Goal: Share content: Share content

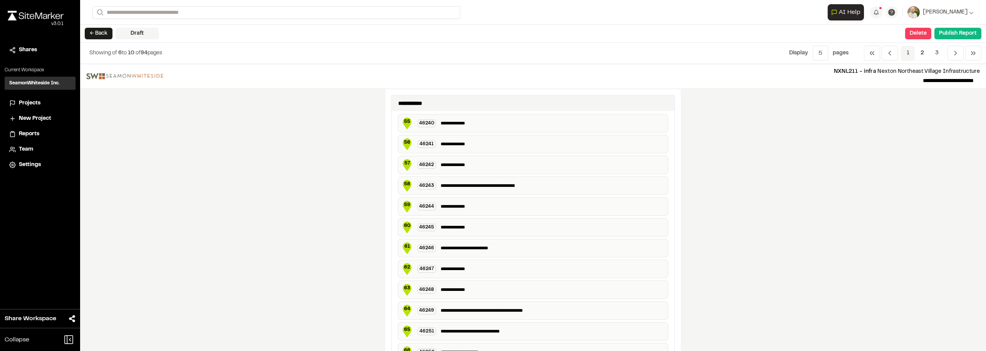
click at [907, 57] on span "1" at bounding box center [908, 53] width 14 height 15
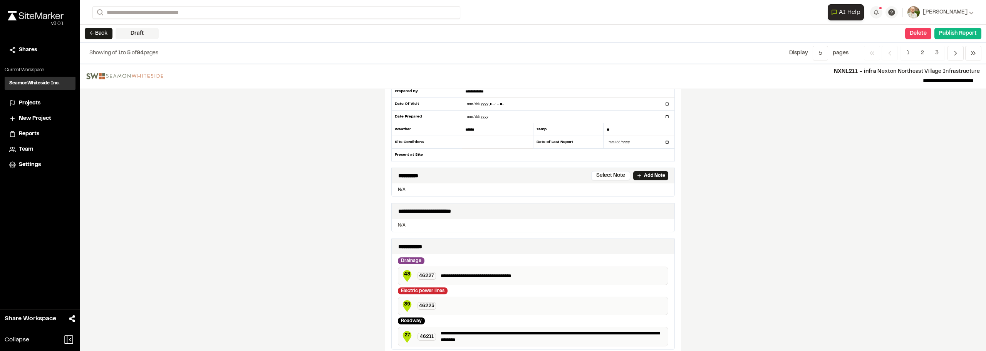
scroll to position [77, 0]
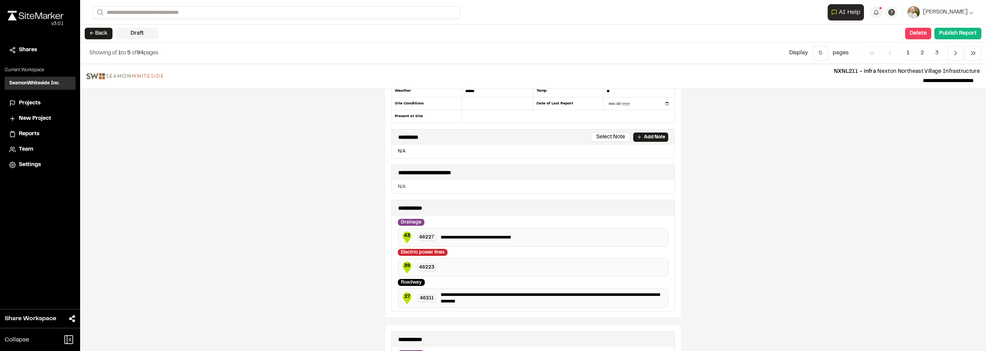
click at [460, 263] on div "39 46223" at bounding box center [533, 267] width 270 height 18
click at [442, 269] on div "39 46223" at bounding box center [533, 267] width 270 height 18
click at [442, 268] on div "39 46223" at bounding box center [533, 267] width 270 height 18
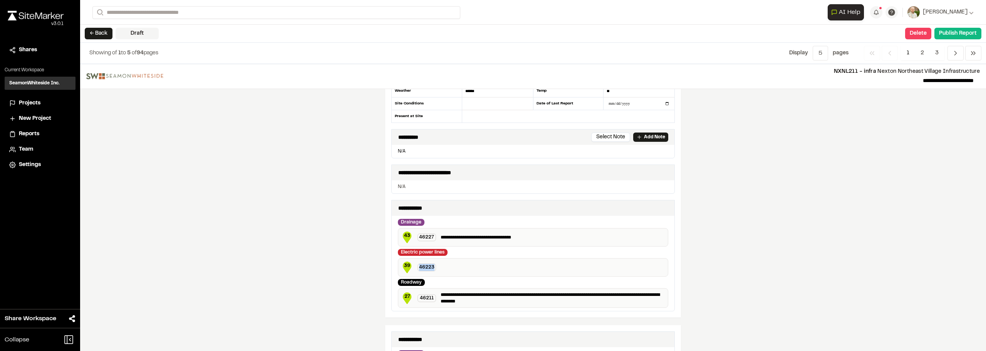
click at [443, 268] on div "39 46223" at bounding box center [533, 267] width 270 height 18
drag, startPoint x: 443, startPoint y: 269, endPoint x: 482, endPoint y: 254, distance: 41.4
click at [444, 269] on div "39 46223" at bounding box center [533, 267] width 270 height 18
click at [536, 239] on p "**********" at bounding box center [552, 237] width 224 height 7
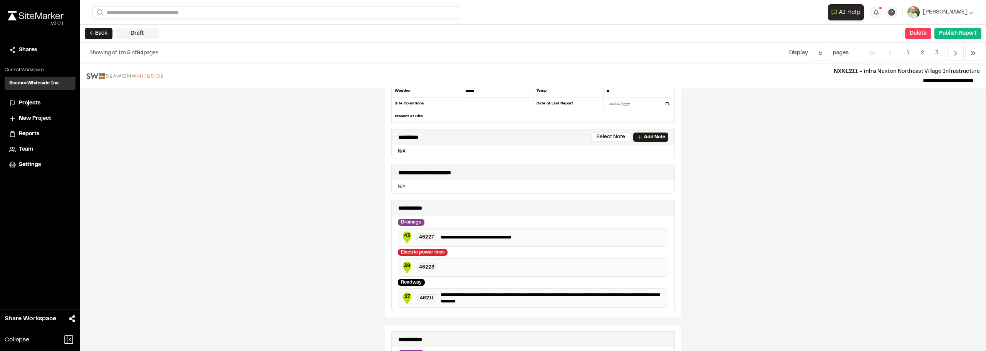
click at [454, 271] on div "39 46223" at bounding box center [533, 267] width 270 height 18
click at [450, 269] on div "39 46223" at bounding box center [533, 267] width 270 height 18
click at [452, 268] on div "39 46223" at bounding box center [533, 267] width 270 height 18
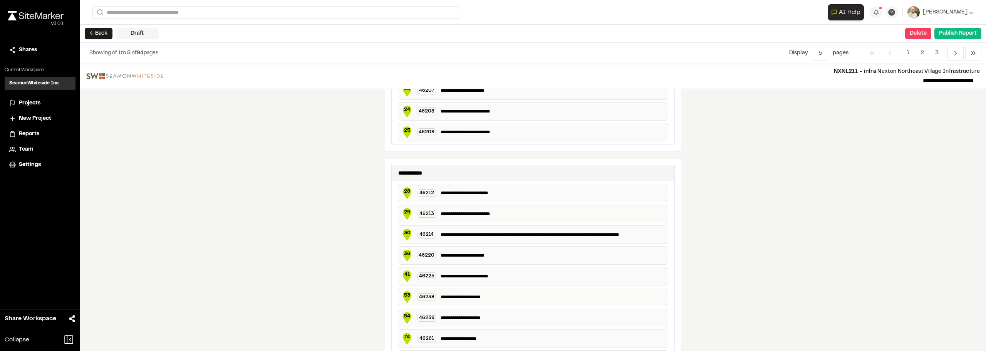
scroll to position [655, 0]
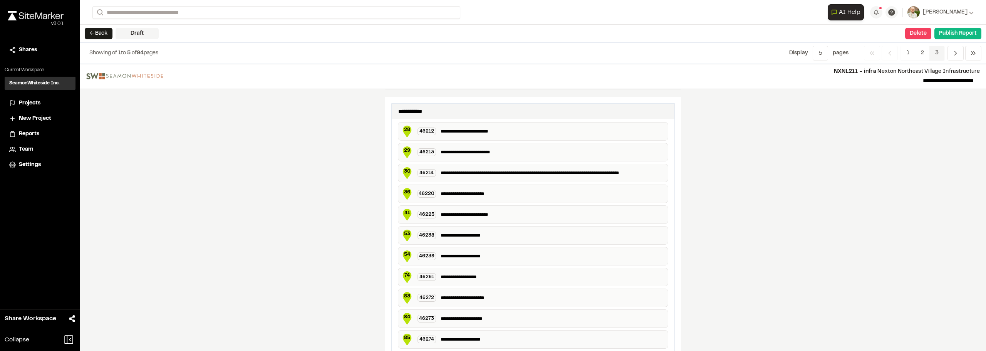
click at [934, 58] on span "3" at bounding box center [936, 53] width 15 height 15
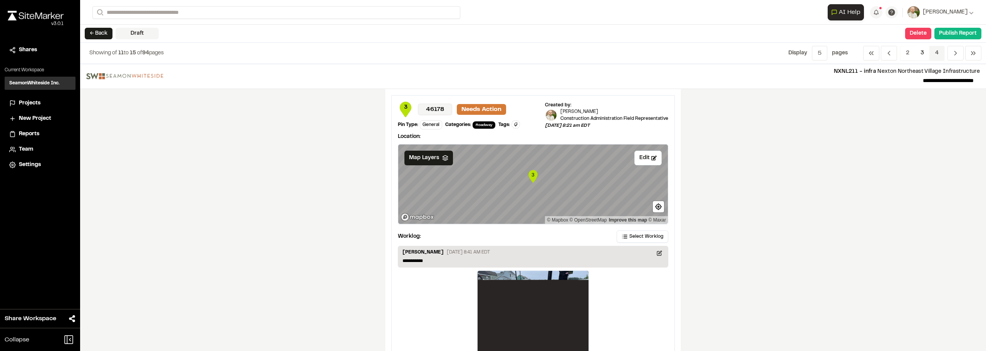
click at [939, 49] on span "4" at bounding box center [936, 53] width 15 height 15
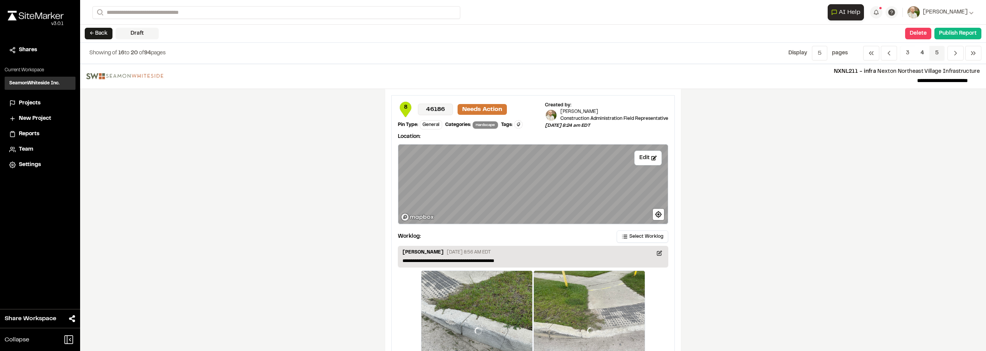
click at [939, 49] on nav "Previous Previous 3 4 5 Previous Next" at bounding box center [922, 53] width 118 height 15
click at [935, 53] on span "5" at bounding box center [936, 53] width 15 height 15
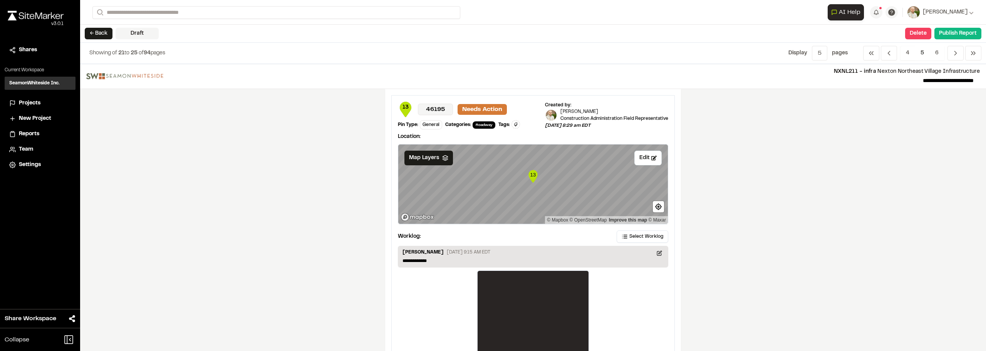
click at [928, 54] on span "5" at bounding box center [921, 53] width 15 height 15
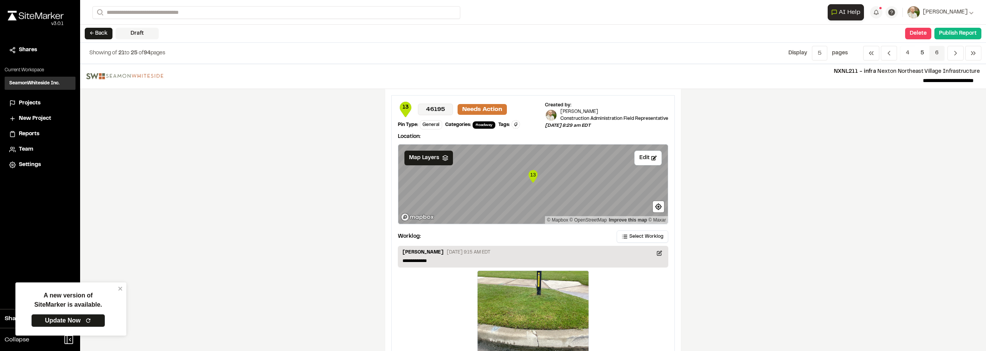
click at [938, 52] on span "6" at bounding box center [936, 53] width 15 height 15
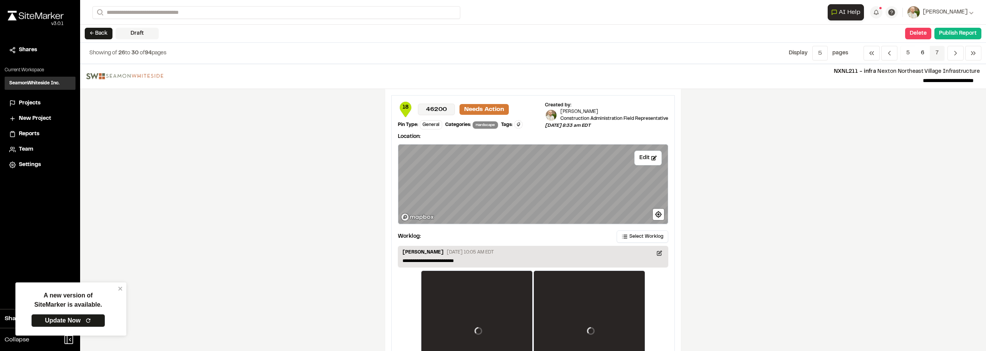
click at [938, 52] on span "7" at bounding box center [936, 53] width 15 height 15
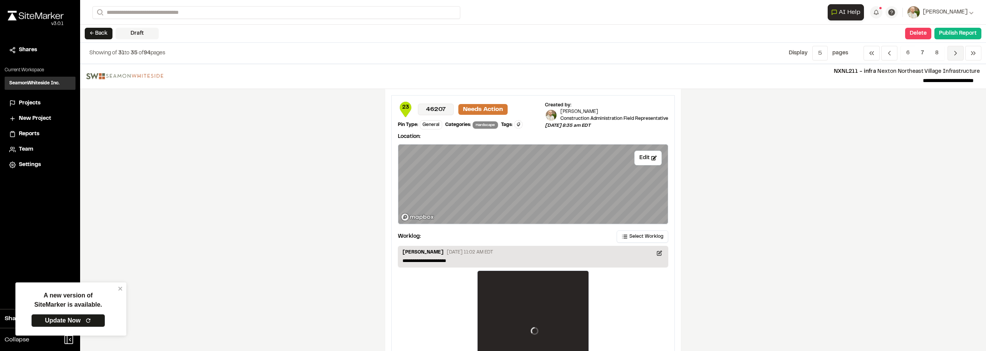
click at [950, 54] on span "Previous" at bounding box center [955, 53] width 16 height 15
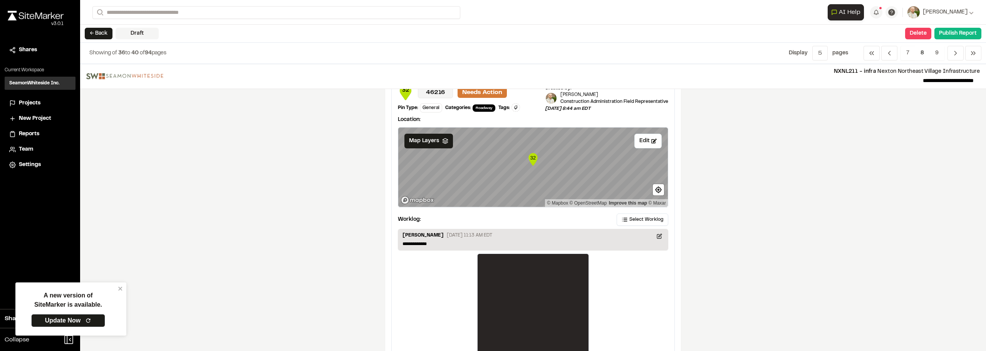
scroll to position [1349, 0]
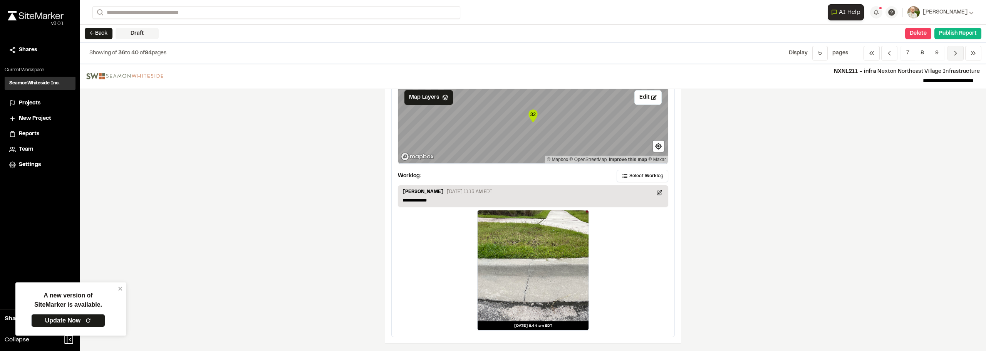
click at [953, 52] on icon "Navigation" at bounding box center [955, 53] width 8 height 8
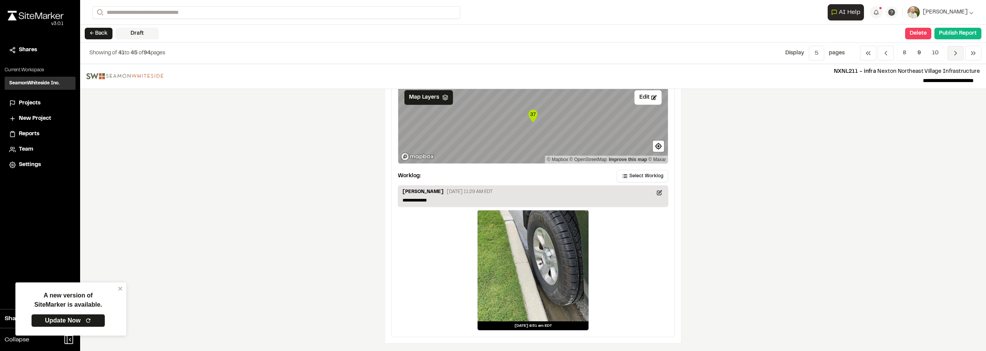
click at [949, 50] on span "Previous" at bounding box center [955, 53] width 16 height 15
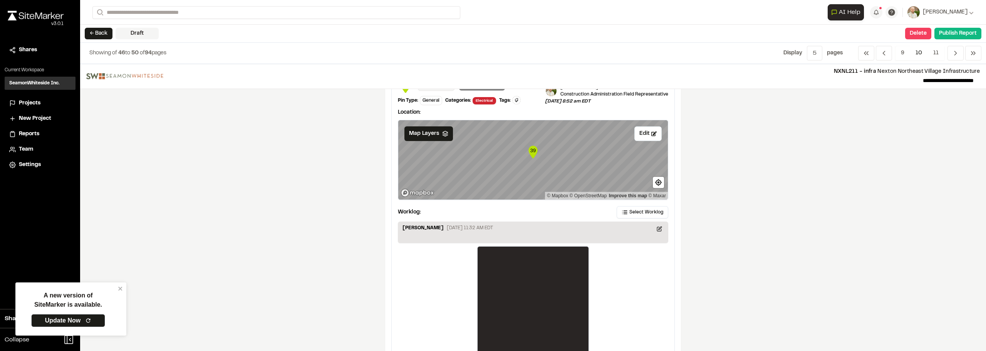
scroll to position [385, 0]
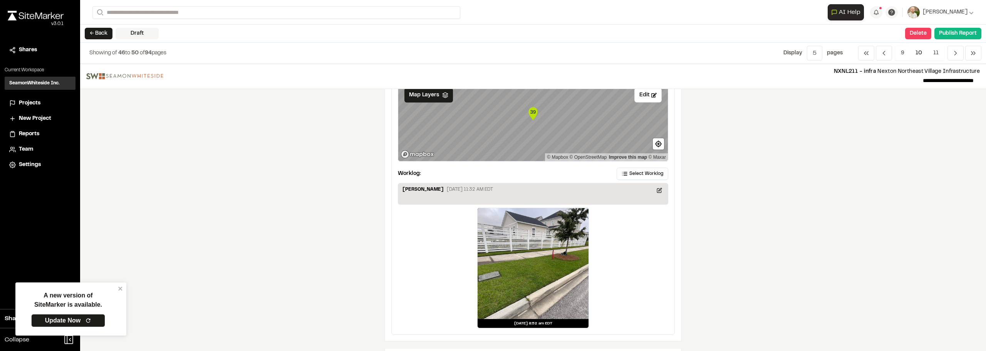
click at [468, 194] on div "Sinuhe Perez August 8, 2025 11:32 AM EDT" at bounding box center [532, 190] width 261 height 8
click at [468, 191] on p "August 8, 2025 11:32 AM EDT" at bounding box center [470, 189] width 46 height 7
click at [465, 191] on p "August 8, 2025 11:32 AM EDT" at bounding box center [470, 189] width 46 height 7
click at [417, 191] on p "[PERSON_NAME]" at bounding box center [422, 190] width 41 height 8
click at [412, 189] on p "[PERSON_NAME]" at bounding box center [422, 190] width 41 height 8
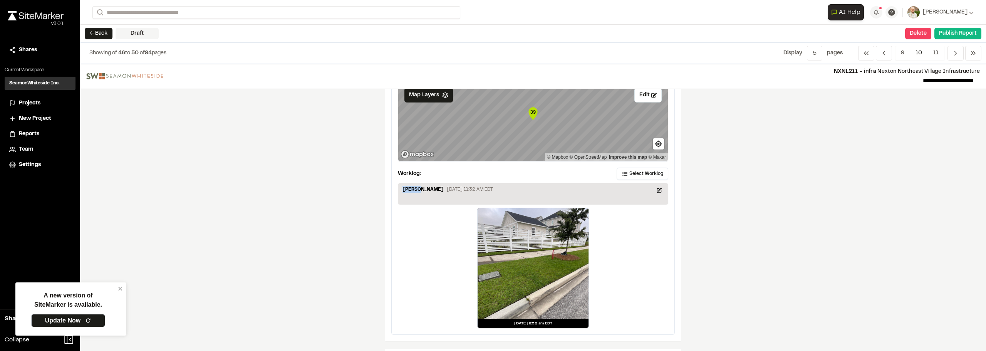
click at [412, 190] on p "[PERSON_NAME]" at bounding box center [422, 190] width 41 height 8
click at [470, 187] on p "August 8, 2025 11:32 AM EDT" at bounding box center [470, 189] width 46 height 7
click at [491, 184] on div "Sinuhe Perez August 8, 2025 11:32 AM EDT" at bounding box center [533, 194] width 270 height 22
click at [496, 184] on div "Sinuhe Perez August 8, 2025 11:32 AM EDT" at bounding box center [533, 194] width 270 height 22
click at [496, 185] on div "Sinuhe Perez August 8, 2025 11:32 AM EDT" at bounding box center [533, 194] width 270 height 22
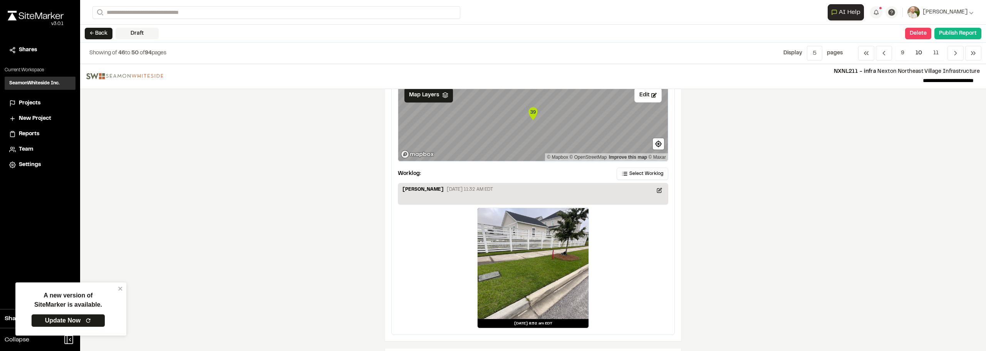
click at [495, 189] on div "Sinuhe Perez August 8, 2025 11:32 AM EDT" at bounding box center [532, 190] width 261 height 8
drag, startPoint x: 494, startPoint y: 189, endPoint x: 467, endPoint y: 192, distance: 27.5
click at [467, 192] on div "Sinuhe Perez August 8, 2025 11:32 AM EDT" at bounding box center [532, 190] width 261 height 8
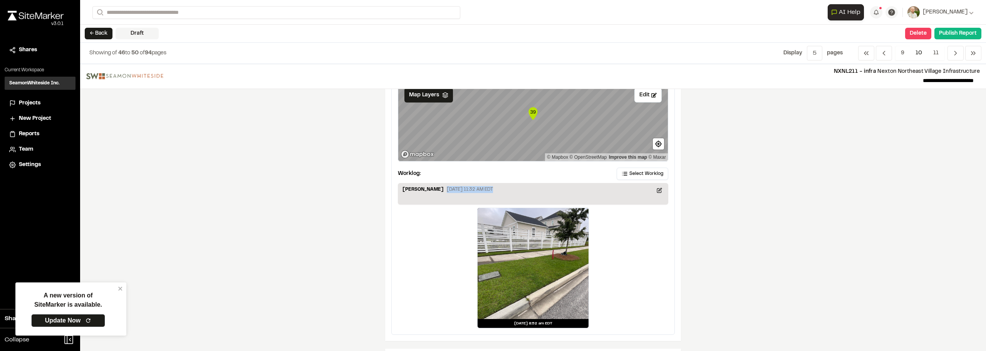
click at [448, 194] on div "Sinuhe Perez August 8, 2025 11:32 AM EDT" at bounding box center [532, 190] width 261 height 8
drag, startPoint x: 448, startPoint y: 194, endPoint x: 484, endPoint y: 195, distance: 36.2
click at [449, 194] on div "Sinuhe Perez August 8, 2025 11:32 AM EDT" at bounding box center [532, 190] width 261 height 8
click at [657, 188] on icon at bounding box center [658, 190] width 5 height 5
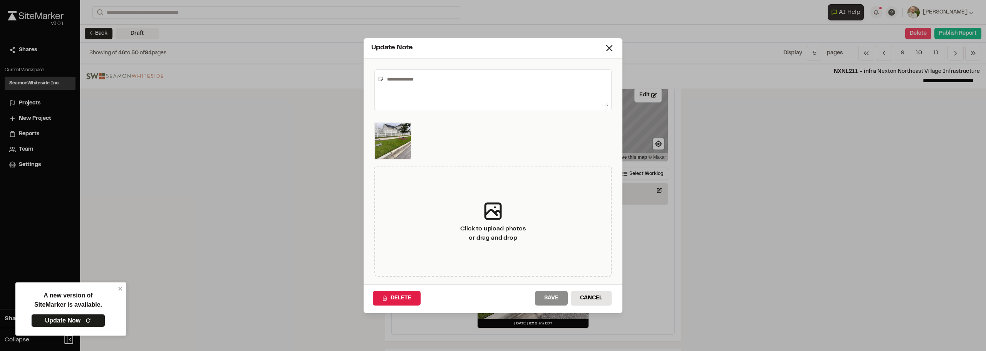
click at [468, 95] on textarea at bounding box center [496, 90] width 224 height 34
click at [429, 87] on textarea "********" at bounding box center [496, 90] width 224 height 34
click at [482, 76] on textarea "**********" at bounding box center [496, 90] width 224 height 34
click at [401, 141] on img at bounding box center [392, 140] width 37 height 37
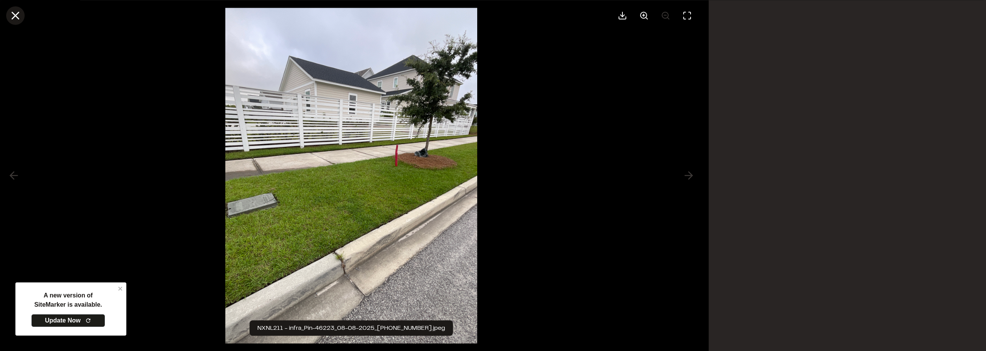
click at [18, 18] on line at bounding box center [15, 15] width 7 height 7
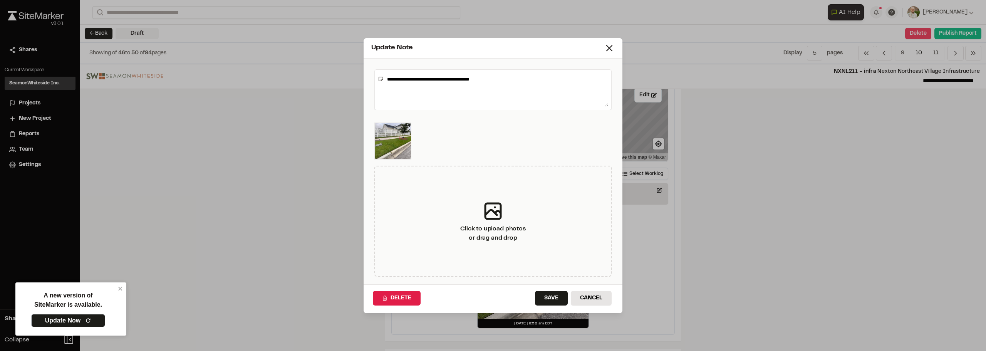
click at [495, 81] on textarea "**********" at bounding box center [496, 90] width 224 height 34
type textarea "**********"
click at [548, 299] on button "Save" at bounding box center [551, 298] width 33 height 15
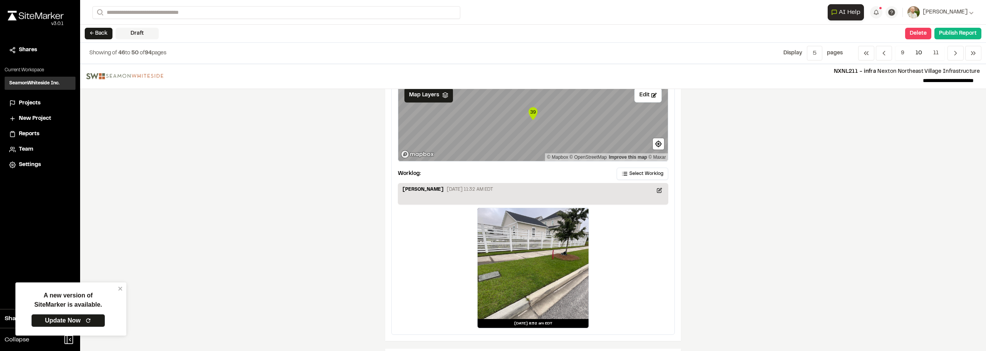
click at [749, 188] on div "Update Note Note successfully updated" at bounding box center [493, 181] width 986 height 351
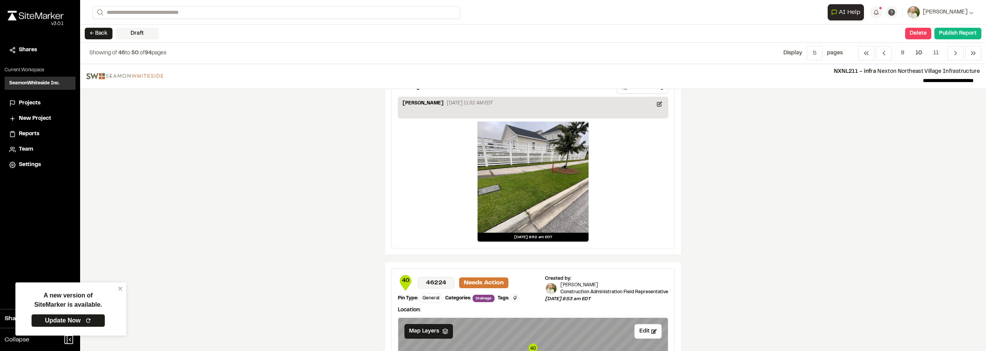
scroll to position [424, 0]
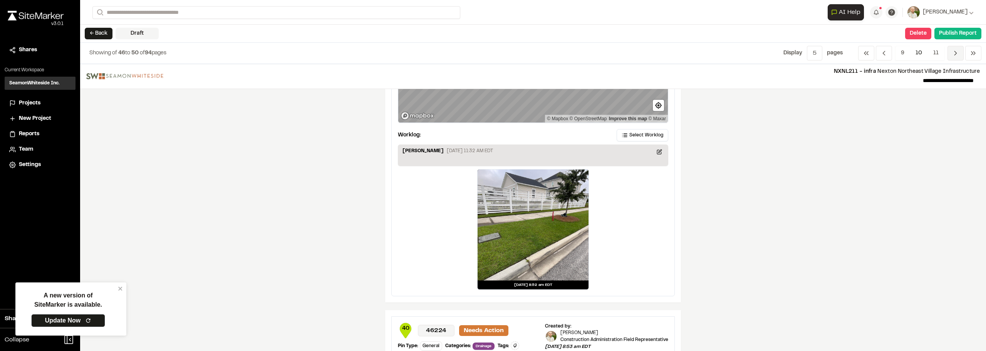
click at [952, 55] on icon "Navigation" at bounding box center [955, 53] width 8 height 8
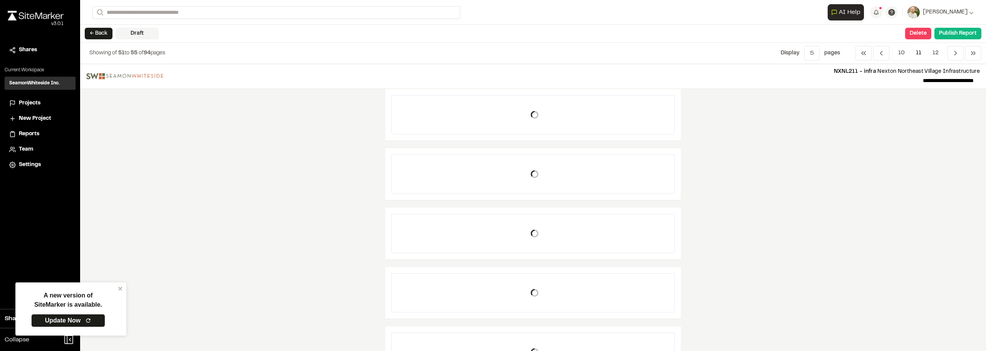
click at [922, 54] on ul "10 11 12" at bounding box center [918, 53] width 52 height 15
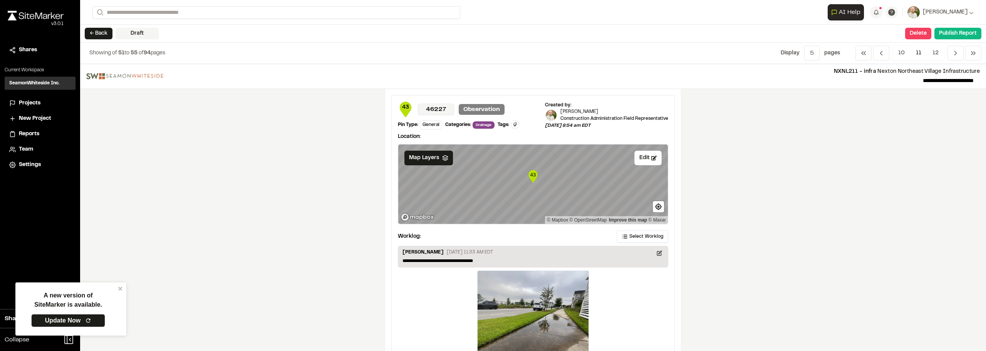
click at [919, 54] on span "11" at bounding box center [918, 53] width 17 height 15
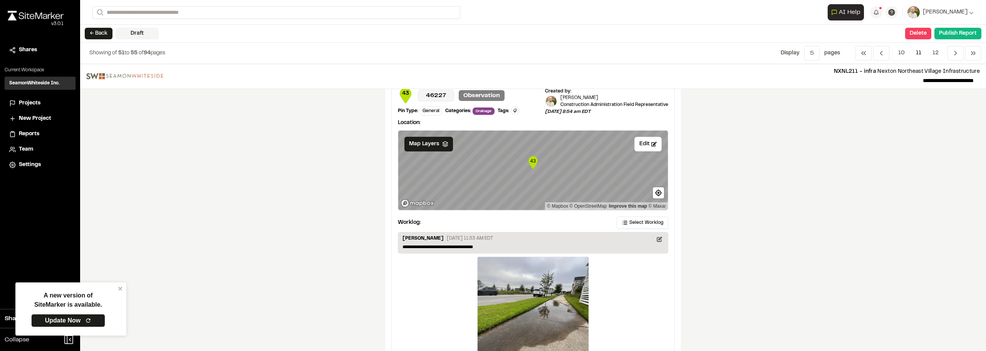
scroll to position [0, 0]
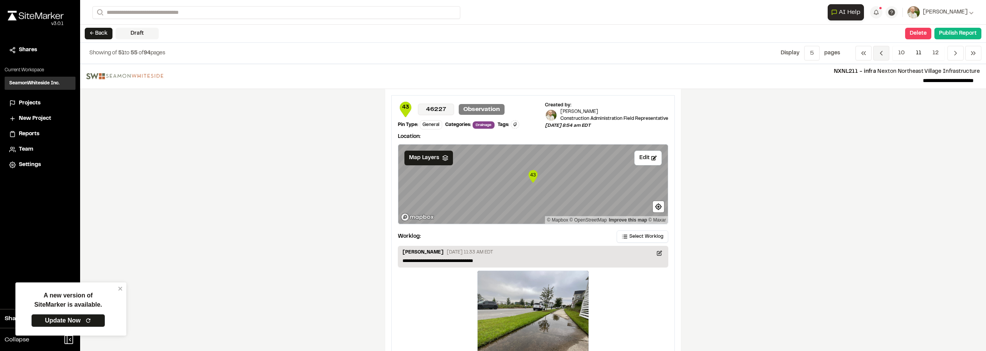
click at [879, 54] on icon "Navigation" at bounding box center [881, 53] width 8 height 8
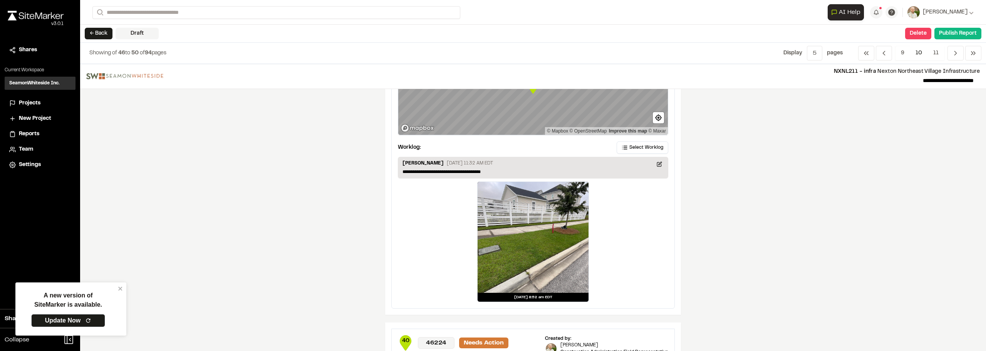
scroll to position [424, 0]
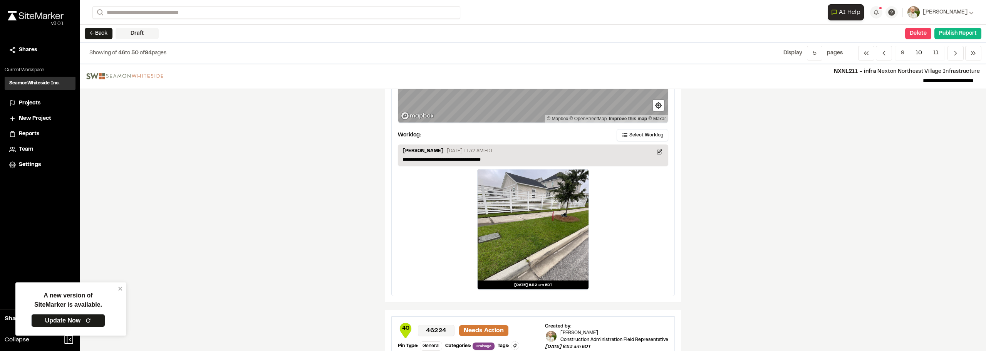
click at [537, 212] on div at bounding box center [532, 224] width 111 height 111
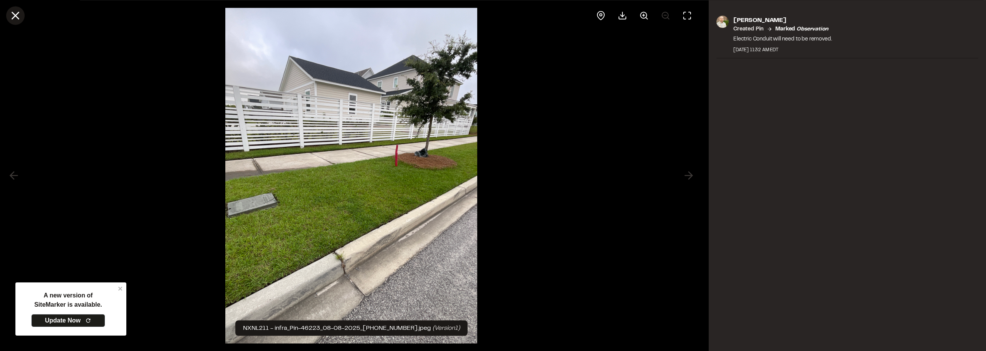
click at [8, 20] on button at bounding box center [15, 15] width 18 height 18
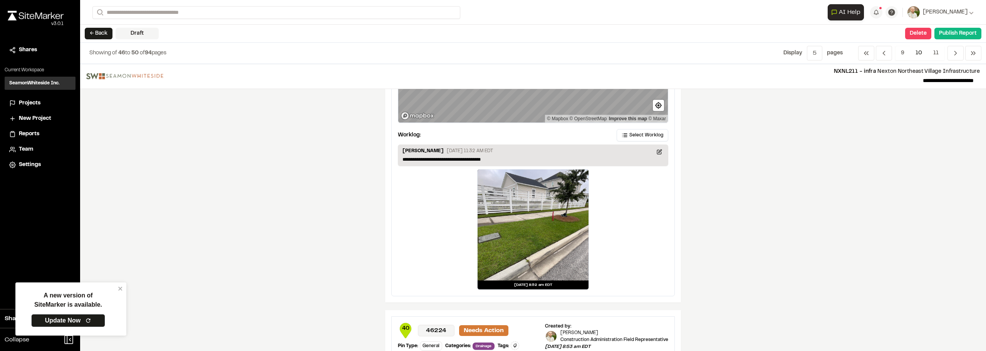
click at [768, 194] on div "**********" at bounding box center [533, 207] width 906 height 287
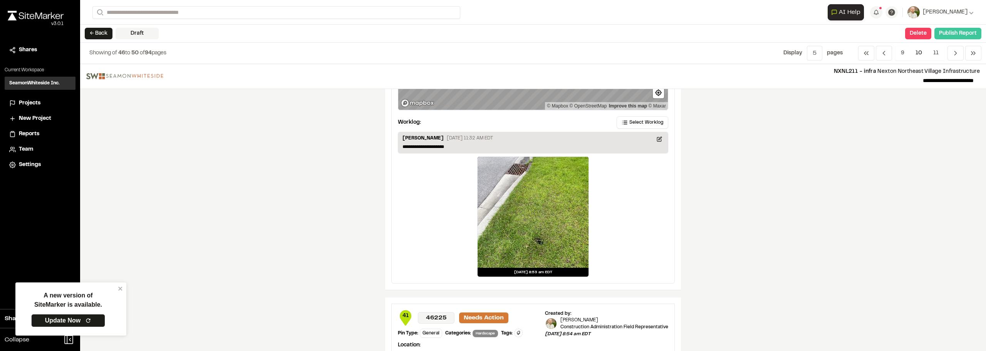
scroll to position [693, 0]
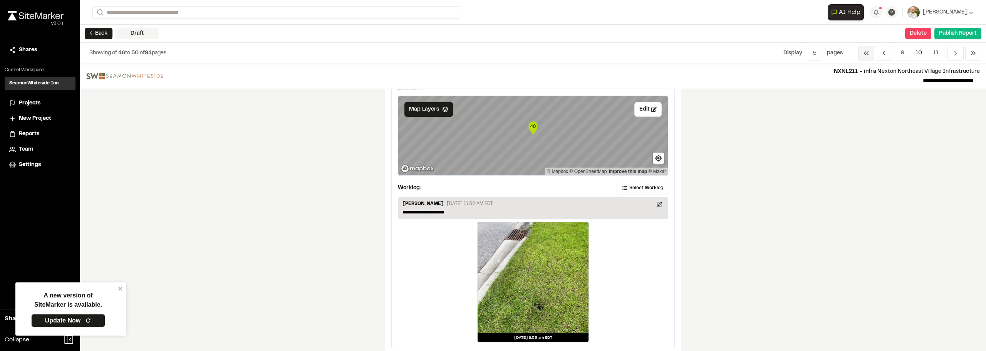
click at [865, 52] on polyline "Navigation" at bounding box center [865, 53] width 2 height 3
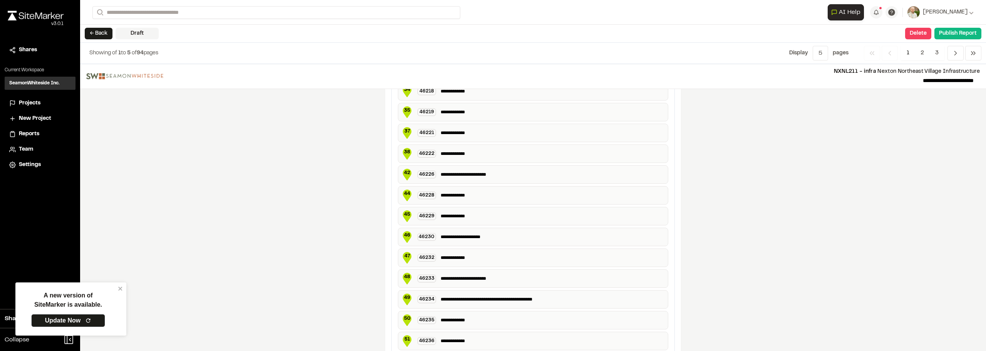
scroll to position [1403, 0]
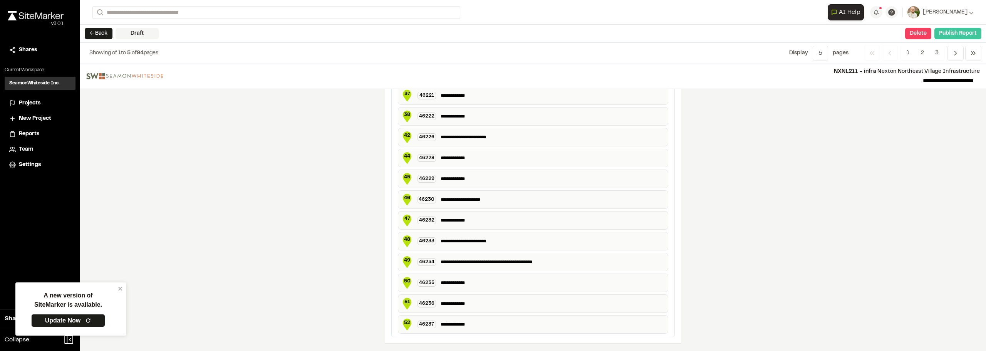
click at [949, 32] on button "Publish Report" at bounding box center [957, 34] width 47 height 12
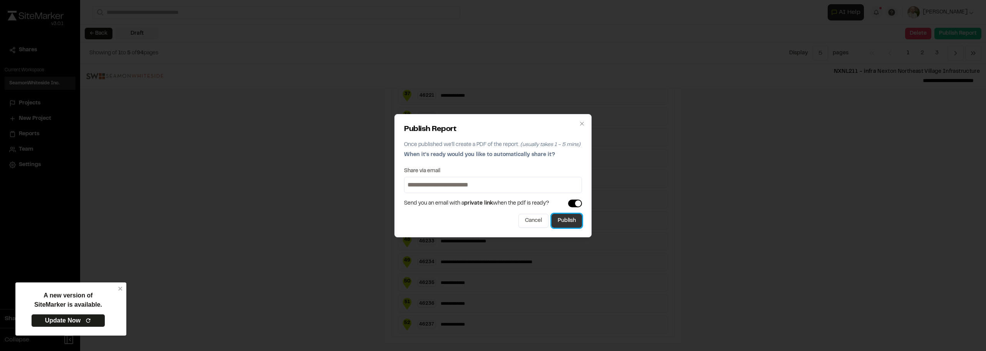
click at [563, 223] on button "Publish" at bounding box center [566, 221] width 30 height 14
click at [926, 208] on div "Publish Report Once published we'll create a PDF of the report. (usually takes …" at bounding box center [493, 175] width 986 height 351
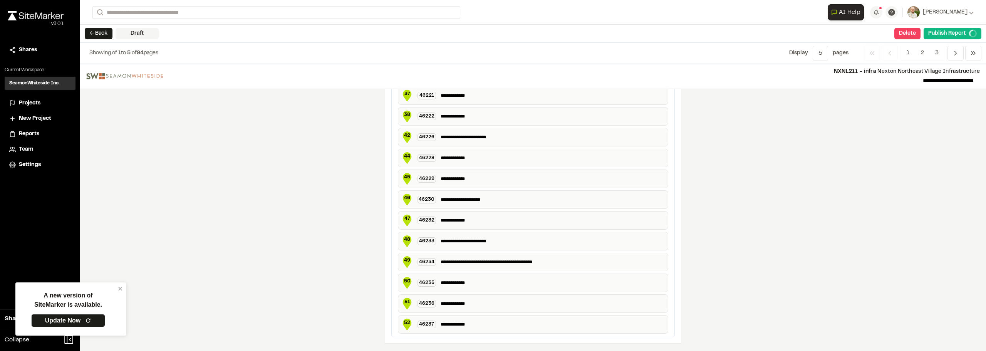
click at [123, 4] on div "**********" at bounding box center [532, 12] width 881 height 25
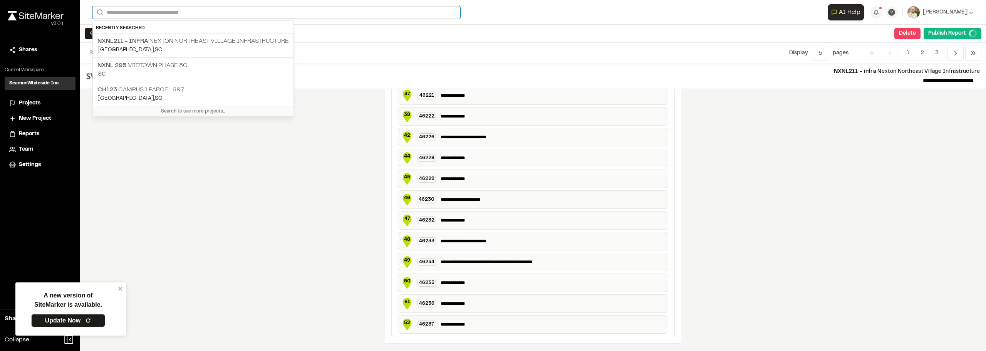
click at [122, 10] on input "Search" at bounding box center [276, 12] width 368 height 13
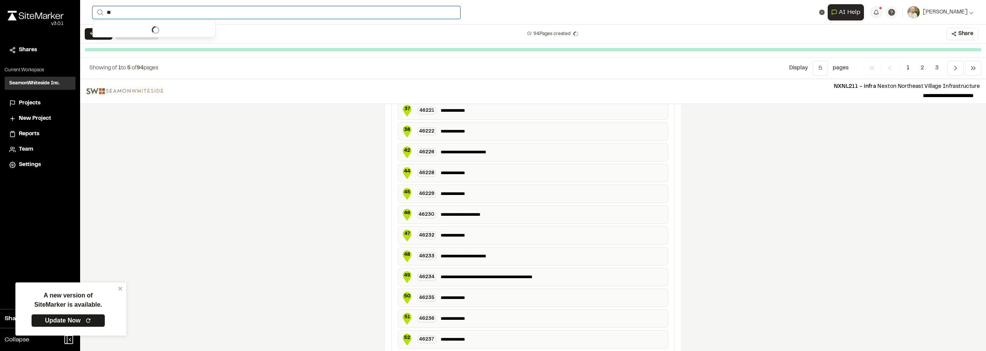
type input "**"
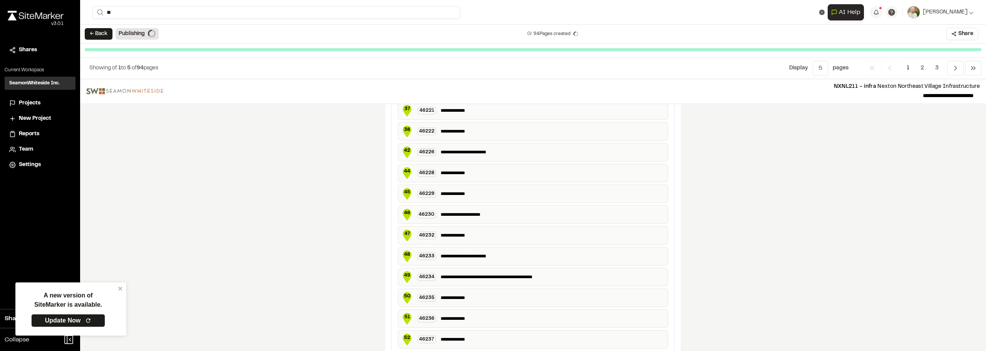
click at [176, 34] on p "NXNL 295 MIDTOWN PHASE 3C" at bounding box center [153, 30] width 113 height 9
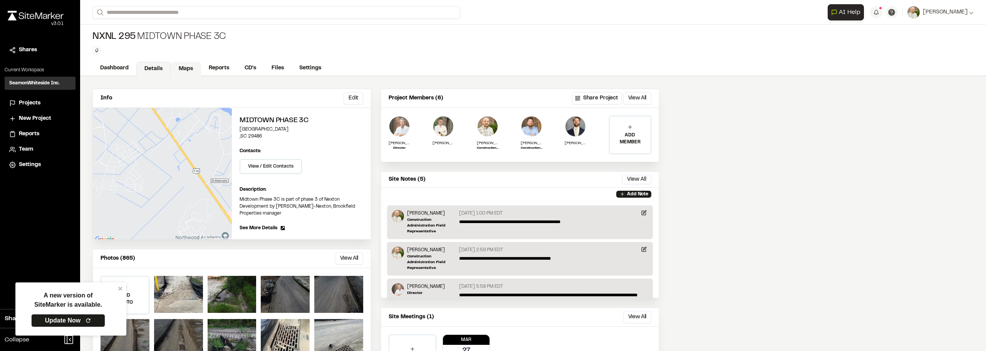
click at [189, 66] on link "Maps" at bounding box center [186, 69] width 30 height 15
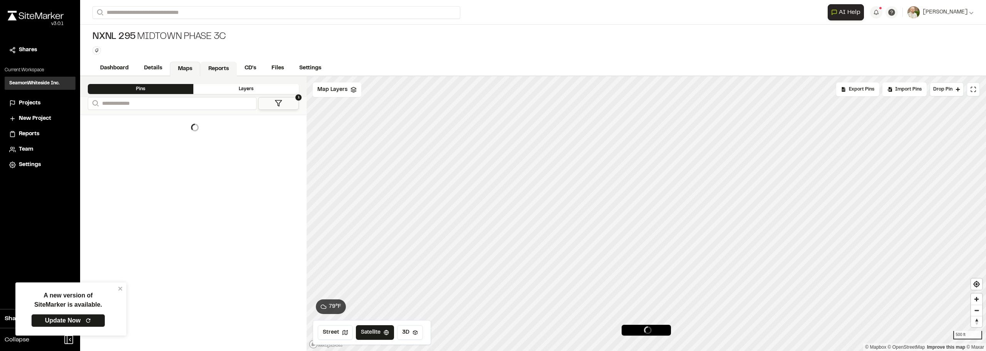
click at [218, 68] on link "Reports" at bounding box center [218, 69] width 37 height 15
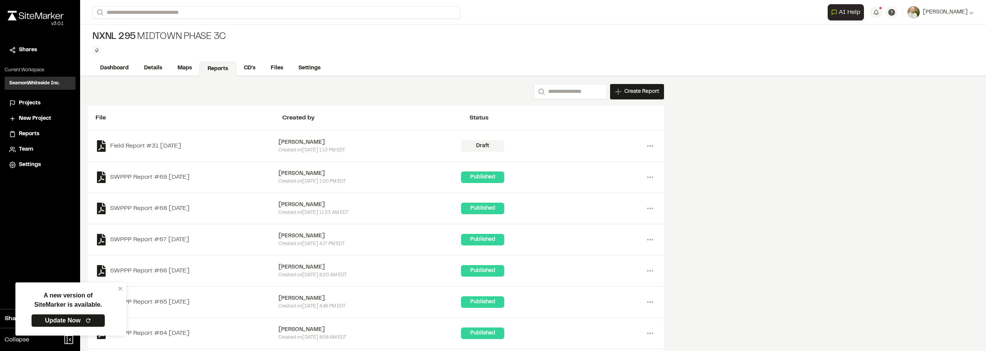
click at [660, 149] on div "Field Report #31 2025-08-07 Sinuhe Perez Created on Fri, Aug 8, 2025 1:13 PM ED…" at bounding box center [376, 146] width 576 height 31
click at [657, 148] on div "Field Report #31 2025-08-07 Sinuhe Perez Created on Fri, Aug 8, 2025 1:13 PM ED…" at bounding box center [376, 146] width 576 height 31
click at [654, 147] on icon at bounding box center [650, 146] width 12 height 12
drag, startPoint x: 830, startPoint y: 193, endPoint x: 802, endPoint y: 182, distance: 30.3
click at [824, 189] on div "Search Create Report New Report | NXNL 295 MIDTOWN PHASE 3C What type of Report…" at bounding box center [533, 251] width 906 height 351
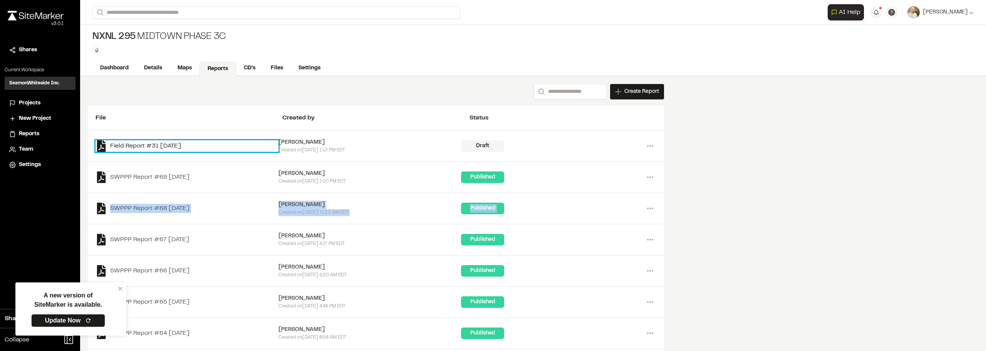
click at [147, 143] on link "Field Report #31 2025-08-07" at bounding box center [186, 146] width 183 height 12
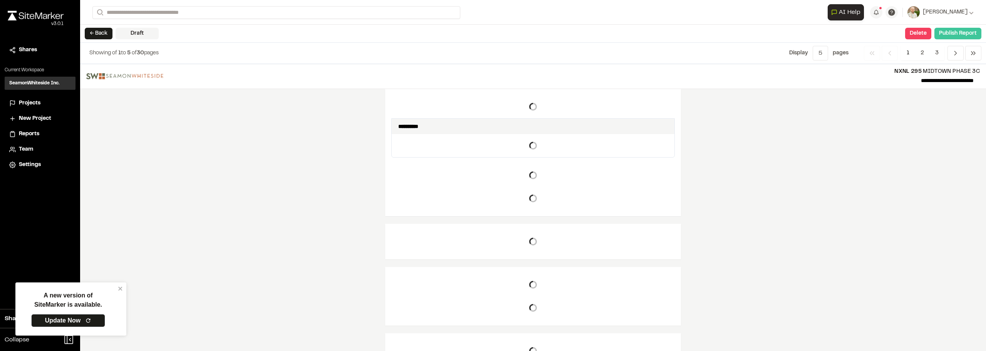
click at [968, 33] on button "Publish Report" at bounding box center [957, 34] width 47 height 12
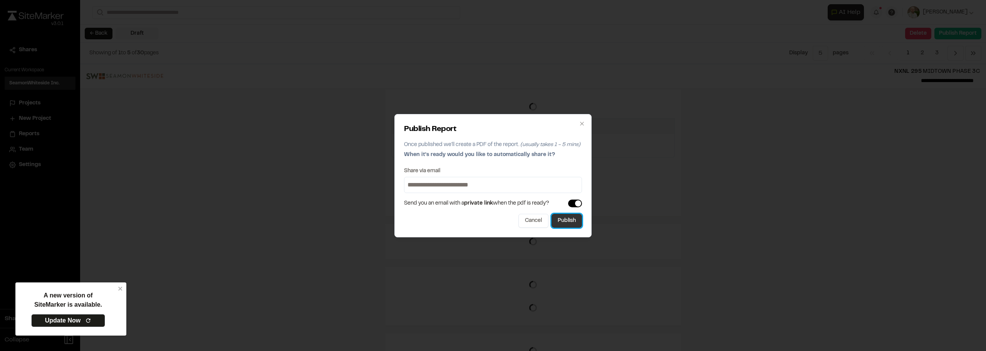
click at [573, 223] on button "Publish" at bounding box center [566, 221] width 30 height 14
click at [764, 230] on div "Publish Report Once published we'll create a PDF of the report. (usually takes …" at bounding box center [493, 175] width 986 height 351
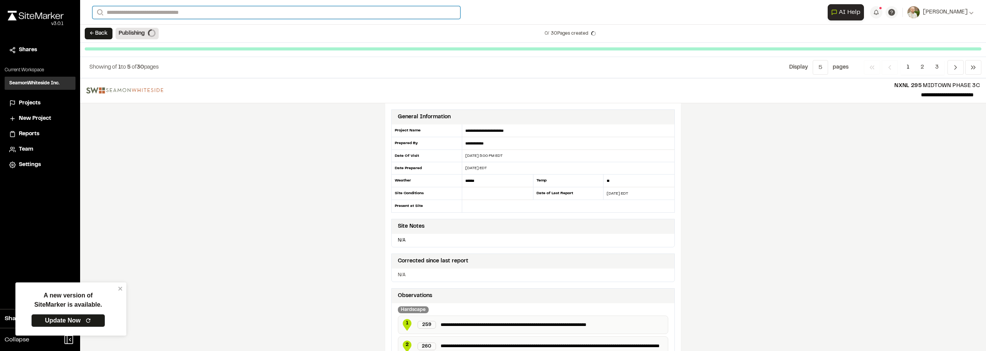
click at [207, 12] on input "Search" at bounding box center [276, 12] width 368 height 13
type input "**********"
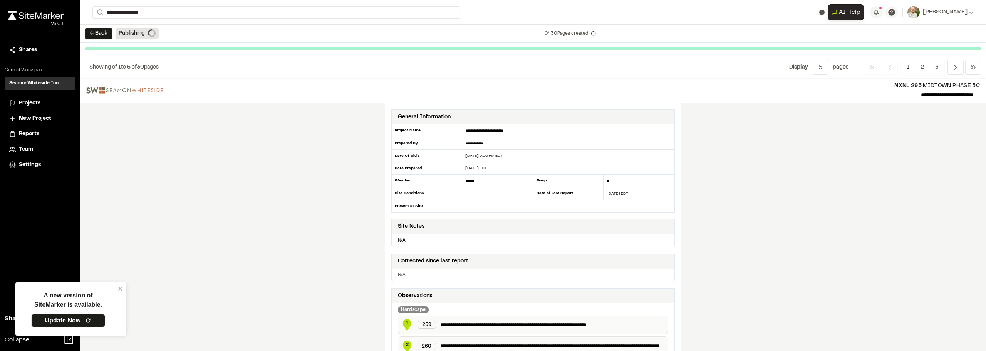
click at [152, 33] on p "10949 American Gardens" at bounding box center [153, 30] width 113 height 9
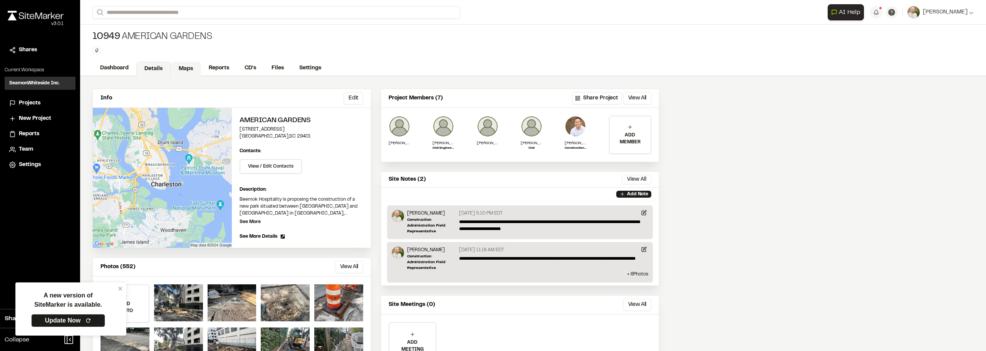
click at [182, 66] on link "Maps" at bounding box center [186, 69] width 30 height 15
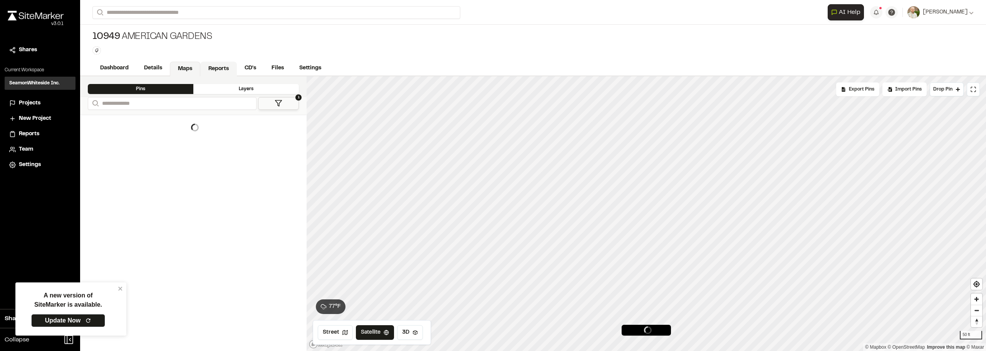
click at [224, 67] on link "Reports" at bounding box center [218, 69] width 37 height 15
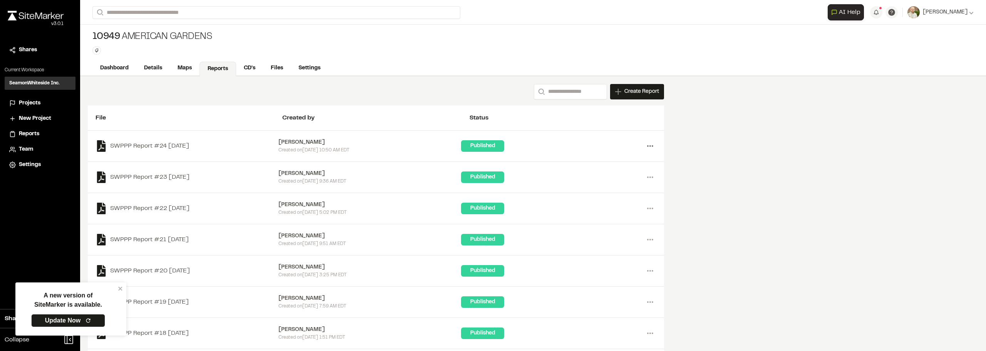
click at [654, 146] on icon at bounding box center [650, 146] width 12 height 12
click at [603, 171] on link "Download" at bounding box center [622, 174] width 67 height 12
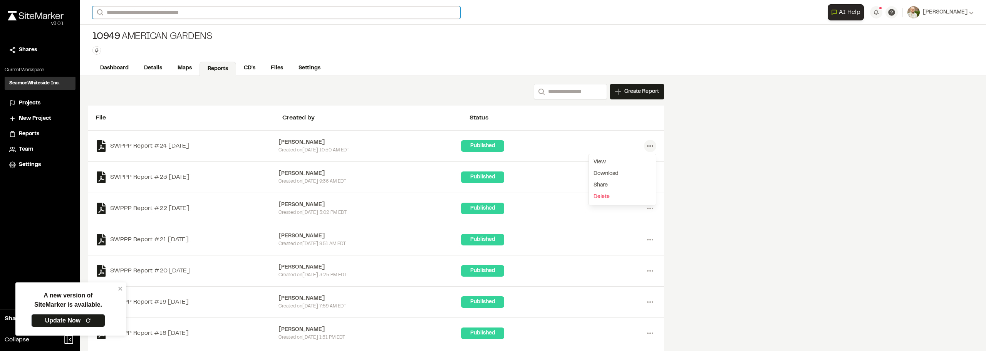
click at [147, 16] on input "Search" at bounding box center [276, 12] width 368 height 13
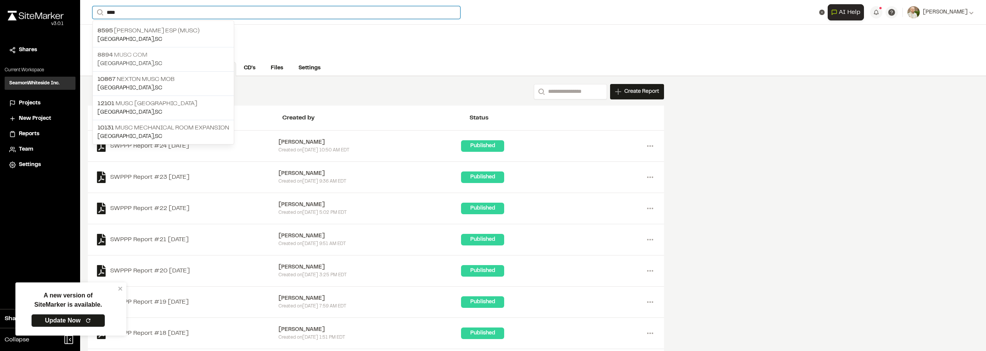
type input "****"
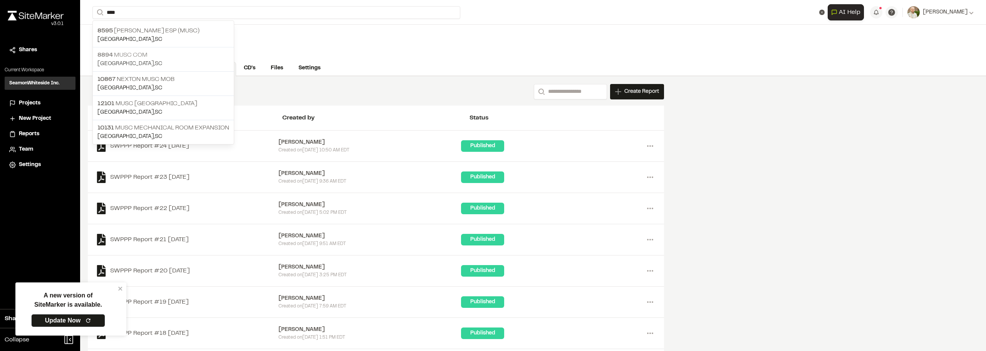
click at [190, 61] on p "Charleston , SC" at bounding box center [163, 64] width 132 height 8
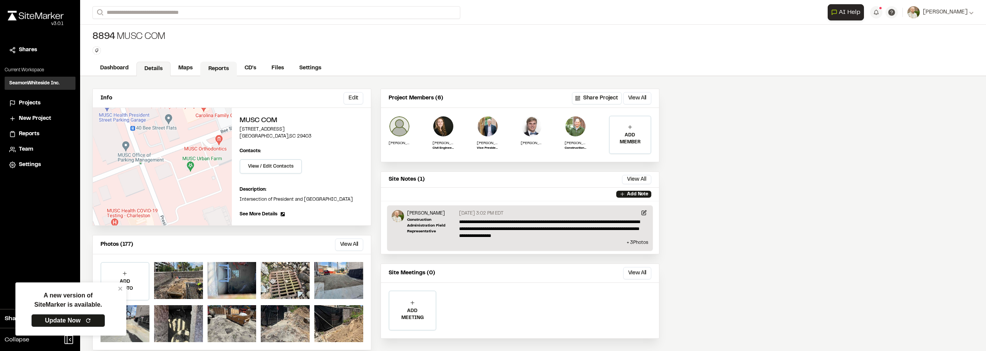
click at [223, 69] on link "Reports" at bounding box center [218, 69] width 37 height 15
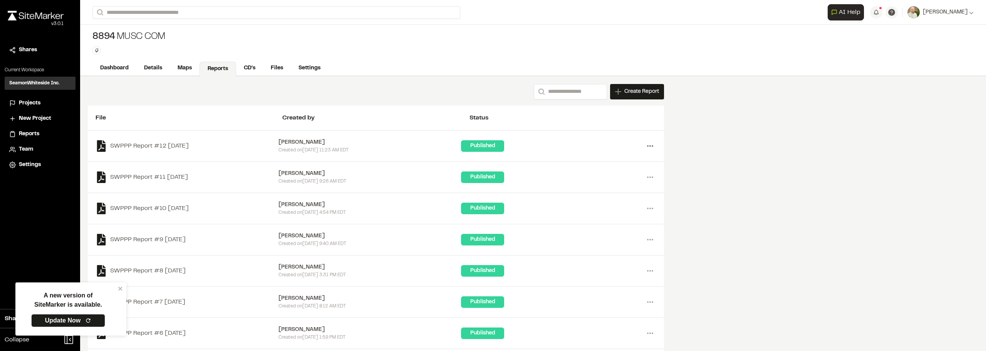
click at [656, 144] on icon at bounding box center [650, 146] width 12 height 12
click at [650, 146] on circle at bounding box center [650, 146] width 2 height 2
click at [608, 172] on link "Download" at bounding box center [622, 174] width 67 height 12
click at [774, 223] on div "Search Create Report New Report | 8894 MUSC COM What type of Report do you want…" at bounding box center [533, 251] width 906 height 351
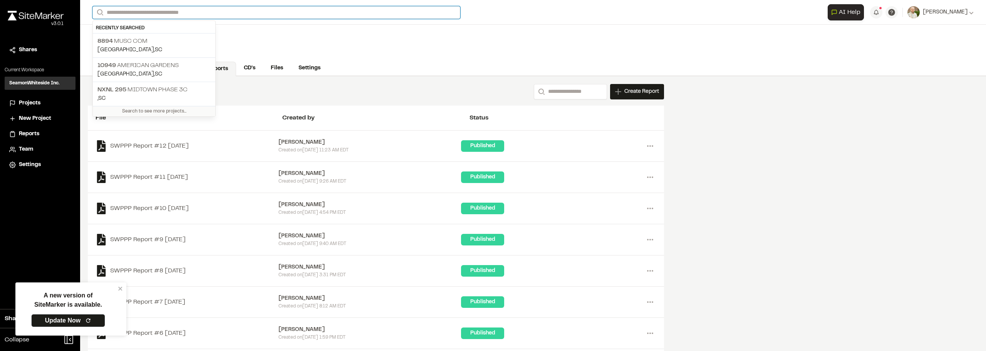
click at [197, 12] on input "Search" at bounding box center [276, 12] width 368 height 13
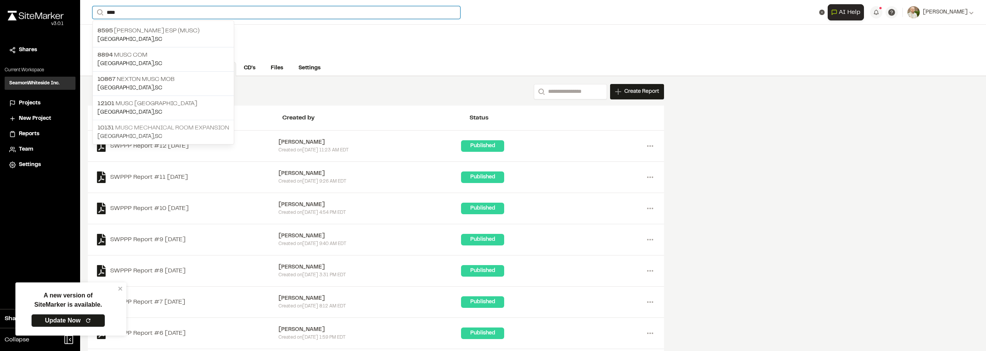
type input "****"
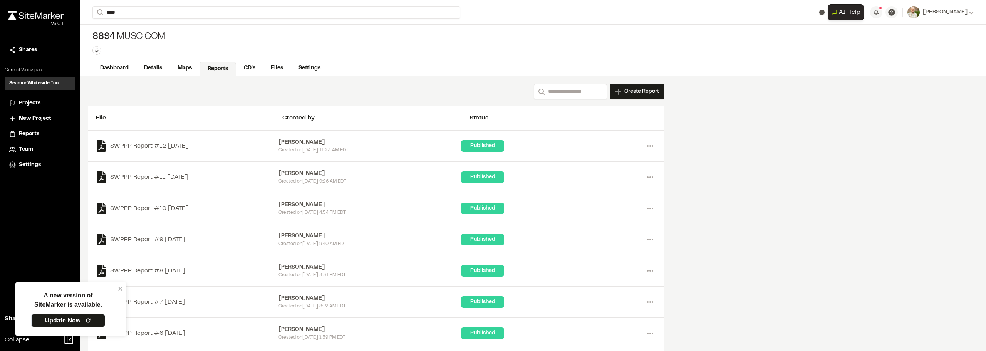
click at [195, 127] on p "10131 MUSC Mechanical Room Expansion" at bounding box center [163, 127] width 132 height 9
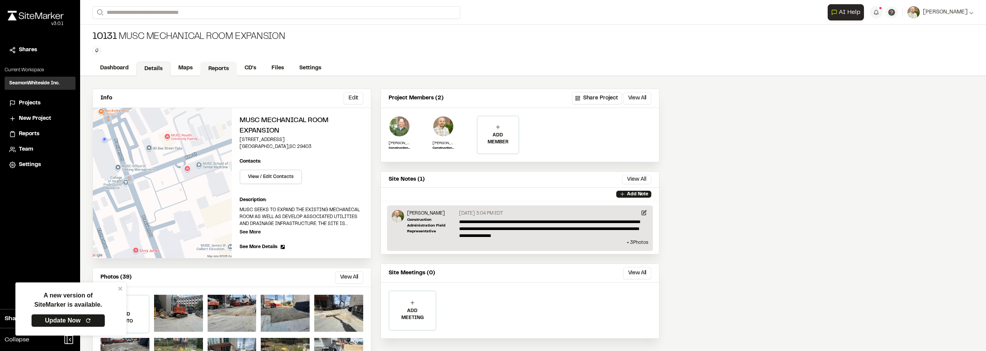
click at [213, 68] on link "Reports" at bounding box center [218, 69] width 37 height 15
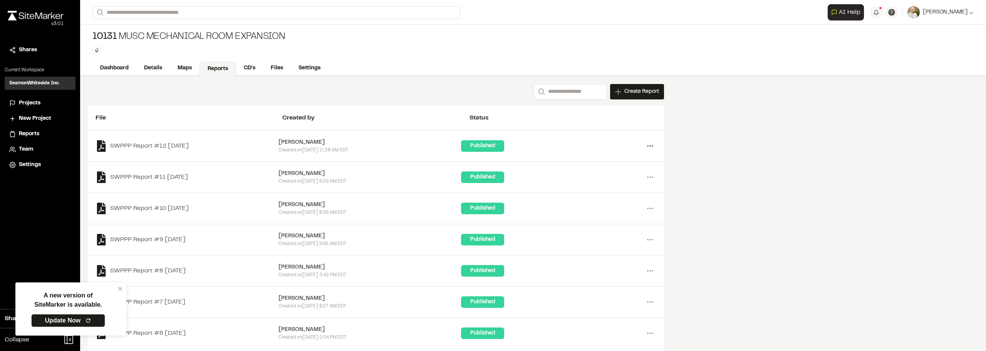
click at [652, 144] on icon at bounding box center [650, 146] width 12 height 12
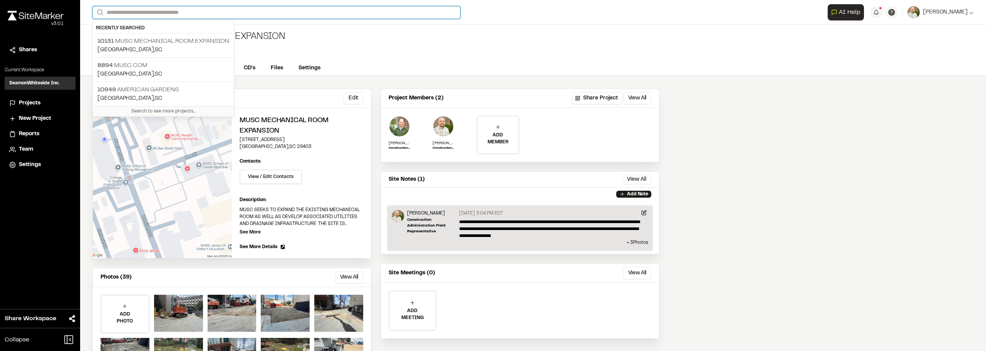
click at [155, 16] on input "Search" at bounding box center [276, 12] width 368 height 13
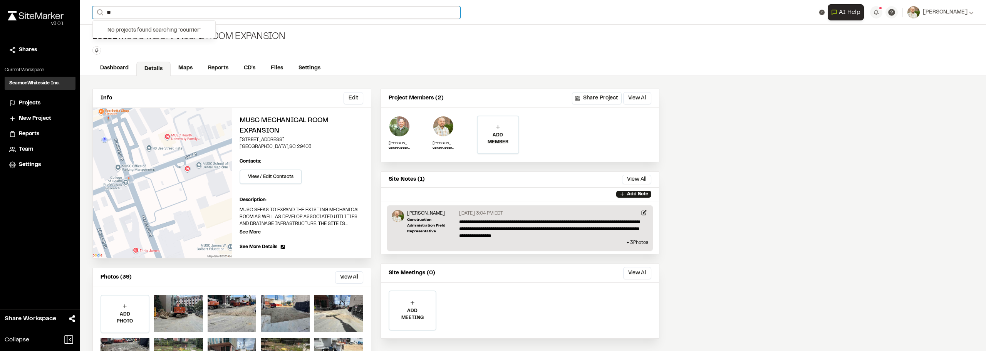
type input "*"
type input "****"
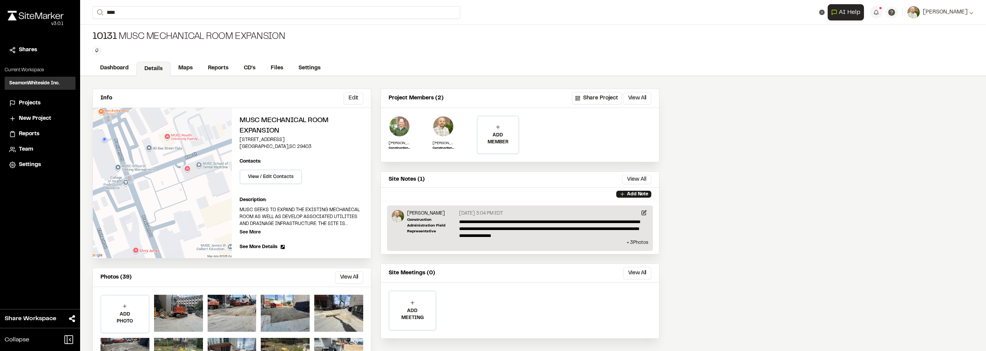
click at [154, 31] on p "8536 Courier Square II" at bounding box center [153, 30] width 113 height 9
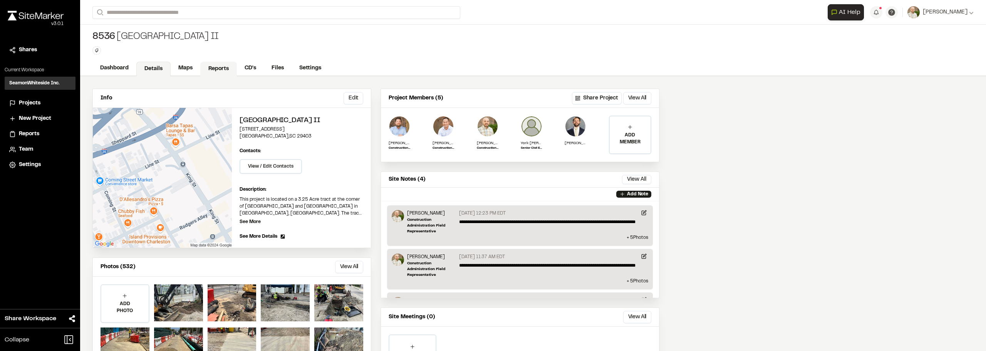
click at [224, 67] on link "Reports" at bounding box center [218, 69] width 37 height 15
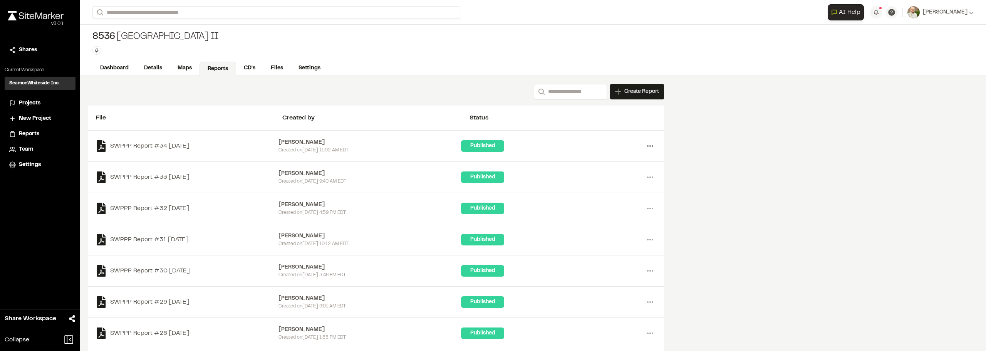
click at [650, 145] on icon at bounding box center [650, 146] width 12 height 12
click at [601, 184] on div "Share" at bounding box center [622, 185] width 67 height 12
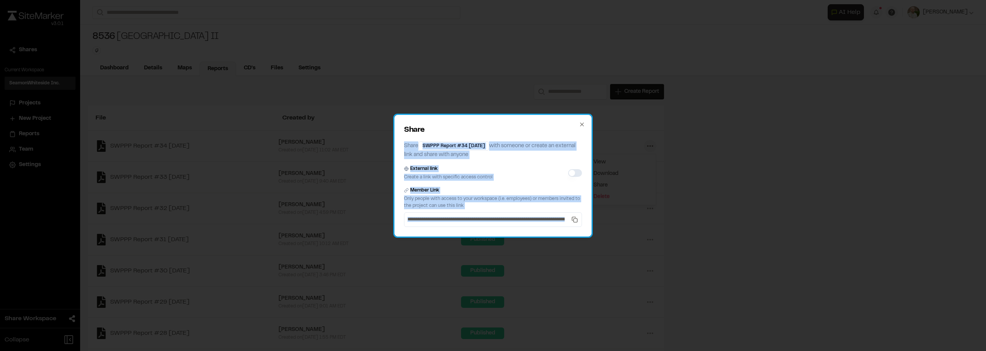
click at [579, 124] on div "**********" at bounding box center [492, 176] width 197 height 122
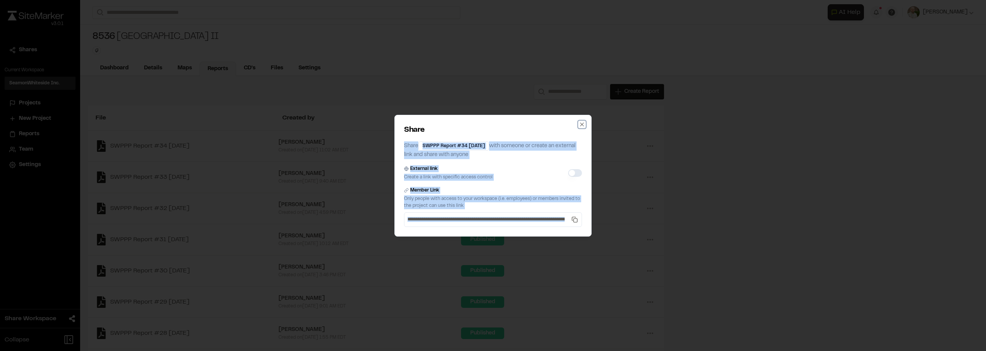
click at [580, 124] on icon "button" at bounding box center [582, 124] width 6 height 6
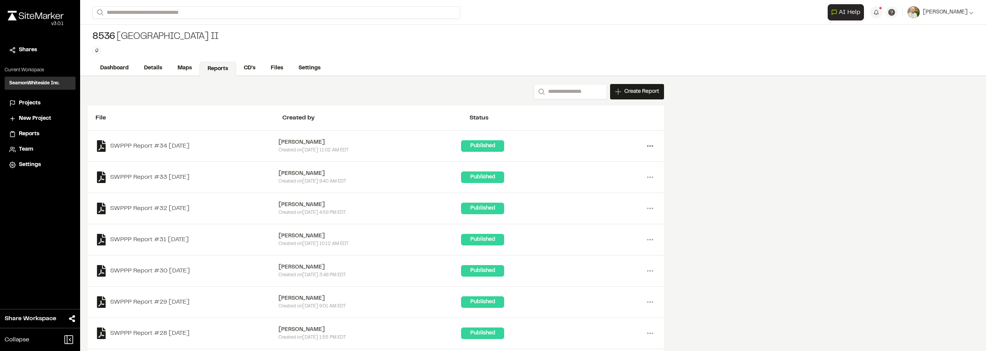
click at [647, 145] on icon at bounding box center [650, 146] width 12 height 12
click at [598, 172] on link "Download" at bounding box center [622, 174] width 67 height 12
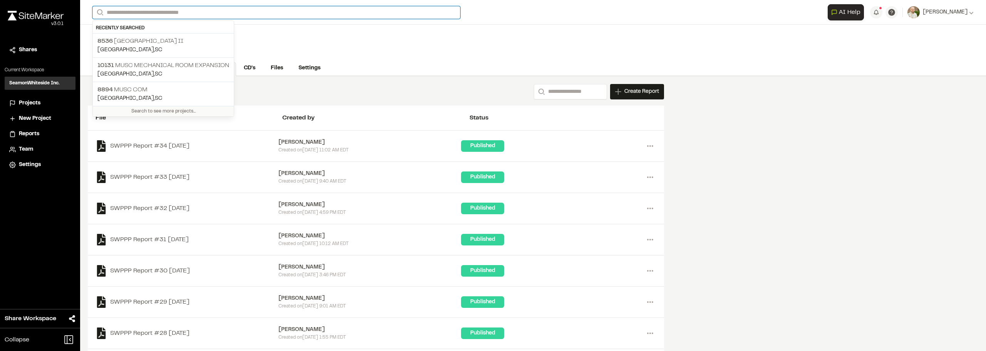
click at [200, 10] on input "Search" at bounding box center [276, 12] width 368 height 13
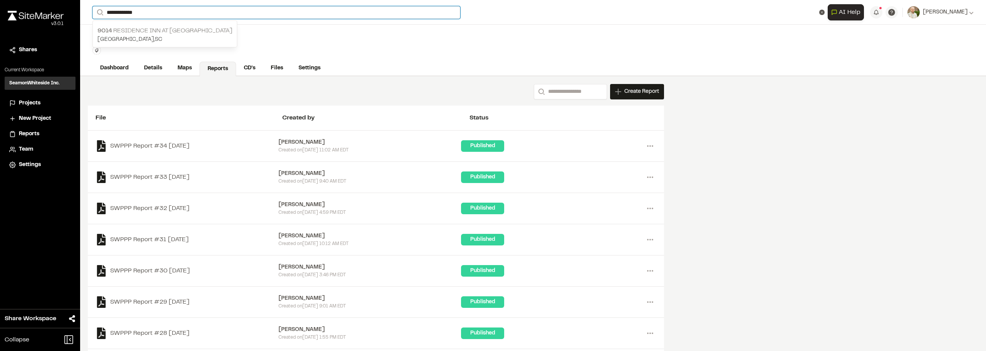
type input "**********"
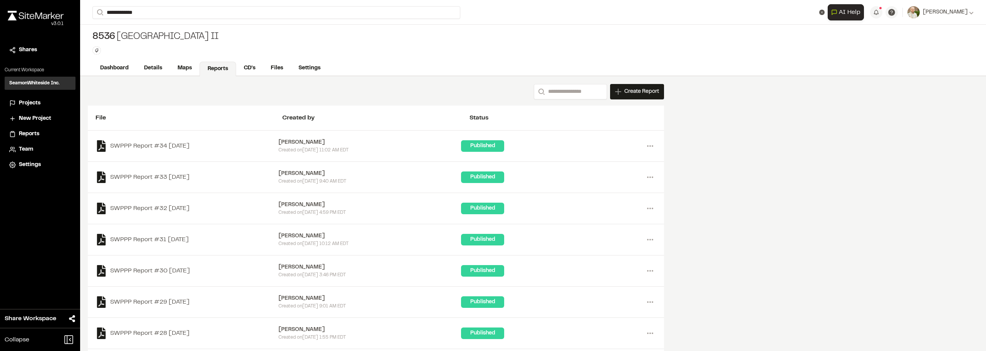
click at [135, 32] on p "9014 Residence Inn at Patriots Point" at bounding box center [164, 30] width 135 height 9
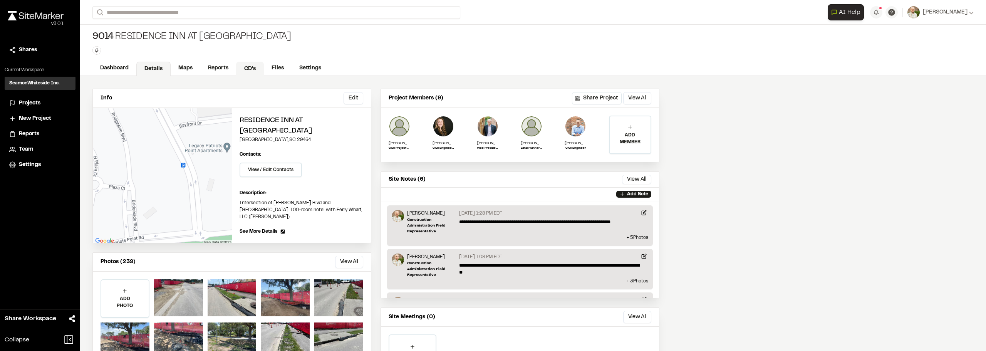
drag, startPoint x: 223, startPoint y: 68, endPoint x: 249, endPoint y: 72, distance: 26.8
click at [223, 68] on link "Reports" at bounding box center [218, 68] width 36 height 15
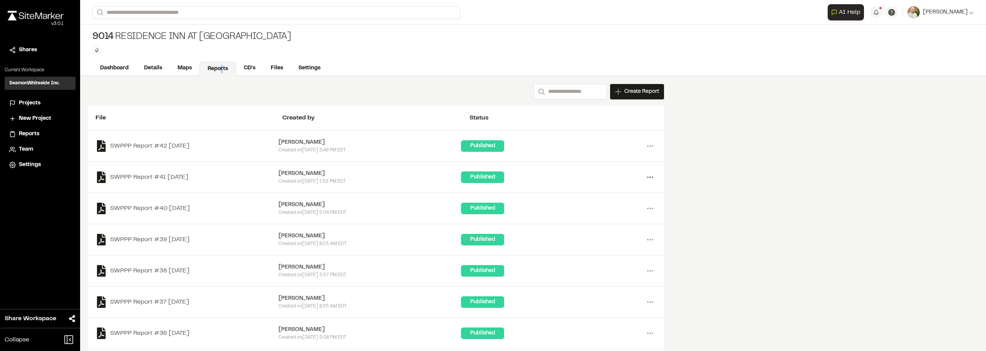
click at [653, 175] on icon at bounding box center [650, 177] width 12 height 12
click at [607, 218] on div "Share" at bounding box center [622, 217] width 67 height 12
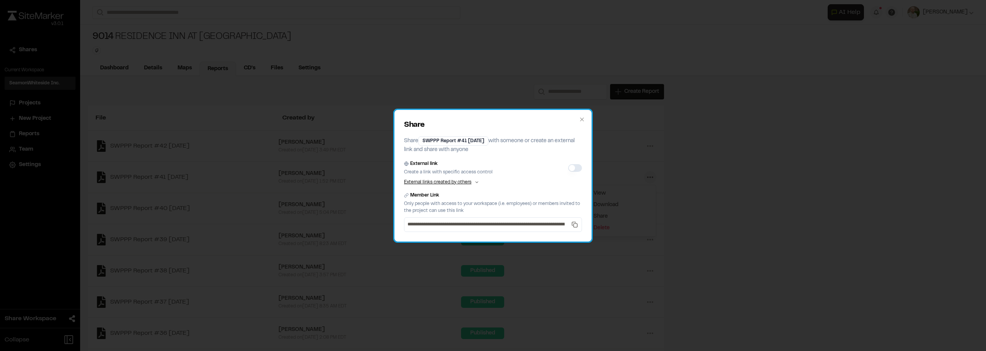
click at [585, 120] on div "**********" at bounding box center [492, 176] width 197 height 132
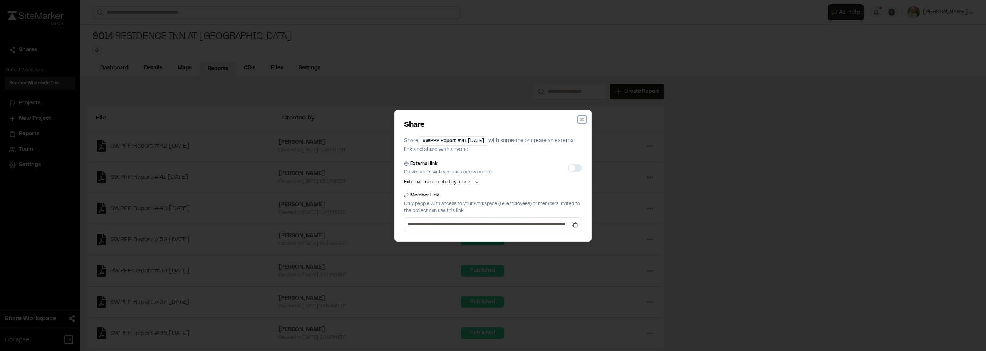
click at [581, 119] on icon "button" at bounding box center [581, 118] width 3 height 3
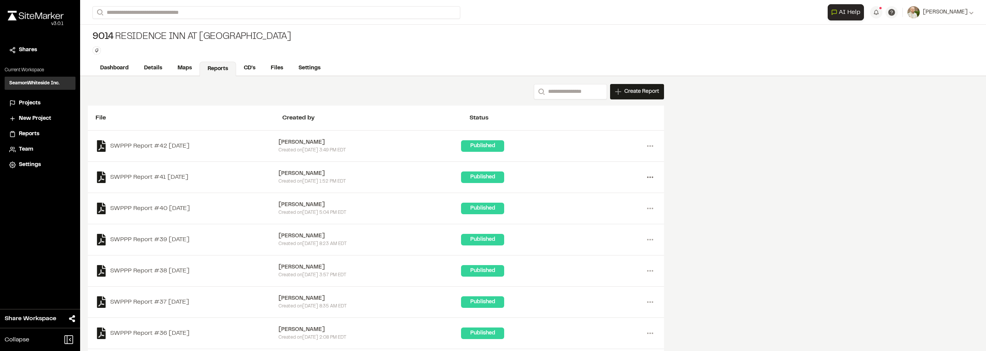
click at [650, 177] on circle at bounding box center [650, 177] width 2 height 2
click at [603, 203] on link "Download" at bounding box center [622, 205] width 67 height 12
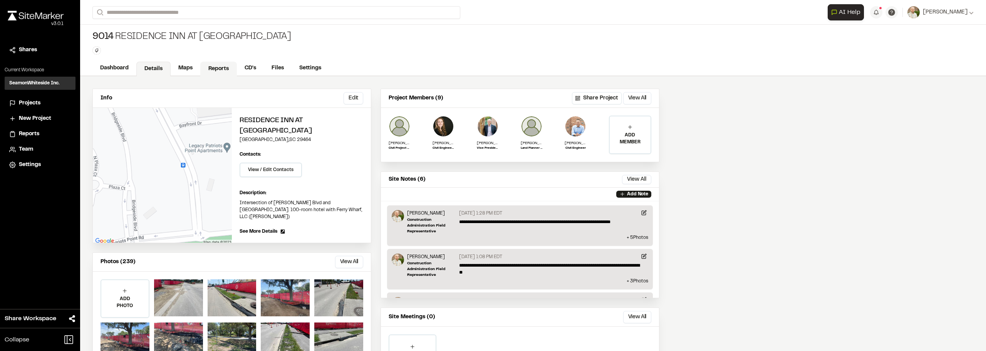
click at [218, 68] on link "Reports" at bounding box center [218, 69] width 37 height 15
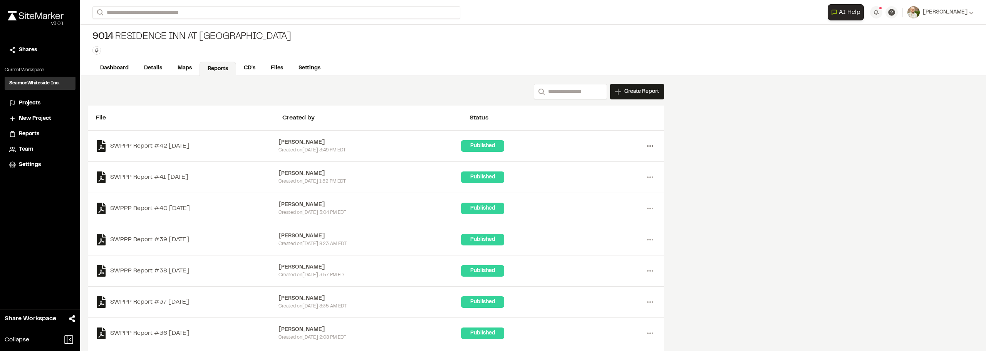
click at [650, 146] on circle at bounding box center [650, 146] width 2 height 2
click at [609, 169] on link "Download" at bounding box center [622, 174] width 67 height 12
click at [733, 176] on div "Search Create Report New Report | 9014 Residence Inn at Patriots Point What typ…" at bounding box center [533, 251] width 906 height 351
drag, startPoint x: 25, startPoint y: 7, endPoint x: 30, endPoint y: 14, distance: 8.9
click at [25, 7] on div "Close sidebar v 3.0.1" at bounding box center [40, 24] width 80 height 37
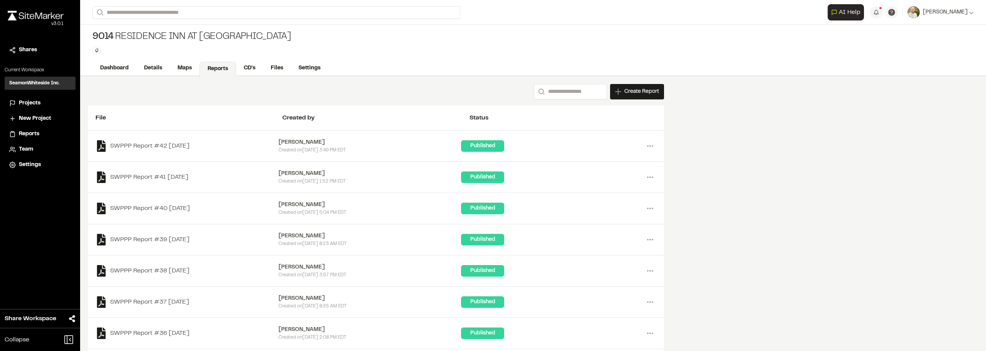
click at [30, 17] on img at bounding box center [36, 16] width 56 height 10
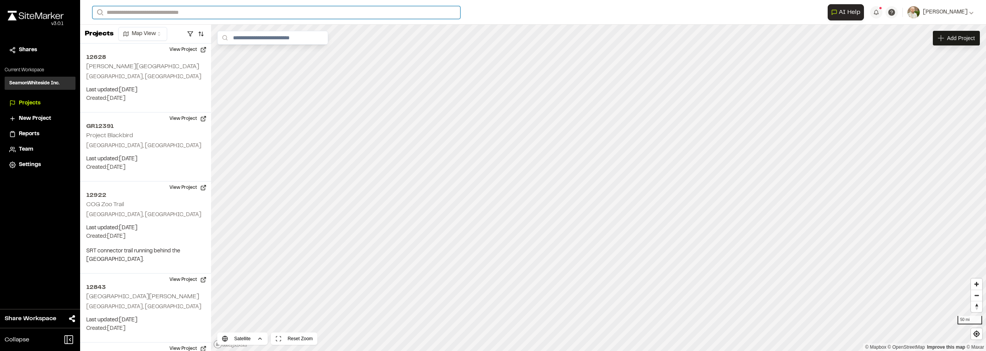
click at [196, 15] on input "Search" at bounding box center [276, 12] width 368 height 13
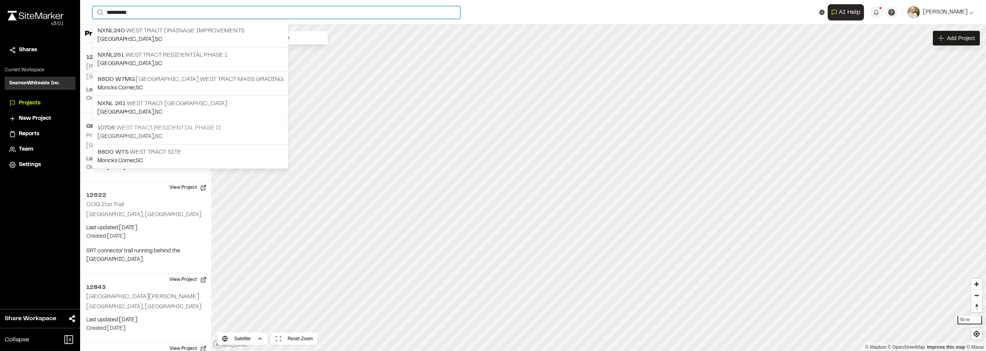
type input "**********"
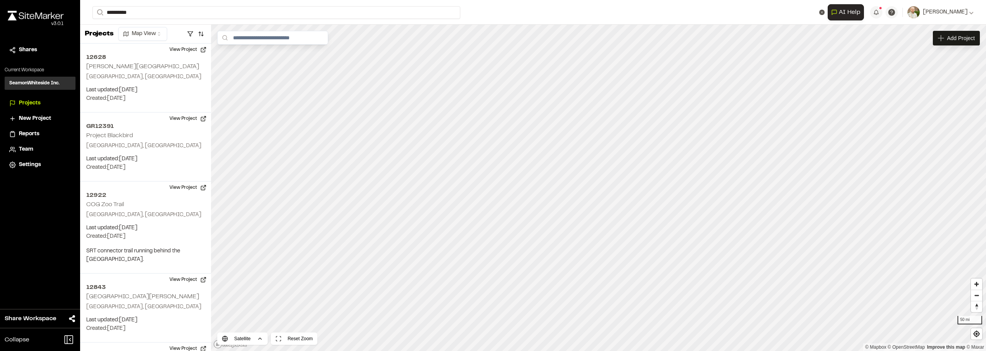
click at [226, 129] on p "10706 West Tract Residential Phase II" at bounding box center [190, 127] width 186 height 9
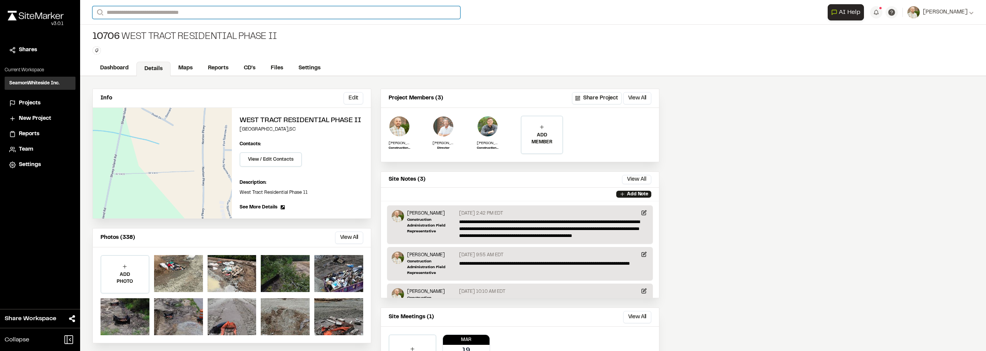
click at [220, 11] on input "Search" at bounding box center [276, 12] width 368 height 13
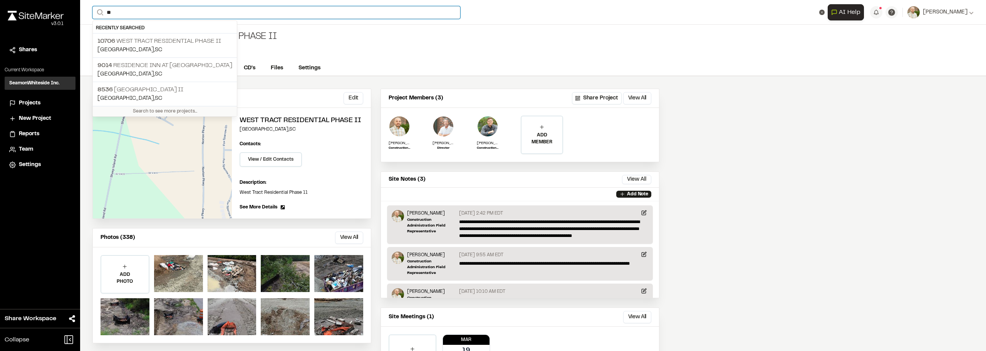
type input "*"
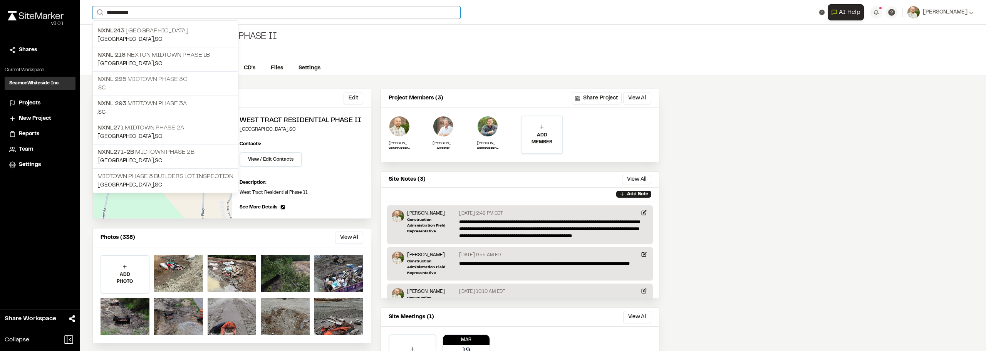
type input "**********"
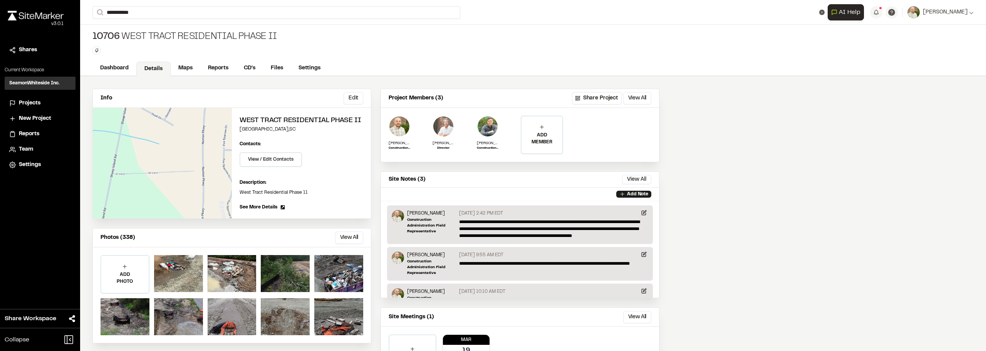
click at [195, 81] on p "NXNL 295 MIDTOWN PHASE 3C" at bounding box center [165, 79] width 136 height 9
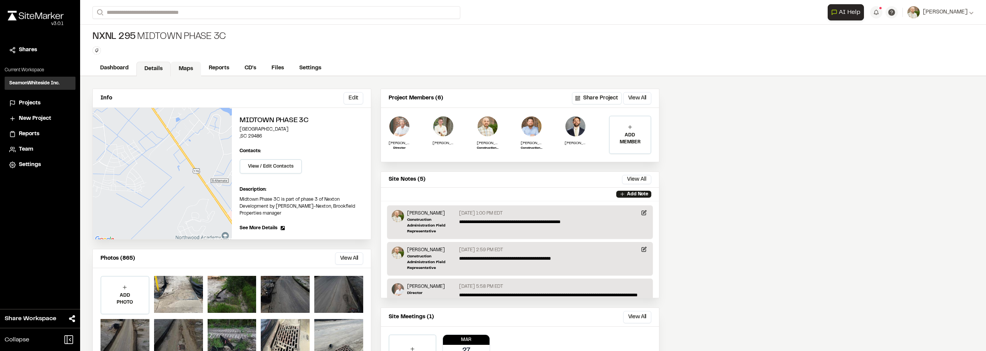
click at [210, 69] on link "Reports" at bounding box center [219, 68] width 36 height 15
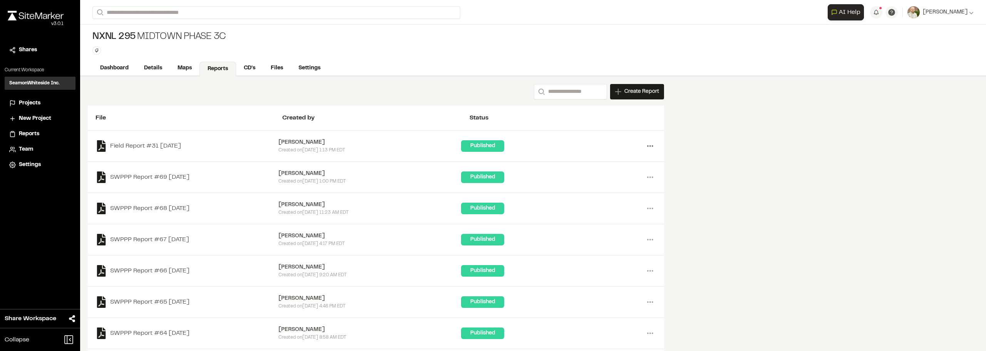
click at [650, 147] on icon at bounding box center [650, 146] width 12 height 12
click at [171, 145] on link "Field Report #31 2025-08-07" at bounding box center [186, 146] width 183 height 12
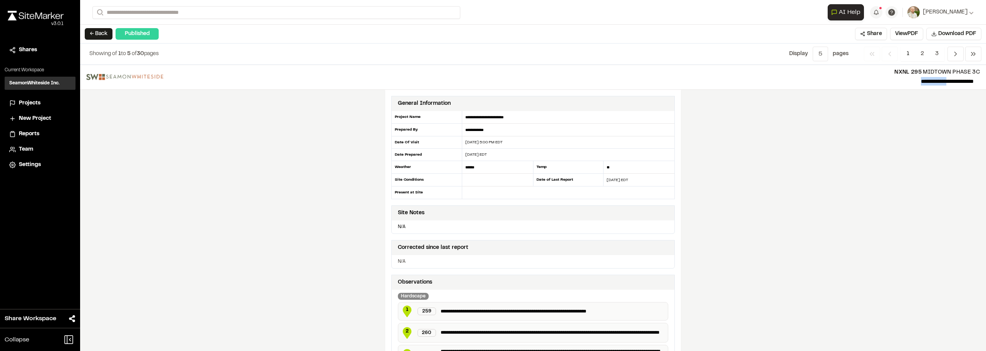
drag, startPoint x: 930, startPoint y: 80, endPoint x: 834, endPoint y: 79, distance: 95.9
click at [834, 79] on p "**********" at bounding box center [571, 81] width 804 height 9
drag, startPoint x: 906, startPoint y: 196, endPoint x: 899, endPoint y: 191, distance: 7.5
click at [904, 196] on div "**********" at bounding box center [533, 208] width 906 height 286
click at [800, 198] on div "**********" at bounding box center [533, 208] width 906 height 286
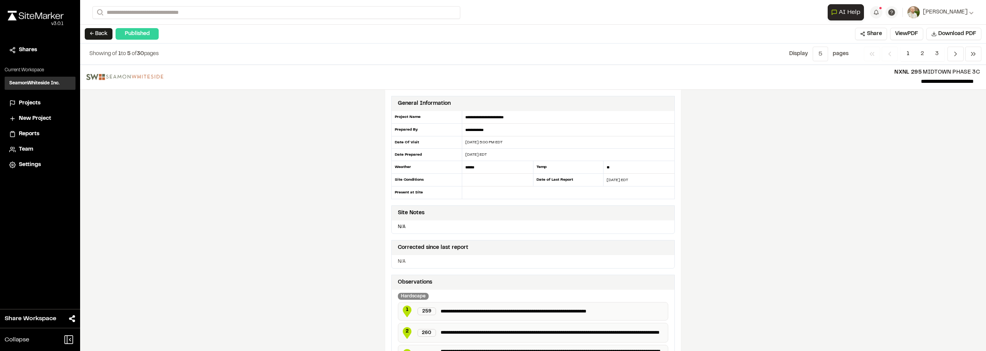
drag, startPoint x: 837, startPoint y: 138, endPoint x: 562, endPoint y: 60, distance: 285.6
click at [835, 137] on div "**********" at bounding box center [533, 208] width 906 height 286
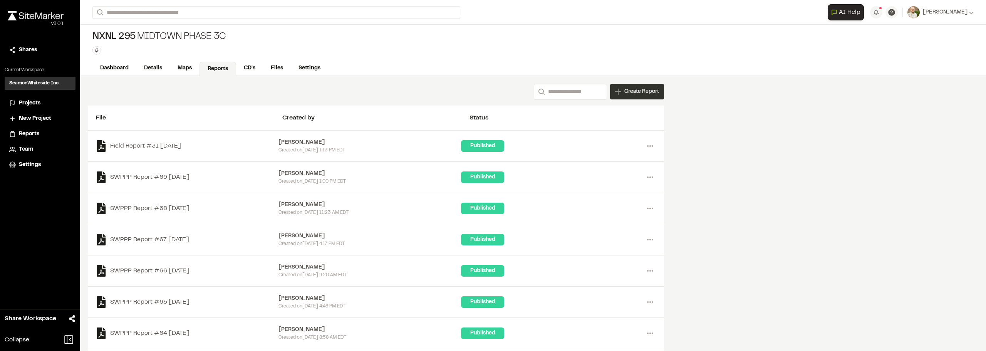
click at [634, 90] on span "Create Report" at bounding box center [641, 91] width 35 height 8
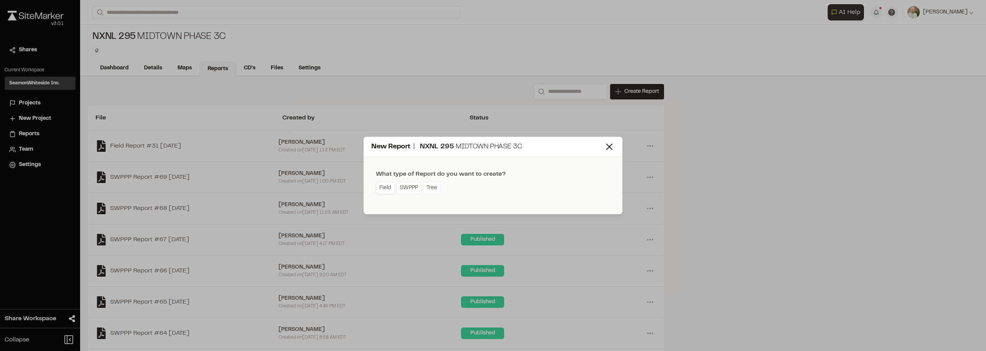
click at [382, 185] on link "Field" at bounding box center [385, 188] width 19 height 12
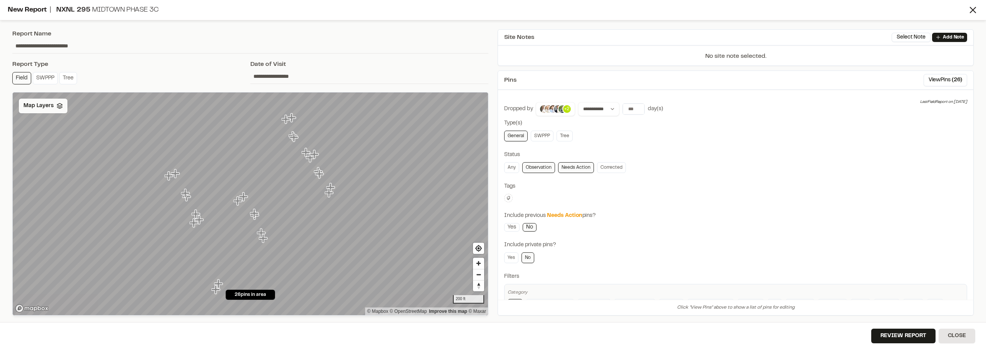
click at [54, 107] on div "Map Layers" at bounding box center [43, 106] width 49 height 15
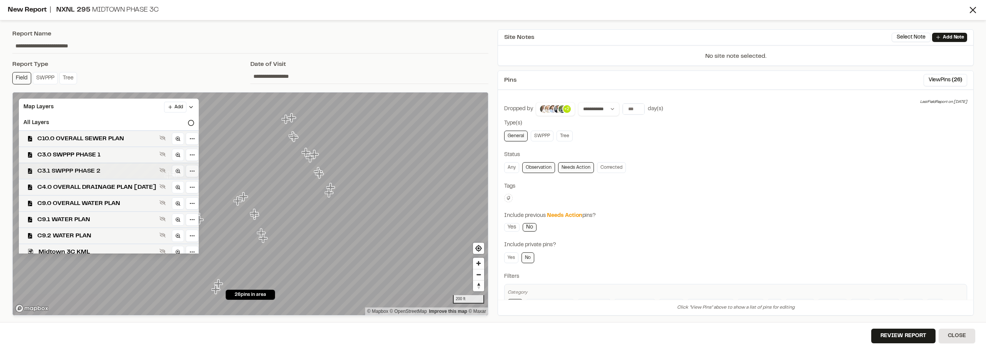
click at [97, 170] on span "C3.1 SWPPP PHASE 2" at bounding box center [96, 170] width 119 height 9
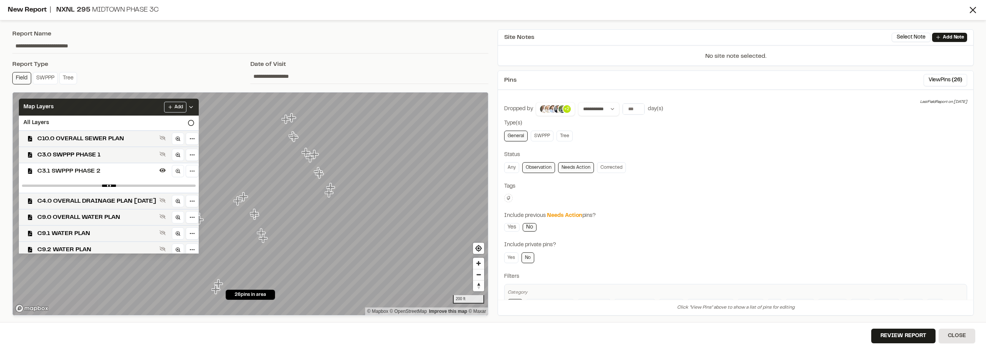
click at [199, 109] on div "Map Layers Add" at bounding box center [109, 107] width 180 height 17
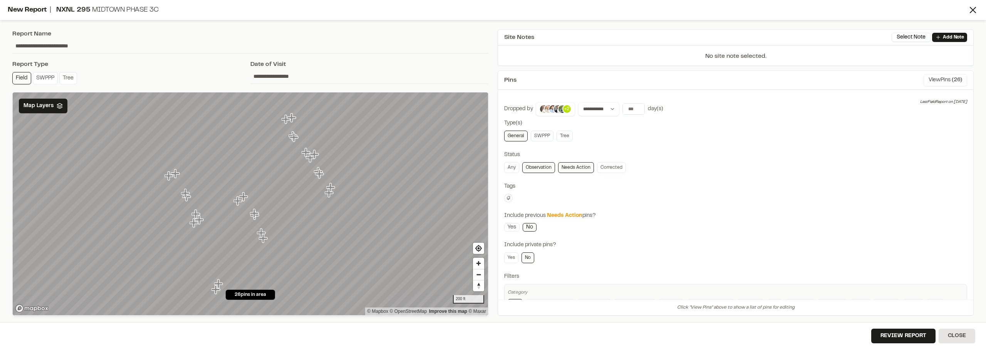
click at [944, 76] on button "View Pins ( 26 )" at bounding box center [945, 80] width 44 height 12
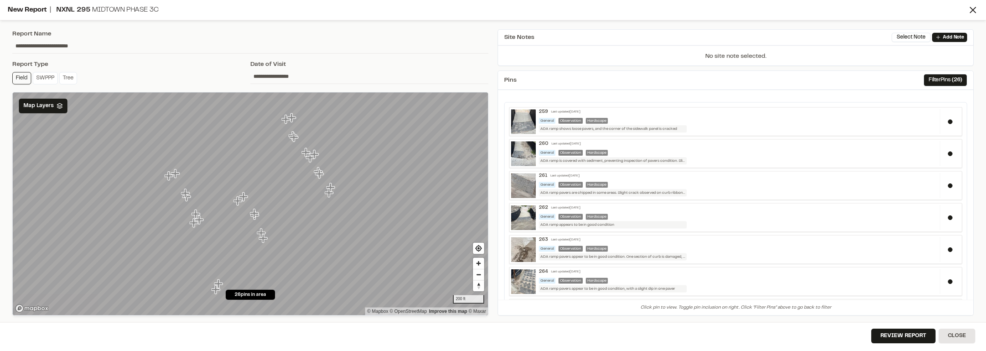
click at [370, 70] on input "**********" at bounding box center [369, 76] width 238 height 15
click at [45, 50] on input "**********" at bounding box center [250, 46] width 476 height 15
drag, startPoint x: 59, startPoint y: 46, endPoint x: 5, endPoint y: 45, distance: 53.1
click at [5, 45] on div "**********" at bounding box center [493, 175] width 986 height 351
click at [189, 48] on input "**********" at bounding box center [250, 46] width 476 height 15
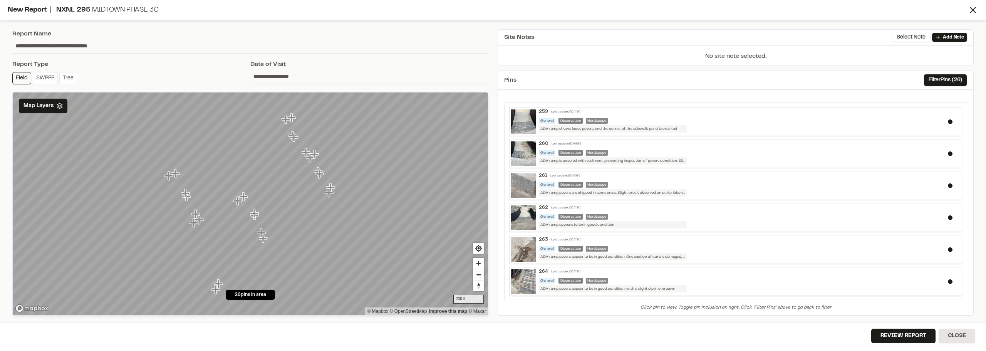
click at [266, 73] on input "**********" at bounding box center [369, 76] width 238 height 15
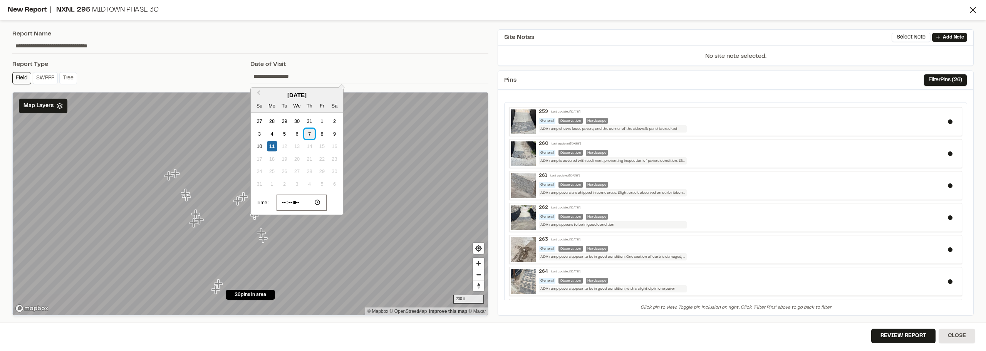
click at [307, 135] on div "7" at bounding box center [309, 134] width 10 height 10
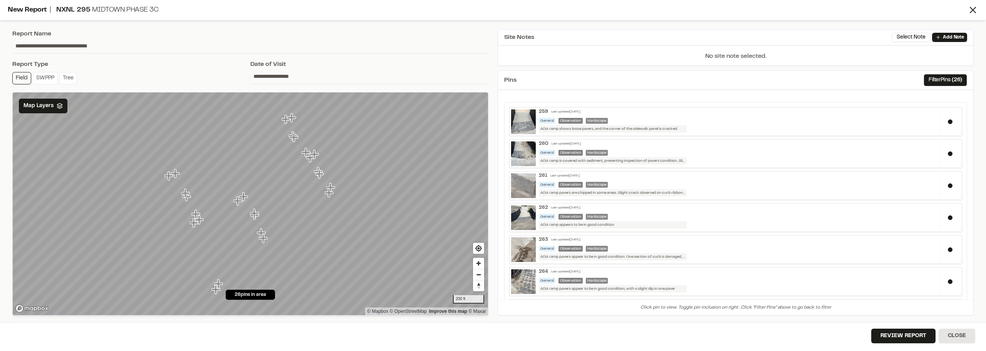
drag, startPoint x: 114, startPoint y: 43, endPoint x: 142, endPoint y: 45, distance: 28.2
click at [114, 43] on input "**********" at bounding box center [250, 46] width 476 height 15
type input "**********"
click at [369, 55] on div "**********" at bounding box center [250, 172] width 485 height 295
click at [916, 335] on button "Review Report" at bounding box center [903, 335] width 64 height 15
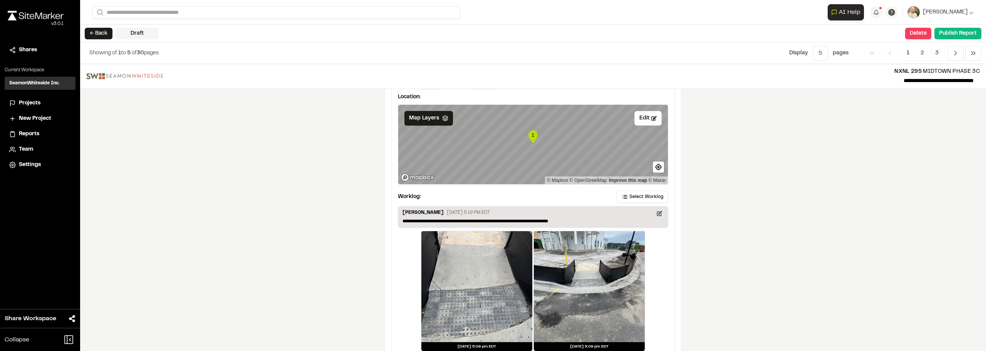
scroll to position [1302, 0]
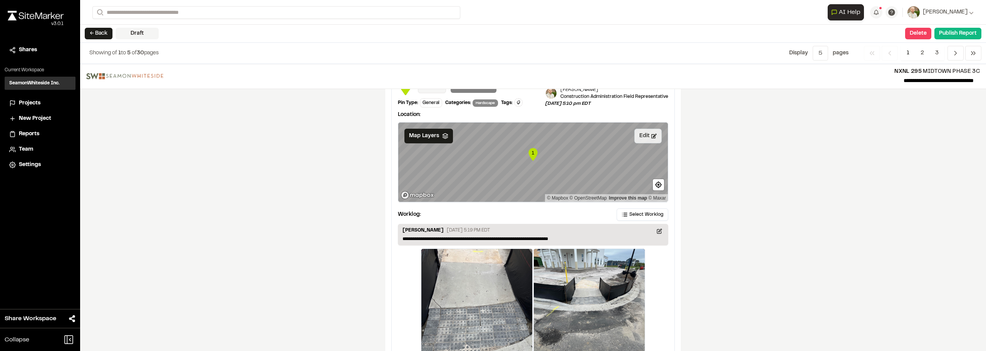
click at [641, 136] on button "Edit" at bounding box center [647, 136] width 27 height 15
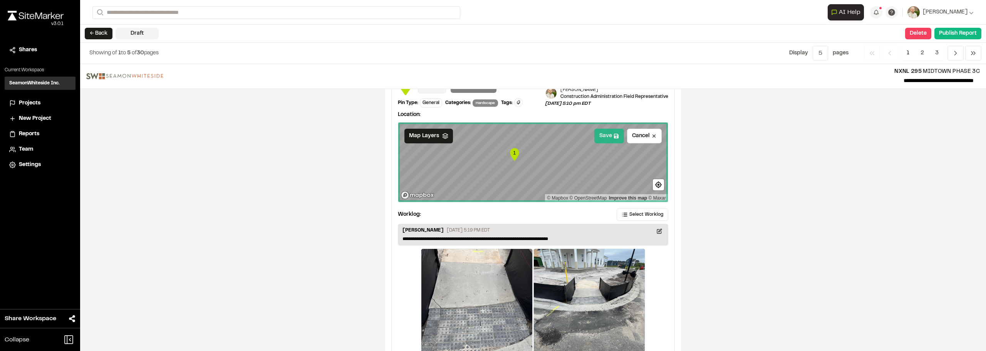
click at [602, 135] on button "Save" at bounding box center [609, 136] width 30 height 15
drag, startPoint x: 798, startPoint y: 151, endPoint x: 795, endPoint y: 146, distance: 6.2
click at [796, 147] on div "**********" at bounding box center [533, 207] width 906 height 287
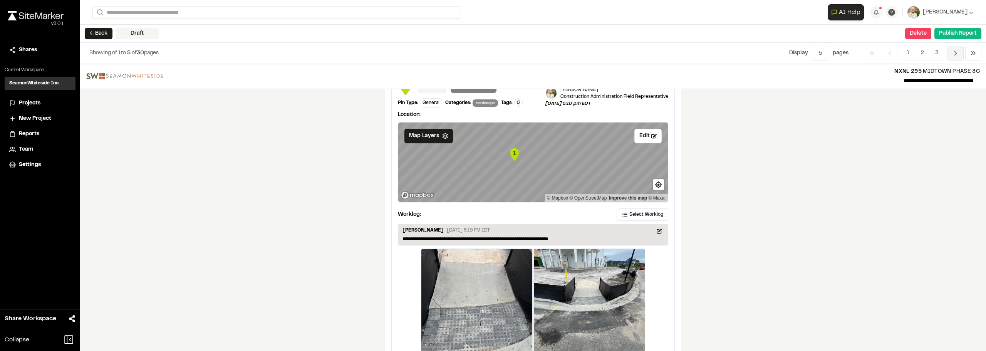
click at [954, 52] on icon "Navigation" at bounding box center [955, 53] width 8 height 8
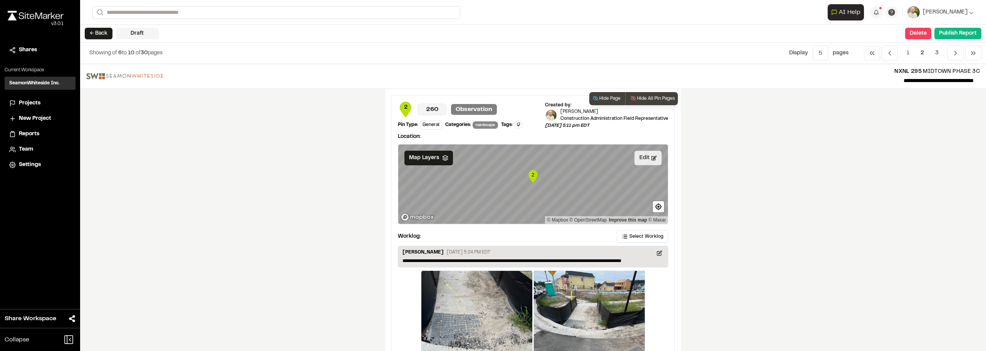
click at [636, 157] on button "Edit" at bounding box center [647, 158] width 27 height 15
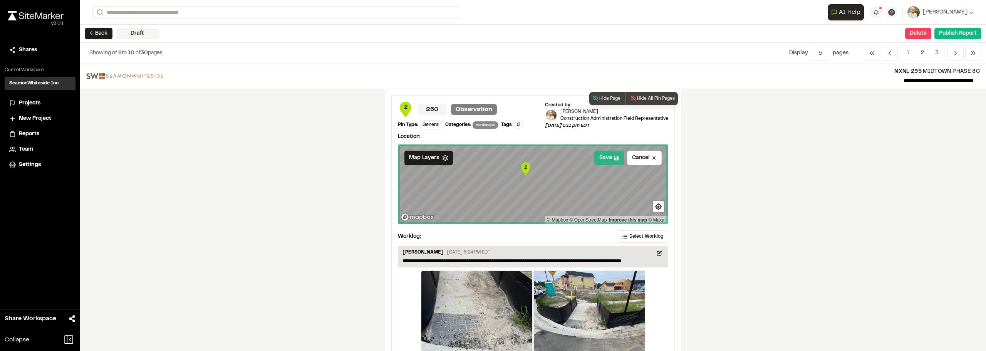
click at [609, 159] on button "Save" at bounding box center [609, 158] width 30 height 15
click at [766, 184] on div "**********" at bounding box center [533, 207] width 906 height 287
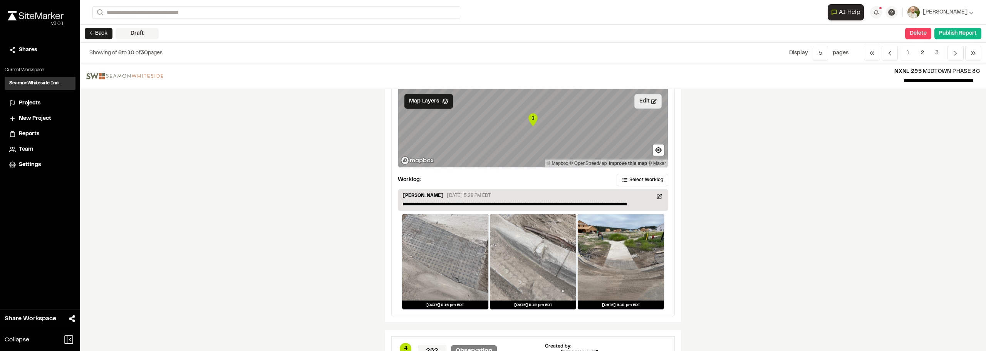
scroll to position [308, 0]
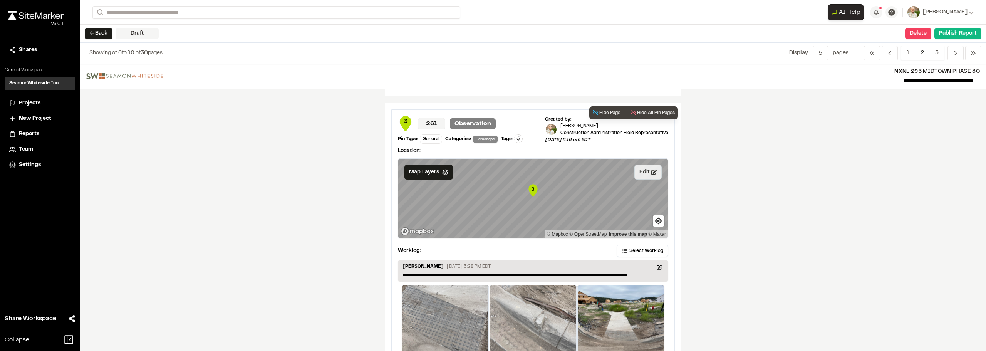
drag, startPoint x: 643, startPoint y: 169, endPoint x: 632, endPoint y: 170, distance: 10.8
click at [643, 169] on button "Edit" at bounding box center [647, 172] width 27 height 15
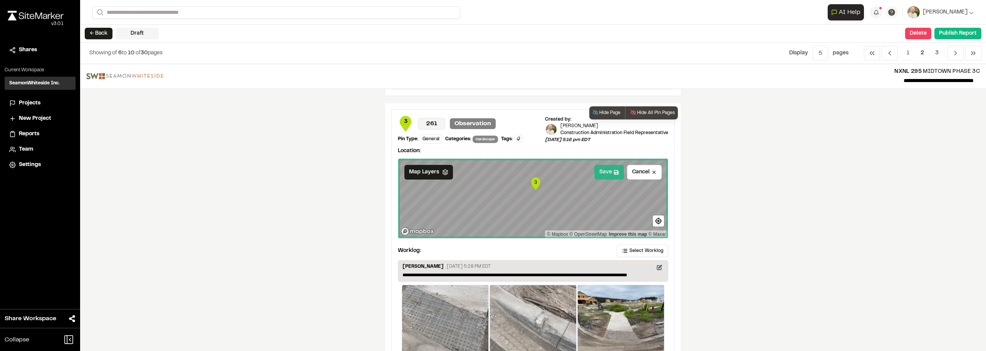
click at [609, 170] on button "Save" at bounding box center [609, 172] width 30 height 15
click at [830, 197] on div "**********" at bounding box center [533, 207] width 906 height 287
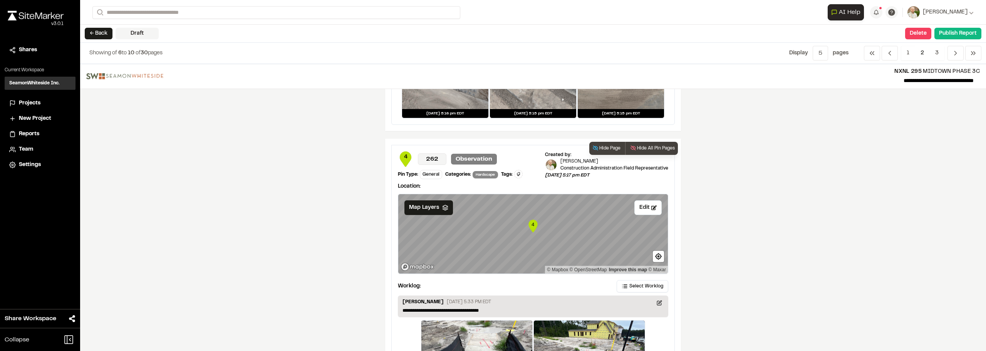
scroll to position [655, 0]
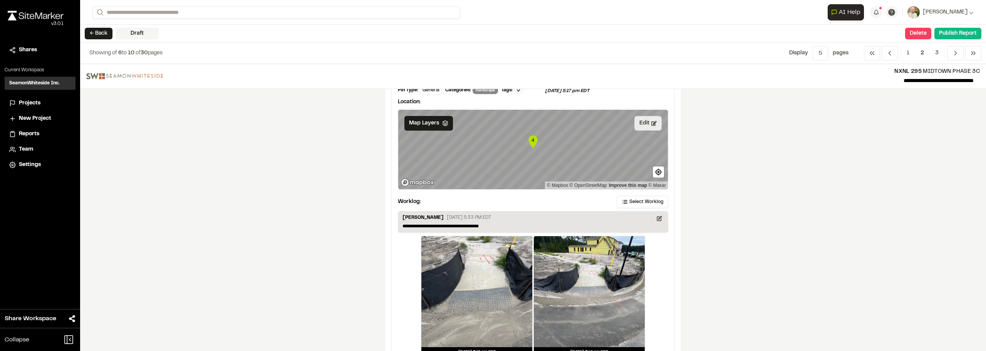
click at [645, 127] on button "Edit" at bounding box center [647, 123] width 27 height 15
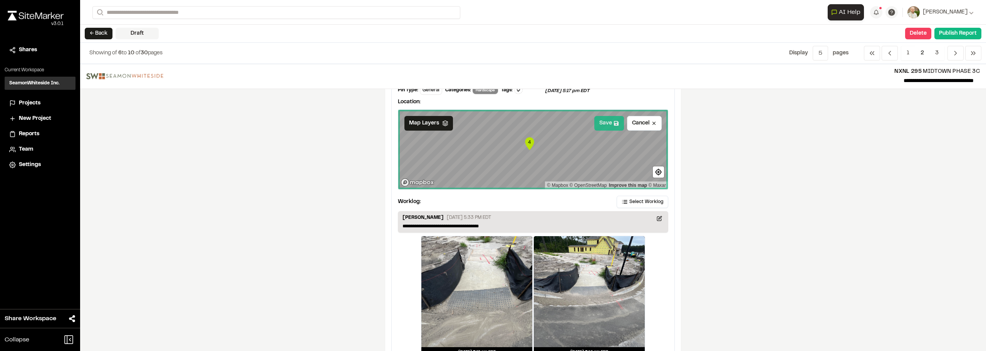
click at [604, 123] on button "Save" at bounding box center [609, 123] width 30 height 15
click at [820, 158] on div "**********" at bounding box center [533, 207] width 906 height 287
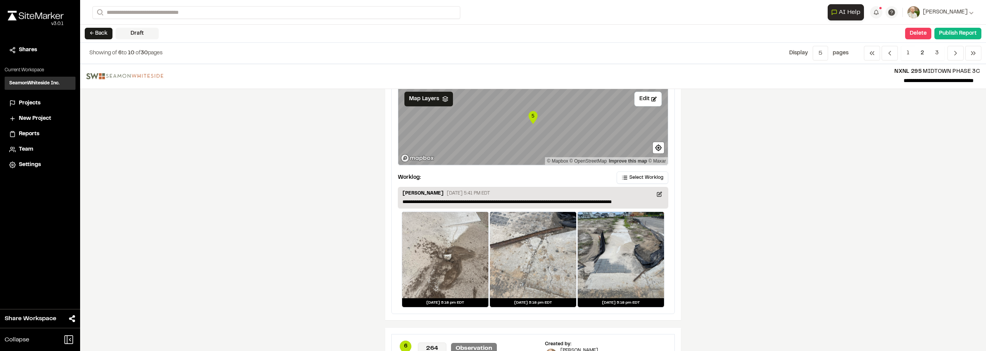
scroll to position [963, 0]
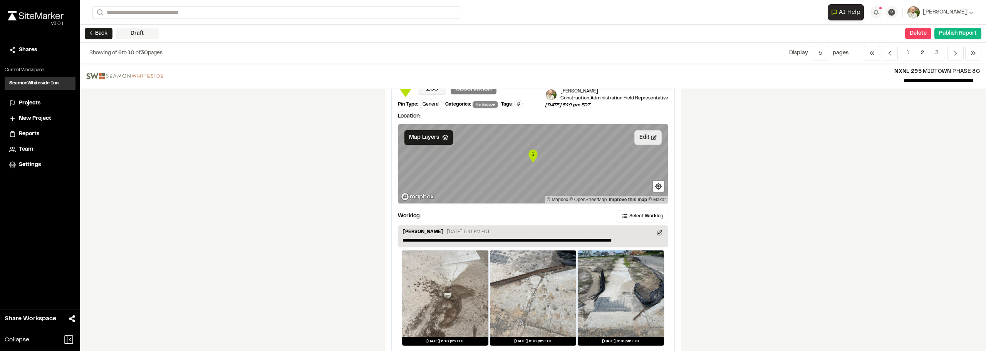
click at [640, 137] on button "Edit" at bounding box center [647, 137] width 27 height 15
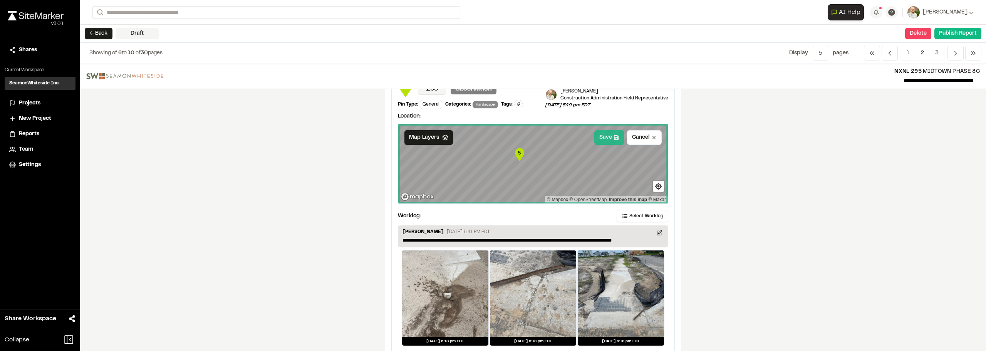
click at [606, 137] on button "Save" at bounding box center [609, 137] width 30 height 15
click at [743, 147] on div "**********" at bounding box center [533, 207] width 906 height 287
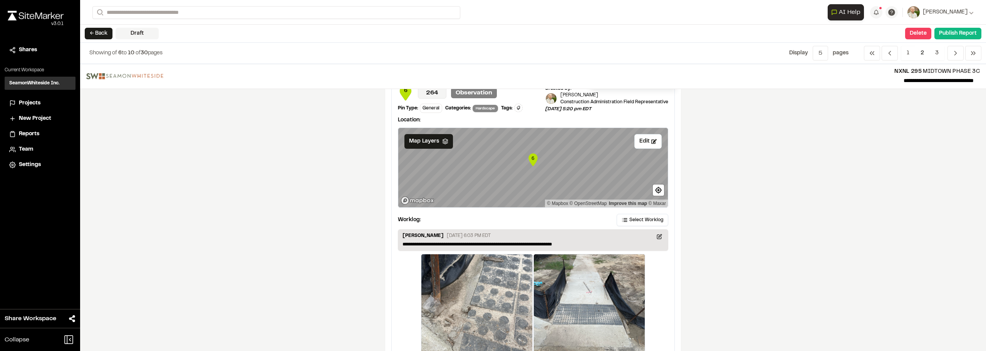
scroll to position [1185, 0]
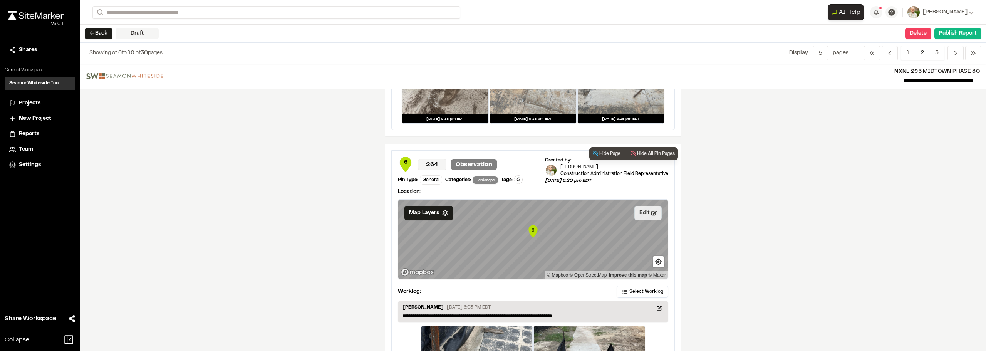
click at [647, 209] on button "Edit" at bounding box center [647, 213] width 27 height 15
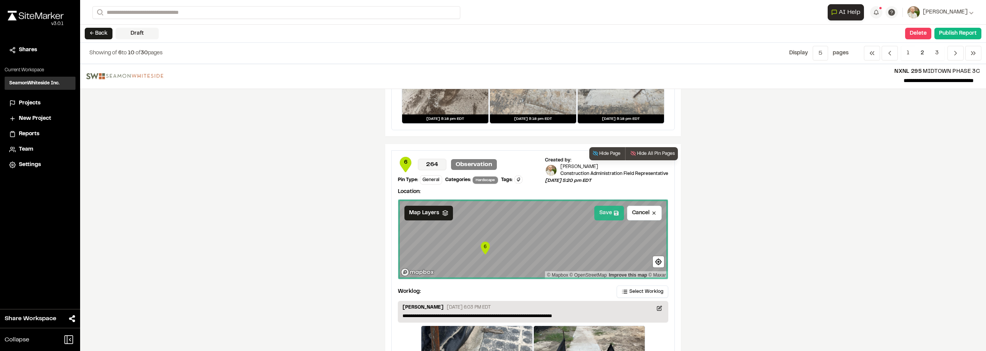
click at [604, 209] on button "Save" at bounding box center [609, 213] width 30 height 15
click at [803, 241] on div "**********" at bounding box center [533, 207] width 906 height 287
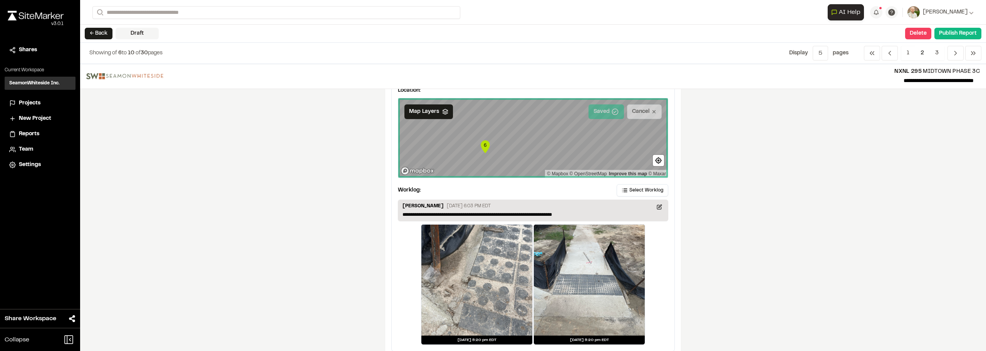
scroll to position [1300, 0]
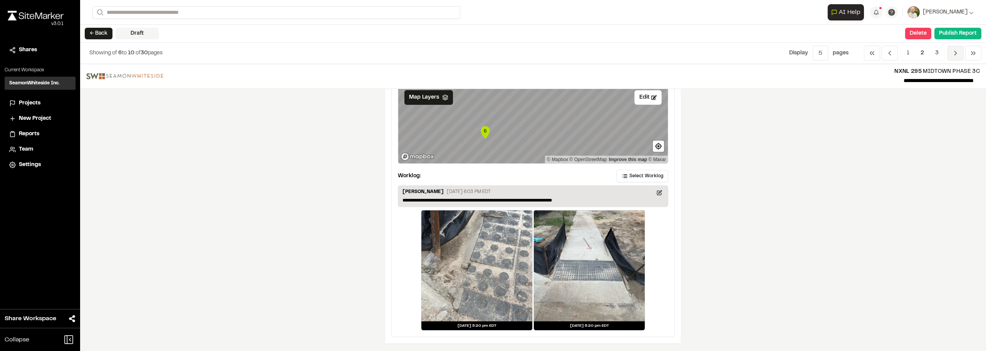
click at [955, 57] on icon "Navigation" at bounding box center [955, 53] width 8 height 8
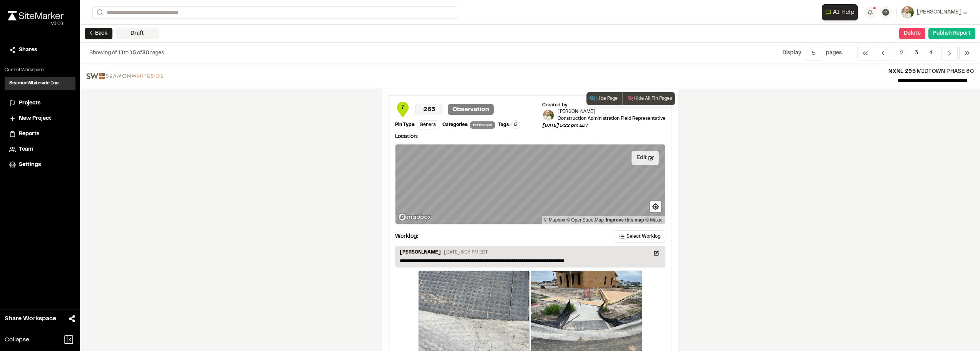
click at [638, 156] on button "Edit" at bounding box center [644, 158] width 27 height 15
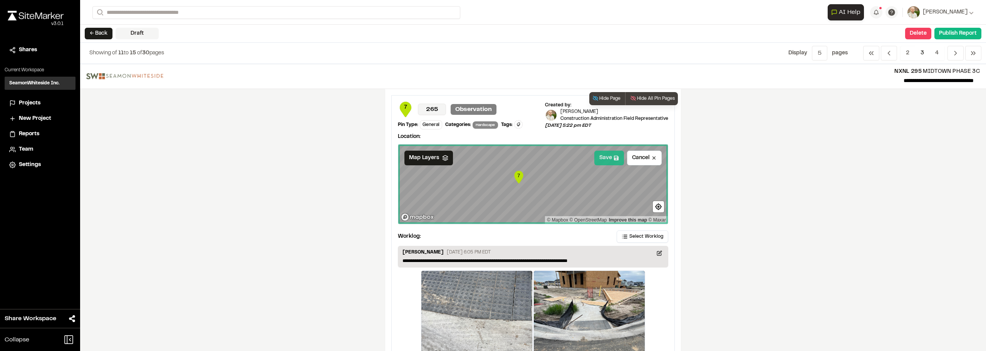
click at [605, 156] on button "Save" at bounding box center [609, 158] width 30 height 15
click at [804, 178] on div "**********" at bounding box center [533, 207] width 906 height 287
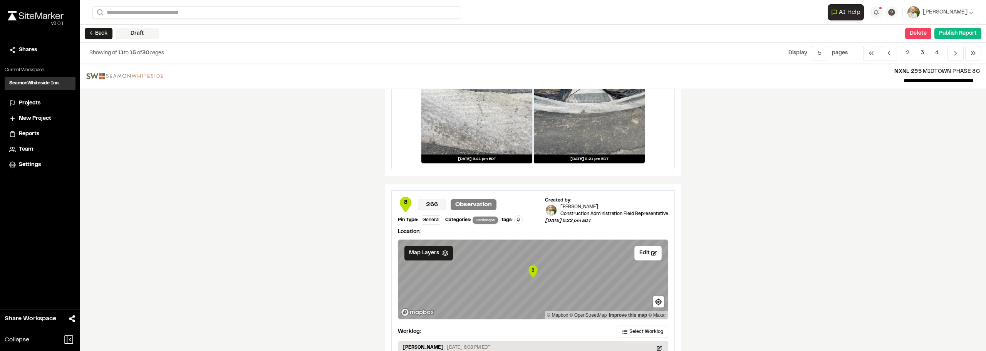
scroll to position [231, 0]
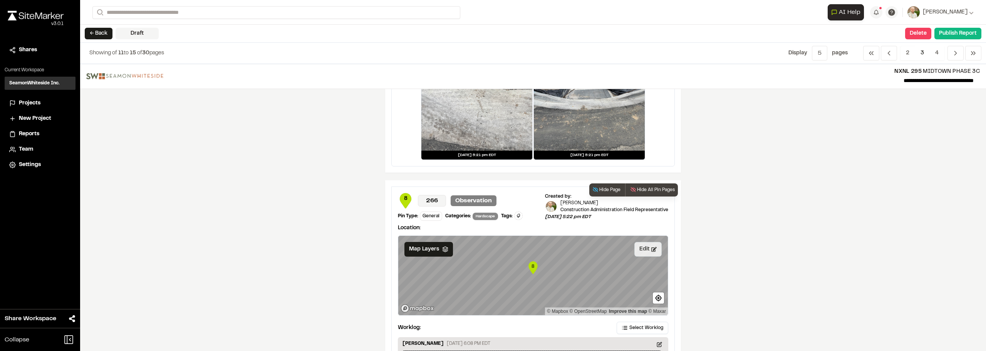
click at [649, 253] on button "Edit" at bounding box center [647, 249] width 27 height 15
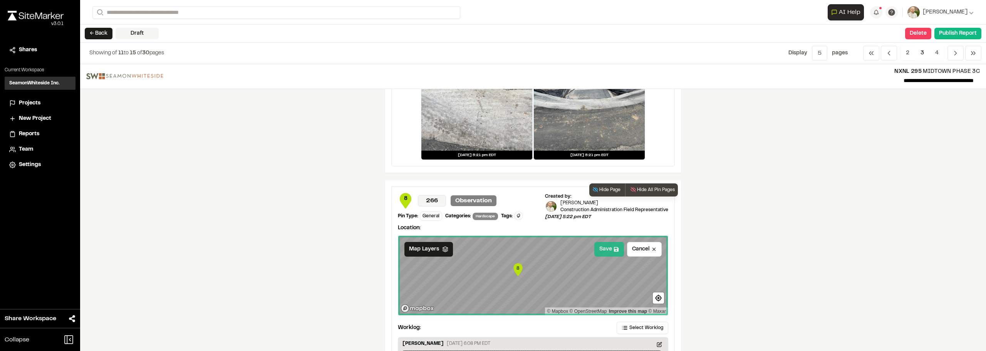
click at [606, 252] on button "Save" at bounding box center [609, 249] width 30 height 15
click at [712, 252] on div "**********" at bounding box center [533, 207] width 906 height 287
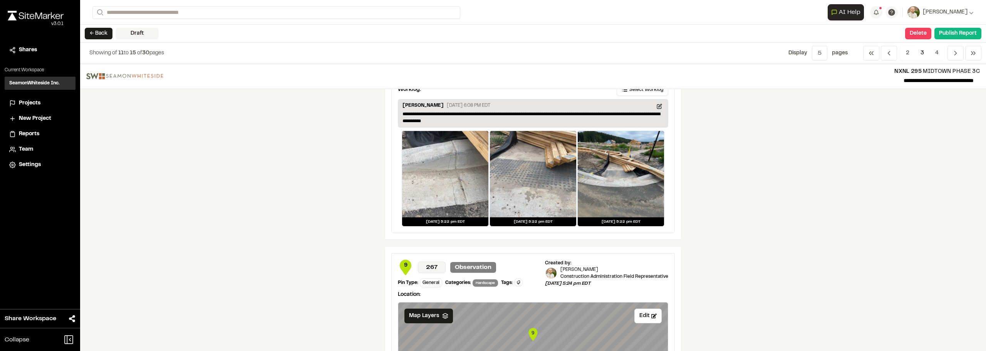
scroll to position [539, 0]
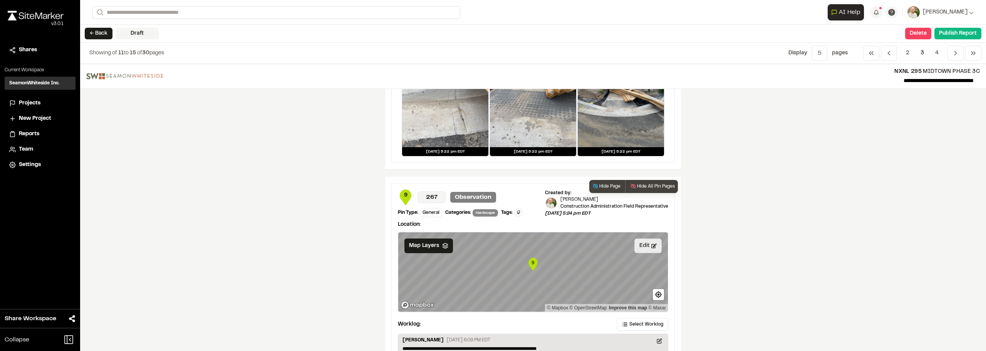
click at [641, 243] on button "Edit" at bounding box center [647, 245] width 27 height 15
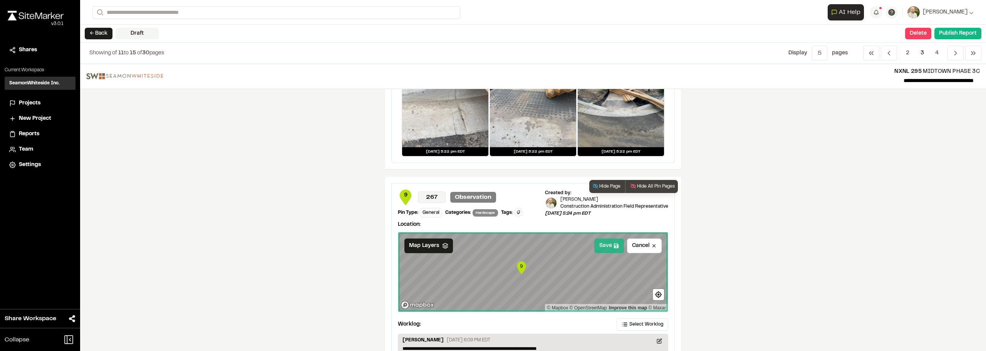
click at [595, 247] on button "Save" at bounding box center [609, 245] width 30 height 15
click at [784, 252] on div "**********" at bounding box center [533, 207] width 906 height 287
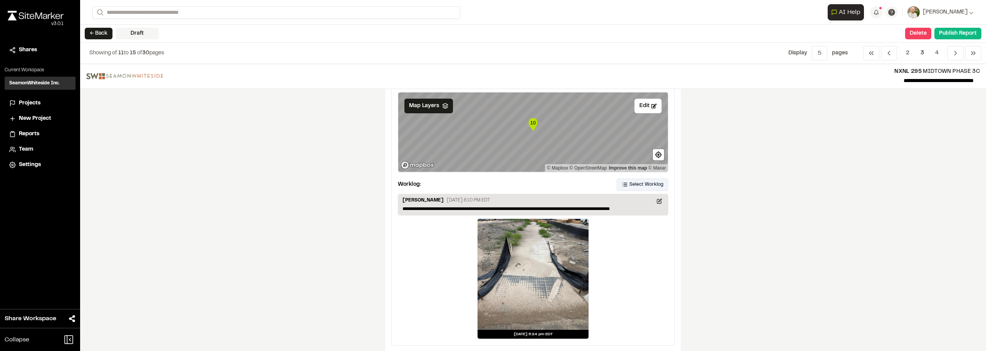
scroll to position [924, 0]
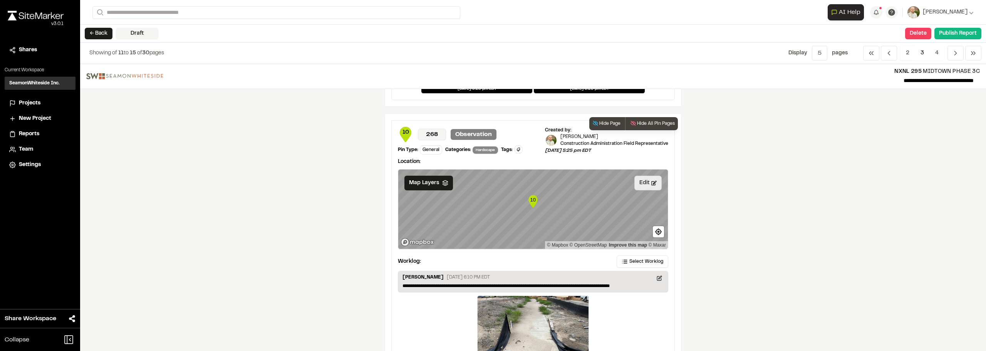
click at [641, 183] on button "Edit" at bounding box center [647, 183] width 27 height 15
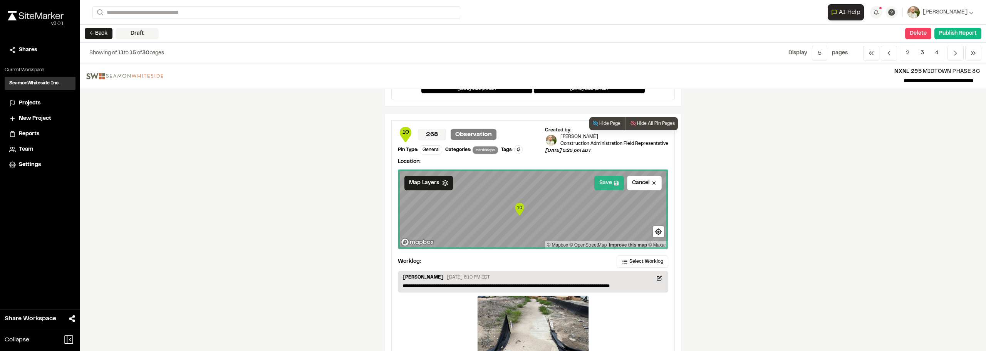
click at [600, 182] on button "Save" at bounding box center [609, 183] width 30 height 15
click at [780, 194] on div "**********" at bounding box center [533, 207] width 906 height 287
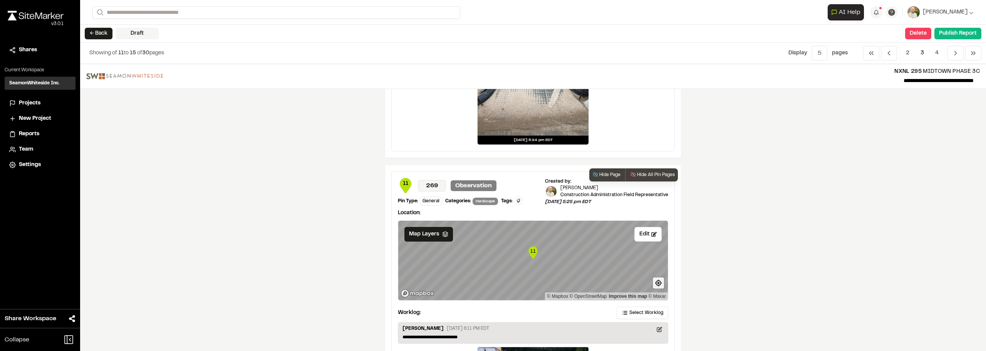
scroll to position [1232, 0]
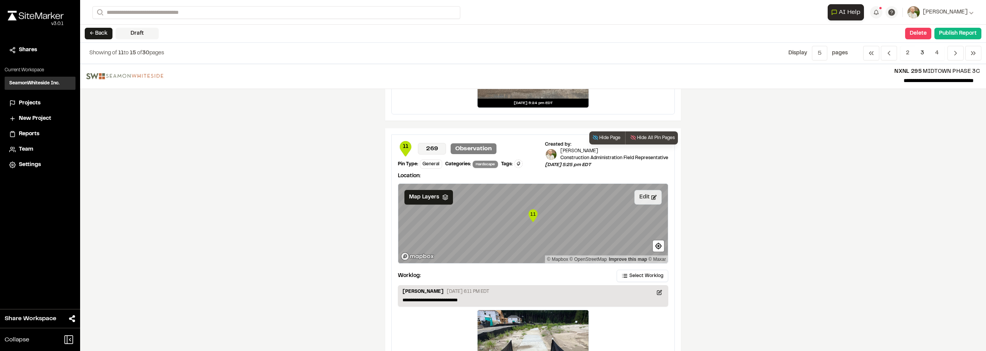
click at [647, 198] on button "Edit" at bounding box center [647, 197] width 27 height 15
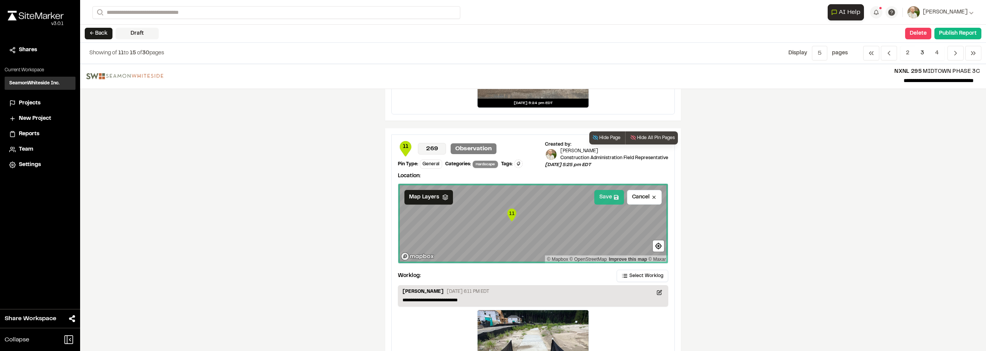
click at [601, 198] on button "Save" at bounding box center [609, 197] width 30 height 15
click at [799, 214] on div "**********" at bounding box center [533, 207] width 906 height 287
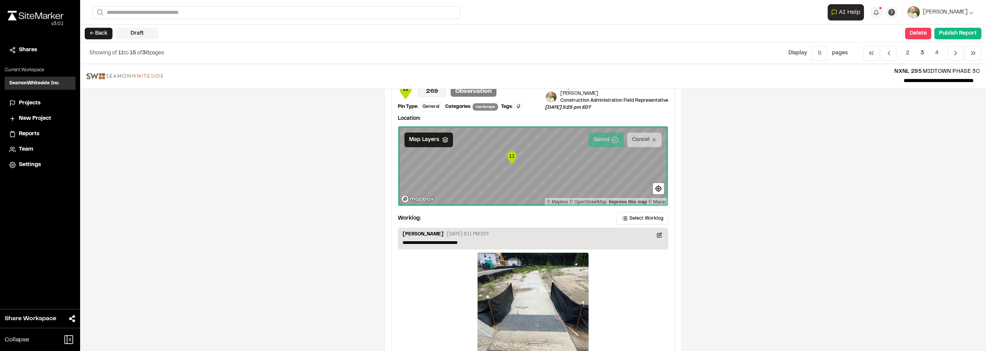
scroll to position [1332, 0]
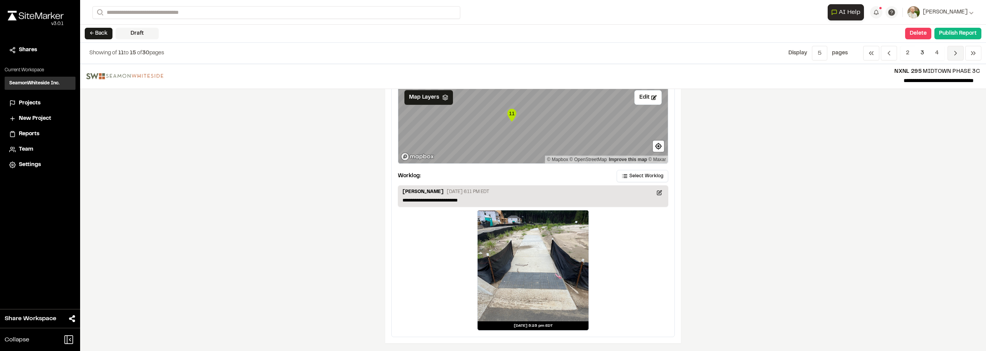
click at [954, 57] on span "Previous" at bounding box center [955, 53] width 16 height 15
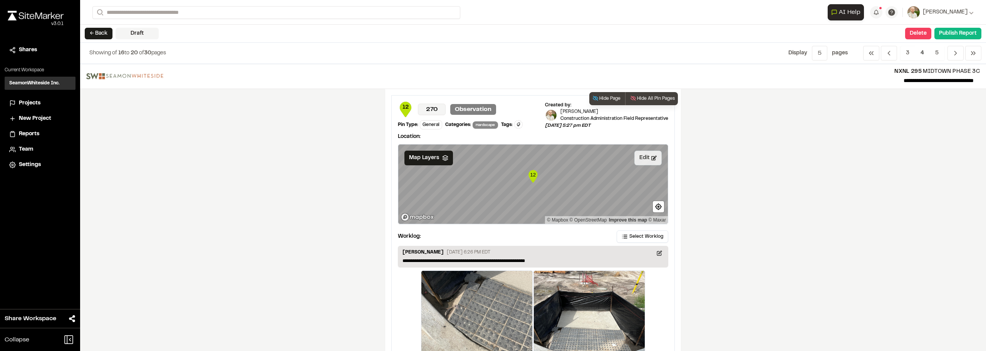
click at [635, 160] on button "Edit" at bounding box center [647, 158] width 27 height 15
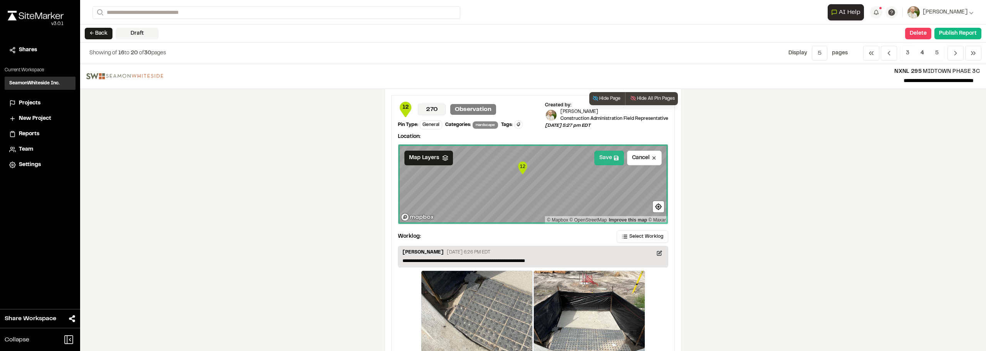
click at [603, 159] on button "Save" at bounding box center [609, 158] width 30 height 15
click at [812, 241] on div "**********" at bounding box center [533, 207] width 906 height 287
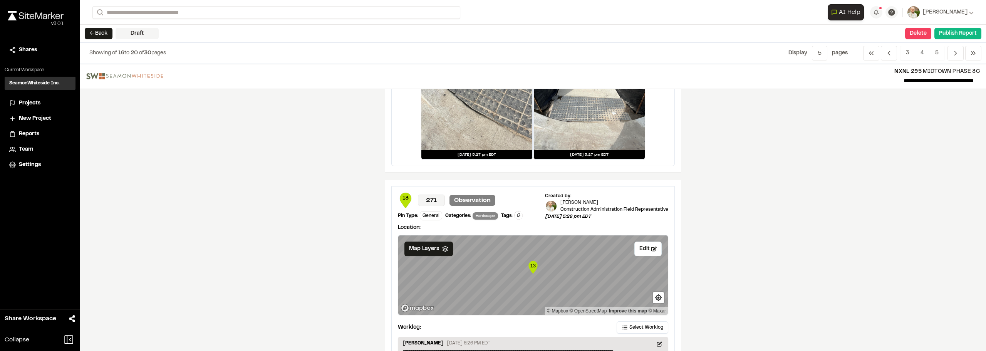
scroll to position [385, 0]
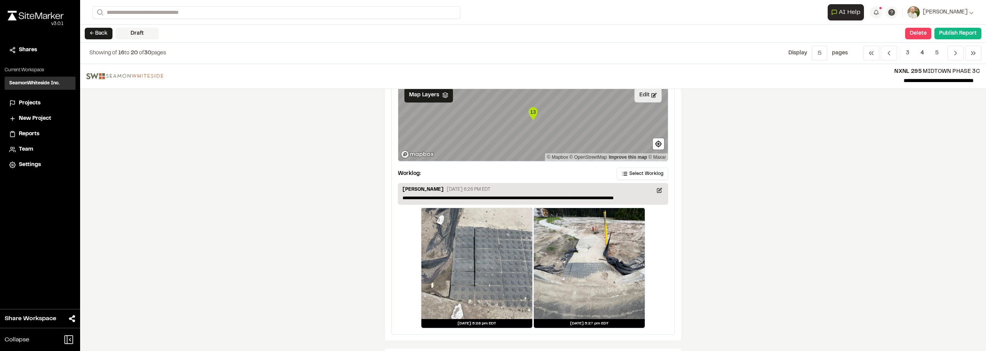
click at [646, 97] on button "Edit" at bounding box center [647, 95] width 27 height 15
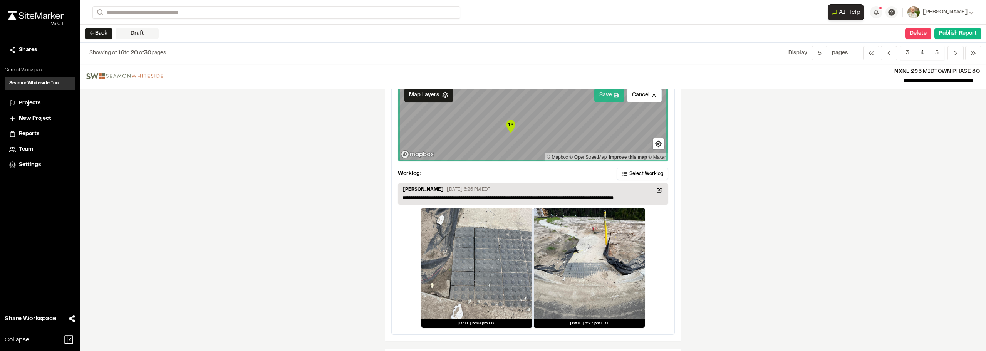
click at [609, 96] on button "Save" at bounding box center [609, 95] width 30 height 15
click at [777, 137] on div "**********" at bounding box center [533, 207] width 906 height 287
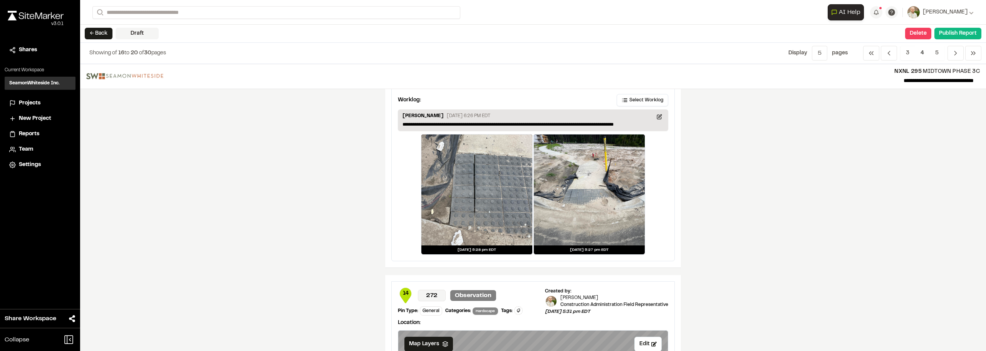
scroll to position [578, 0]
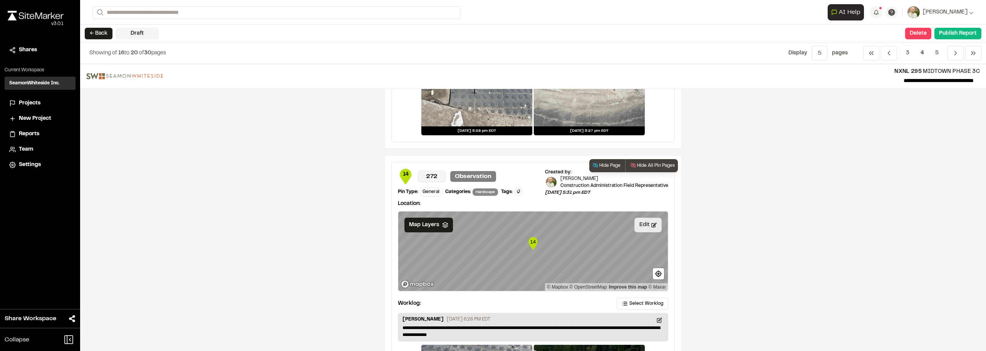
click at [641, 221] on button "Edit" at bounding box center [647, 225] width 27 height 15
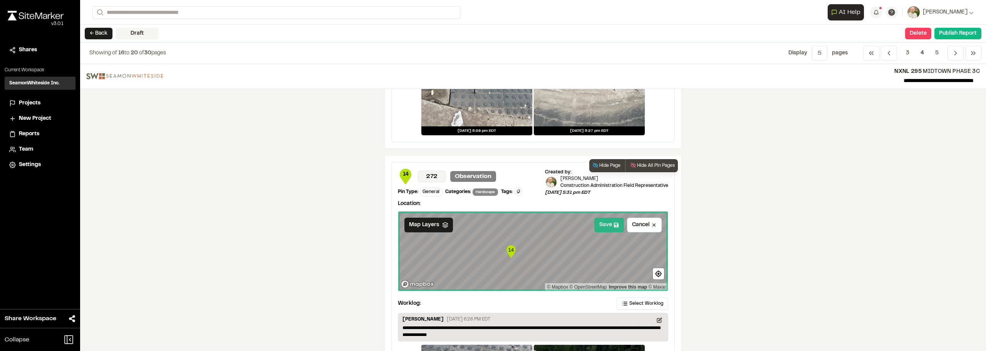
click at [601, 223] on button "Save" at bounding box center [609, 225] width 30 height 15
click at [801, 230] on div "**********" at bounding box center [533, 207] width 906 height 287
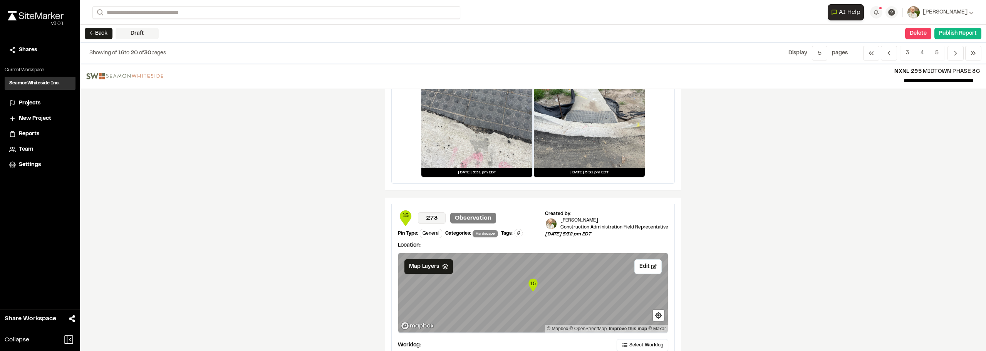
scroll to position [924, 0]
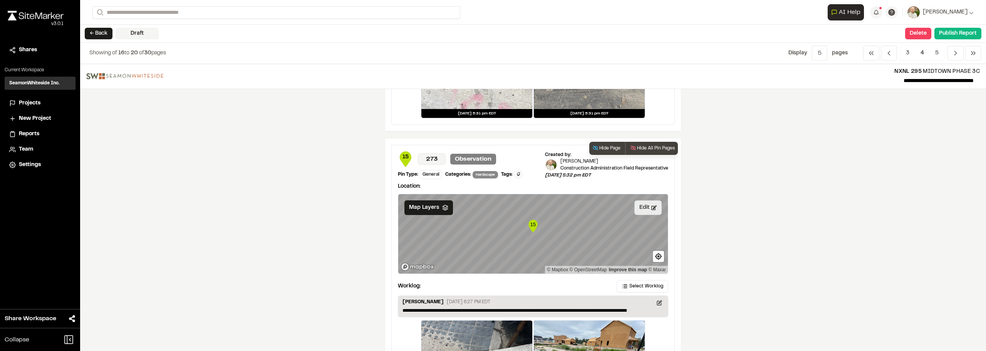
click at [644, 208] on button "Edit" at bounding box center [647, 207] width 27 height 15
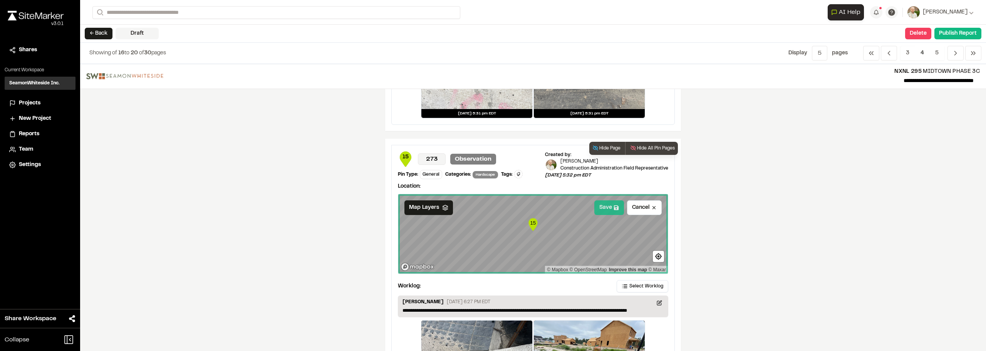
click at [604, 210] on button "Save" at bounding box center [609, 207] width 30 height 15
click at [751, 214] on div "**********" at bounding box center [533, 207] width 906 height 287
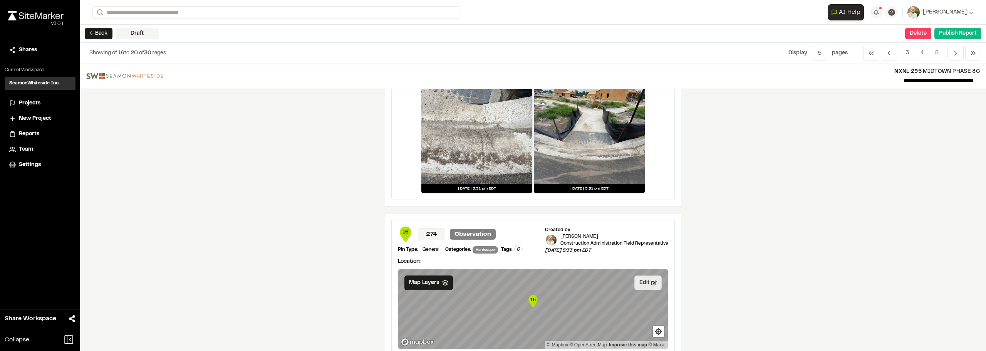
scroll to position [1232, 0]
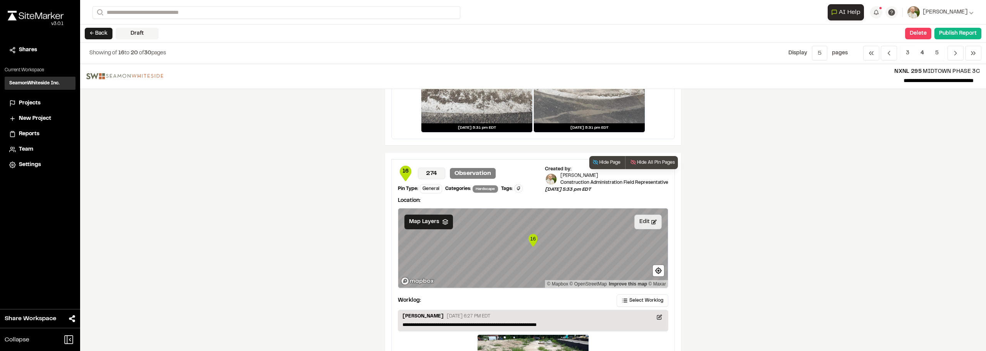
click at [643, 217] on button "Edit" at bounding box center [647, 221] width 27 height 15
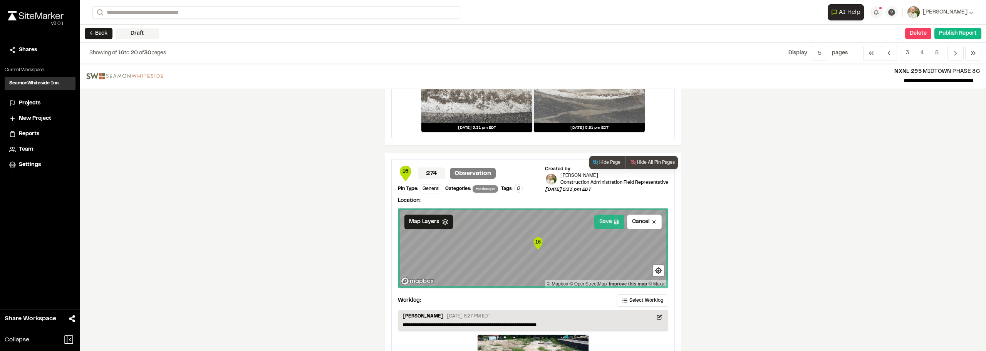
click at [609, 222] on button "Save" at bounding box center [609, 221] width 30 height 15
click at [770, 231] on div "**********" at bounding box center [533, 207] width 906 height 287
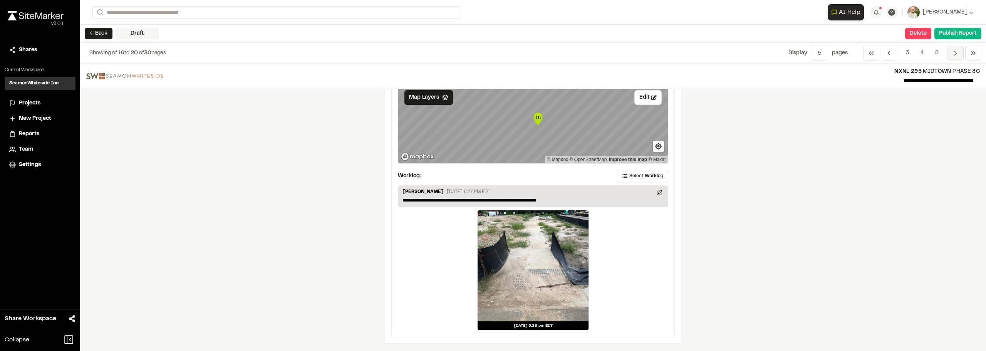
click at [951, 52] on span "Previous" at bounding box center [955, 53] width 16 height 15
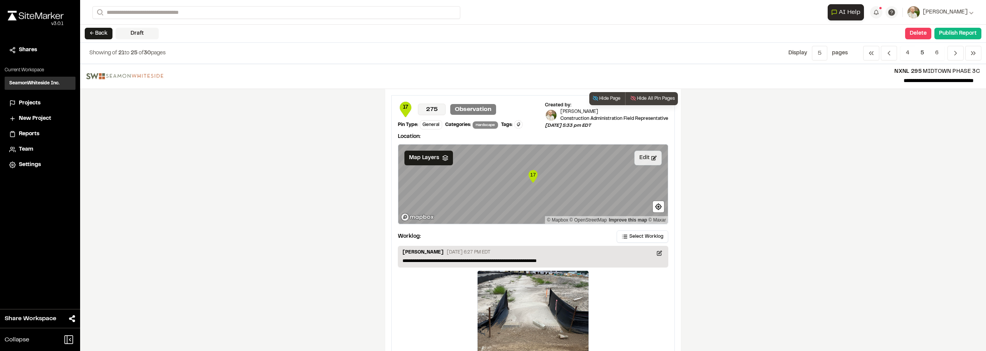
click at [638, 159] on button "Edit" at bounding box center [647, 158] width 27 height 15
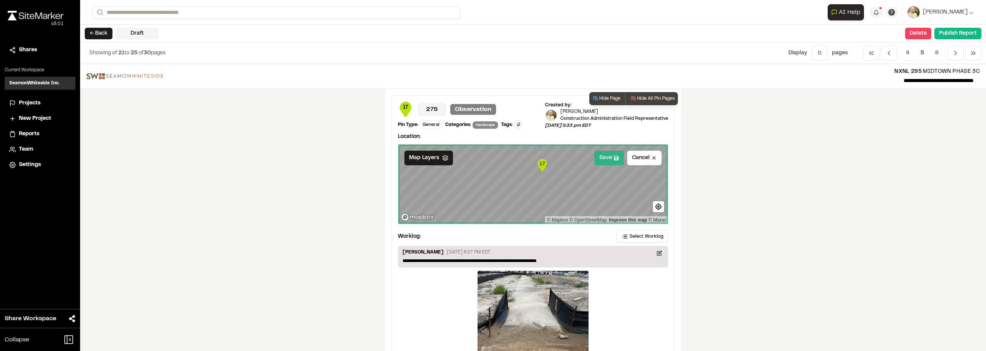
click at [600, 159] on button "Save" at bounding box center [609, 158] width 30 height 15
click at [757, 191] on div "**********" at bounding box center [533, 207] width 906 height 287
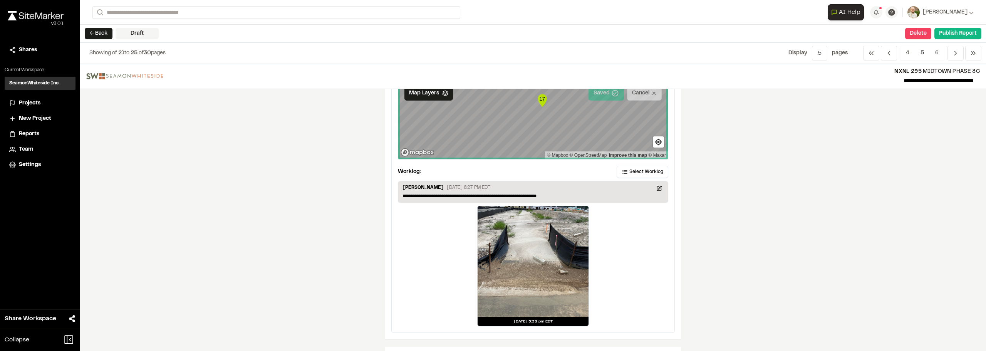
scroll to position [193, 0]
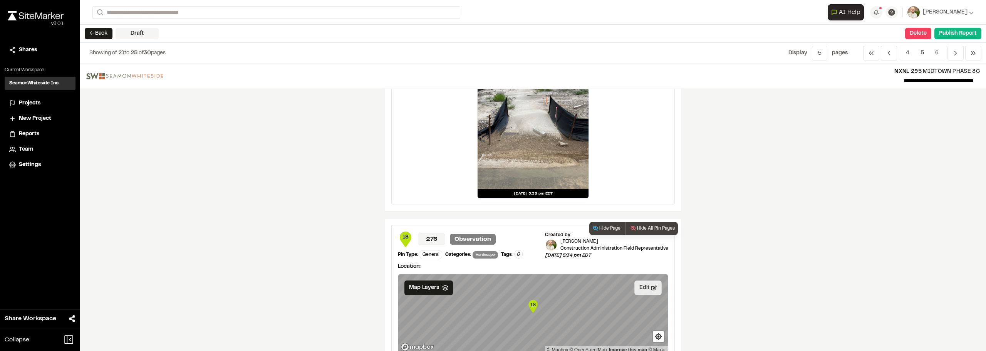
click at [639, 293] on button "Edit" at bounding box center [647, 287] width 27 height 15
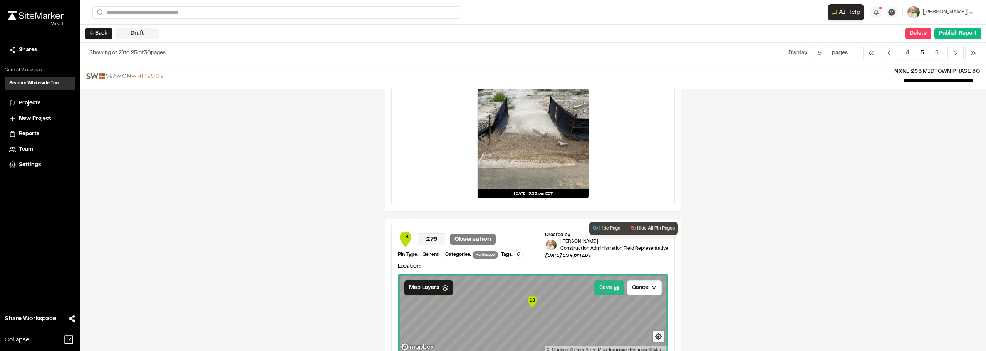
click at [598, 287] on button "Save" at bounding box center [609, 287] width 30 height 15
click at [766, 291] on div "**********" at bounding box center [533, 207] width 906 height 287
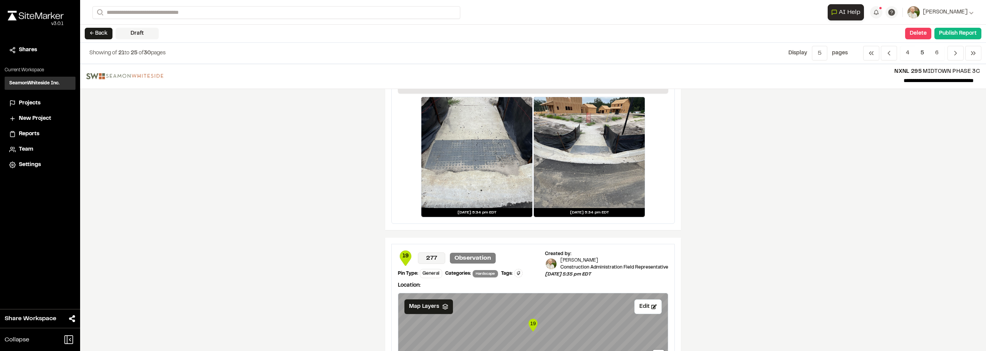
scroll to position [539, 0]
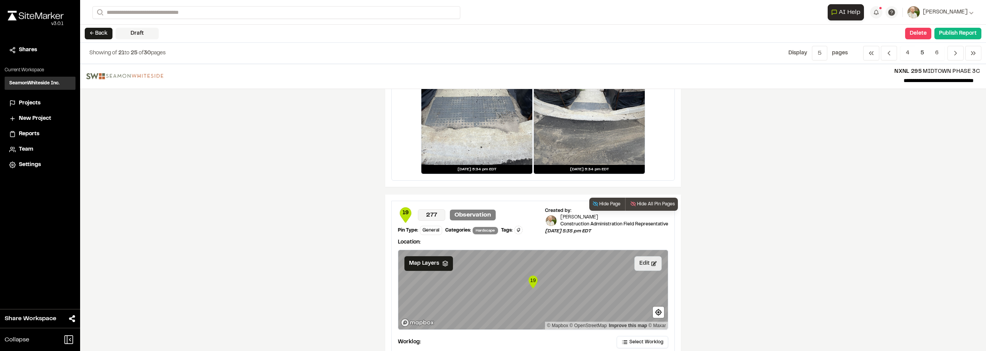
click at [640, 268] on button "Edit" at bounding box center [647, 263] width 27 height 15
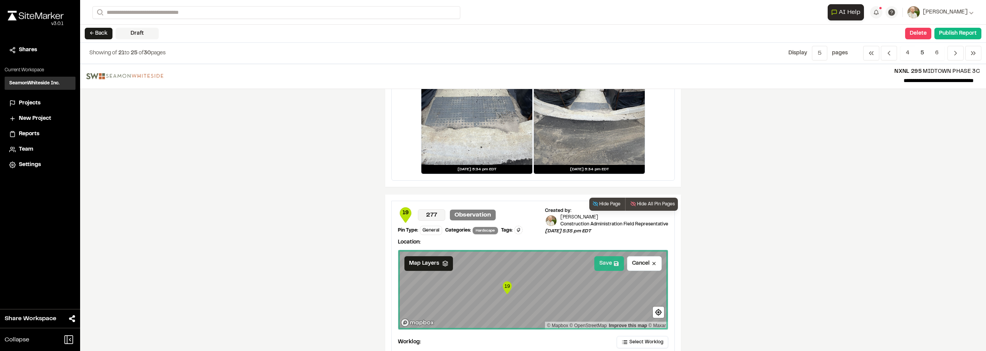
click at [609, 266] on button "Save" at bounding box center [609, 263] width 30 height 15
click at [800, 259] on div "**********" at bounding box center [533, 207] width 906 height 287
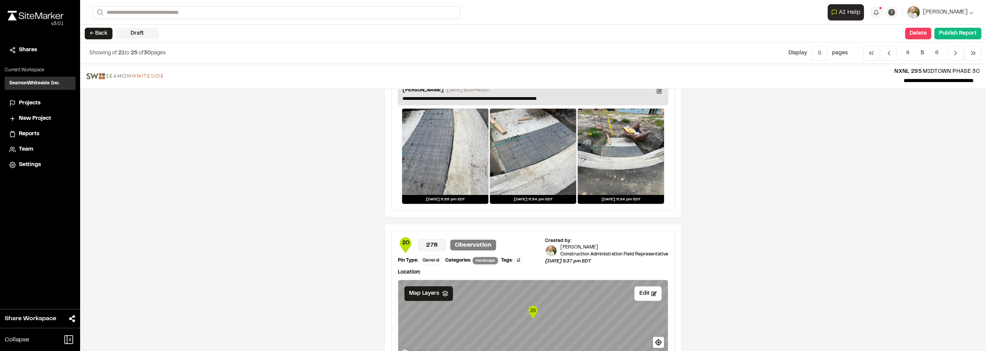
scroll to position [886, 0]
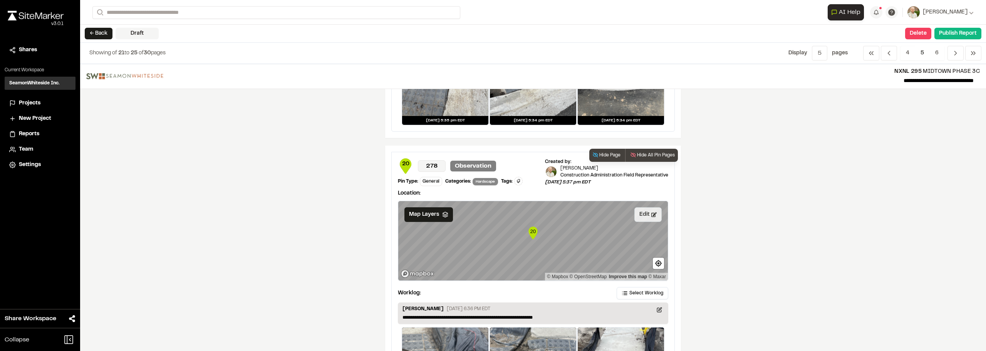
click at [651, 215] on icon at bounding box center [653, 214] width 5 height 5
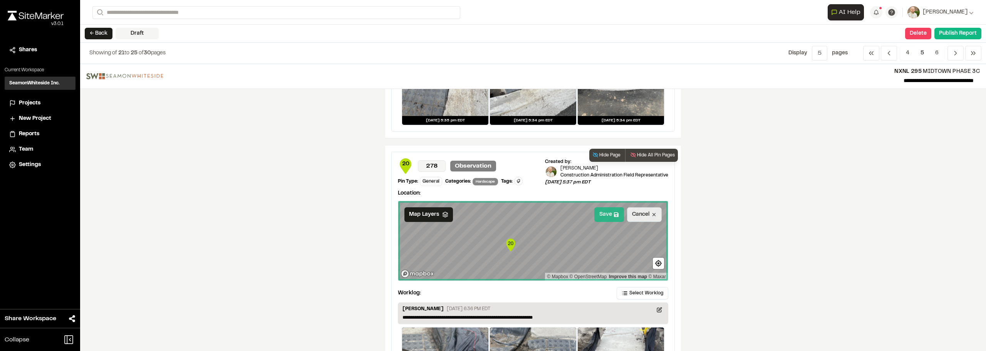
drag, startPoint x: 607, startPoint y: 214, endPoint x: 709, endPoint y: 224, distance: 102.5
click at [608, 214] on button "Save" at bounding box center [609, 214] width 30 height 15
click at [774, 230] on div "**********" at bounding box center [533, 207] width 906 height 287
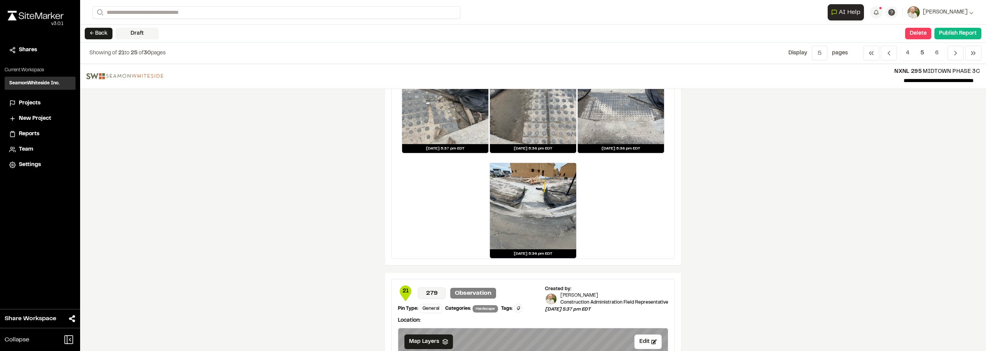
scroll to position [1271, 0]
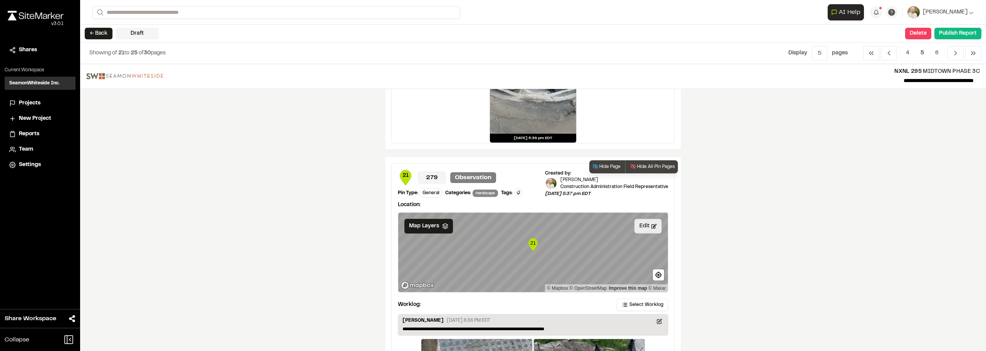
click at [640, 227] on button "Edit" at bounding box center [647, 226] width 27 height 15
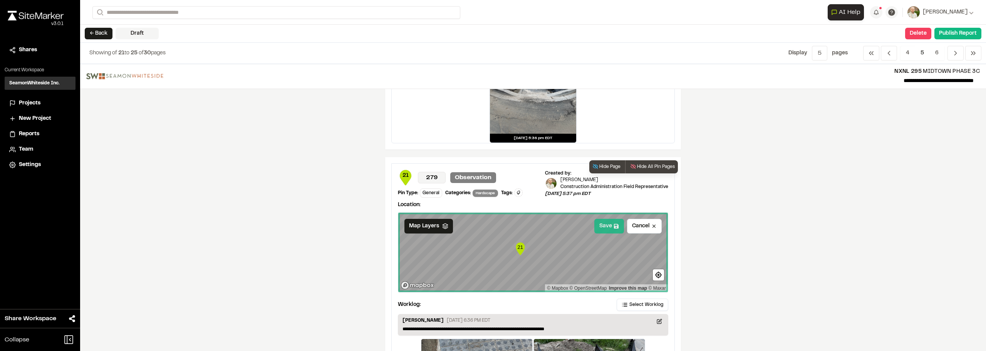
click at [603, 226] on button "Save" at bounding box center [609, 226] width 30 height 15
click at [848, 240] on div "**********" at bounding box center [533, 207] width 906 height 287
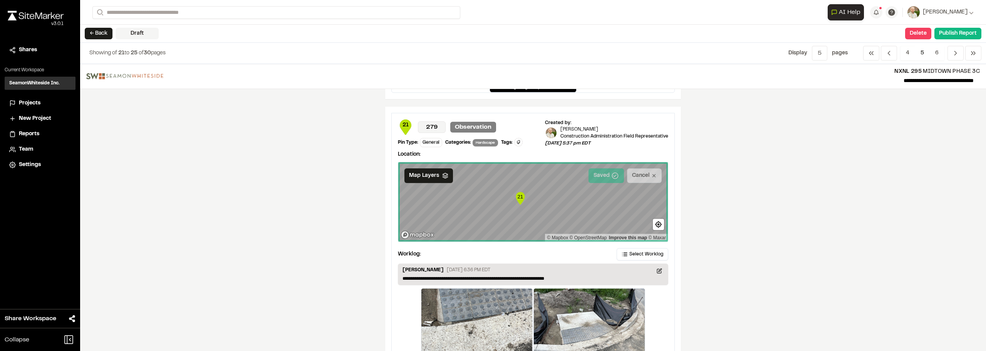
scroll to position [1399, 0]
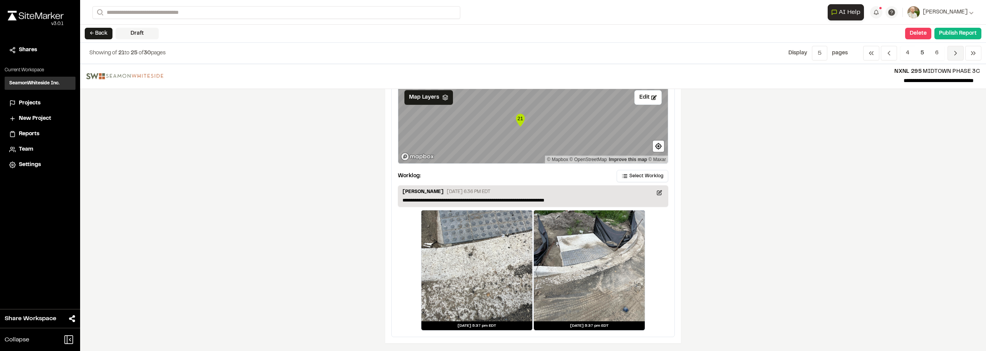
click at [954, 48] on span "Previous" at bounding box center [955, 53] width 16 height 15
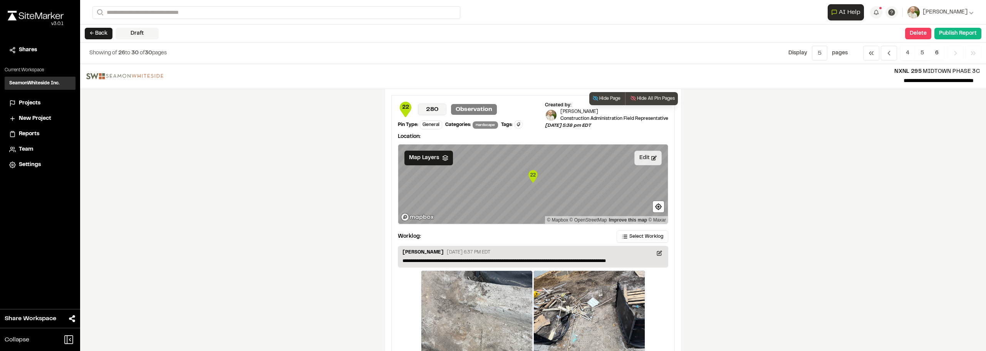
click at [643, 155] on button "Edit" at bounding box center [647, 158] width 27 height 15
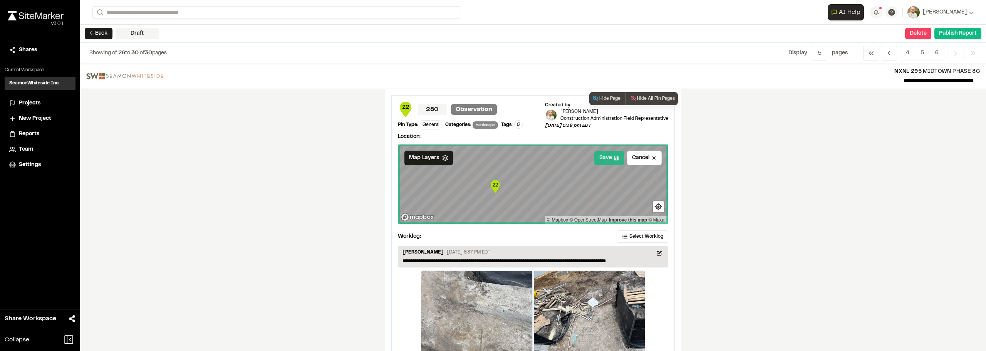
click at [605, 158] on button "Save" at bounding box center [609, 158] width 30 height 15
click at [800, 209] on div "**********" at bounding box center [533, 207] width 906 height 287
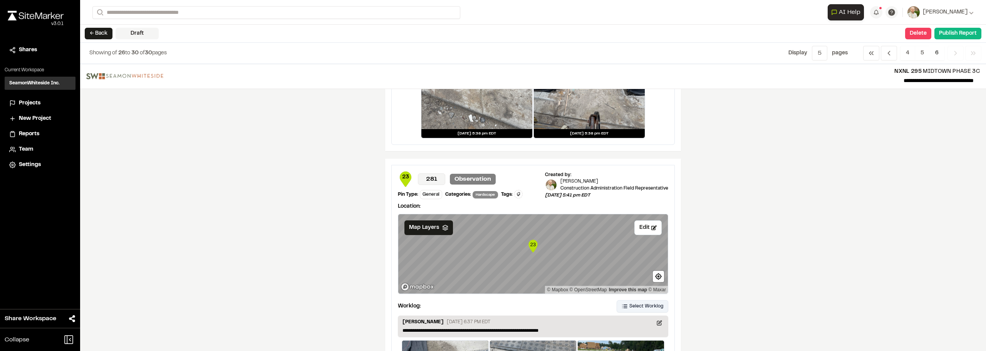
scroll to position [347, 0]
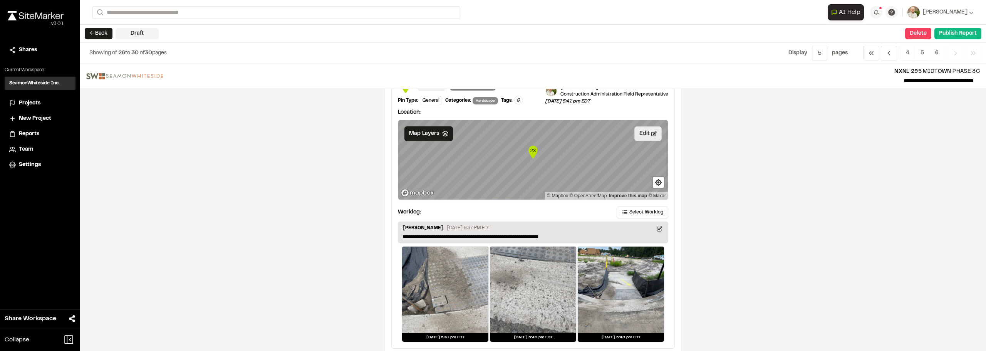
click at [645, 134] on button "Edit" at bounding box center [647, 133] width 27 height 15
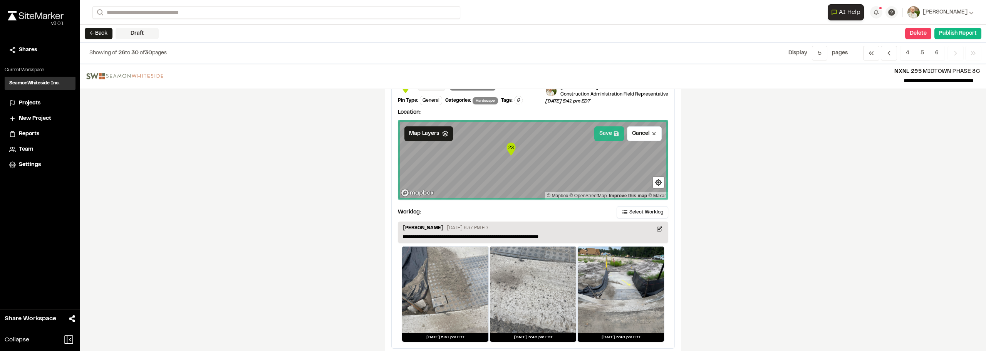
click at [613, 134] on icon at bounding box center [615, 133] width 5 height 5
click at [758, 169] on div "**********" at bounding box center [533, 207] width 906 height 287
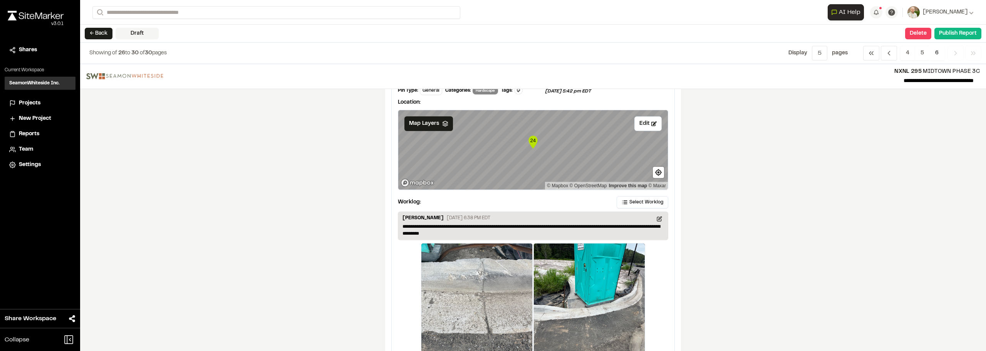
scroll to position [655, 0]
click at [651, 122] on icon at bounding box center [653, 123] width 5 height 5
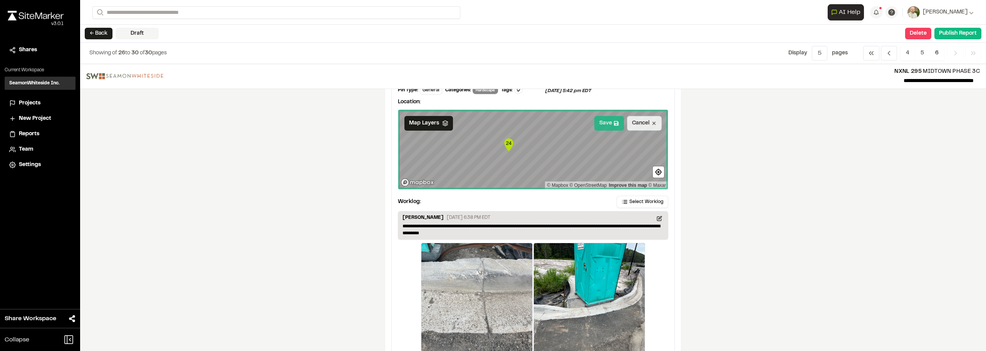
click at [603, 125] on button "Save" at bounding box center [609, 123] width 30 height 15
click at [852, 179] on div "**********" at bounding box center [533, 207] width 906 height 287
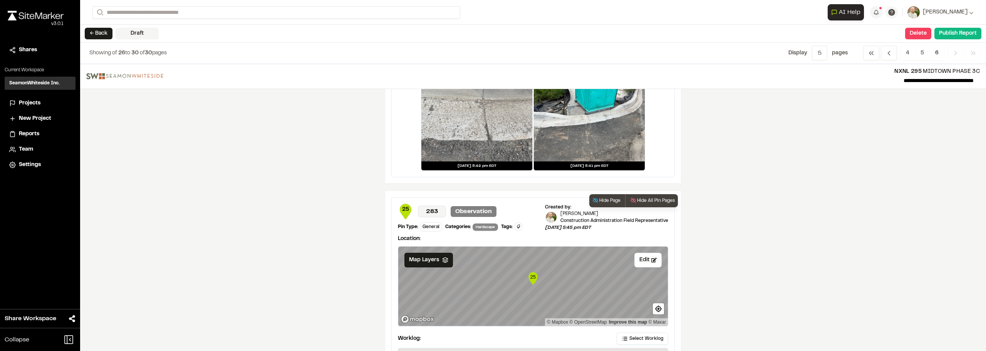
scroll to position [963, 0]
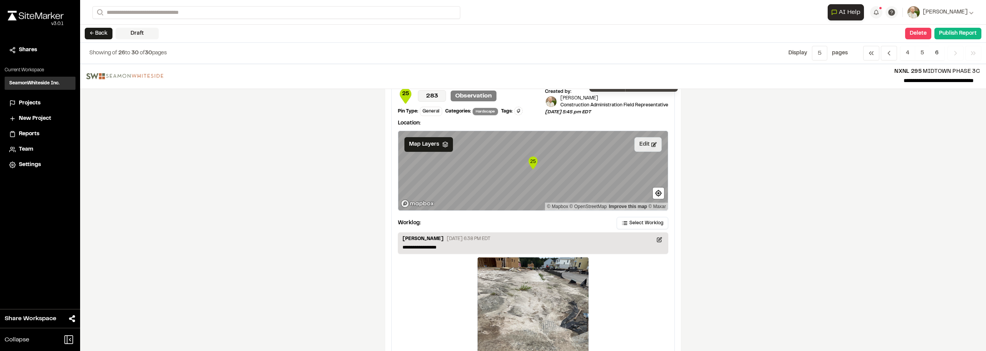
drag, startPoint x: 647, startPoint y: 145, endPoint x: 625, endPoint y: 150, distance: 22.1
click at [646, 145] on button "Edit" at bounding box center [647, 144] width 27 height 15
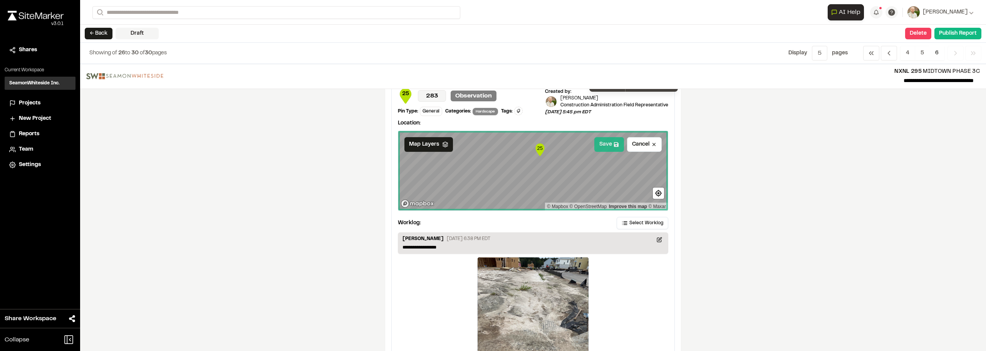
click at [605, 139] on button "Save" at bounding box center [609, 144] width 30 height 15
click at [833, 142] on div "**********" at bounding box center [533, 207] width 906 height 287
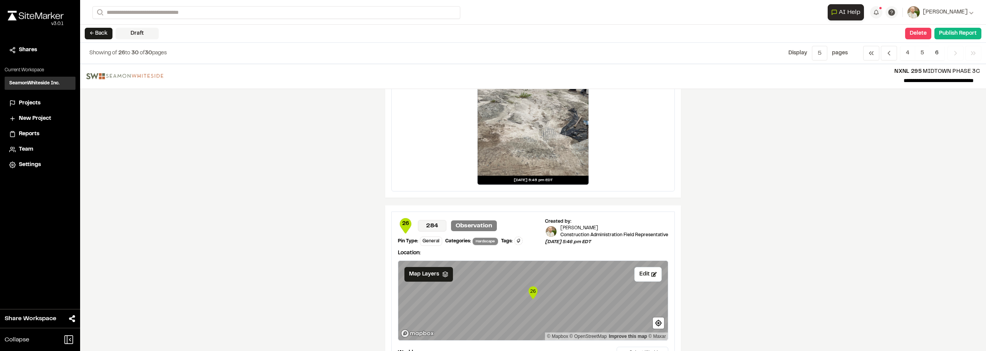
scroll to position [1309, 0]
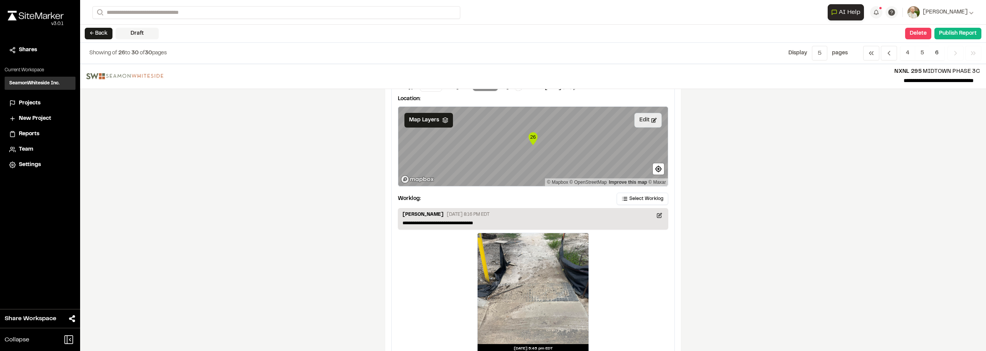
click at [641, 119] on button "Edit" at bounding box center [647, 120] width 27 height 15
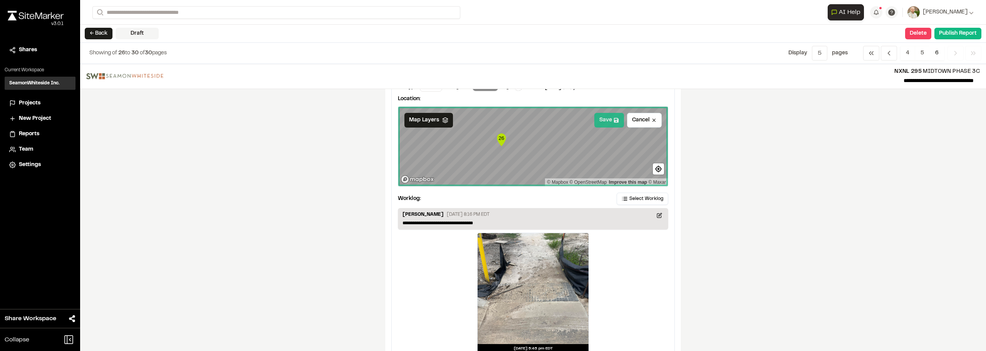
click at [619, 121] on button "Save" at bounding box center [609, 120] width 30 height 15
click at [734, 143] on div "**********" at bounding box center [533, 207] width 906 height 287
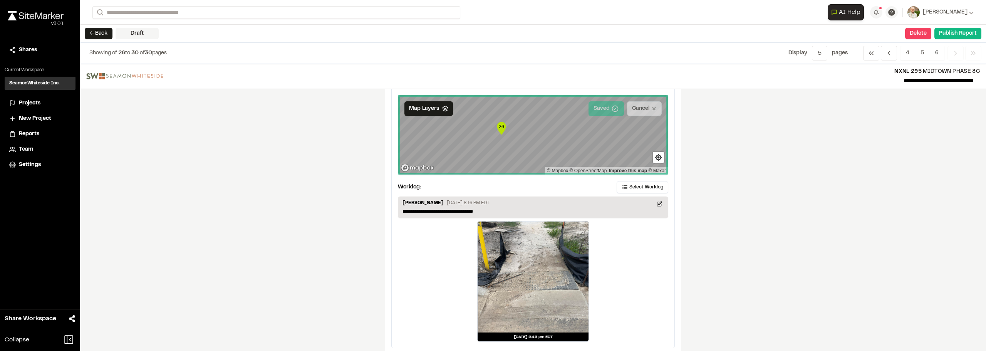
scroll to position [1332, 0]
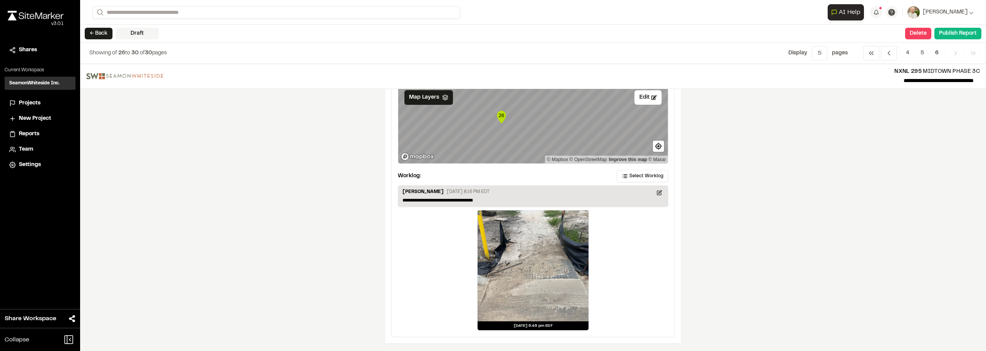
click at [951, 53] on span "Previous" at bounding box center [955, 53] width 16 height 15
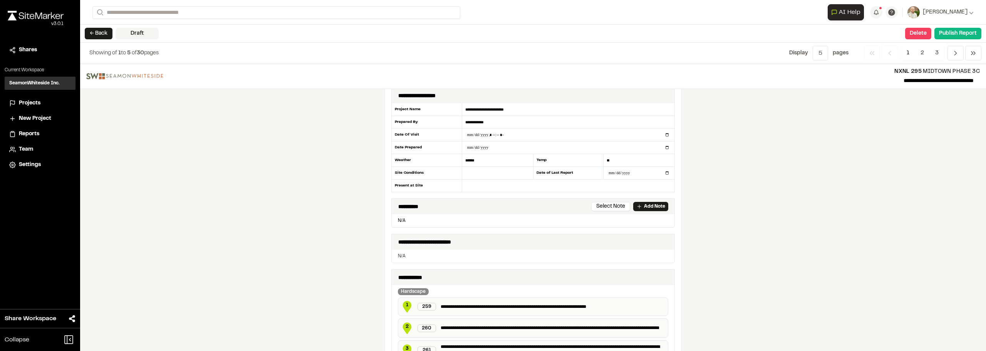
scroll to position [0, 0]
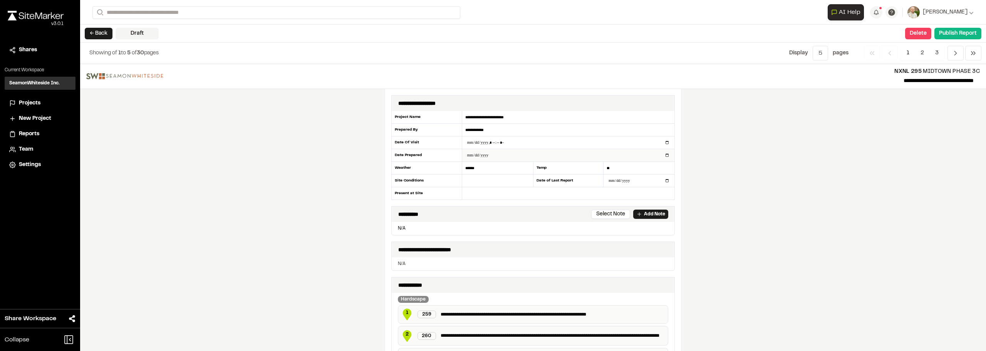
click at [479, 154] on input "**********" at bounding box center [568, 155] width 212 height 12
click at [474, 155] on input "**********" at bounding box center [568, 155] width 212 height 12
click at [663, 156] on input "**********" at bounding box center [568, 155] width 212 height 12
type input "**********"
click at [786, 173] on div "**********" at bounding box center [533, 207] width 906 height 287
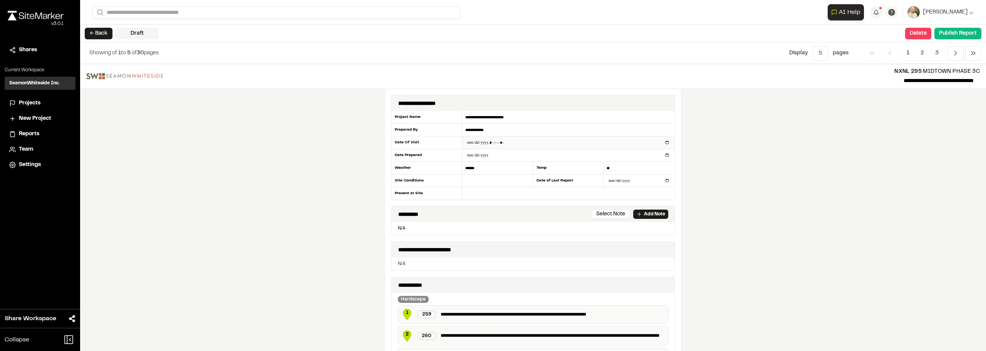
click at [491, 142] on input "datetime-local" at bounding box center [568, 142] width 212 height 12
type input "**********"
click at [815, 254] on div "**********" at bounding box center [533, 207] width 906 height 287
click at [948, 35] on button "Publish Report" at bounding box center [957, 34] width 47 height 12
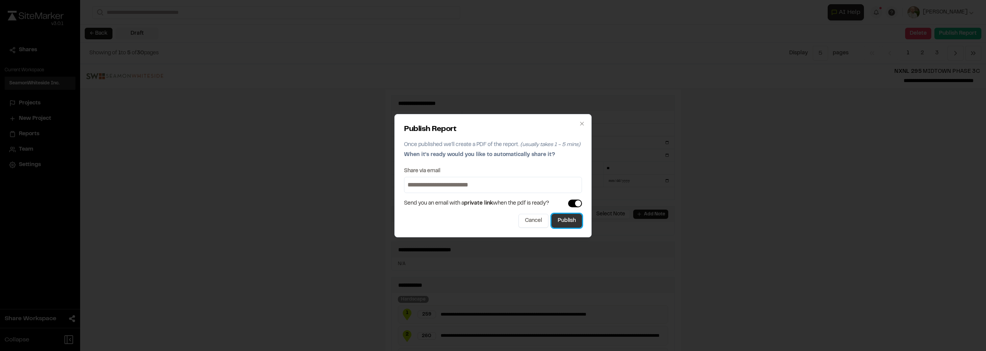
click at [568, 219] on button "Publish" at bounding box center [566, 221] width 30 height 14
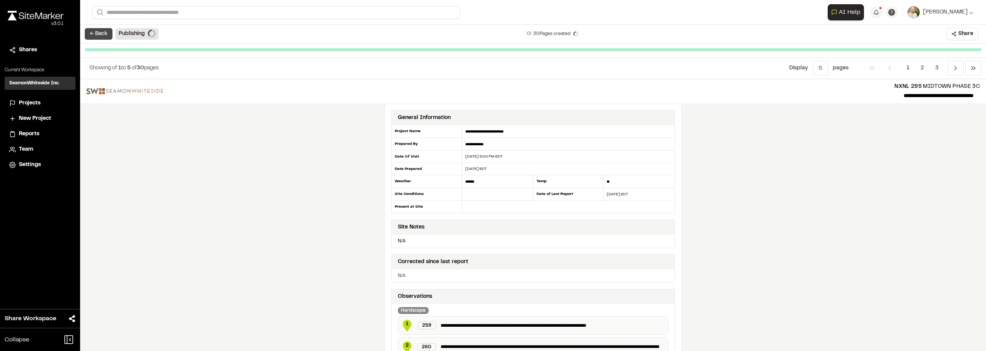
click at [100, 33] on button "← Back" at bounding box center [99, 34] width 28 height 12
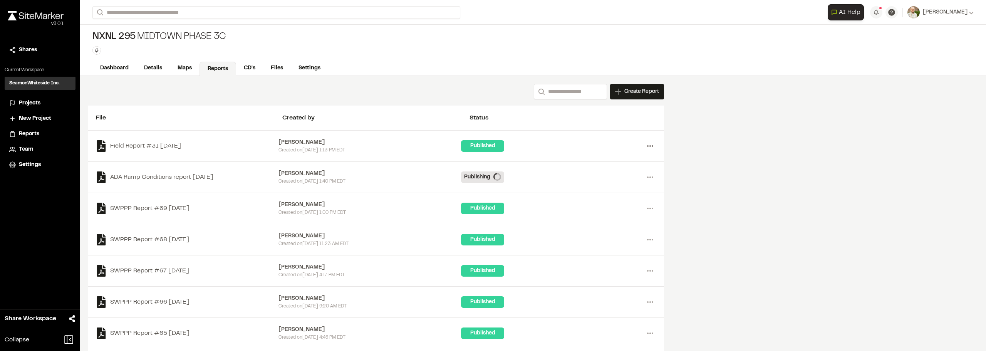
click at [651, 148] on icon at bounding box center [650, 146] width 12 height 12
click at [605, 196] on link "Delete" at bounding box center [622, 197] width 67 height 12
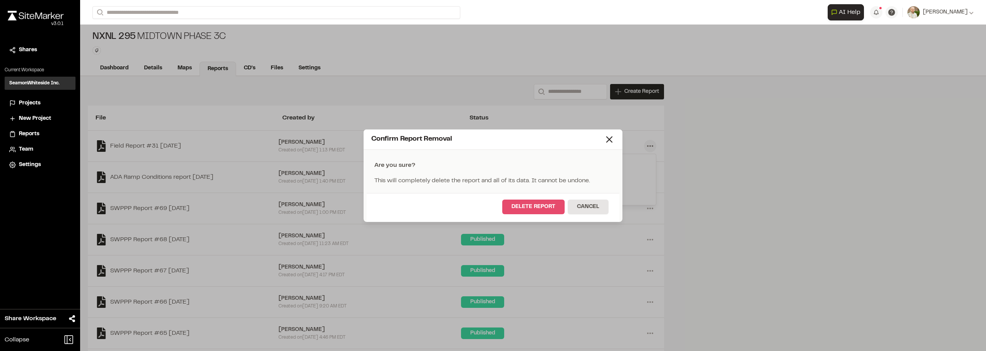
click at [535, 206] on button "Delete Report" at bounding box center [533, 206] width 62 height 15
click at [774, 184] on div "Confirm Report Removal Are you sure? This will completely delete the report and…" at bounding box center [493, 175] width 986 height 351
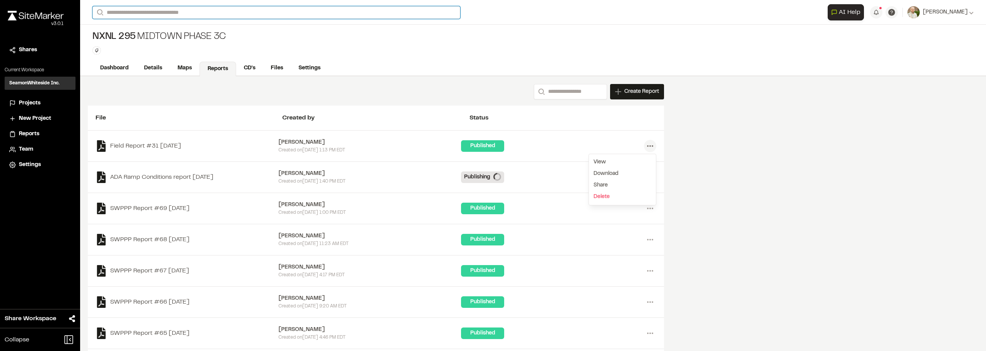
click at [199, 12] on input "Search" at bounding box center [276, 12] width 368 height 13
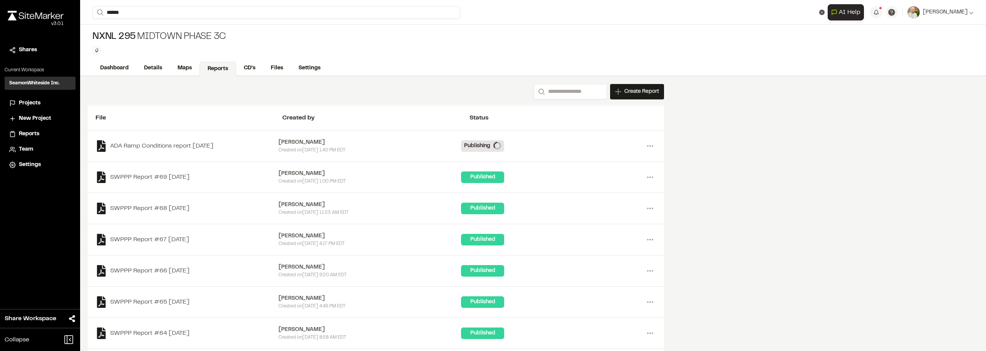
click at [842, 285] on div "Search Create Report New Report | NXNL 295 MIDTOWN PHASE 3C What type of Report…" at bounding box center [533, 251] width 906 height 351
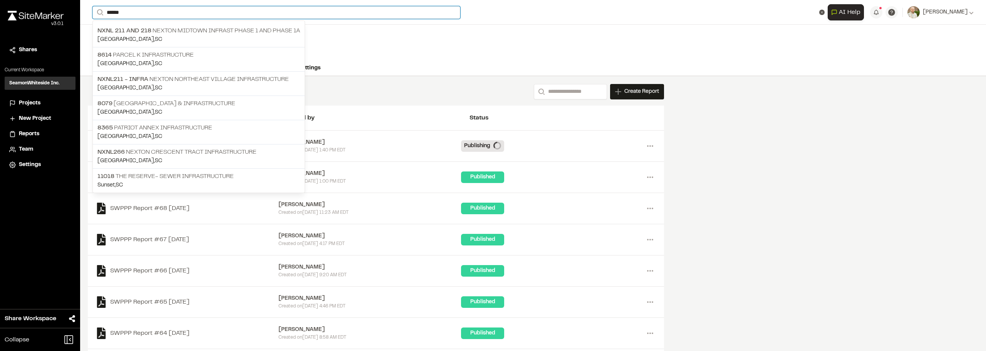
drag, startPoint x: 166, startPoint y: 7, endPoint x: 0, endPoint y: 4, distance: 165.6
click at [0, 4] on div "Close sidebar v 3.0.1 Shares Current Workspace SeamonWhiteside Inc. SI Projects…" at bounding box center [493, 175] width 986 height 351
type input "*****"
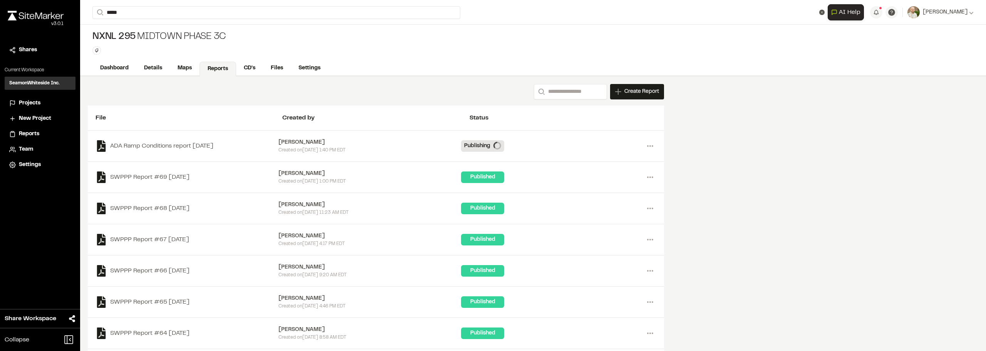
click at [260, 31] on p "NXNL211 - infra Nexton Northeast Village Infrastructure" at bounding box center [198, 30] width 203 height 9
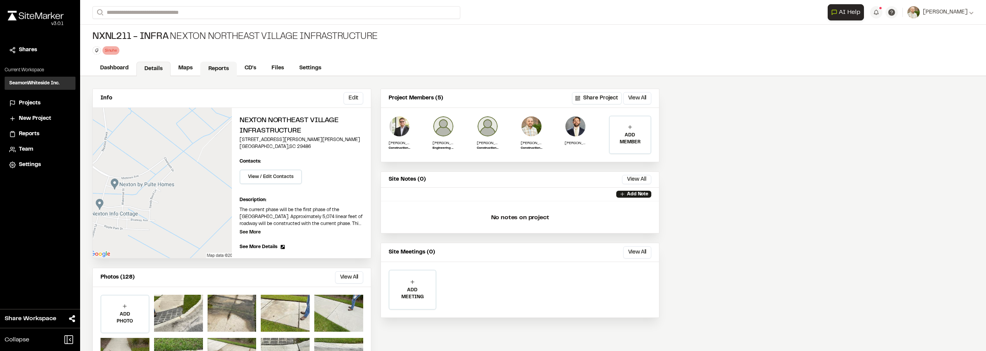
click at [216, 68] on link "Reports" at bounding box center [218, 69] width 37 height 15
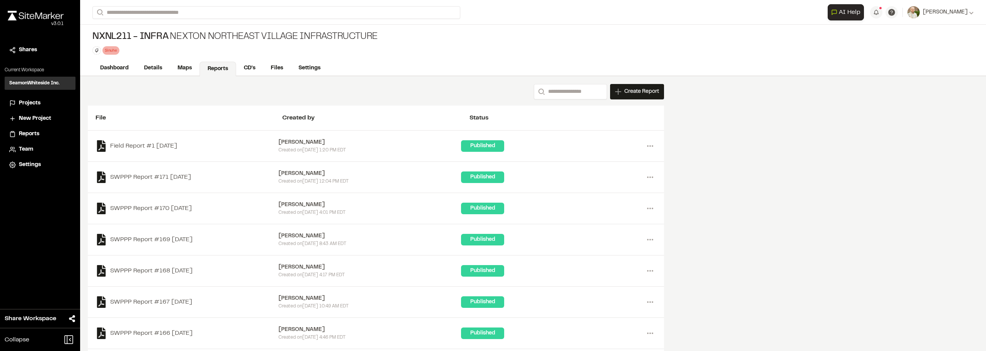
click at [636, 87] on div "Create Report" at bounding box center [637, 91] width 54 height 15
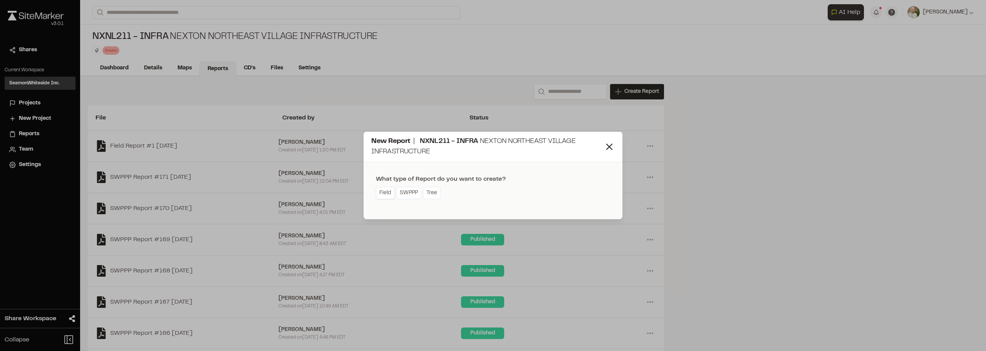
click at [383, 195] on link "Field" at bounding box center [385, 193] width 19 height 12
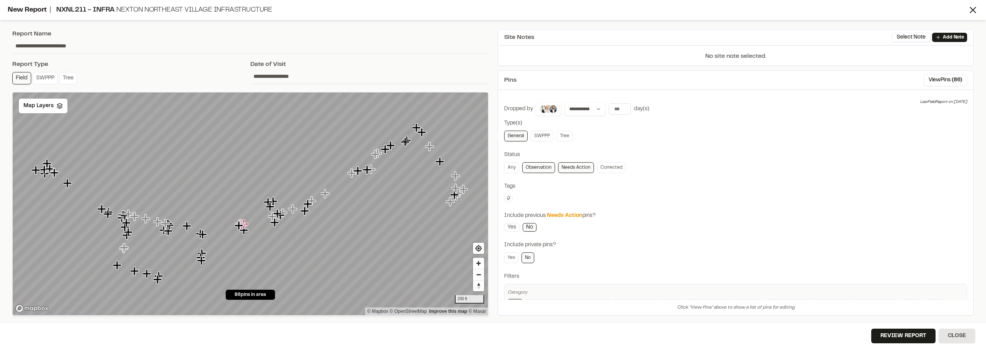
click at [266, 75] on input "**********" at bounding box center [369, 76] width 238 height 15
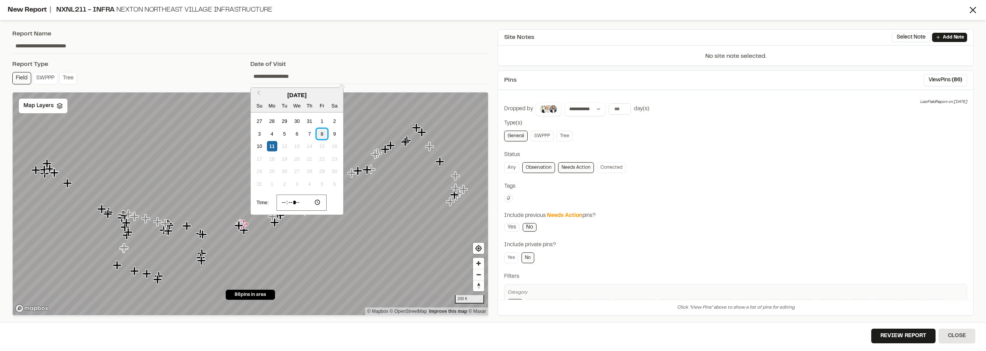
click at [321, 134] on div "8" at bounding box center [321, 134] width 10 height 10
type input "**********"
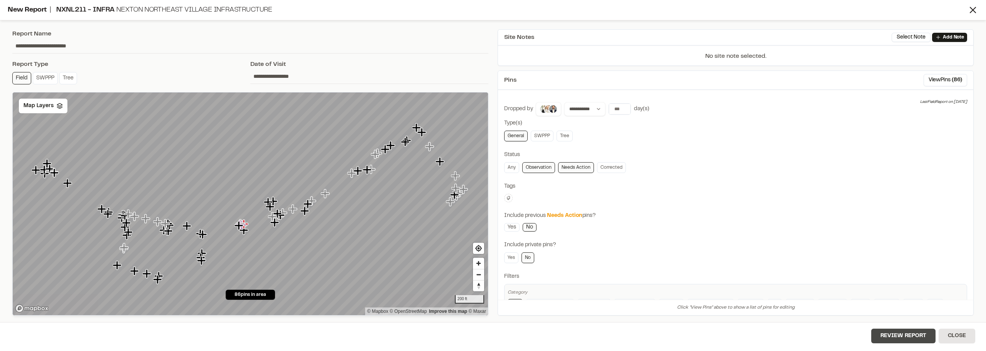
click at [890, 332] on button "Review Report" at bounding box center [903, 335] width 64 height 15
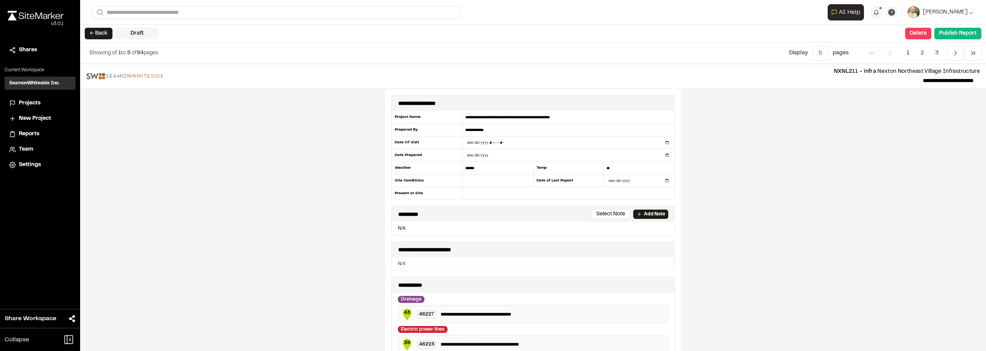
click at [688, 325] on div "**********" at bounding box center [533, 207] width 906 height 287
drag, startPoint x: 938, startPoint y: 79, endPoint x: 838, endPoint y: 79, distance: 100.1
click at [838, 79] on p "**********" at bounding box center [571, 80] width 804 height 9
click at [879, 163] on div "**********" at bounding box center [533, 207] width 906 height 287
click at [886, 129] on div "**********" at bounding box center [533, 207] width 906 height 287
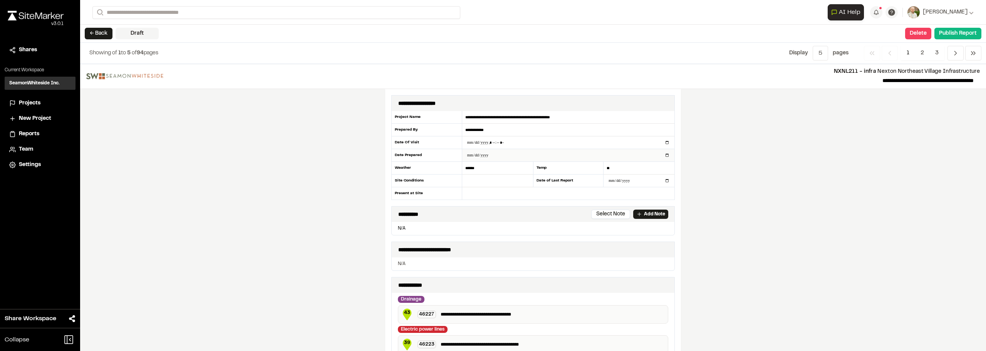
click at [477, 153] on input "**********" at bounding box center [568, 155] width 212 height 12
click at [774, 187] on div "**********" at bounding box center [533, 207] width 906 height 287
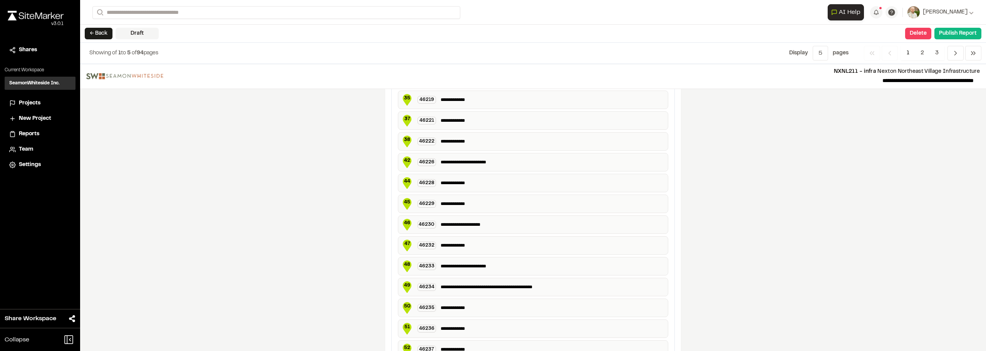
scroll to position [1365, 0]
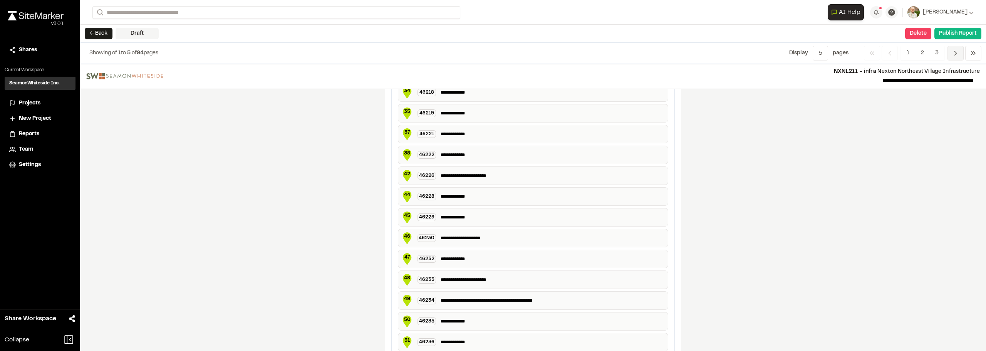
click at [951, 55] on icon "Navigation" at bounding box center [955, 53] width 8 height 8
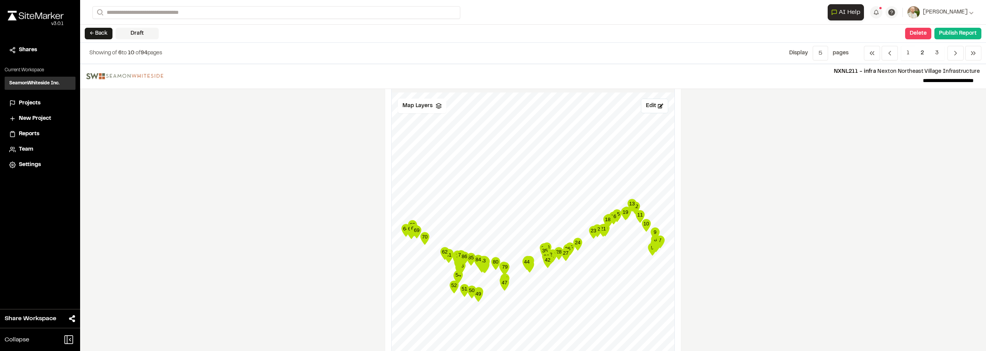
scroll to position [655, 0]
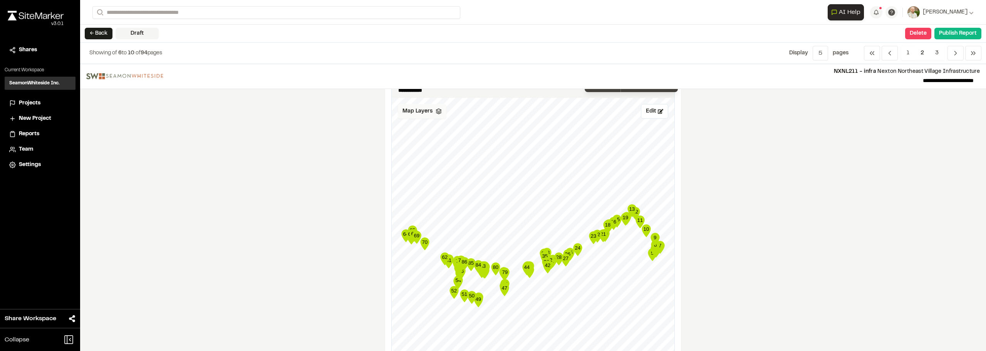
click at [417, 108] on span "Map Layers" at bounding box center [417, 111] width 30 height 8
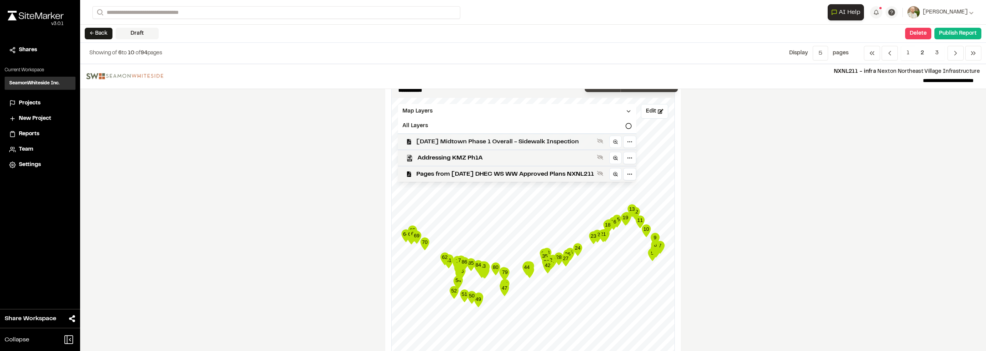
click at [509, 140] on span "2023-11-14 Midtown Phase 1 Overall - Sidewalk Inspection" at bounding box center [504, 141] width 177 height 9
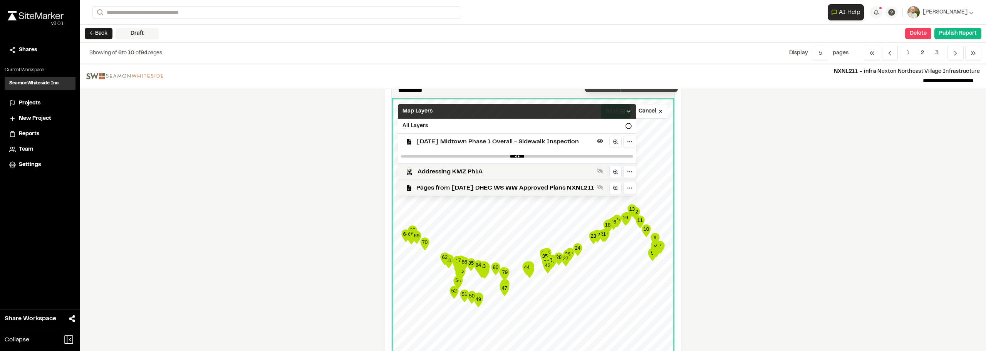
click at [636, 106] on div "Map Layers" at bounding box center [517, 111] width 238 height 15
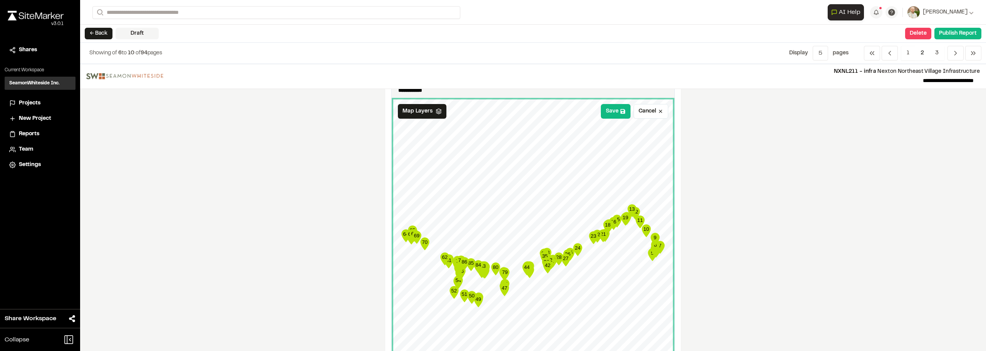
click at [815, 171] on div "**********" at bounding box center [533, 207] width 906 height 287
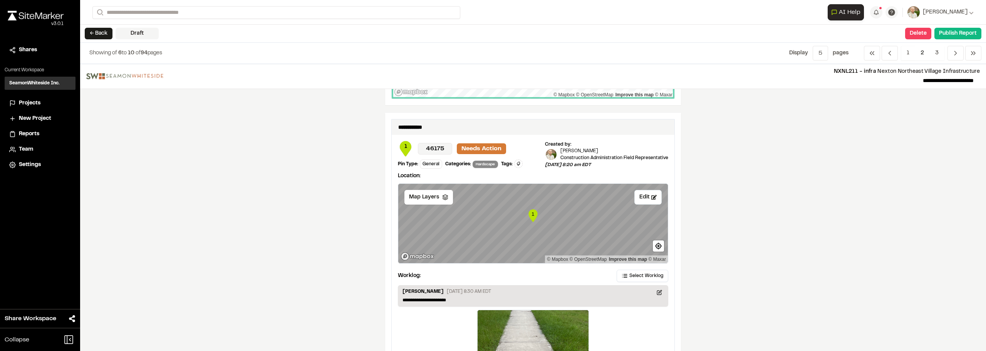
scroll to position [1040, 0]
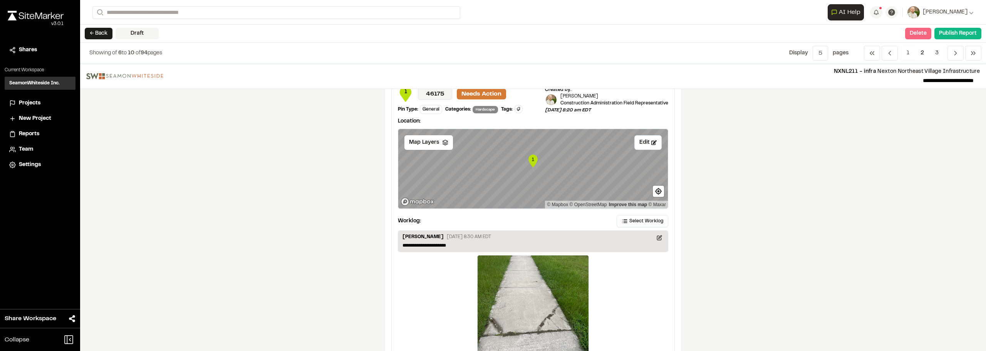
click at [911, 35] on button "Delete" at bounding box center [918, 34] width 26 height 12
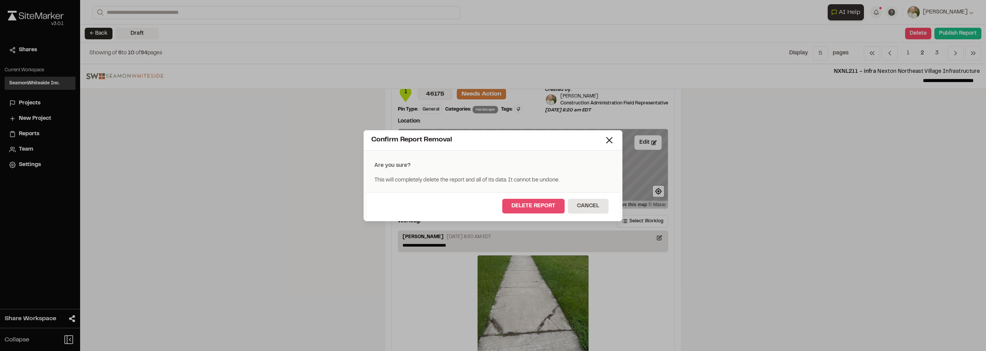
click at [526, 211] on button "Delete Report" at bounding box center [533, 206] width 62 height 15
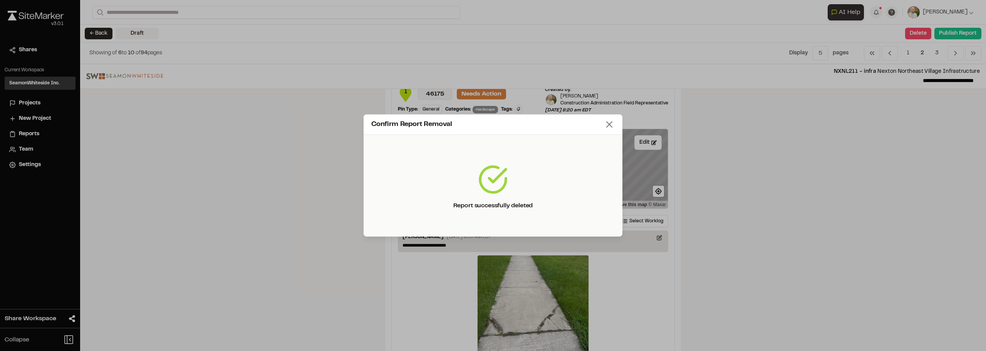
click at [606, 123] on icon at bounding box center [609, 124] width 11 height 11
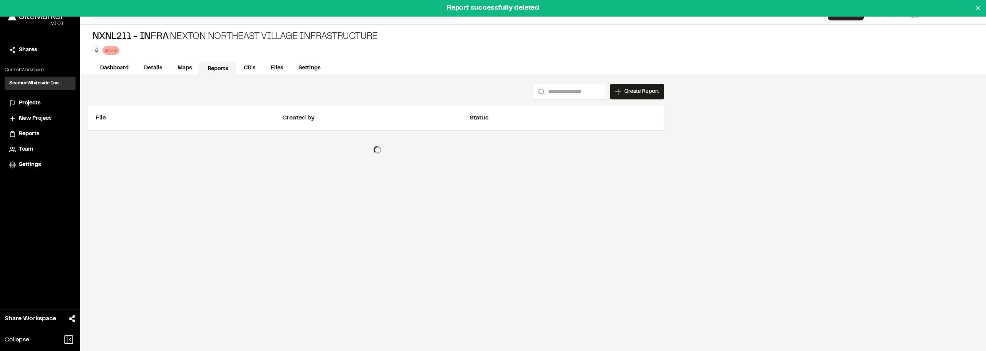
click at [813, 174] on div "Search Create Report New Report | NXNL211 - infra Nexton Northeast Village Infr…" at bounding box center [533, 213] width 906 height 275
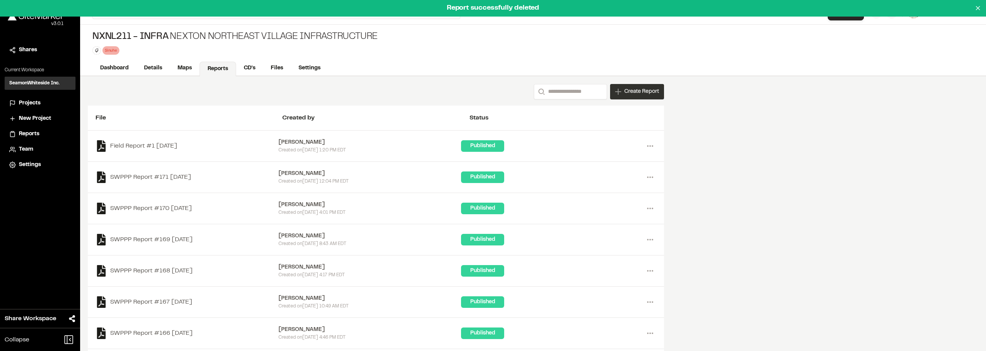
click at [643, 90] on span "Create Report" at bounding box center [641, 91] width 35 height 8
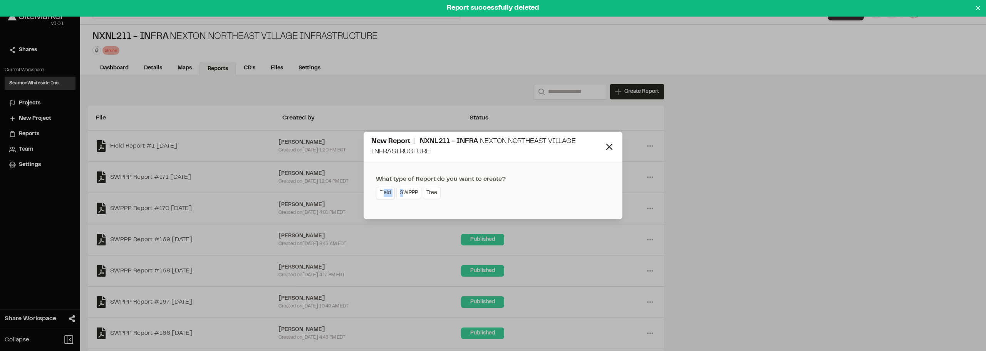
drag, startPoint x: 402, startPoint y: 193, endPoint x: 383, endPoint y: 191, distance: 18.1
click at [383, 191] on div "Field SWPPP Tree" at bounding box center [441, 194] width 130 height 14
click at [382, 191] on link "Field" at bounding box center [385, 193] width 19 height 12
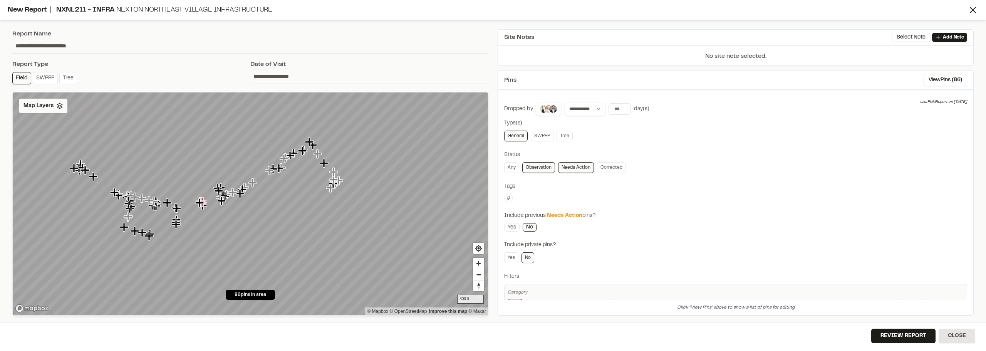
click at [32, 111] on div "Map Layers" at bounding box center [43, 106] width 49 height 15
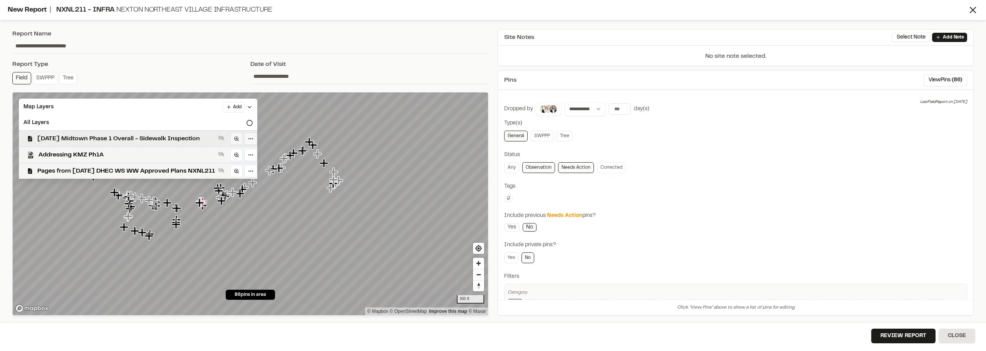
click at [124, 136] on span "2023-11-14 Midtown Phase 1 Overall - Sidewalk Inspection" at bounding box center [125, 138] width 177 height 9
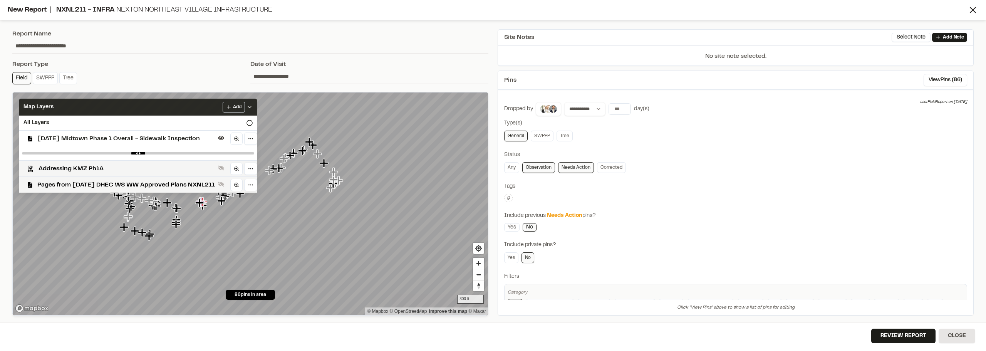
click at [257, 107] on div "Map Layers Add" at bounding box center [138, 107] width 238 height 17
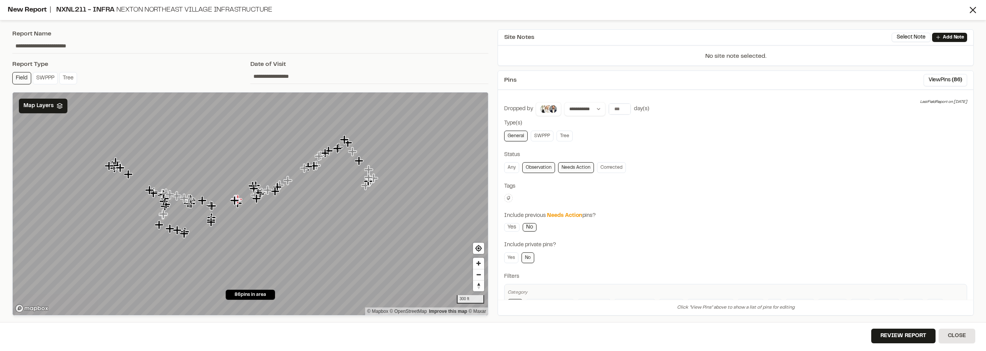
drag, startPoint x: 346, startPoint y: 179, endPoint x: 369, endPoint y: 177, distance: 22.8
click at [369, 177] on icon "Map marker" at bounding box center [368, 177] width 8 height 8
click at [268, 79] on input "**********" at bounding box center [369, 76] width 238 height 15
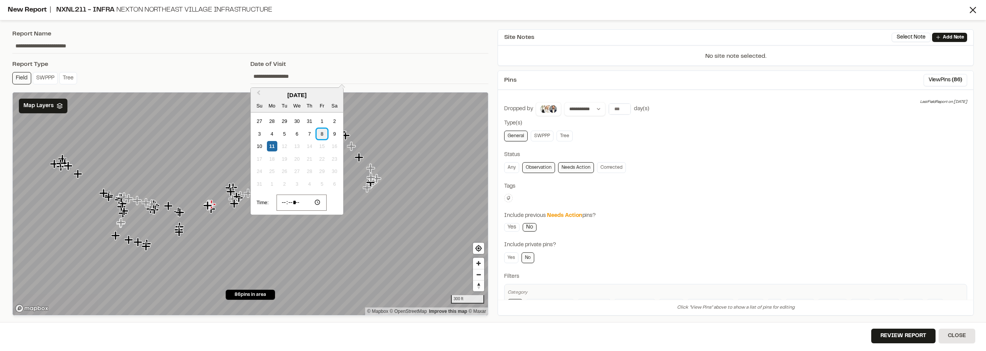
click at [319, 129] on div "8" at bounding box center [321, 134] width 10 height 10
type input "**********"
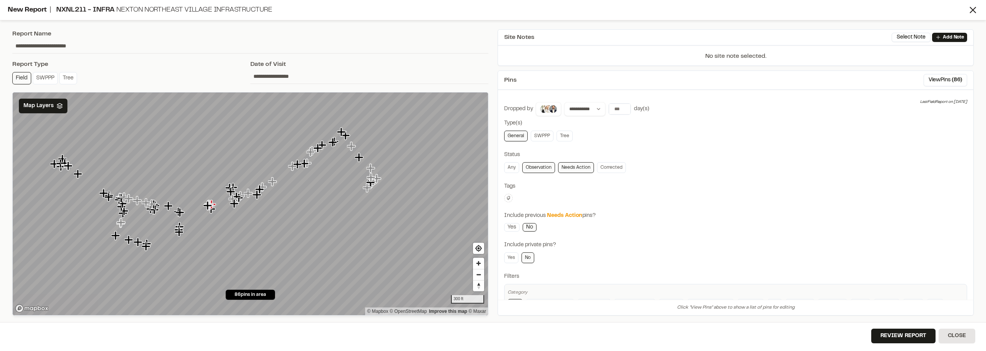
click at [283, 72] on input "**********" at bounding box center [369, 76] width 238 height 15
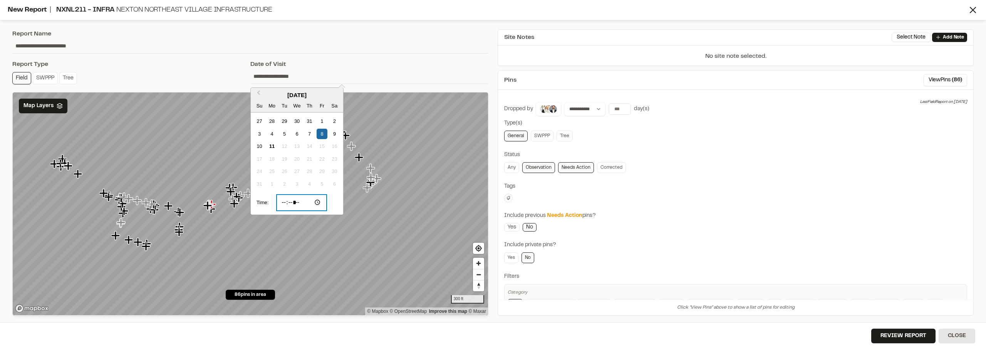
click at [281, 202] on input "*****" at bounding box center [301, 202] width 50 height 16
click at [291, 204] on input "*****" at bounding box center [301, 202] width 50 height 16
click at [306, 200] on input "*****" at bounding box center [301, 202] width 50 height 16
type input "*****"
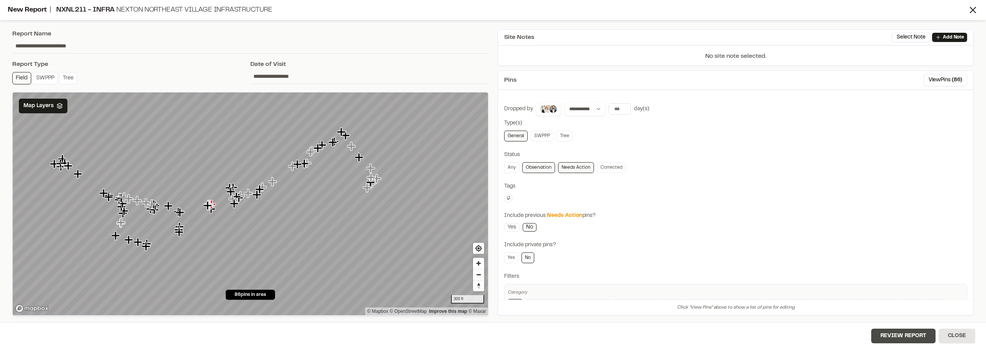
click at [901, 336] on button "Review Report" at bounding box center [903, 335] width 64 height 15
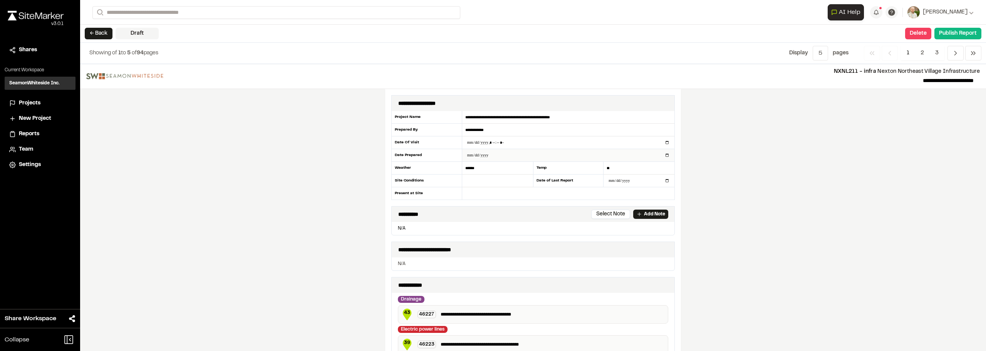
click at [474, 151] on input "**********" at bounding box center [568, 155] width 212 height 12
click at [899, 168] on div "**********" at bounding box center [533, 207] width 906 height 287
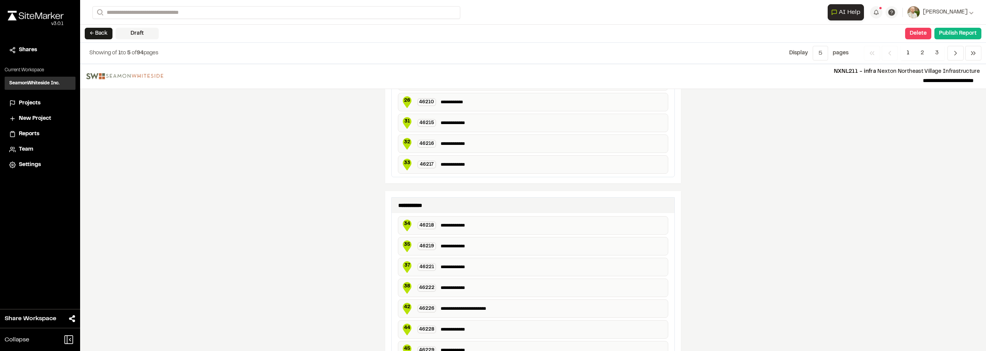
scroll to position [1403, 0]
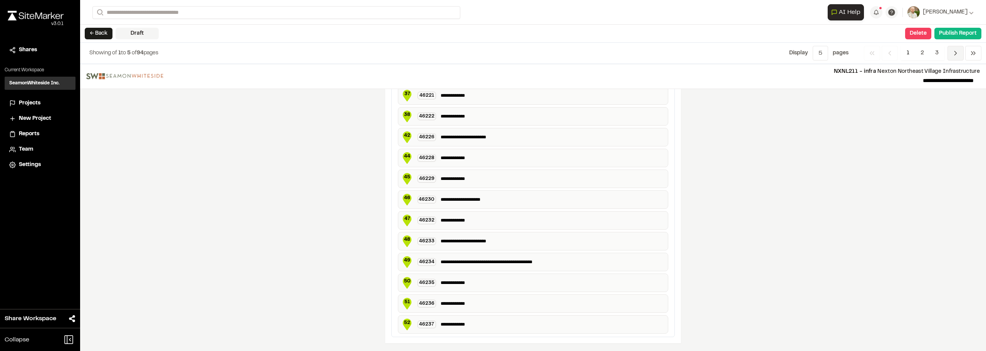
click at [958, 52] on icon "Navigation" at bounding box center [955, 53] width 8 height 8
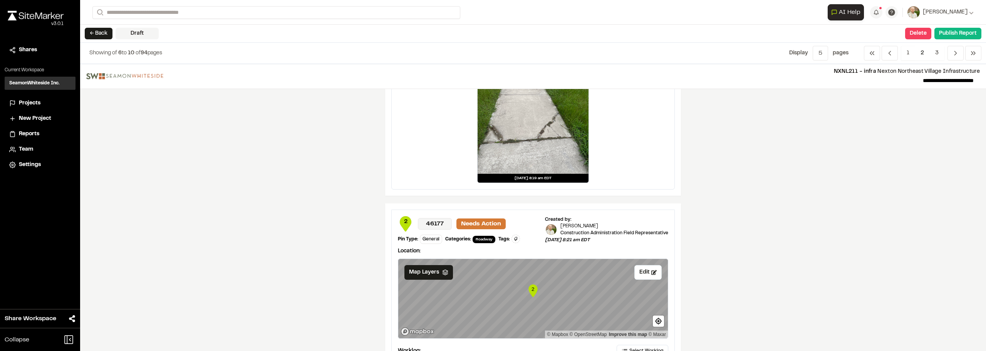
scroll to position [1407, 0]
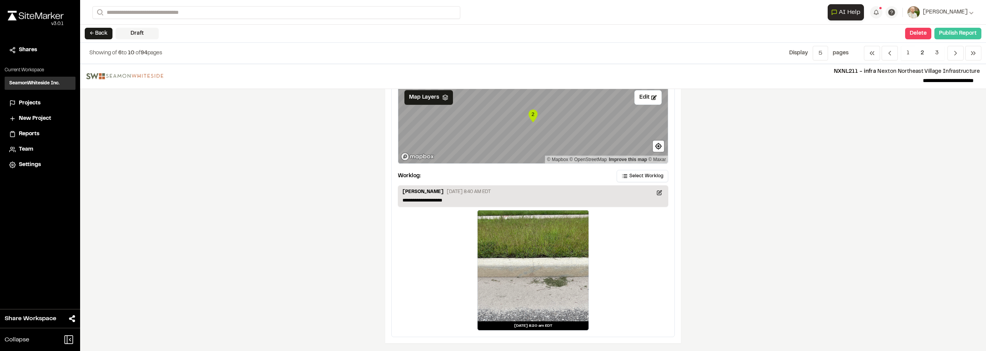
click at [954, 39] on button "Publish Report" at bounding box center [957, 34] width 47 height 12
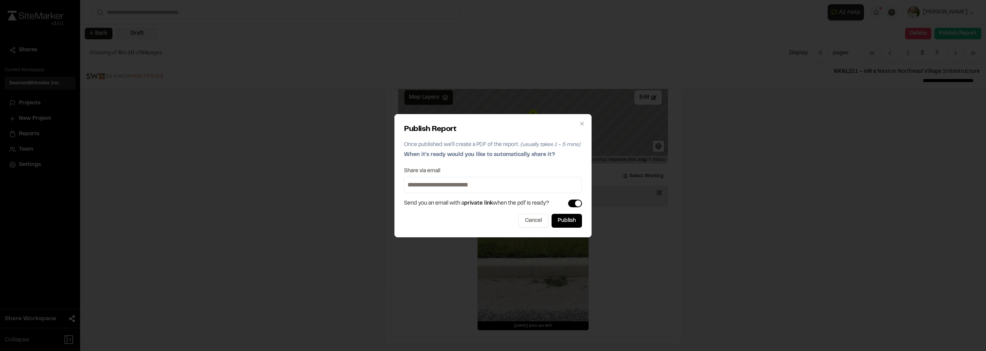
click at [785, 237] on div "Publish Report Once published we'll create a PDF of the report. (usually takes …" at bounding box center [493, 175] width 986 height 351
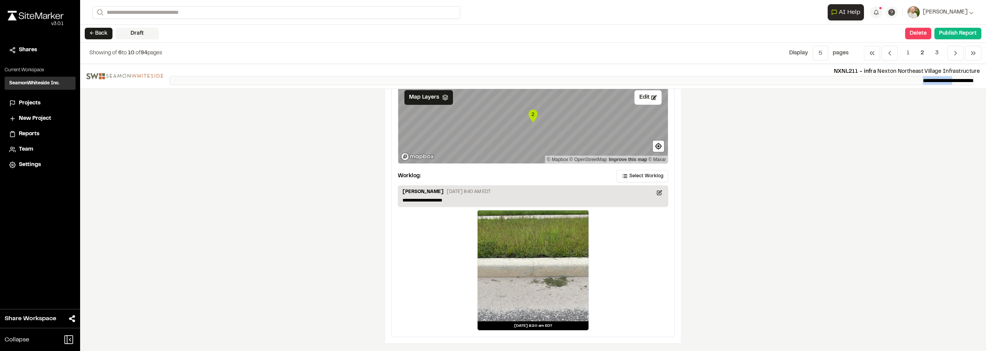
drag, startPoint x: 940, startPoint y: 79, endPoint x: 866, endPoint y: 83, distance: 74.8
click at [875, 80] on p "**********" at bounding box center [571, 80] width 804 height 9
click at [881, 191] on div "**********" at bounding box center [533, 207] width 906 height 287
click at [961, 33] on button "Publish Report" at bounding box center [957, 34] width 47 height 12
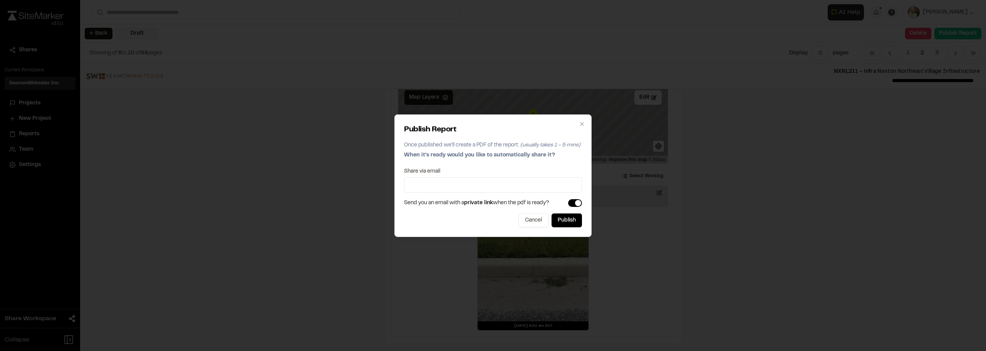
click at [835, 206] on div "Publish Report Once published we'll create a PDF of the report. (usually takes …" at bounding box center [493, 175] width 986 height 351
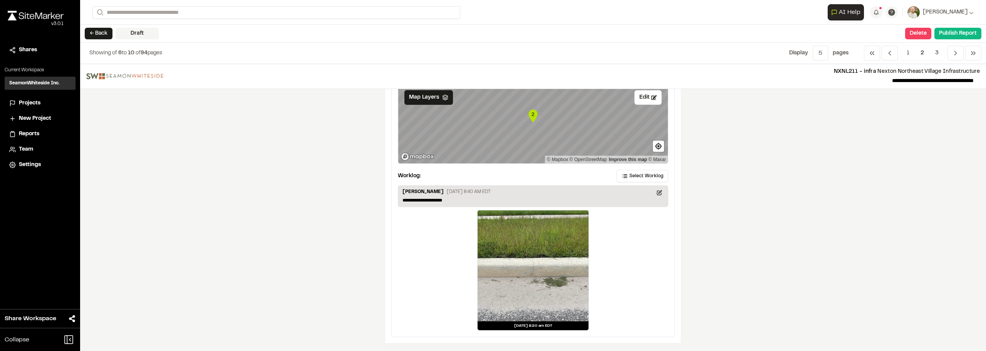
click at [923, 52] on span "2" at bounding box center [921, 53] width 15 height 15
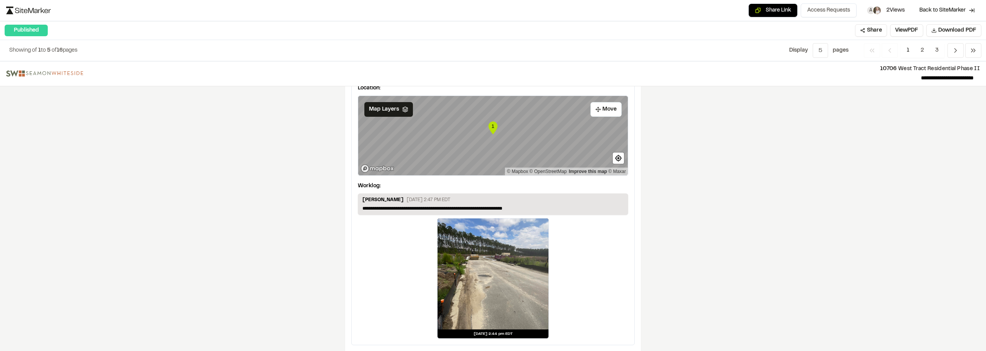
scroll to position [1268, 0]
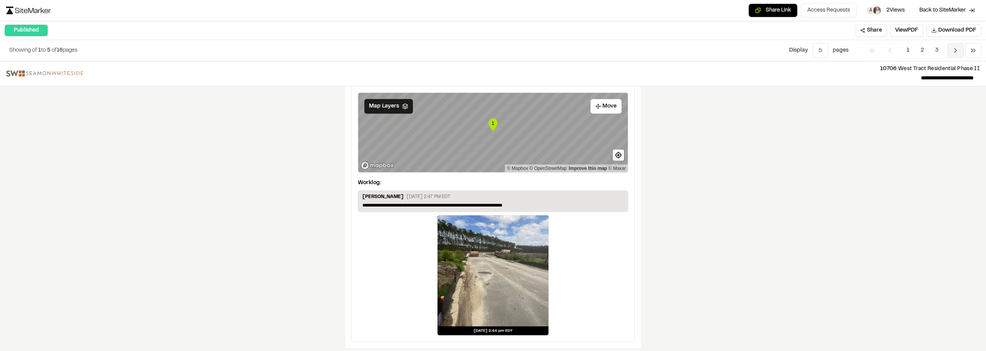
click at [954, 51] on icon "Navigation" at bounding box center [955, 51] width 8 height 8
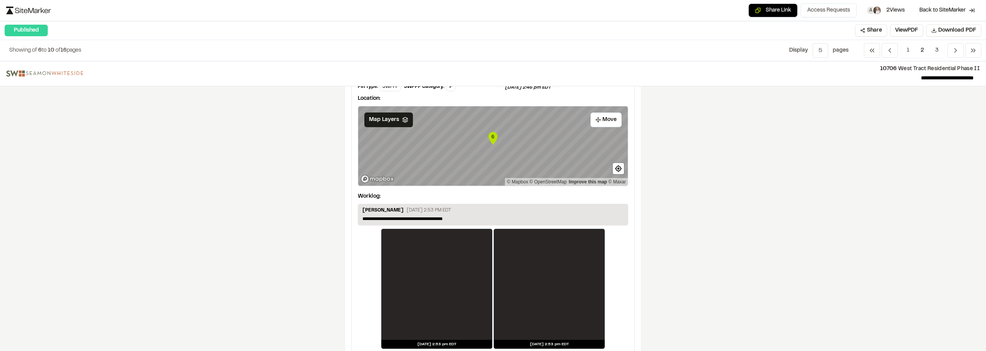
scroll to position [1409, 0]
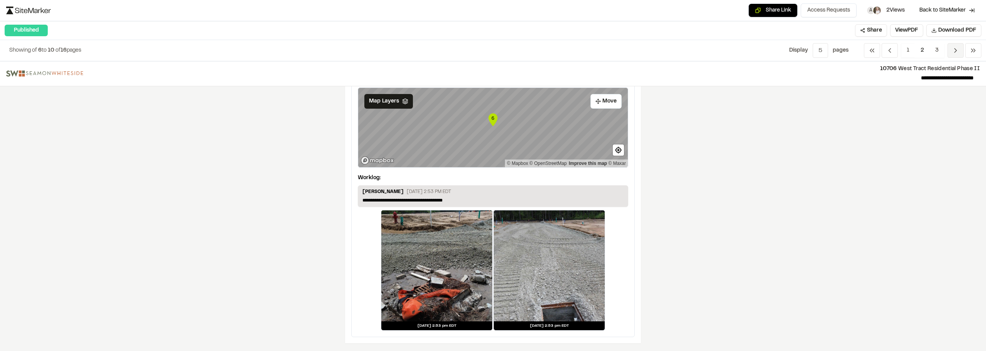
click at [953, 49] on icon "Navigation" at bounding box center [955, 51] width 8 height 8
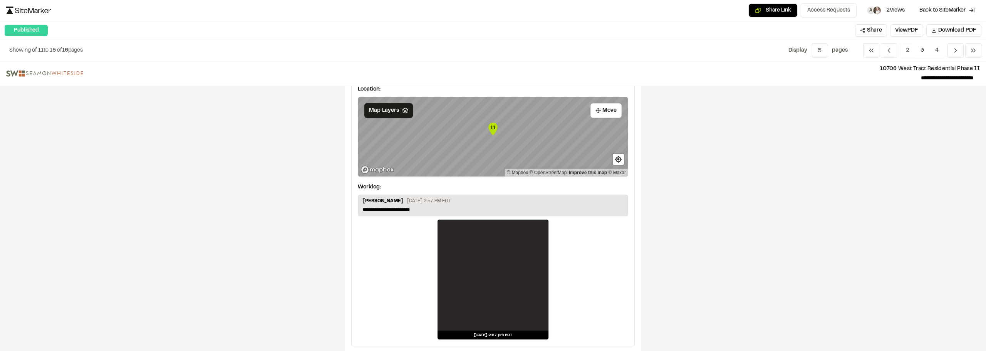
scroll to position [1328, 0]
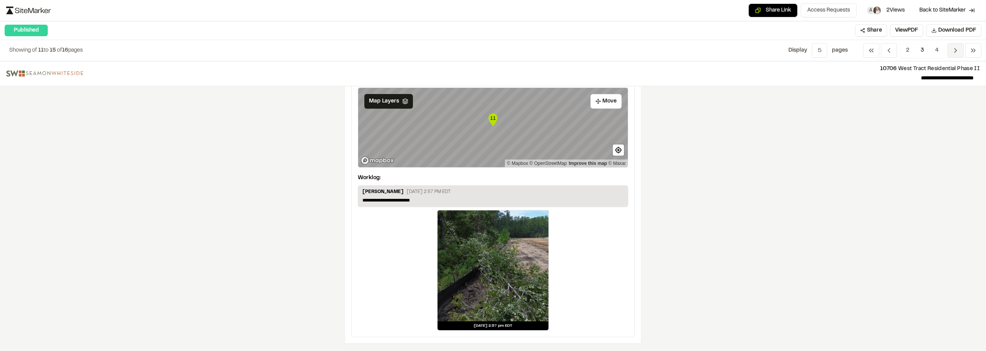
click at [955, 51] on icon "Navigation" at bounding box center [955, 51] width 8 height 8
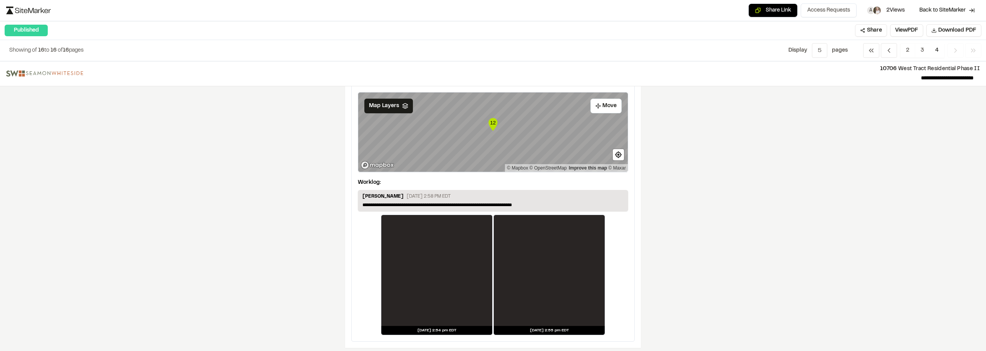
scroll to position [54, 0]
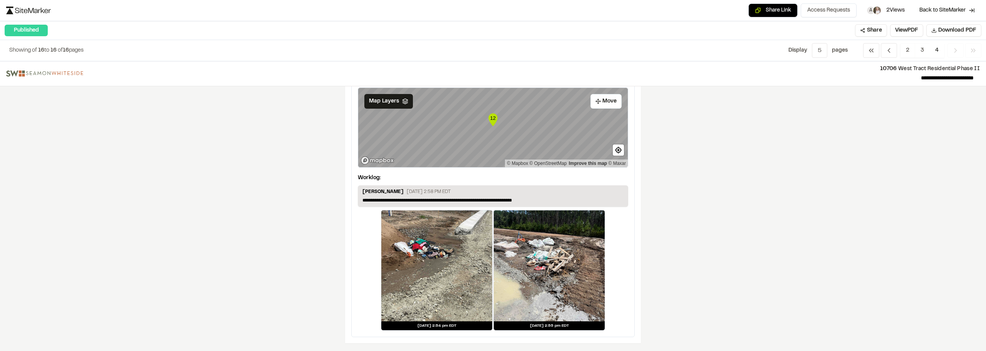
click at [955, 50] on polyline "Navigation" at bounding box center [955, 51] width 2 height 4
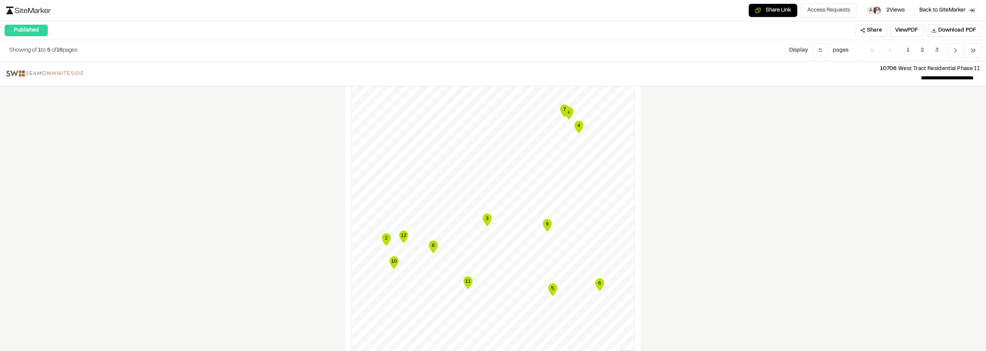
scroll to position [847, 0]
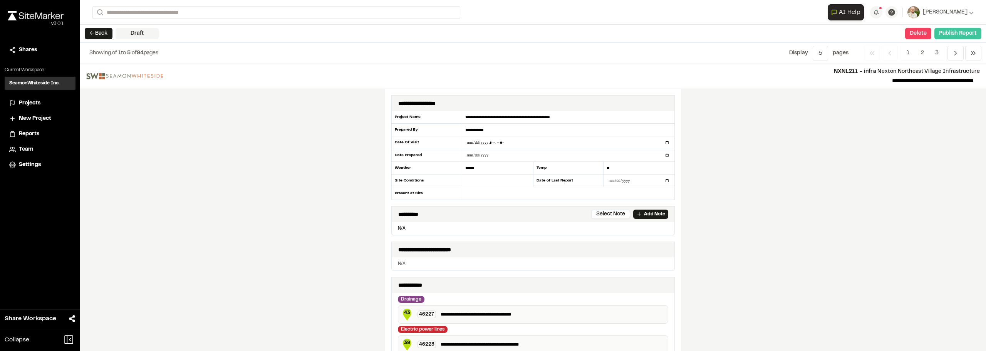
click at [951, 32] on button "Publish Report" at bounding box center [957, 34] width 47 height 12
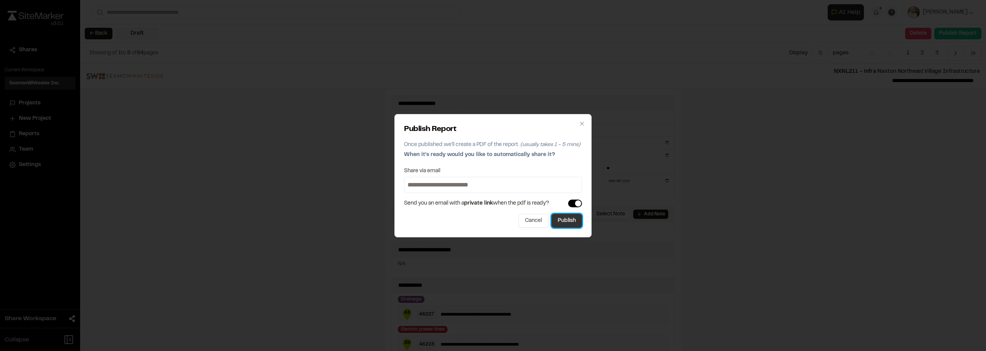
click at [569, 223] on button "Publish" at bounding box center [566, 221] width 30 height 14
click at [824, 230] on div "Publish Report Once published we'll create a PDF of the report. (usually takes …" at bounding box center [493, 175] width 986 height 351
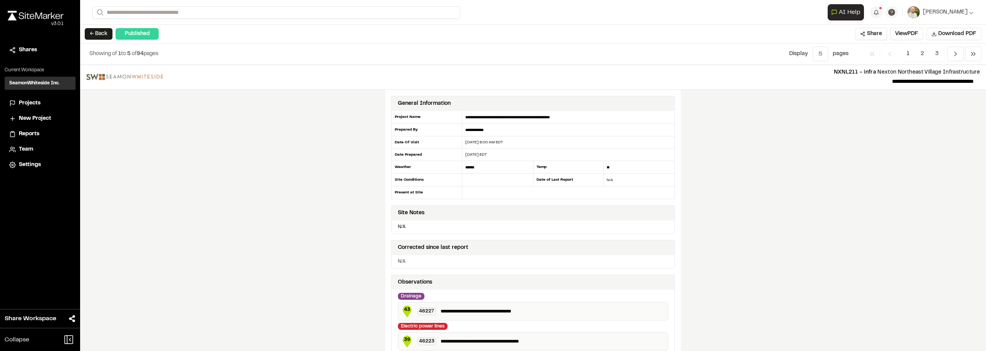
click at [851, 167] on div "**********" at bounding box center [533, 208] width 906 height 286
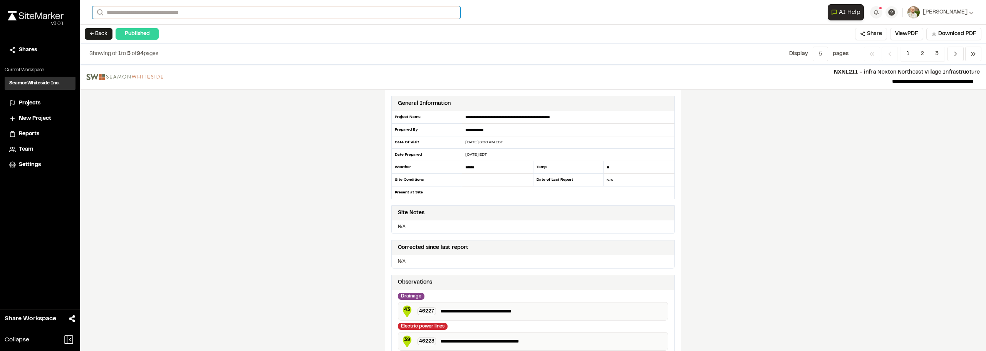
click at [126, 15] on input "Search" at bounding box center [276, 12] width 368 height 13
type input "**"
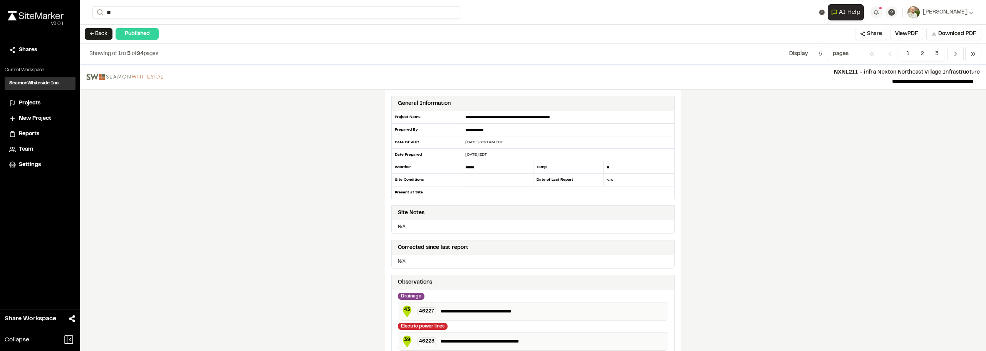
click at [151, 31] on p "NXNL 295 MIDTOWN PHASE 3C" at bounding box center [153, 30] width 113 height 9
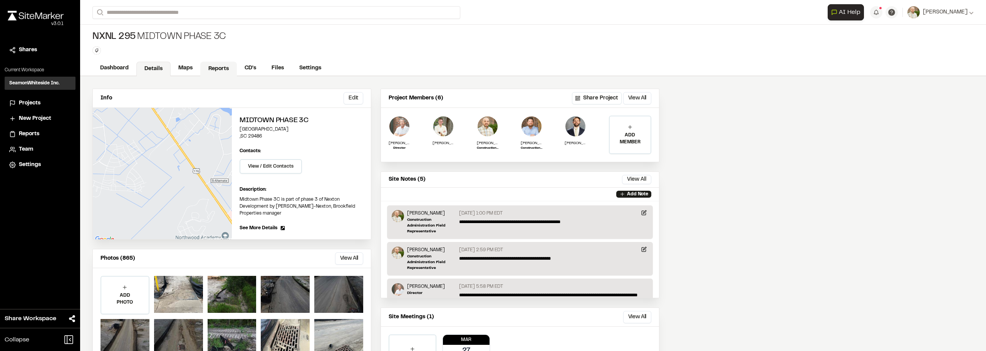
click at [226, 69] on link "Reports" at bounding box center [218, 69] width 37 height 15
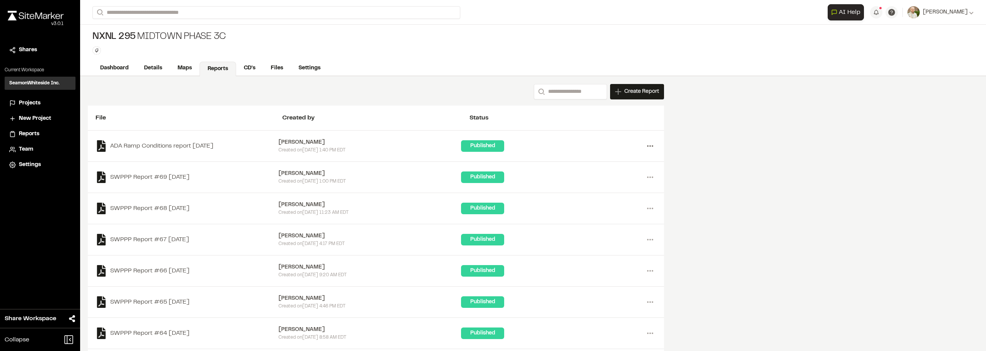
click at [646, 146] on icon at bounding box center [650, 146] width 12 height 12
click at [604, 185] on div "Share" at bounding box center [622, 185] width 67 height 12
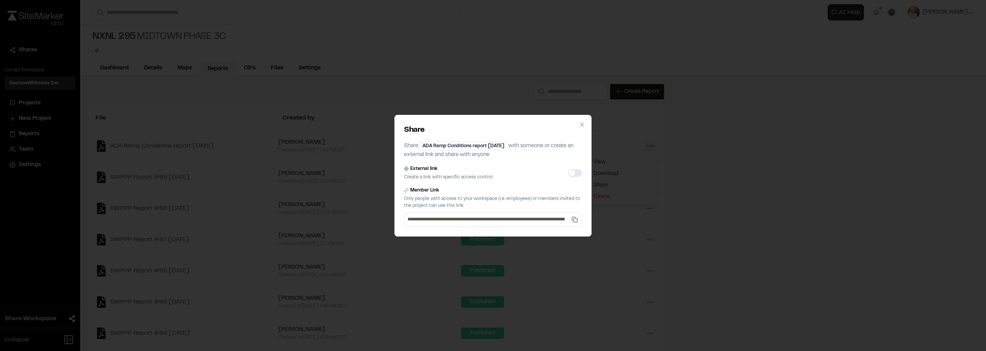
click at [576, 172] on button "External link" at bounding box center [575, 173] width 14 height 8
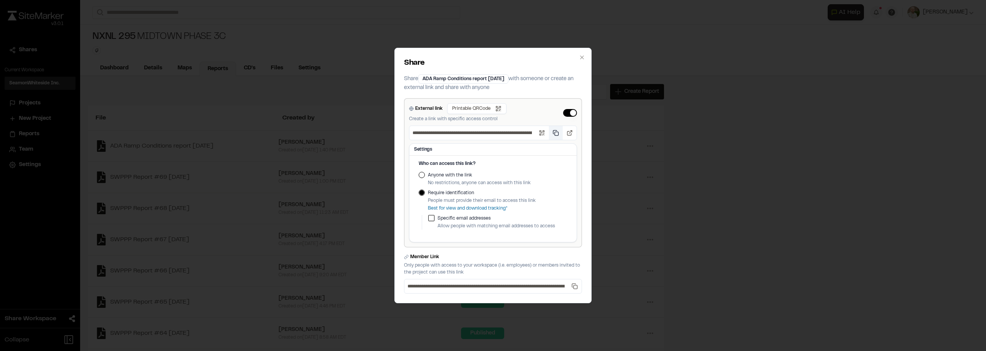
click at [559, 133] on button "Copy public link" at bounding box center [556, 133] width 14 height 14
click at [424, 175] on button "Anyone with the link" at bounding box center [422, 175] width 6 height 6
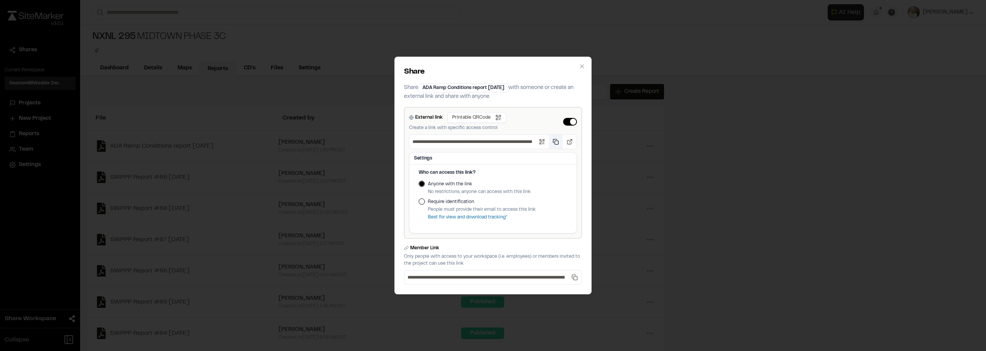
click at [556, 138] on button "Copy public link" at bounding box center [556, 142] width 14 height 14
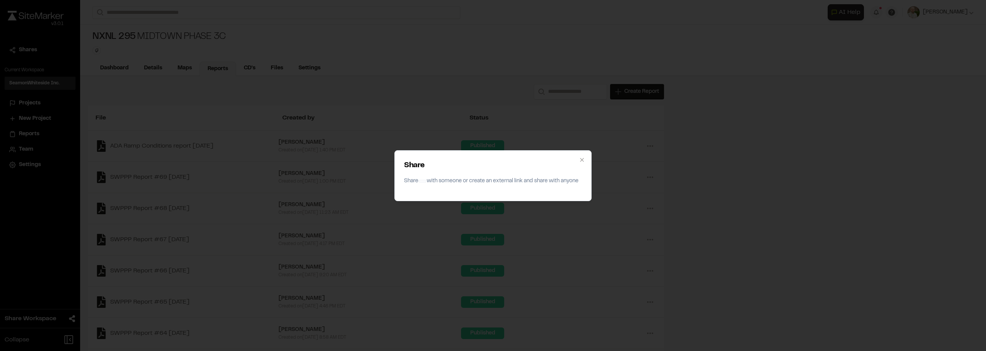
click at [554, 47] on div "Share Share with someone or create an external link and share with anyone Close" at bounding box center [493, 175] width 986 height 351
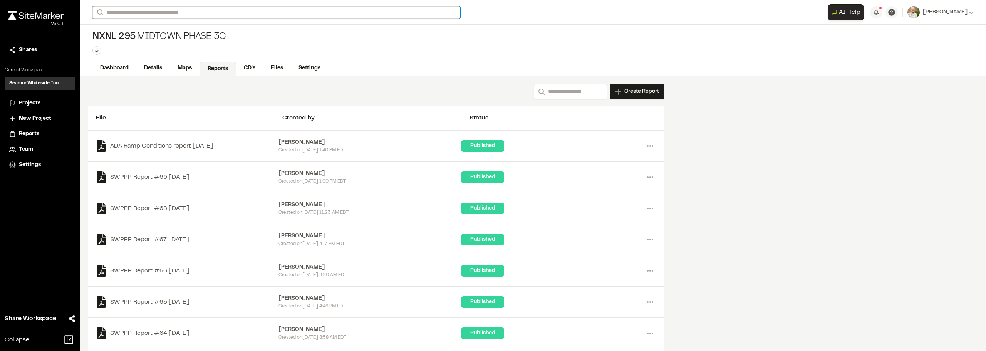
click at [223, 17] on input "Search" at bounding box center [276, 12] width 368 height 13
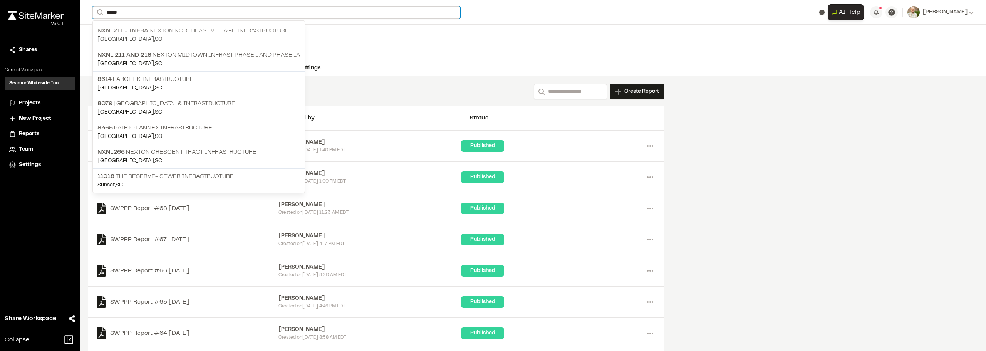
type input "*****"
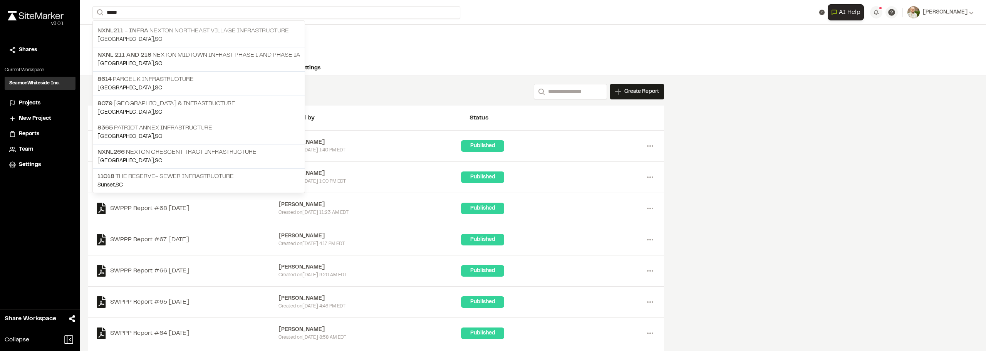
click at [228, 34] on p "NXNL211 - infra Nexton Northeast Village Infrastructure" at bounding box center [198, 30] width 203 height 9
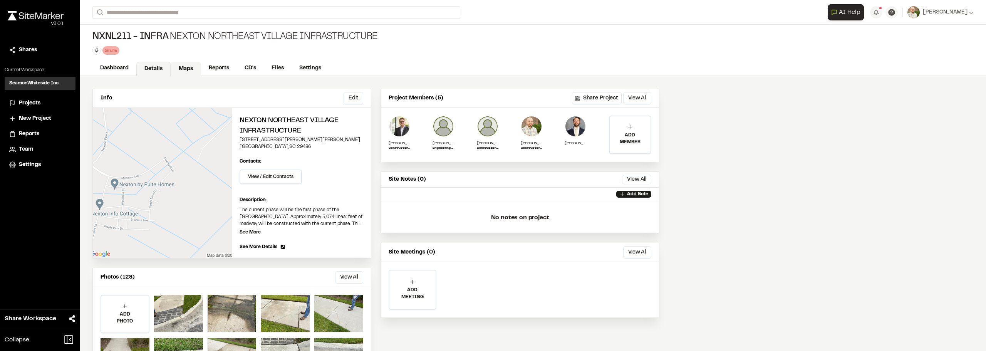
click at [179, 67] on link "Maps" at bounding box center [186, 69] width 30 height 15
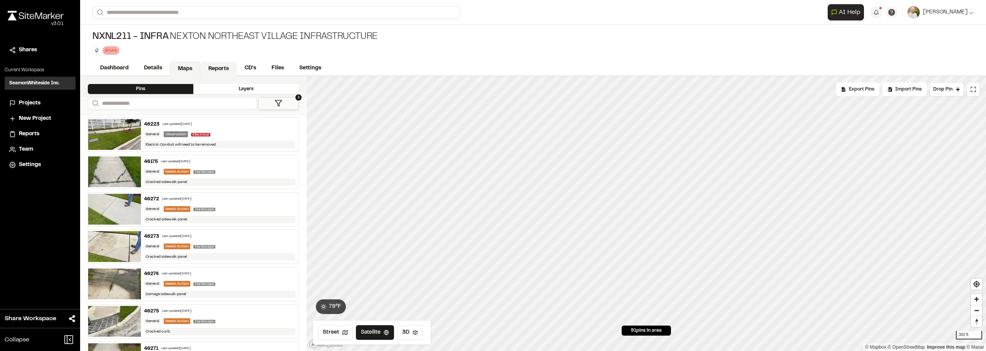
click at [212, 65] on link "Reports" at bounding box center [218, 69] width 37 height 15
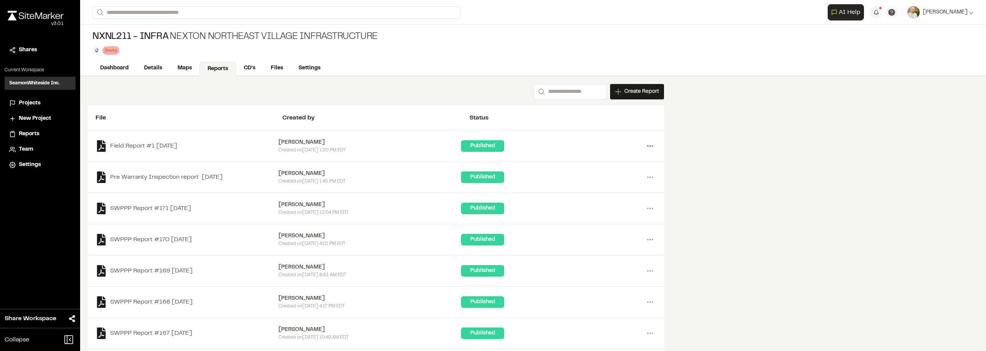
click at [646, 146] on icon at bounding box center [650, 146] width 12 height 12
click at [603, 199] on link "Delete" at bounding box center [622, 197] width 67 height 12
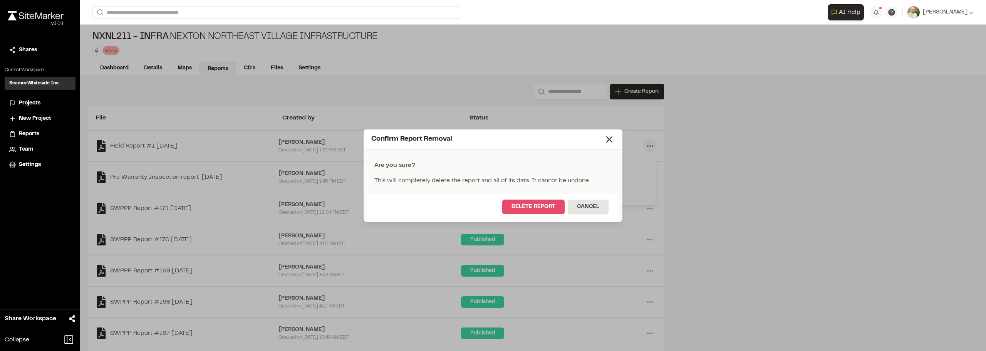
click at [547, 211] on button "Delete Report" at bounding box center [533, 206] width 62 height 15
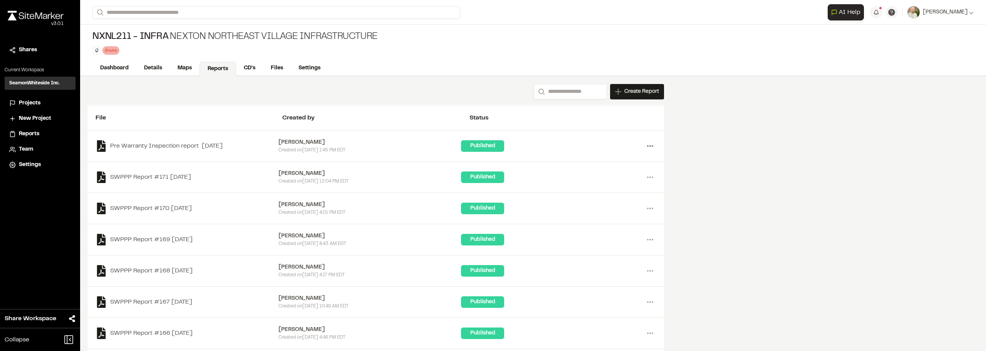
click at [646, 148] on icon at bounding box center [650, 146] width 12 height 12
click at [608, 174] on link "Download" at bounding box center [622, 174] width 67 height 12
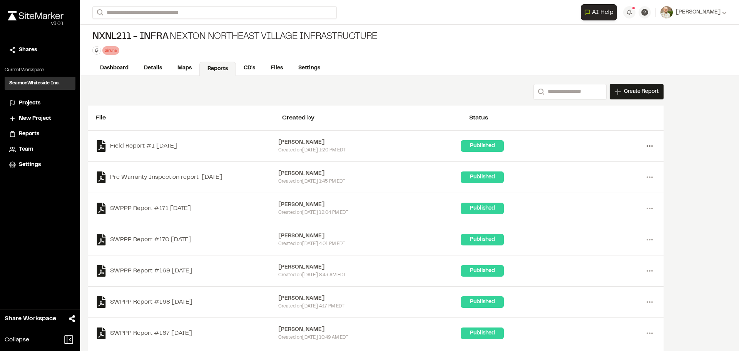
click at [653, 147] on icon at bounding box center [650, 146] width 12 height 12
click at [602, 184] on div "Share" at bounding box center [622, 185] width 67 height 12
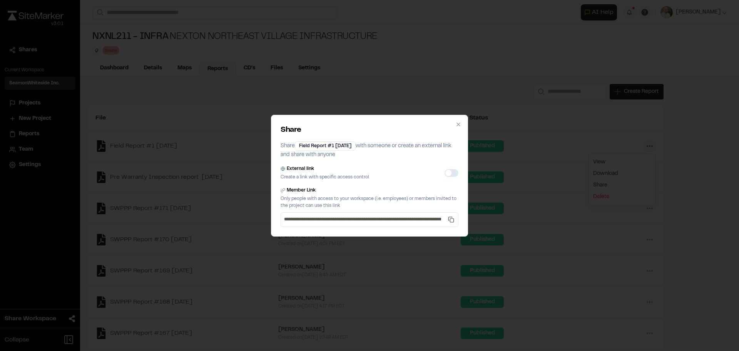
click at [452, 174] on button "External link" at bounding box center [452, 173] width 14 height 8
click at [448, 174] on button "External link" at bounding box center [452, 173] width 14 height 8
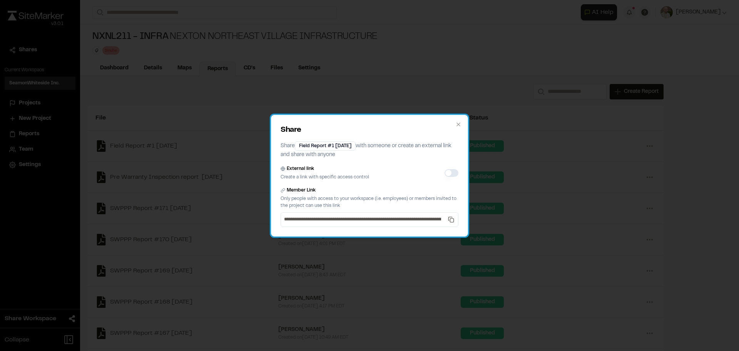
click at [343, 173] on div "External link Create a link with specific access control" at bounding box center [325, 172] width 89 height 15
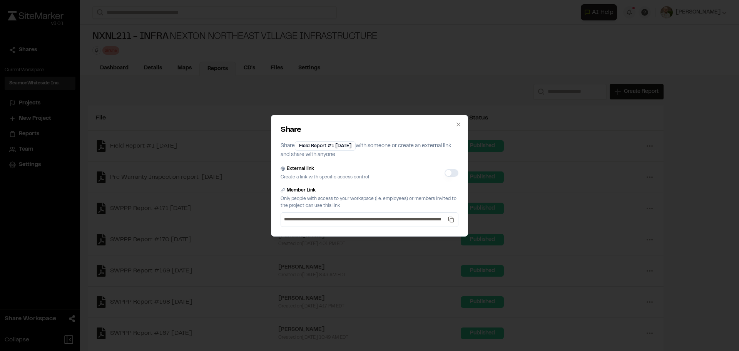
click at [450, 172] on button "External link" at bounding box center [452, 173] width 14 height 8
click at [451, 172] on button "External link" at bounding box center [452, 173] width 14 height 8
click at [459, 121] on icon "button" at bounding box center [458, 124] width 6 height 6
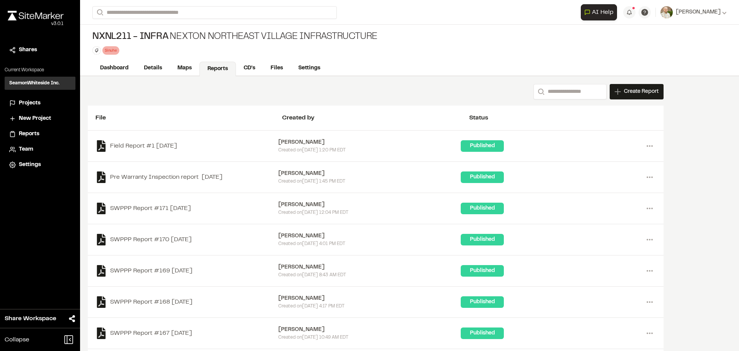
drag, startPoint x: 646, startPoint y: 176, endPoint x: 668, endPoint y: 184, distance: 23.1
click at [649, 177] on icon at bounding box center [650, 177] width 12 height 12
click at [601, 214] on div "Share" at bounding box center [622, 217] width 67 height 12
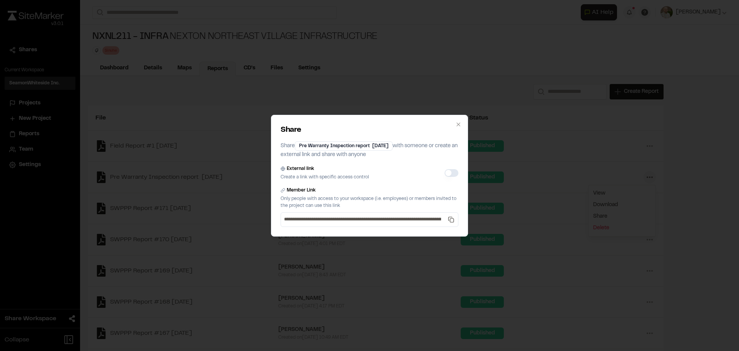
click at [452, 176] on button "External link" at bounding box center [452, 173] width 14 height 8
click at [445, 172] on button "External link" at bounding box center [452, 173] width 14 height 8
click at [446, 172] on button "External link" at bounding box center [452, 173] width 14 height 8
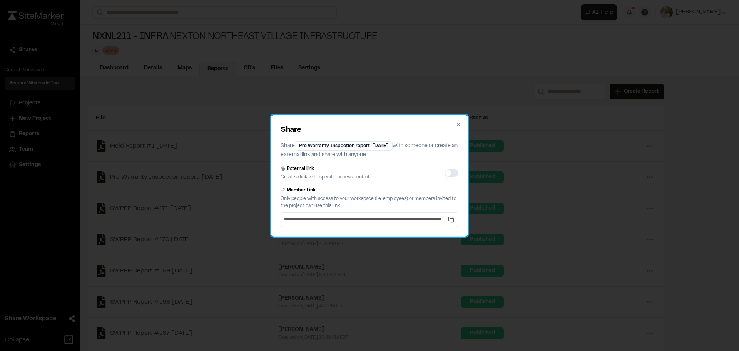
click at [465, 122] on div "**********" at bounding box center [369, 176] width 197 height 122
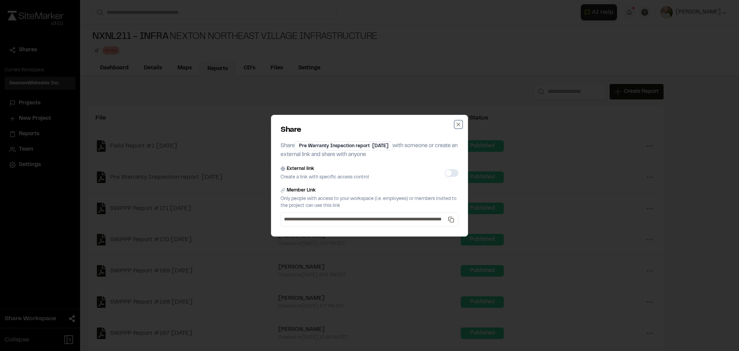
click at [461, 122] on icon "button" at bounding box center [458, 124] width 6 height 6
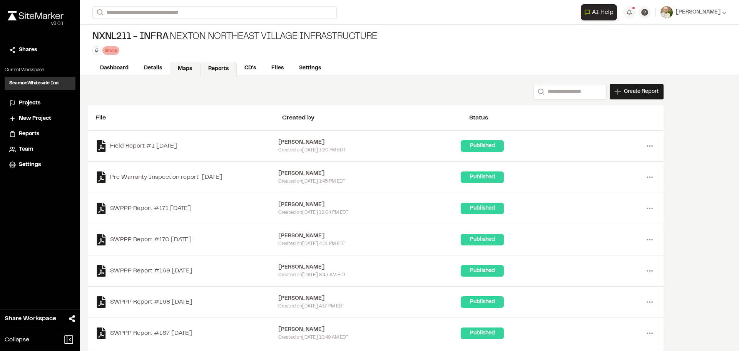
click at [186, 65] on link "Maps" at bounding box center [185, 69] width 30 height 15
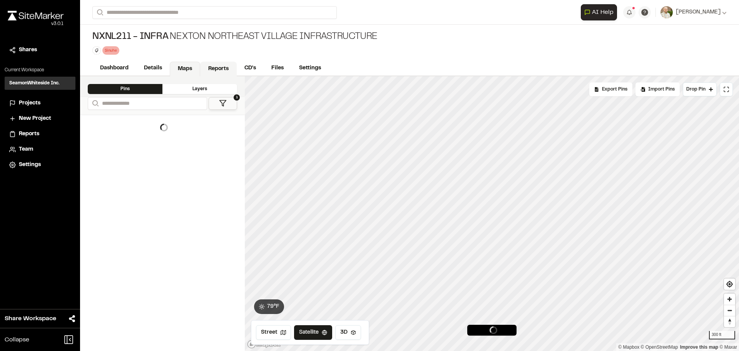
click at [221, 68] on link "Reports" at bounding box center [218, 69] width 37 height 15
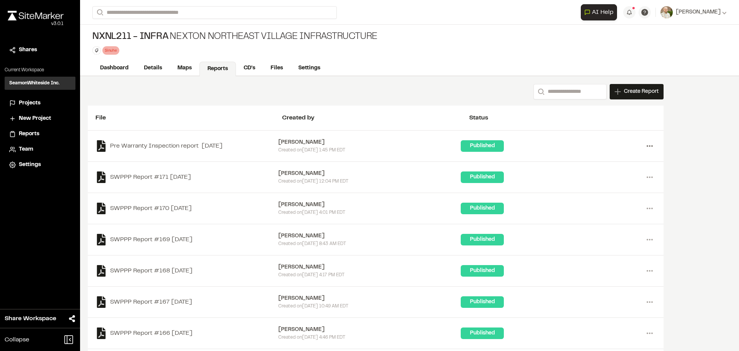
click at [646, 149] on icon at bounding box center [650, 146] width 12 height 12
click at [604, 183] on div "Share" at bounding box center [622, 185] width 67 height 12
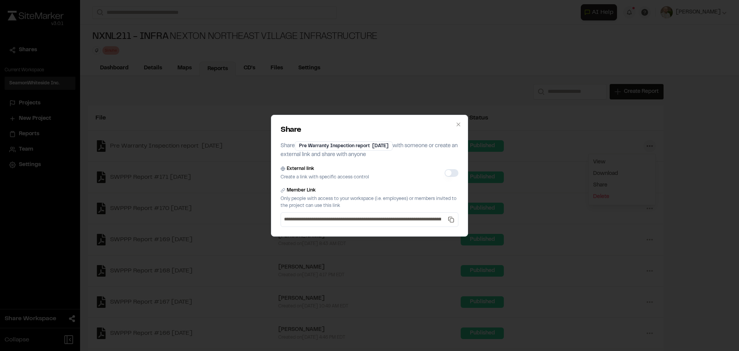
click at [449, 172] on button "External link" at bounding box center [452, 173] width 14 height 8
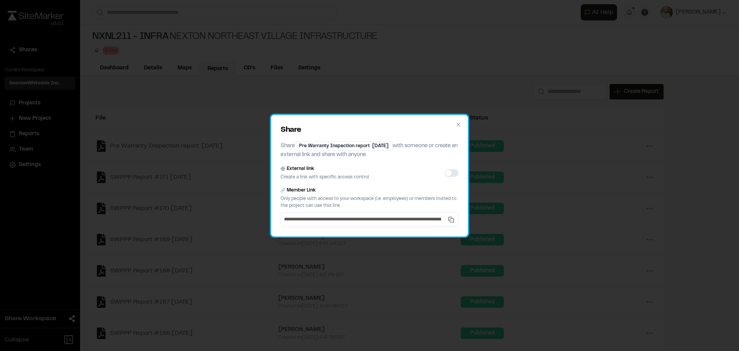
drag, startPoint x: 369, startPoint y: 194, endPoint x: 442, endPoint y: 131, distance: 96.1
click at [370, 194] on div "Member Link Only people with access to your workspace (i.e. employees) or membe…" at bounding box center [370, 198] width 178 height 22
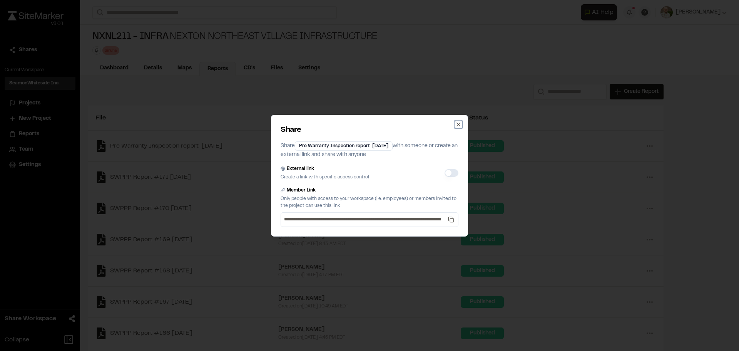
click at [459, 122] on icon "button" at bounding box center [458, 124] width 6 height 6
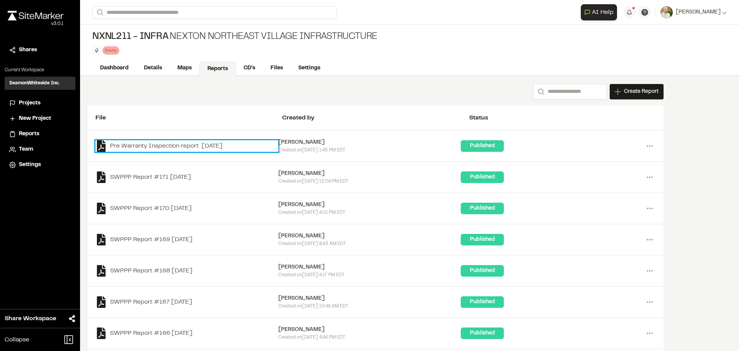
click at [216, 146] on link "Pre Warranty Inspection report [DATE]" at bounding box center [186, 146] width 183 height 12
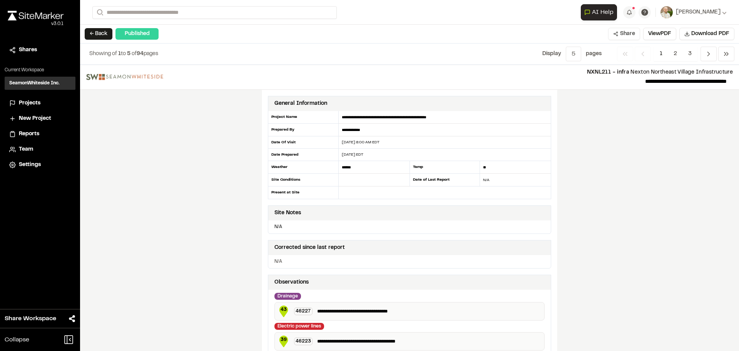
click at [628, 34] on button "Share" at bounding box center [624, 34] width 32 height 12
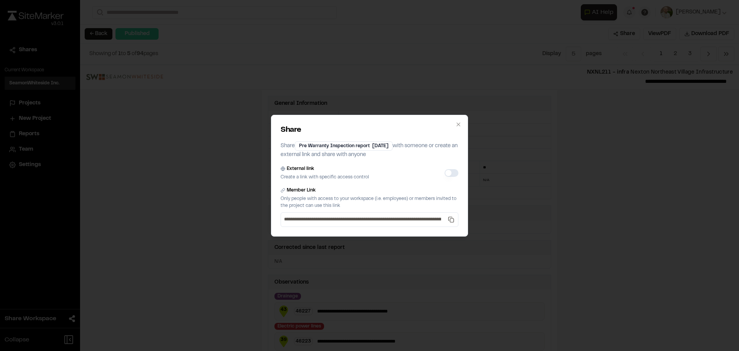
click at [448, 174] on button "External link" at bounding box center [452, 173] width 14 height 8
click at [447, 174] on button "External link" at bounding box center [452, 173] width 14 height 8
click at [448, 174] on button "External link" at bounding box center [452, 173] width 14 height 8
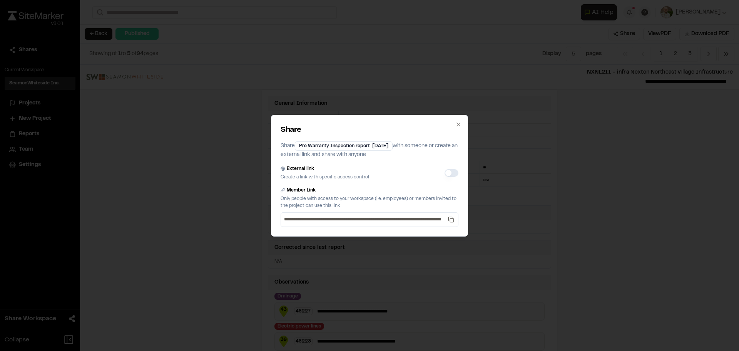
click at [449, 173] on button "External link" at bounding box center [452, 173] width 14 height 8
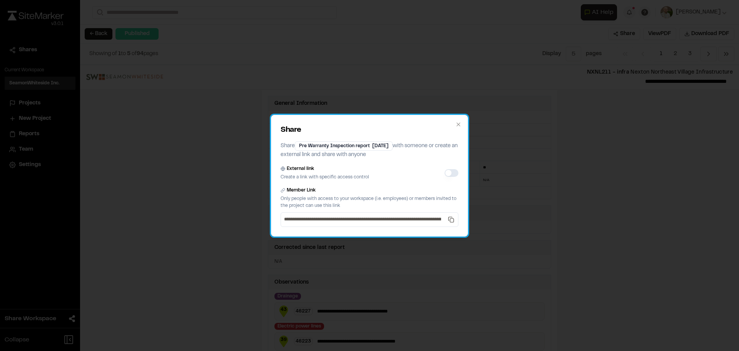
click at [393, 144] on div "Pre Warranty Inspection report [DATE]" at bounding box center [344, 145] width 98 height 9
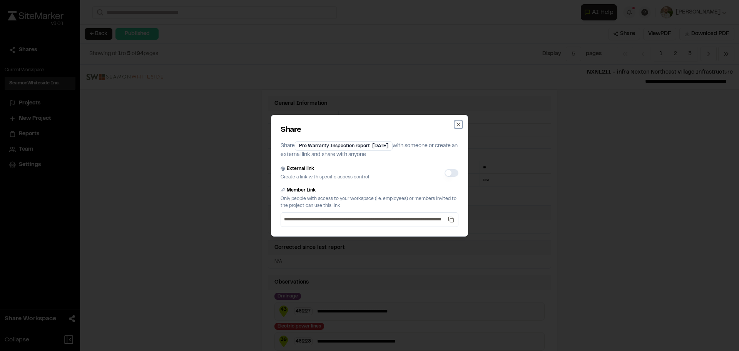
click at [458, 124] on icon "button" at bounding box center [458, 124] width 6 height 6
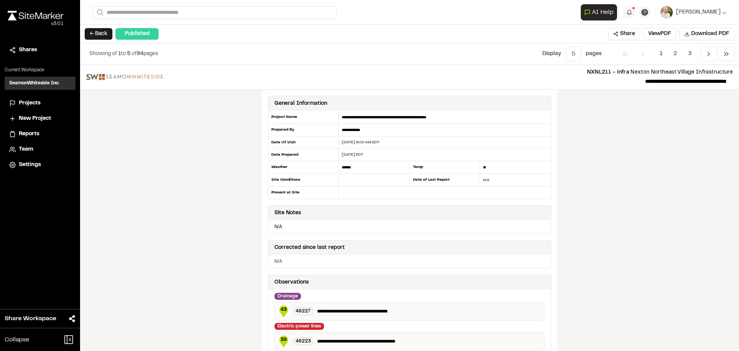
click at [627, 141] on div "**********" at bounding box center [409, 208] width 659 height 286
click at [623, 35] on button "Share" at bounding box center [624, 34] width 32 height 12
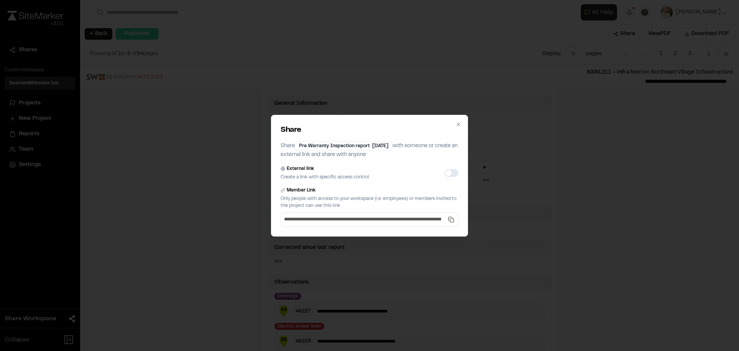
click at [451, 176] on button "External link" at bounding box center [452, 173] width 14 height 8
click at [452, 175] on button "External link" at bounding box center [452, 173] width 14 height 8
click at [450, 173] on button "External link" at bounding box center [452, 173] width 14 height 8
drag, startPoint x: 449, startPoint y: 172, endPoint x: 424, endPoint y: 172, distance: 25.0
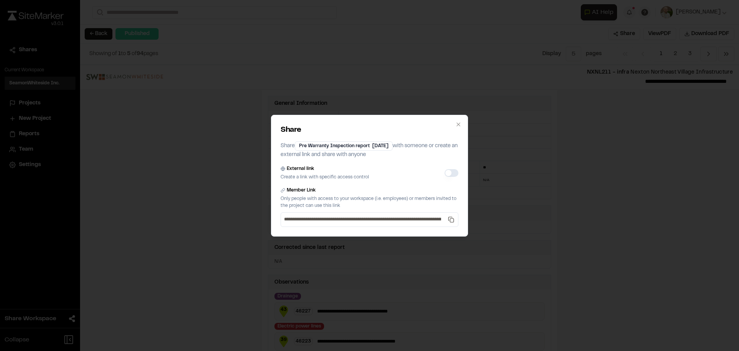
click at [439, 172] on div "External link Create a link with specific access control" at bounding box center [370, 172] width 178 height 15
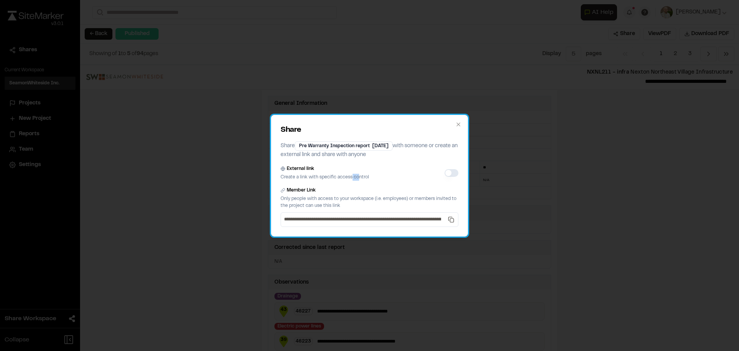
drag, startPoint x: 351, startPoint y: 179, endPoint x: 331, endPoint y: 177, distance: 19.7
click at [345, 179] on p "Create a link with specific access control" at bounding box center [325, 177] width 89 height 7
click at [331, 177] on p "Create a link with specific access control" at bounding box center [325, 177] width 89 height 7
click at [329, 177] on p "Create a link with specific access control" at bounding box center [325, 177] width 89 height 7
drag, startPoint x: 332, startPoint y: 176, endPoint x: 373, endPoint y: 165, distance: 42.3
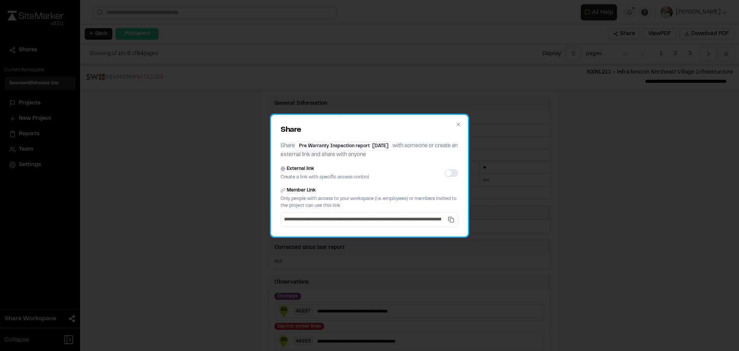
click at [334, 177] on p "Create a link with specific access control" at bounding box center [325, 177] width 89 height 7
drag, startPoint x: 454, startPoint y: 122, endPoint x: 465, endPoint y: 122, distance: 11.6
click at [455, 122] on div "**********" at bounding box center [369, 176] width 197 height 122
click at [464, 122] on div "**********" at bounding box center [369, 176] width 197 height 122
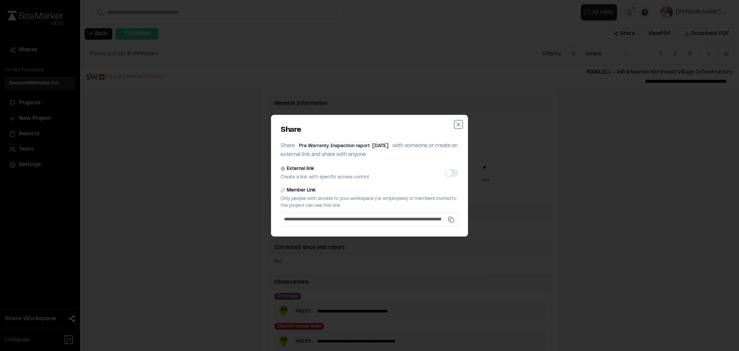
click at [459, 123] on icon "button" at bounding box center [458, 124] width 6 height 6
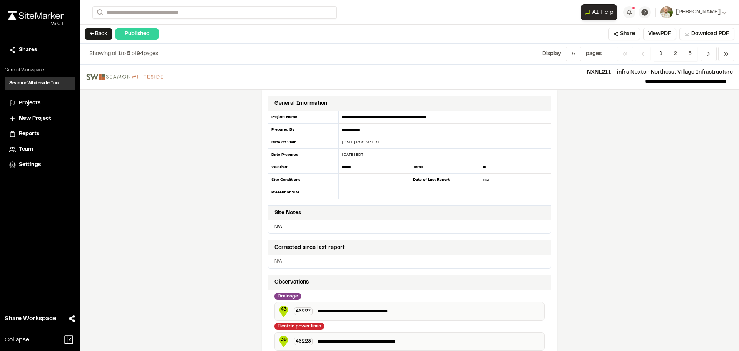
click at [37, 14] on img at bounding box center [36, 16] width 56 height 10
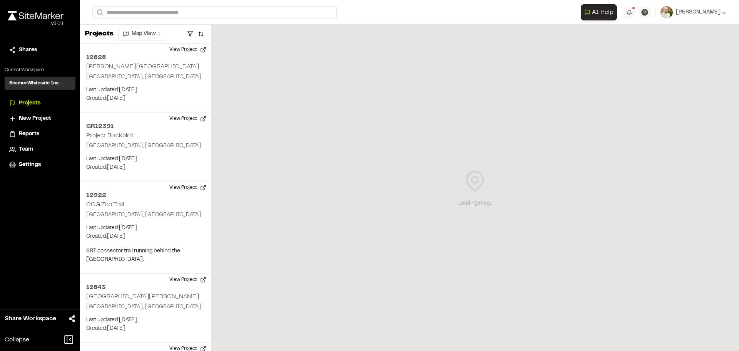
click at [333, 154] on div "Loading map..." at bounding box center [475, 188] width 528 height 326
click at [146, 6] on div "**********" at bounding box center [409, 12] width 635 height 25
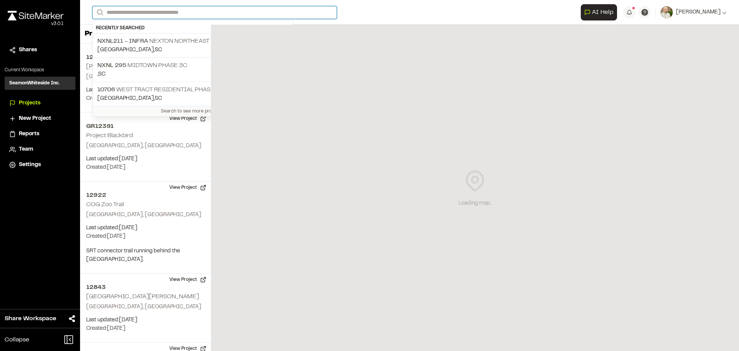
click at [139, 14] on input "Search" at bounding box center [214, 12] width 244 height 13
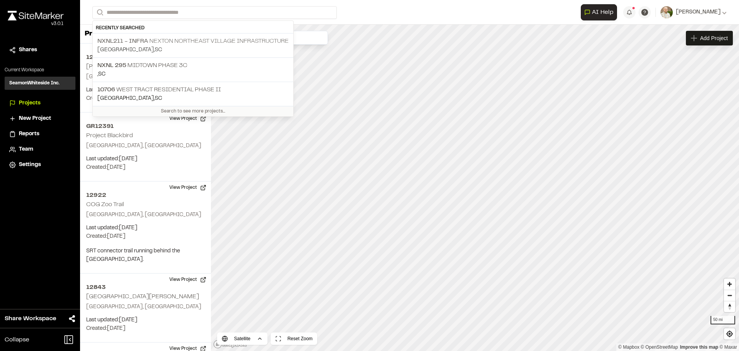
click at [167, 49] on p "Summerville , SC" at bounding box center [192, 50] width 191 height 8
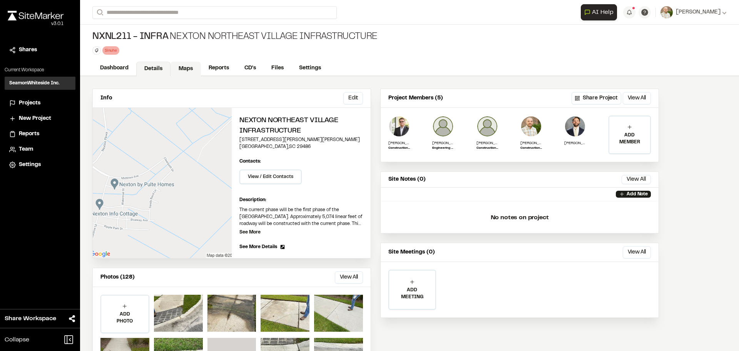
click at [187, 69] on link "Maps" at bounding box center [186, 69] width 30 height 15
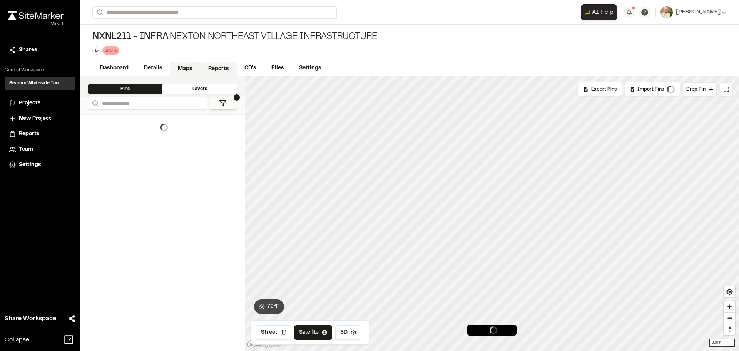
click at [222, 68] on link "Reports" at bounding box center [218, 69] width 37 height 15
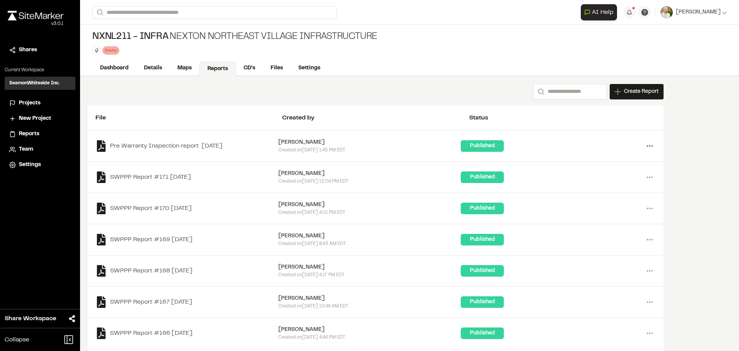
click at [648, 146] on circle at bounding box center [648, 146] width 2 height 2
click at [598, 184] on div "Share" at bounding box center [622, 185] width 67 height 12
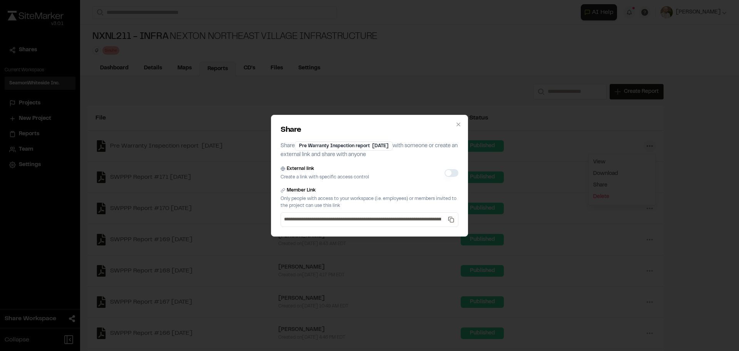
click at [449, 173] on button "External link" at bounding box center [452, 173] width 14 height 8
click at [450, 172] on button "External link" at bounding box center [452, 173] width 14 height 8
click at [449, 172] on button "External link" at bounding box center [452, 173] width 14 height 8
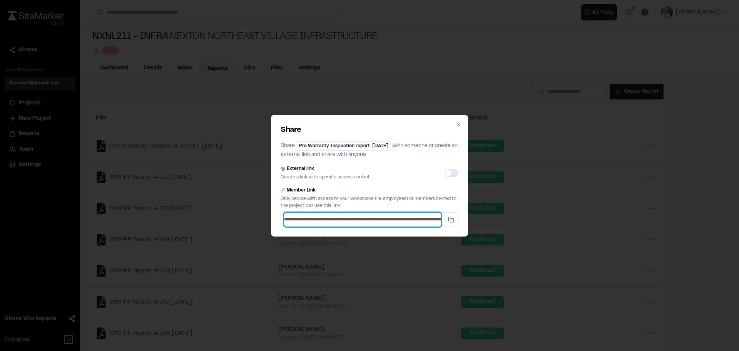
click at [378, 215] on input "**********" at bounding box center [362, 220] width 157 height 14
drag, startPoint x: 430, startPoint y: 221, endPoint x: 439, endPoint y: 221, distance: 8.5
click at [432, 221] on input "**********" at bounding box center [362, 220] width 157 height 14
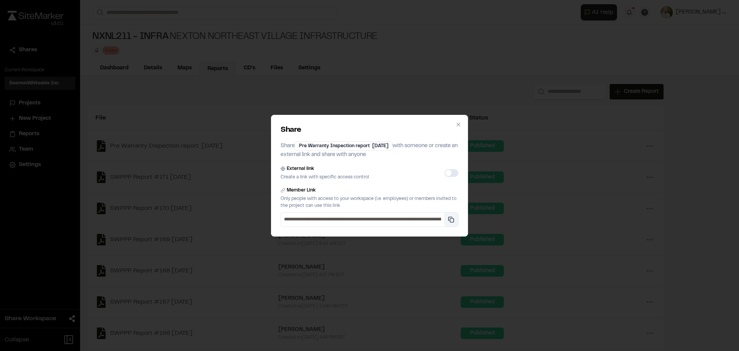
click at [452, 218] on button "Copy private link" at bounding box center [451, 220] width 14 height 14
click at [451, 173] on button "External link" at bounding box center [452, 173] width 14 height 8
click at [450, 173] on button "External link" at bounding box center [452, 173] width 14 height 8
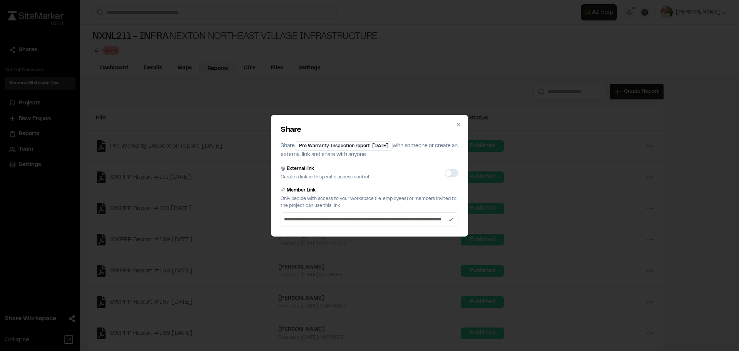
click at [450, 173] on button "External link" at bounding box center [452, 173] width 14 height 8
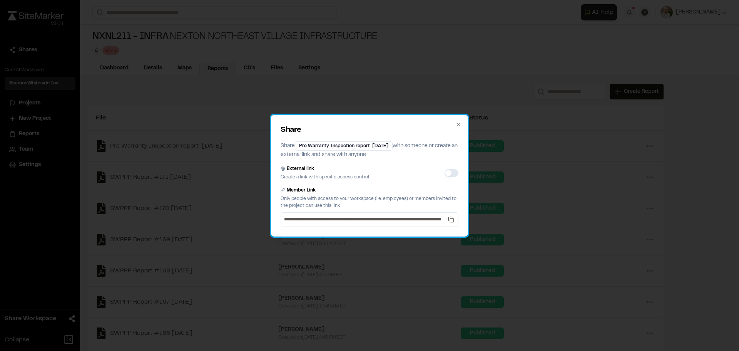
drag, startPoint x: 400, startPoint y: 191, endPoint x: 405, endPoint y: 176, distance: 15.6
click at [401, 191] on div "Member Link" at bounding box center [370, 190] width 178 height 7
click at [323, 171] on div "External link" at bounding box center [325, 168] width 89 height 7
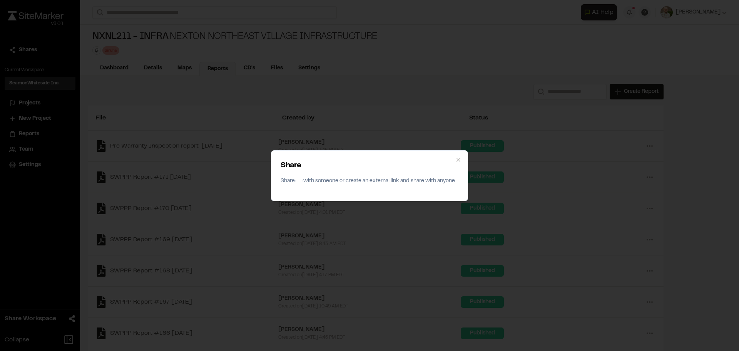
drag, startPoint x: 733, startPoint y: 203, endPoint x: 727, endPoint y: 203, distance: 6.6
click at [730, 203] on div "Share Share with someone or create an external link and share with anyone Close" at bounding box center [369, 175] width 739 height 351
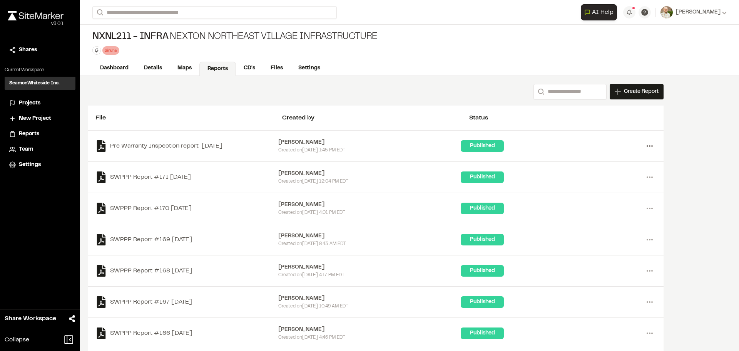
click at [648, 145] on icon at bounding box center [650, 146] width 12 height 12
click at [603, 188] on div "Share" at bounding box center [622, 185] width 67 height 12
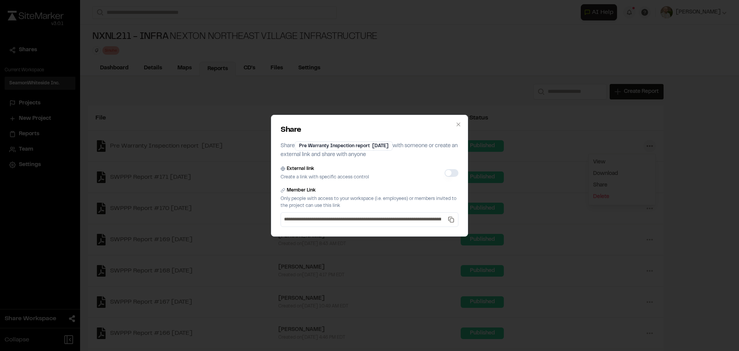
click at [448, 170] on button "External link" at bounding box center [452, 173] width 14 height 8
click at [448, 171] on button "External link" at bounding box center [452, 173] width 14 height 8
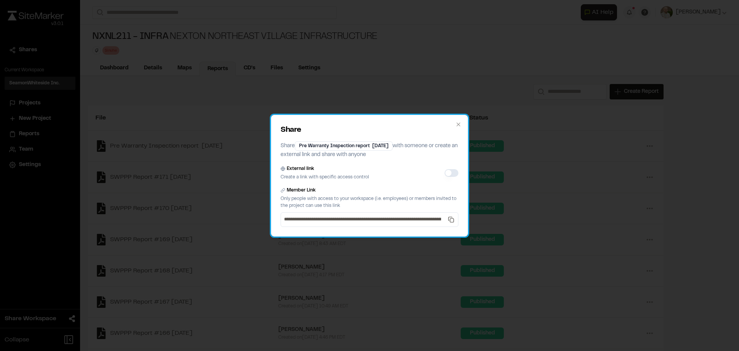
click at [456, 118] on div "**********" at bounding box center [369, 176] width 197 height 122
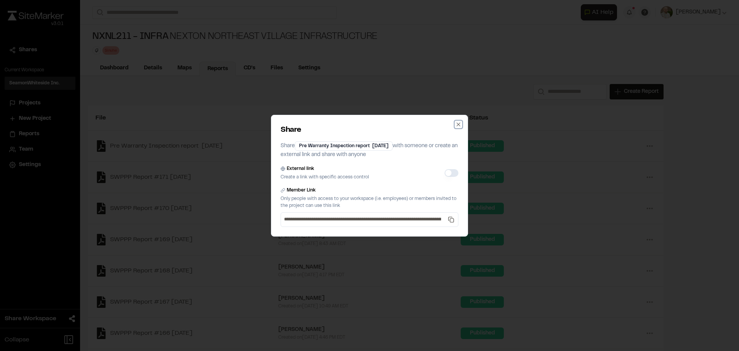
click at [460, 127] on icon "button" at bounding box center [458, 124] width 6 height 6
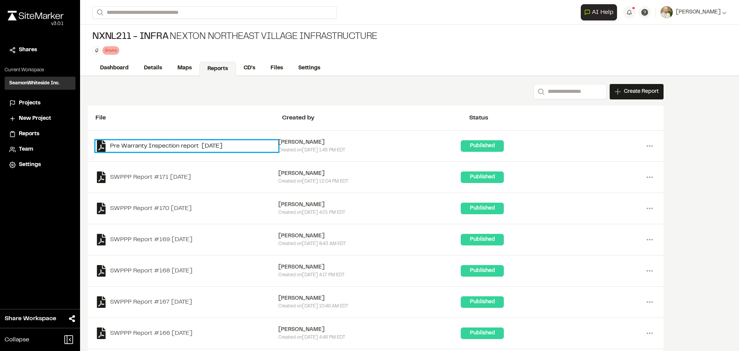
click at [131, 141] on link "Pre Warranty Inspection report 2025-08-08" at bounding box center [186, 146] width 183 height 12
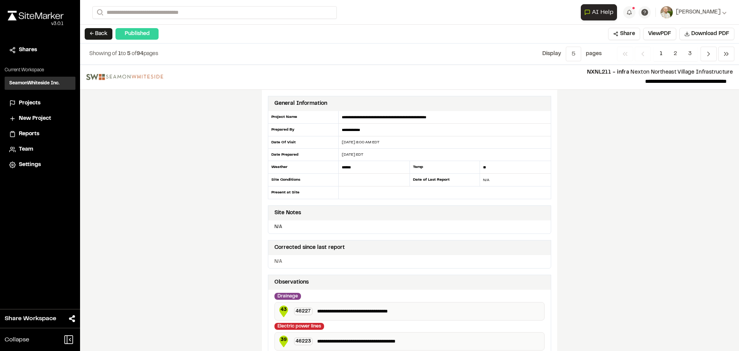
click at [624, 167] on div "**********" at bounding box center [409, 208] width 659 height 286
click at [624, 34] on button "Share" at bounding box center [624, 34] width 32 height 12
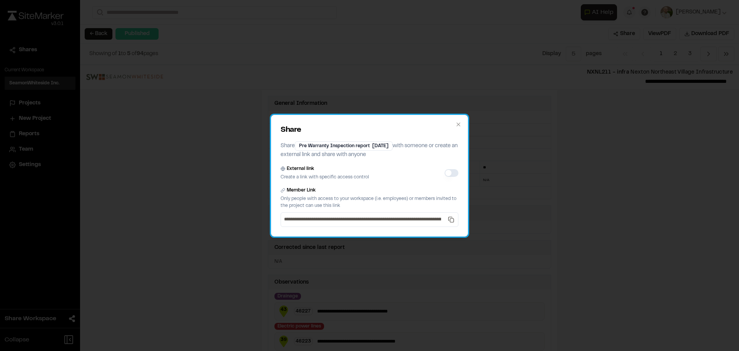
click at [356, 158] on p "Share Pre Warranty Inspection report 2025-08-08 with someone or create an exter…" at bounding box center [370, 150] width 178 height 18
click at [355, 158] on p "Share Pre Warranty Inspection report 2025-08-08 with someone or create an exter…" at bounding box center [370, 150] width 178 height 18
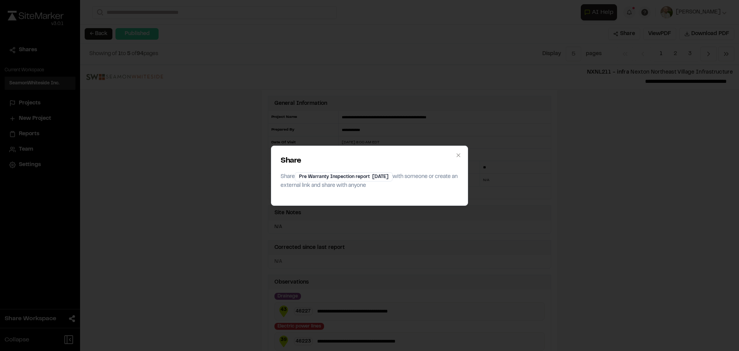
drag, startPoint x: 671, startPoint y: 181, endPoint x: 661, endPoint y: 180, distance: 9.7
click at [670, 182] on div "Share Share Pre Warranty Inspection report 2025-08-08 with someone or create an…" at bounding box center [369, 175] width 739 height 351
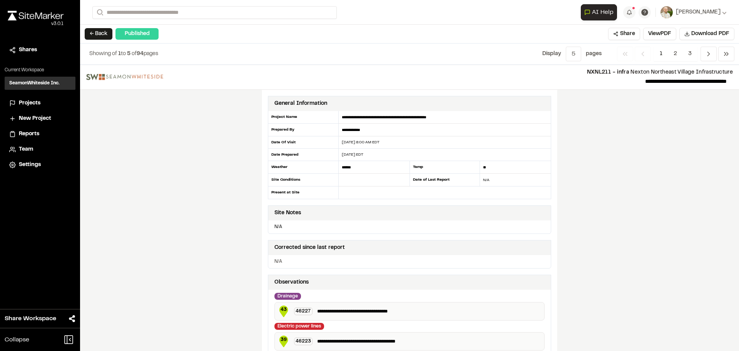
drag, startPoint x: 623, startPoint y: 197, endPoint x: 614, endPoint y: 196, distance: 9.3
click at [623, 197] on div "**********" at bounding box center [409, 208] width 659 height 286
click at [614, 196] on div "**********" at bounding box center [409, 208] width 659 height 286
click at [622, 30] on button "Share" at bounding box center [624, 34] width 32 height 12
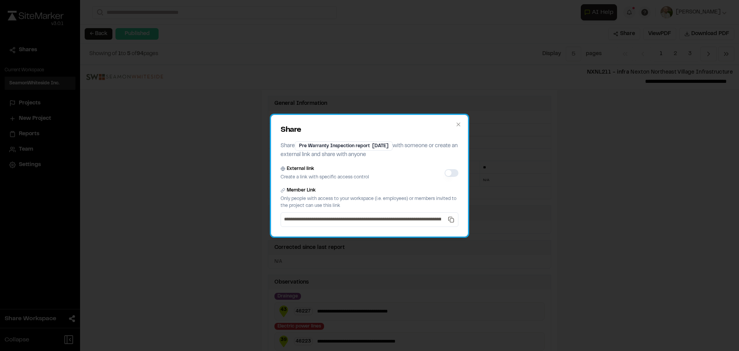
drag, startPoint x: 397, startPoint y: 228, endPoint x: 404, endPoint y: 221, distance: 9.5
click at [397, 227] on div "**********" at bounding box center [369, 176] width 197 height 122
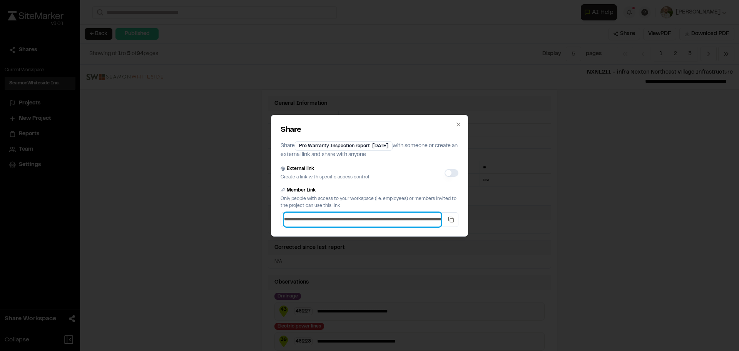
drag, startPoint x: 407, startPoint y: 221, endPoint x: 413, endPoint y: 221, distance: 5.8
click at [407, 221] on input "**********" at bounding box center [362, 220] width 157 height 14
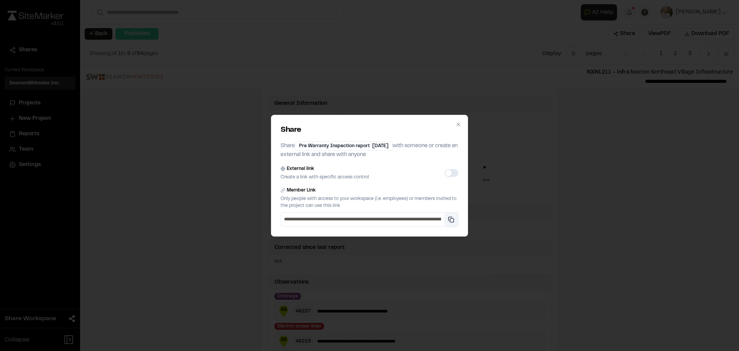
click at [452, 223] on button "Copy private link" at bounding box center [451, 220] width 14 height 14
click at [654, 231] on div "**********" at bounding box center [369, 175] width 739 height 351
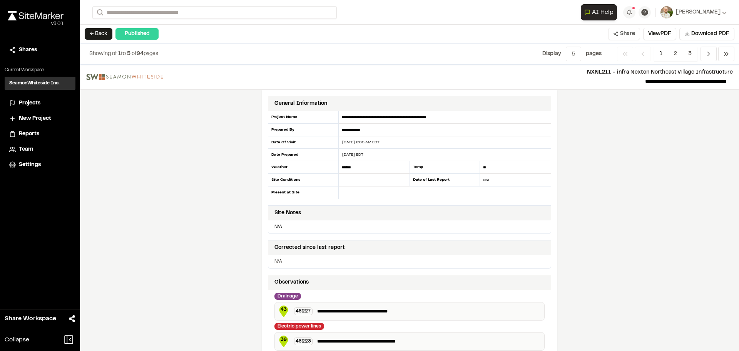
click at [628, 37] on button "Share" at bounding box center [624, 34] width 32 height 12
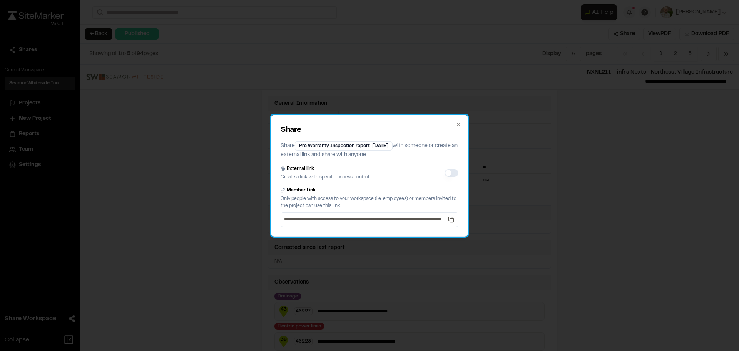
click at [303, 195] on p "Only people with access to your workspace (i.e. employees) or members invited t…" at bounding box center [370, 202] width 178 height 14
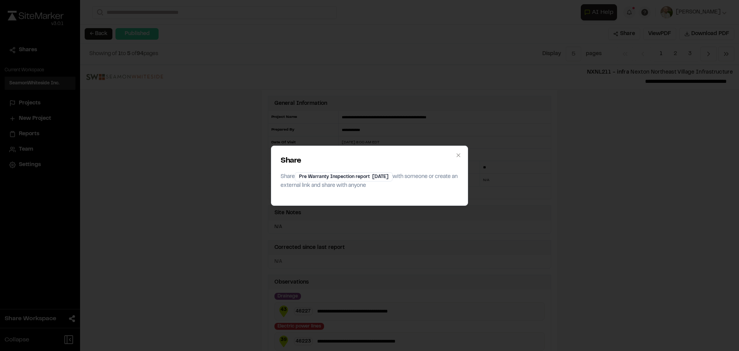
click at [586, 224] on div "Share Share Pre Warranty Inspection report 2025-08-08 with someone or create an…" at bounding box center [369, 175] width 739 height 351
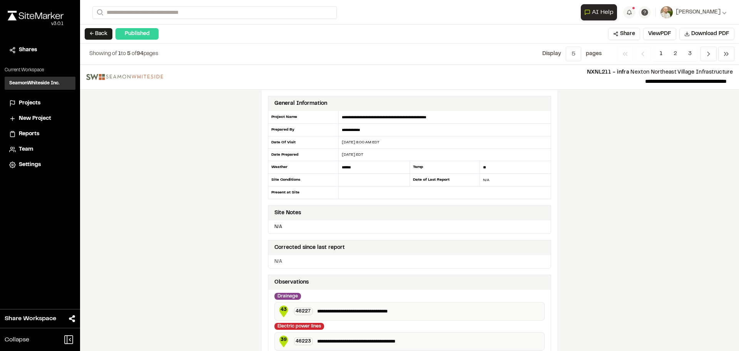
click at [41, 9] on div "Close sidebar v 3.0.1" at bounding box center [40, 24] width 80 height 37
click at [34, 14] on img at bounding box center [36, 16] width 56 height 10
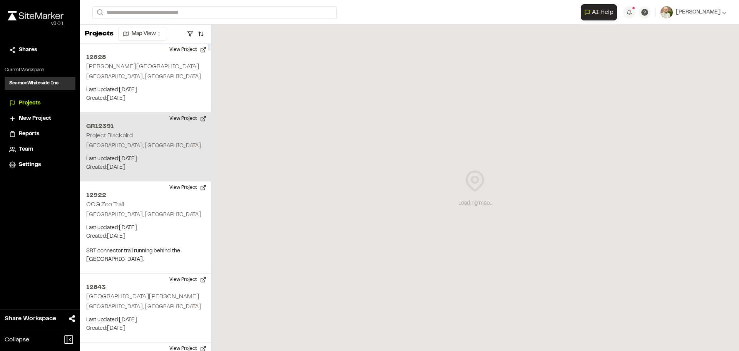
click at [121, 127] on h2 "GR12391" at bounding box center [145, 126] width 119 height 9
click at [97, 141] on div "GR12391 Project Blackbird Charleston, SC Last updated: Aug 11, 2025 Budget: $ C…" at bounding box center [145, 146] width 131 height 69
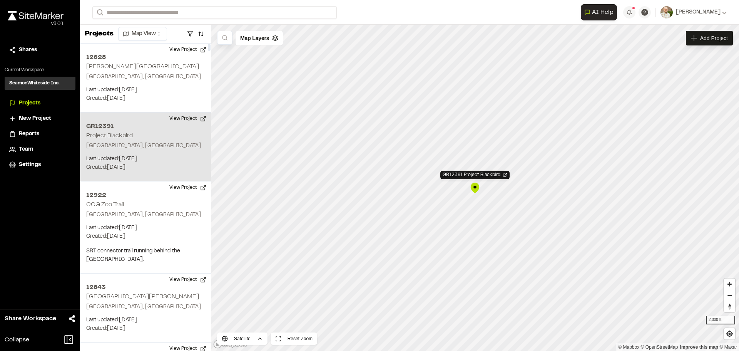
click at [121, 148] on p "[GEOGRAPHIC_DATA], [GEOGRAPHIC_DATA]" at bounding box center [145, 146] width 119 height 8
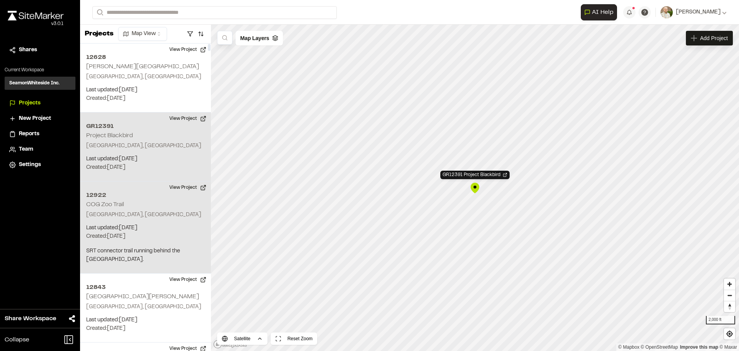
click at [151, 232] on p "Last updated: Aug 11, 2025" at bounding box center [145, 228] width 119 height 8
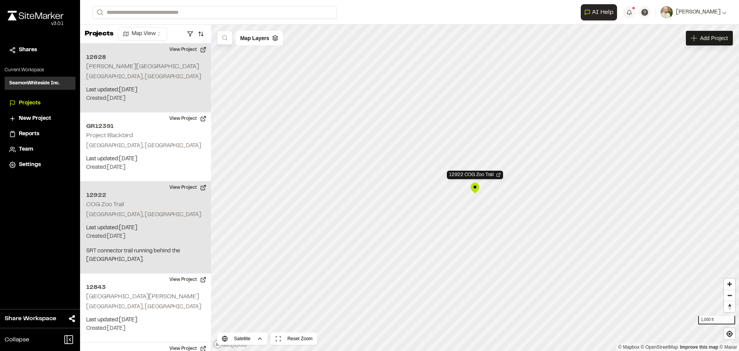
click at [147, 53] on h2 "12628" at bounding box center [145, 57] width 119 height 9
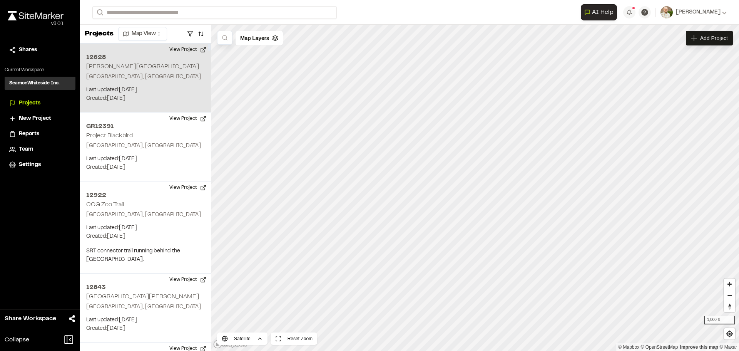
click at [123, 70] on div "12628 Johns Island Recreation Center Charleston, SC Last updated: Aug 11, 2025 …" at bounding box center [145, 78] width 131 height 69
click at [131, 66] on h2 "[PERSON_NAME][GEOGRAPHIC_DATA]" at bounding box center [142, 66] width 113 height 5
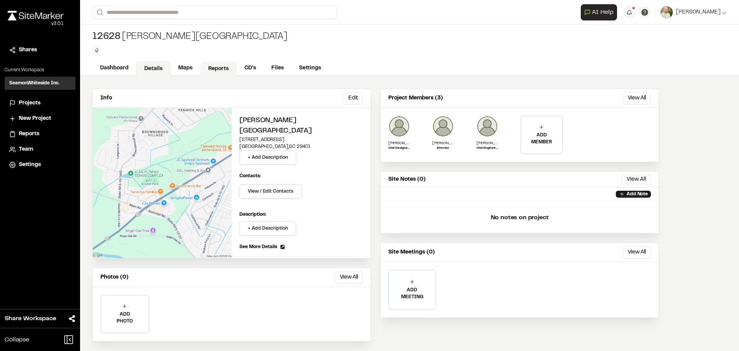
click at [217, 66] on link "Reports" at bounding box center [218, 69] width 37 height 15
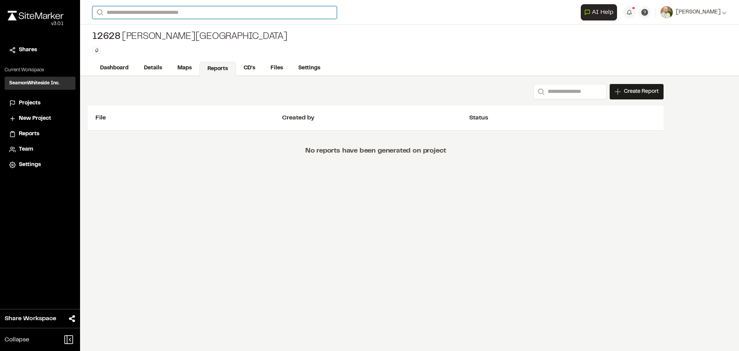
click at [145, 13] on input "Search" at bounding box center [214, 12] width 244 height 13
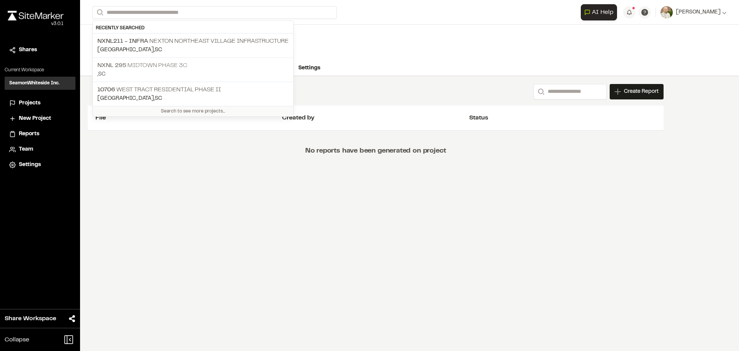
click at [162, 70] on p ", [GEOGRAPHIC_DATA]" at bounding box center [192, 74] width 191 height 8
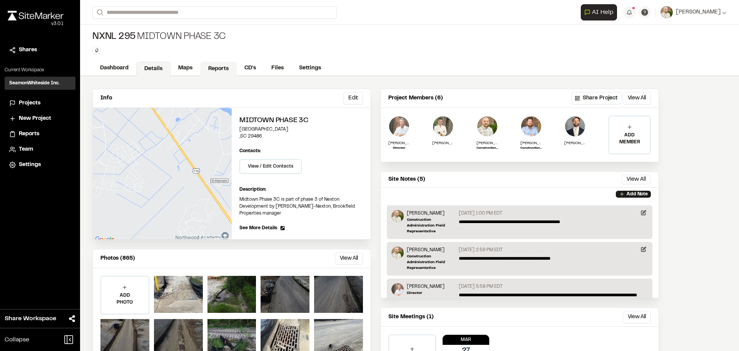
click at [218, 68] on link "Reports" at bounding box center [218, 69] width 37 height 15
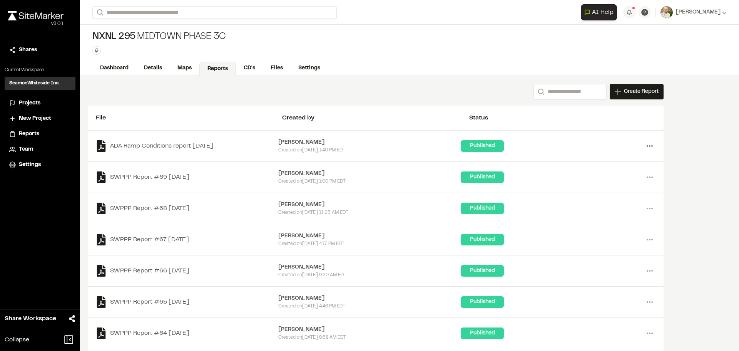
click at [654, 147] on icon at bounding box center [650, 146] width 12 height 12
click at [609, 182] on div "Share" at bounding box center [622, 185] width 67 height 12
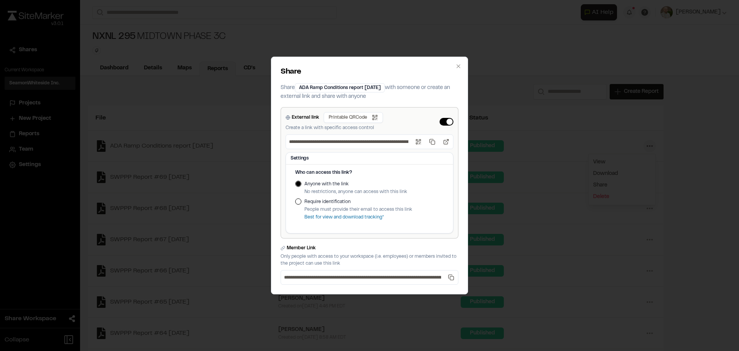
click at [448, 121] on button "External link" at bounding box center [447, 122] width 14 height 8
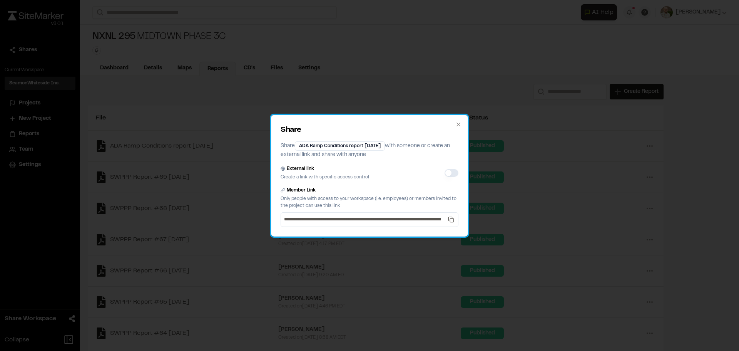
click at [448, 121] on div "**********" at bounding box center [369, 176] width 197 height 122
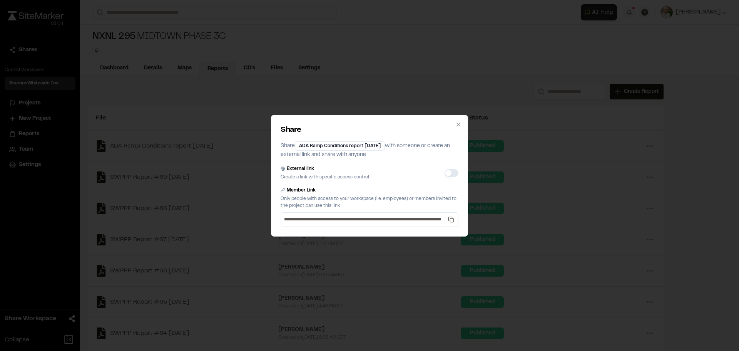
click at [449, 173] on button "External link" at bounding box center [452, 173] width 14 height 8
click at [449, 174] on button "External link" at bounding box center [452, 173] width 14 height 8
drag, startPoint x: 449, startPoint y: 174, endPoint x: 305, endPoint y: 172, distance: 144.4
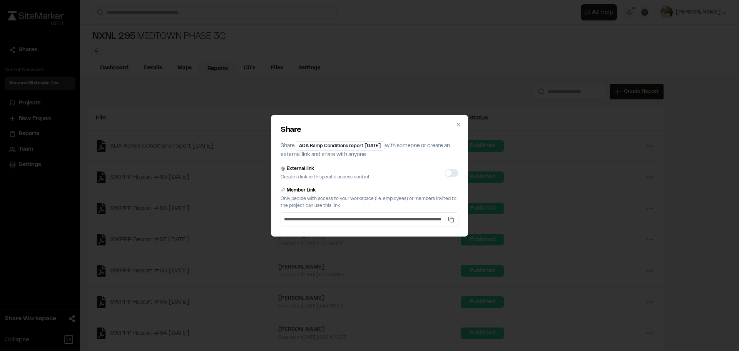
click at [441, 173] on div "External link Create a link with specific access control" at bounding box center [370, 172] width 178 height 15
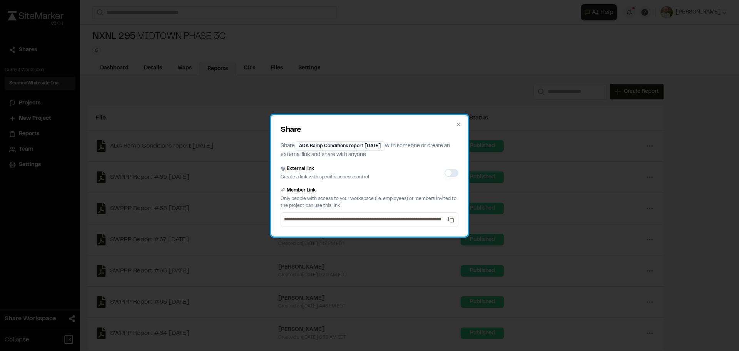
click at [285, 171] on div "External link" at bounding box center [325, 168] width 89 height 7
click at [294, 166] on label "External link" at bounding box center [300, 168] width 27 height 7
click at [445, 169] on button "External link" at bounding box center [452, 173] width 14 height 8
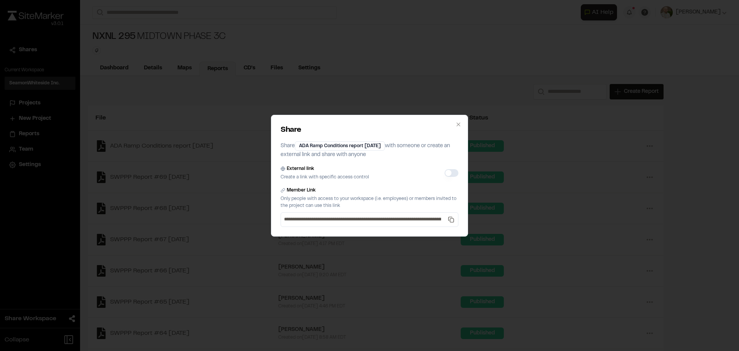
click at [294, 166] on label "External link" at bounding box center [300, 168] width 27 height 7
click at [445, 169] on button "External link" at bounding box center [452, 173] width 14 height 8
click at [447, 171] on button "External link" at bounding box center [452, 173] width 14 height 8
click at [447, 170] on button "External link" at bounding box center [452, 173] width 14 height 8
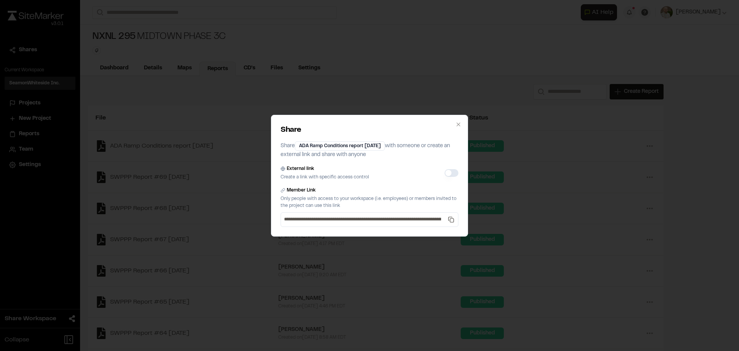
drag, startPoint x: 449, startPoint y: 171, endPoint x: 452, endPoint y: 157, distance: 13.8
click at [449, 167] on div "External link Create a link with specific access control" at bounding box center [370, 172] width 178 height 15
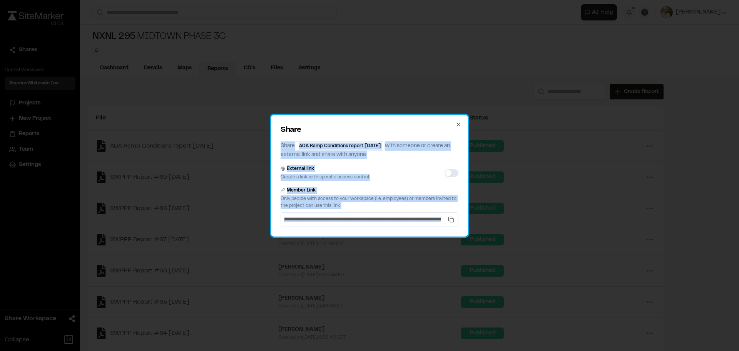
click at [455, 126] on div "**********" at bounding box center [369, 176] width 197 height 122
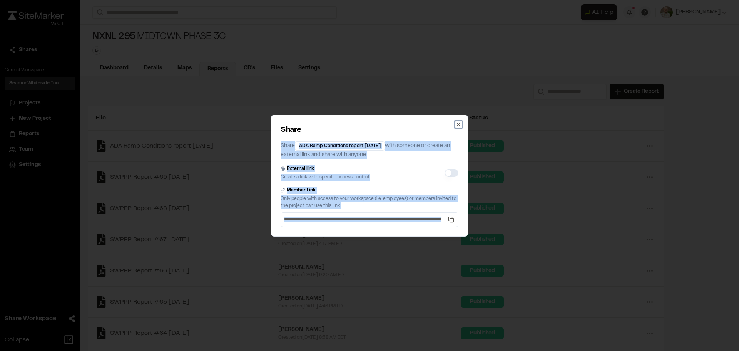
click at [459, 124] on icon "button" at bounding box center [458, 123] width 3 height 3
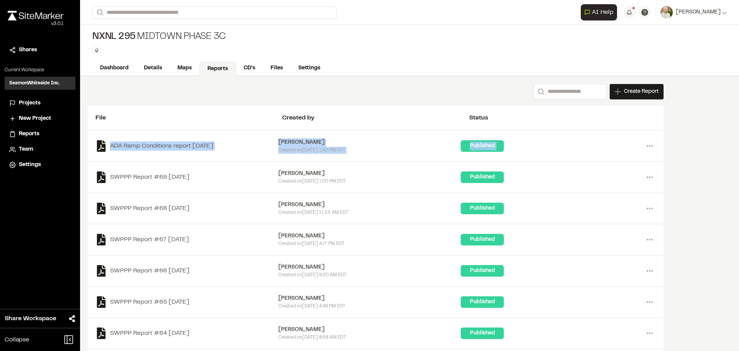
click at [708, 132] on div "Search Create Report New Report | NXNL 295 MIDTOWN PHASE 3C What type of Report…" at bounding box center [409, 251] width 659 height 351
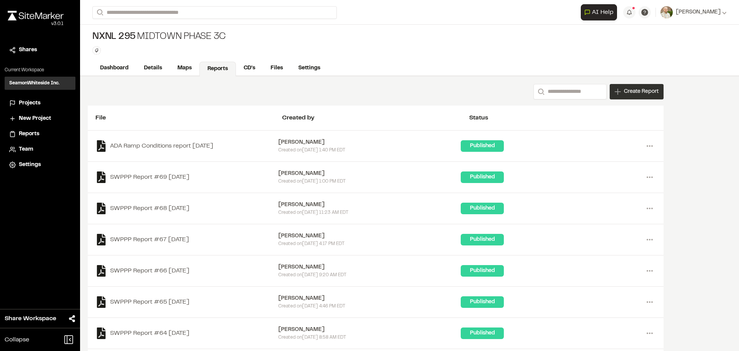
click at [641, 90] on span "Create Report" at bounding box center [641, 91] width 35 height 8
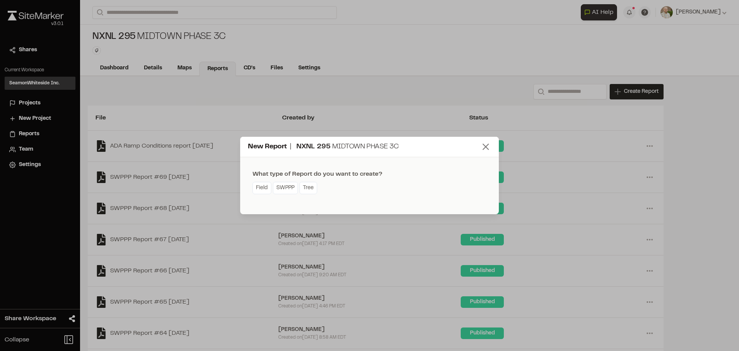
click at [491, 147] on icon at bounding box center [486, 146] width 11 height 11
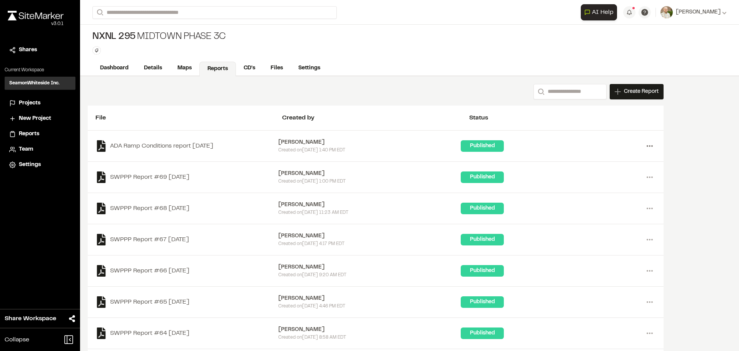
click at [648, 147] on icon at bounding box center [650, 146] width 12 height 12
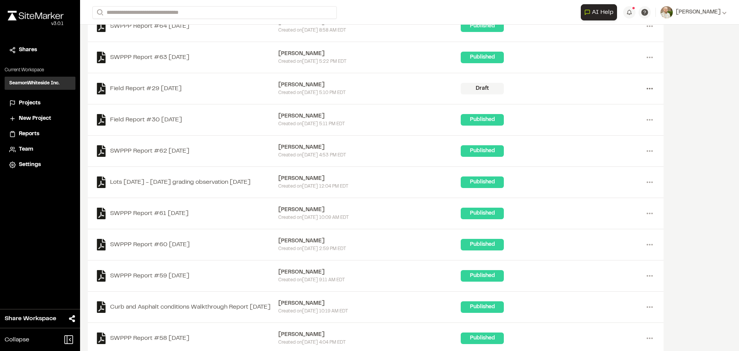
click at [650, 94] on icon at bounding box center [650, 88] width 12 height 12
click at [602, 104] on link "View" at bounding box center [622, 105] width 67 height 12
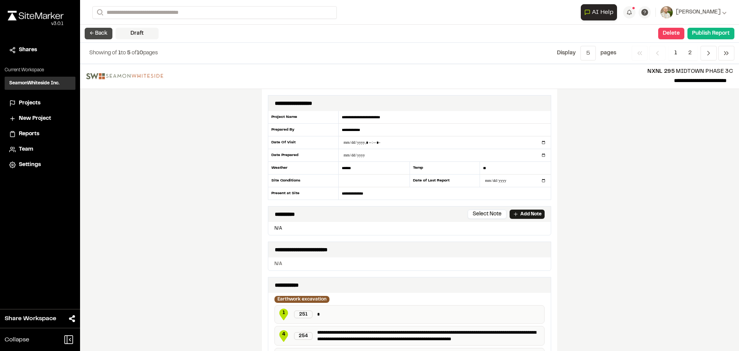
click at [90, 32] on button "← Back" at bounding box center [99, 34] width 28 height 12
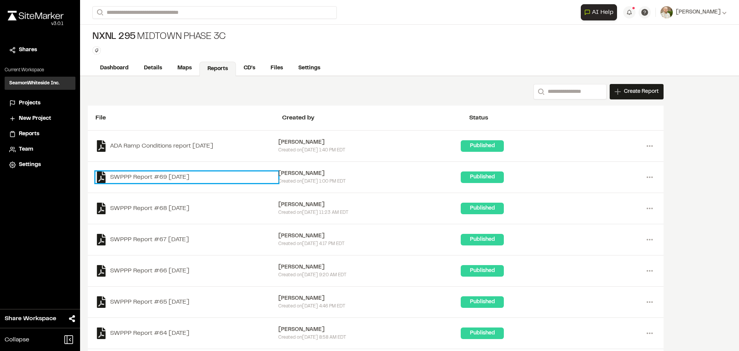
click at [183, 178] on link "SWPPP Report #69 [DATE]" at bounding box center [186, 177] width 183 height 12
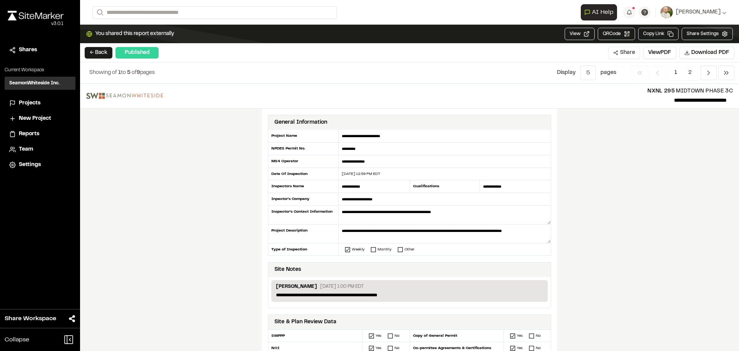
click at [617, 55] on icon at bounding box center [615, 52] width 5 height 5
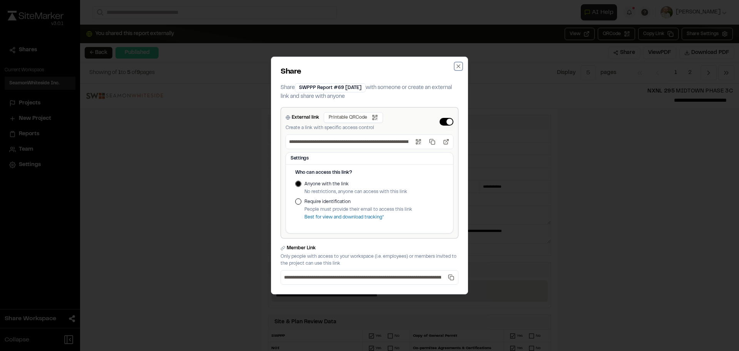
click at [459, 65] on icon "button" at bounding box center [458, 66] width 6 height 6
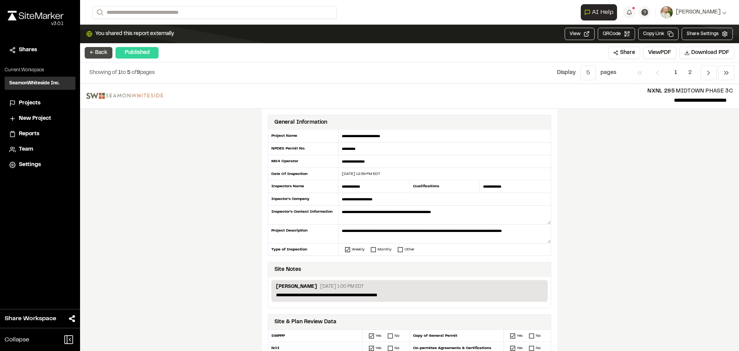
click at [97, 50] on button "← Back" at bounding box center [99, 53] width 28 height 12
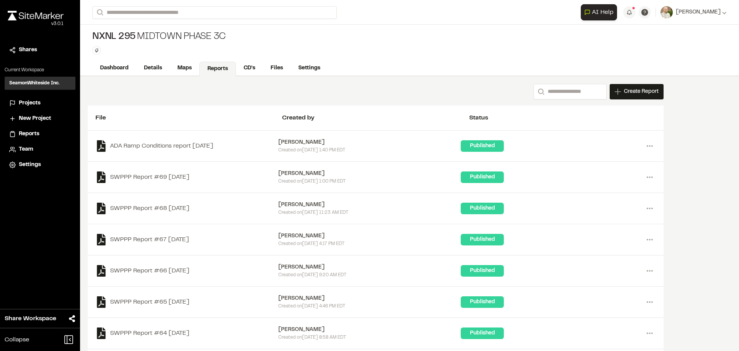
click at [182, 154] on div "ADA Ramp Conditions report 2025-08-7 Sinuhe Perez Created on Mon, Aug 11, 2025 …" at bounding box center [376, 146] width 576 height 31
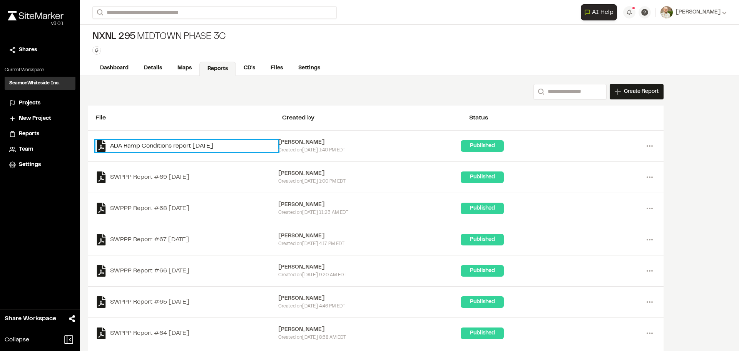
click at [187, 141] on link "ADA Ramp Conditions report [DATE]" at bounding box center [186, 146] width 183 height 12
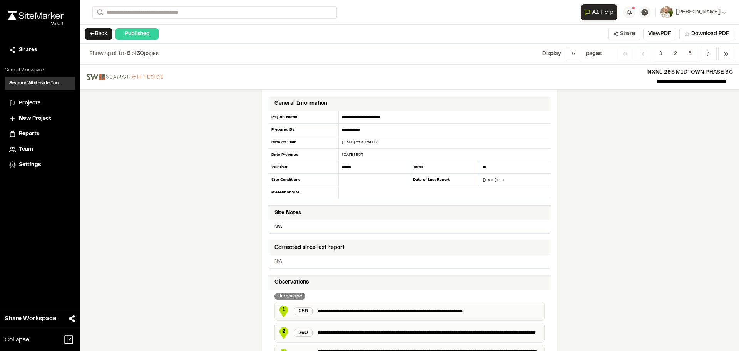
click at [623, 35] on button "Share" at bounding box center [624, 34] width 32 height 12
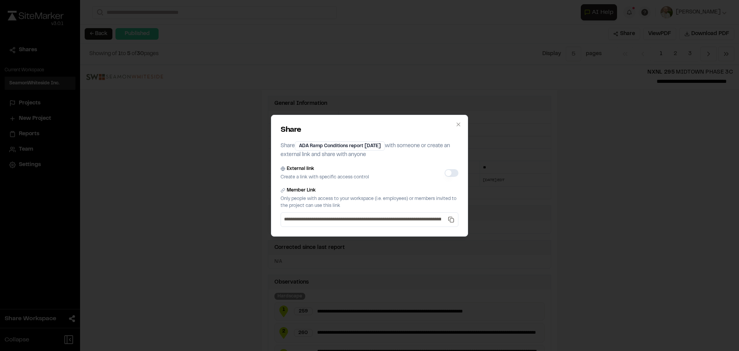
click at [452, 175] on button "External link" at bounding box center [452, 173] width 14 height 8
click at [451, 174] on button "External link" at bounding box center [452, 173] width 14 height 8
click at [450, 174] on button "External link" at bounding box center [452, 173] width 14 height 8
click at [449, 174] on button "External link" at bounding box center [452, 173] width 14 height 8
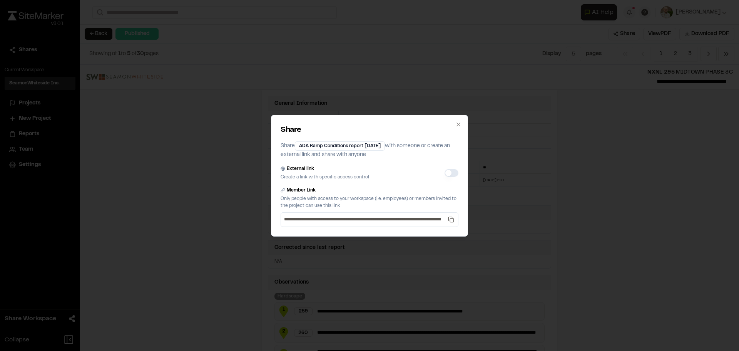
click at [449, 174] on button "External link" at bounding box center [452, 173] width 14 height 8
click at [449, 173] on button "External link" at bounding box center [452, 173] width 14 height 8
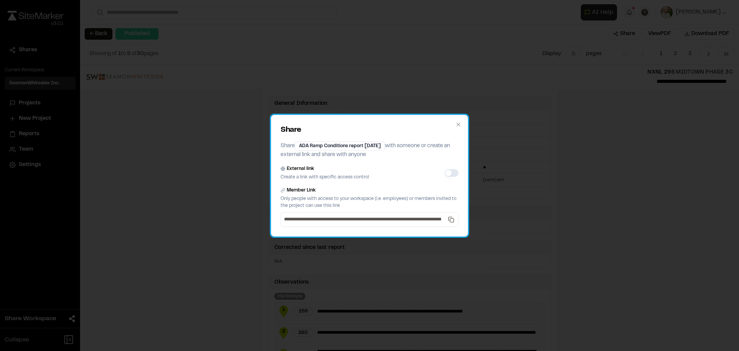
drag, startPoint x: 450, startPoint y: 170, endPoint x: 295, endPoint y: 171, distance: 155.2
click at [295, 171] on label "External link" at bounding box center [300, 168] width 27 height 7
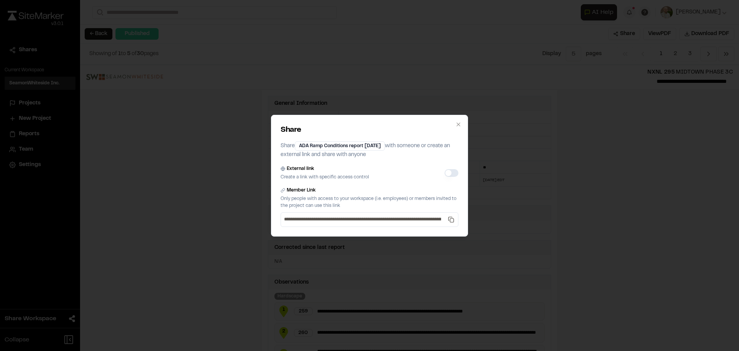
click at [445, 171] on button "External link" at bounding box center [452, 173] width 14 height 8
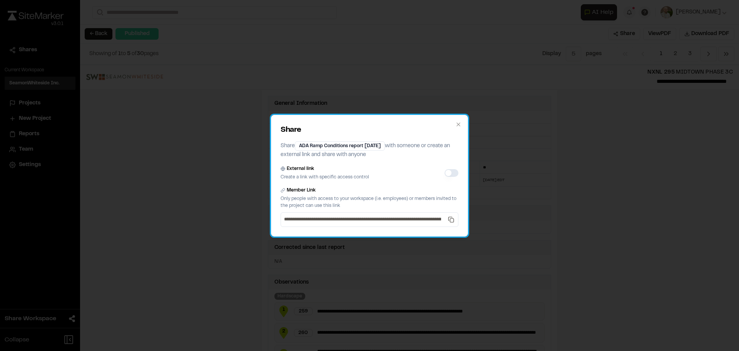
click at [293, 170] on label "External link" at bounding box center [300, 168] width 27 height 7
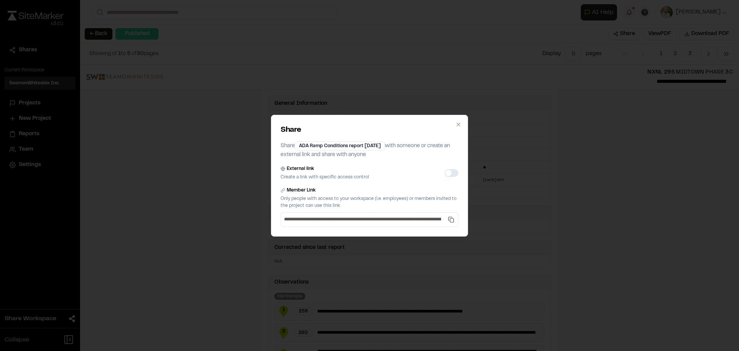
click at [445, 170] on button "External link" at bounding box center [452, 173] width 14 height 8
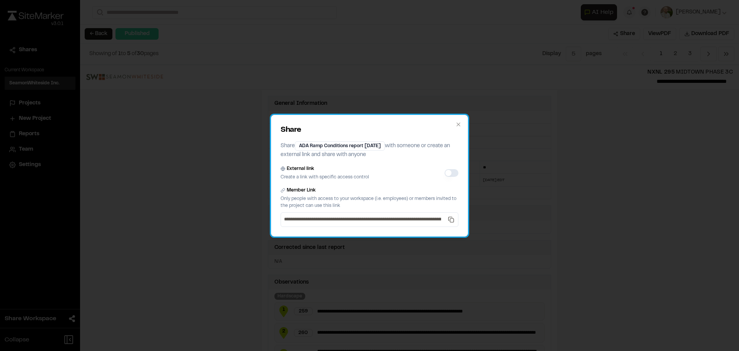
click at [294, 167] on label "External link" at bounding box center [300, 168] width 27 height 7
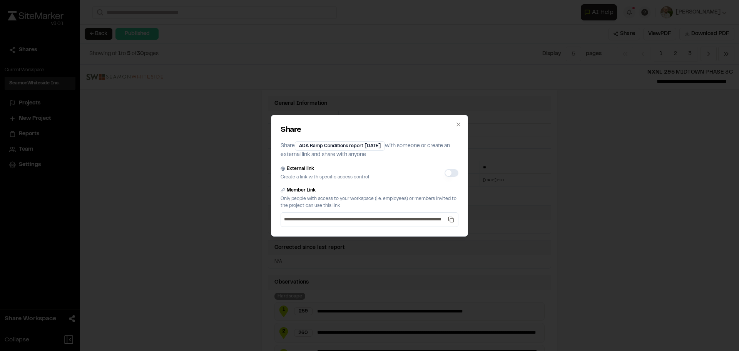
click at [445, 169] on button "External link" at bounding box center [452, 173] width 14 height 8
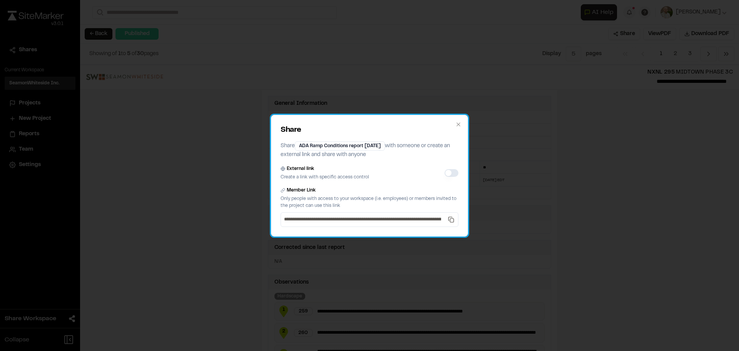
click at [294, 169] on label "External link" at bounding box center [300, 168] width 27 height 7
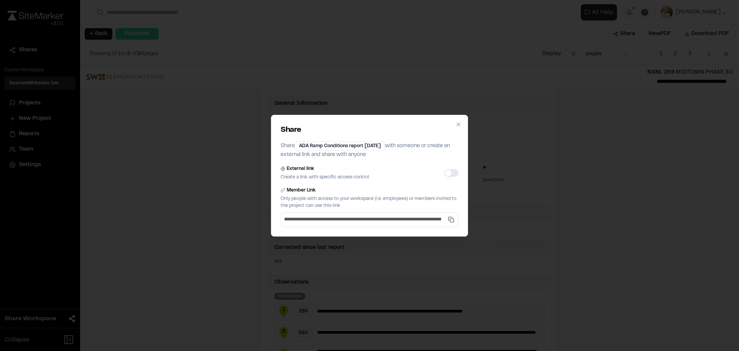
click at [445, 169] on button "External link" at bounding box center [452, 173] width 14 height 8
click at [295, 169] on label "External link" at bounding box center [300, 168] width 27 height 7
click at [445, 169] on button "External link" at bounding box center [452, 173] width 14 height 8
click at [295, 169] on label "External link" at bounding box center [300, 168] width 27 height 7
click at [445, 169] on button "External link" at bounding box center [452, 173] width 14 height 8
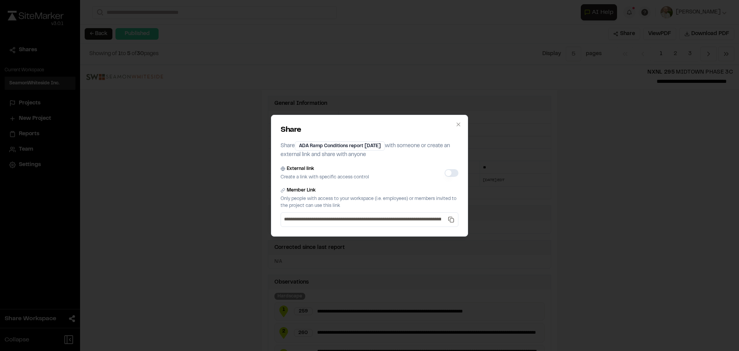
drag, startPoint x: 295, startPoint y: 169, endPoint x: 305, endPoint y: 169, distance: 10.0
click at [295, 169] on label "External link" at bounding box center [300, 168] width 27 height 7
click at [445, 169] on button "External link" at bounding box center [452, 173] width 14 height 8
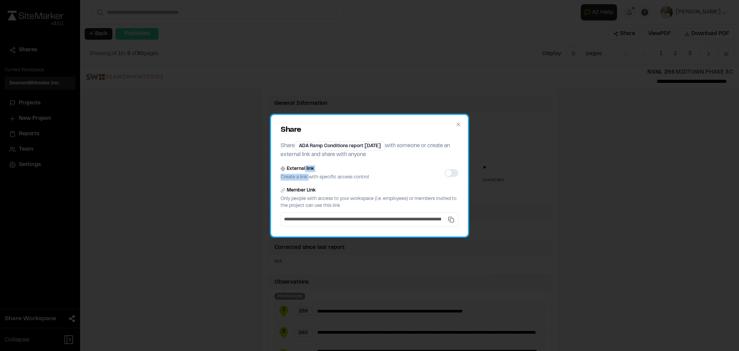
drag, startPoint x: 305, startPoint y: 169, endPoint x: 338, endPoint y: 170, distance: 33.9
click at [320, 177] on div "External link Create a link with specific access control" at bounding box center [325, 172] width 89 height 15
drag, startPoint x: 337, startPoint y: 169, endPoint x: 342, endPoint y: 165, distance: 6.0
drag, startPoint x: 342, startPoint y: 165, endPoint x: 462, endPoint y: 122, distance: 128.5
click at [462, 122] on div "**********" at bounding box center [369, 176] width 197 height 122
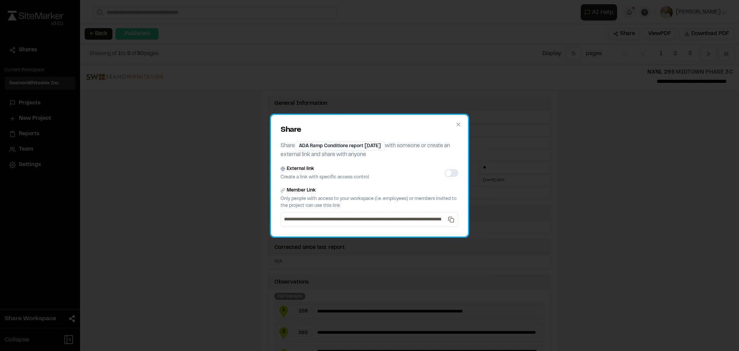
click at [454, 122] on div "**********" at bounding box center [369, 176] width 197 height 122
click at [462, 126] on div "**********" at bounding box center [369, 176] width 197 height 122
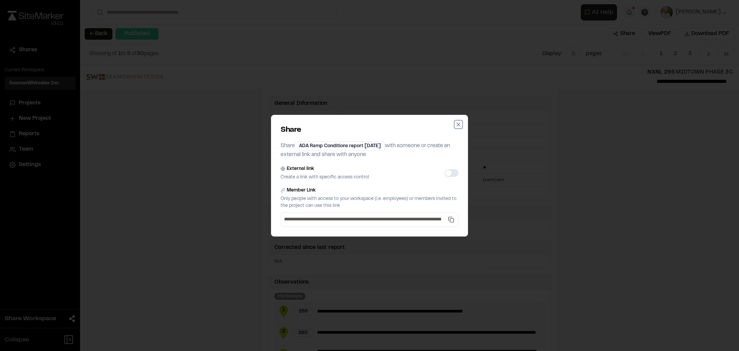
click at [461, 126] on icon "button" at bounding box center [458, 124] width 6 height 6
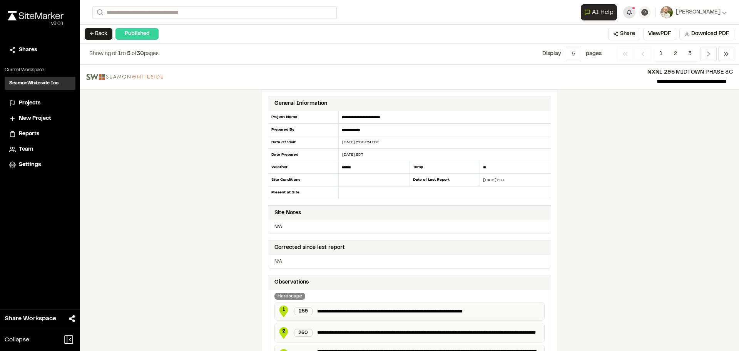
click at [636, 14] on button "button" at bounding box center [629, 12] width 12 height 12
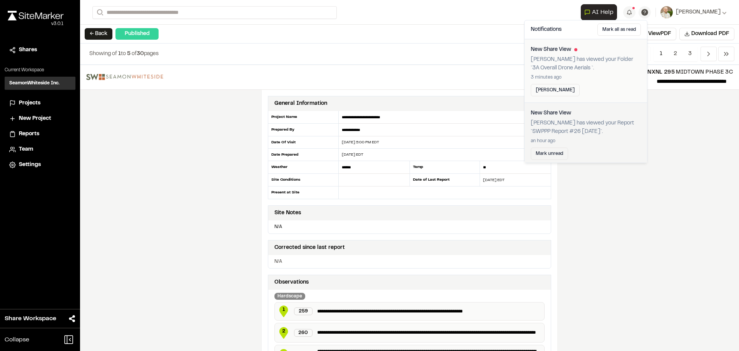
click at [573, 65] on p "Donald Jones has viewed your Folder `3A Overall Drone Aerials `." at bounding box center [586, 63] width 110 height 17
click at [43, 15] on img at bounding box center [36, 16] width 56 height 10
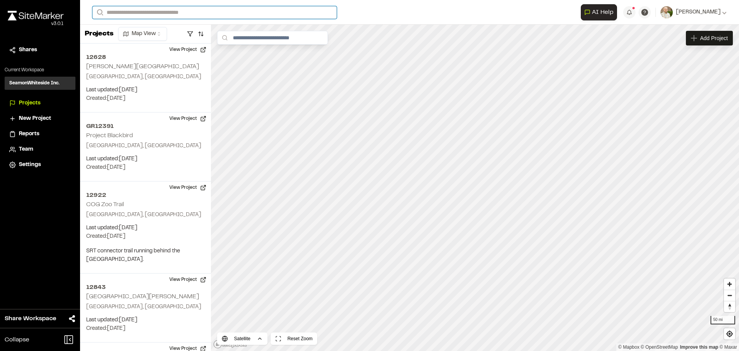
click at [144, 12] on input "Search" at bounding box center [214, 12] width 244 height 13
type input "**"
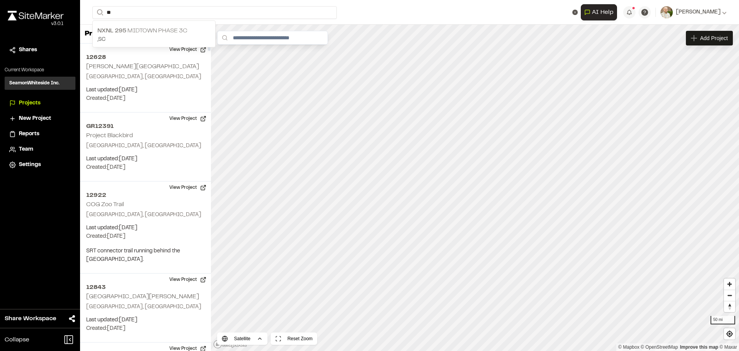
click at [176, 27] on p "NXNL 295 MIDTOWN PHASE 3C" at bounding box center [153, 30] width 113 height 9
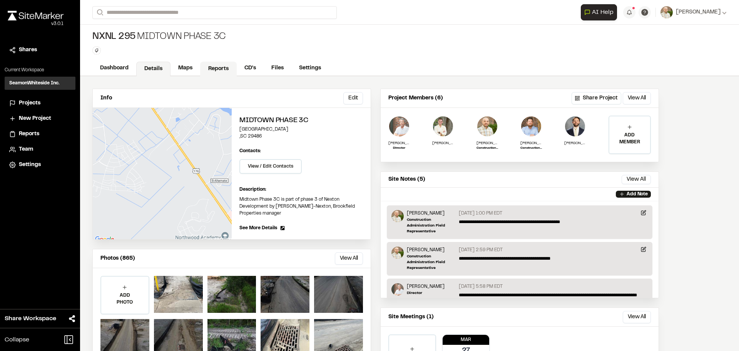
click at [201, 68] on link "Reports" at bounding box center [218, 69] width 37 height 15
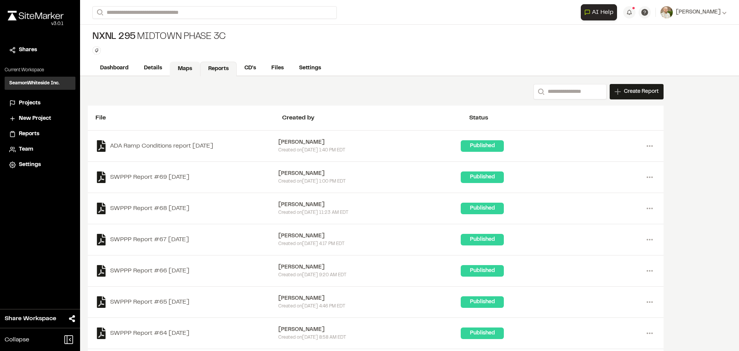
click at [183, 69] on link "Maps" at bounding box center [185, 69] width 30 height 15
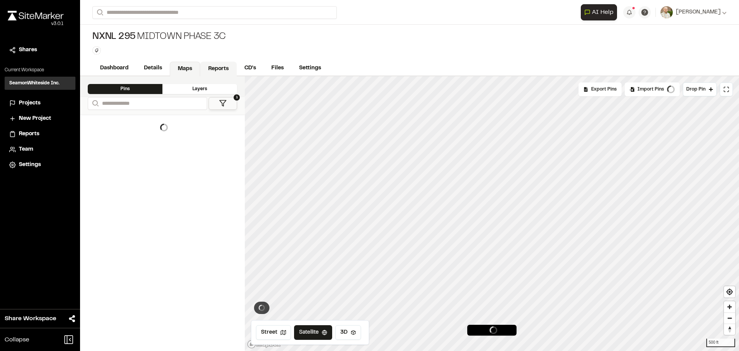
click at [218, 67] on link "Reports" at bounding box center [218, 69] width 37 height 15
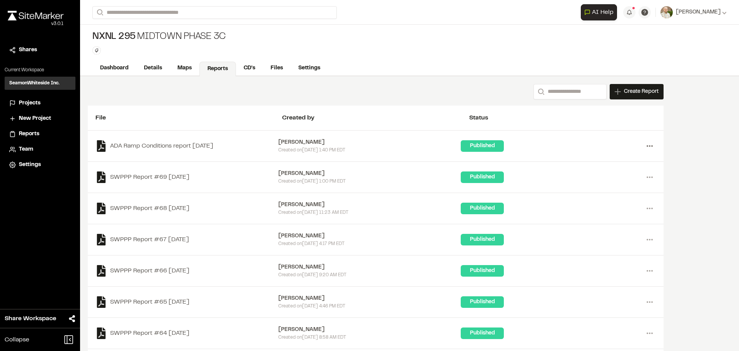
click at [652, 144] on icon at bounding box center [650, 146] width 12 height 12
click at [598, 184] on div "Share" at bounding box center [622, 185] width 67 height 12
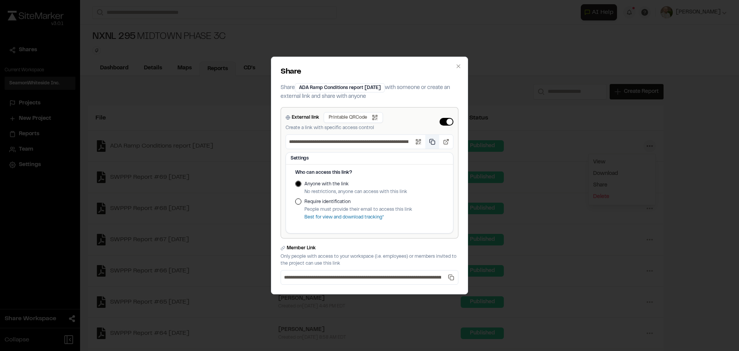
click at [430, 139] on button "Copy public link" at bounding box center [432, 142] width 14 height 14
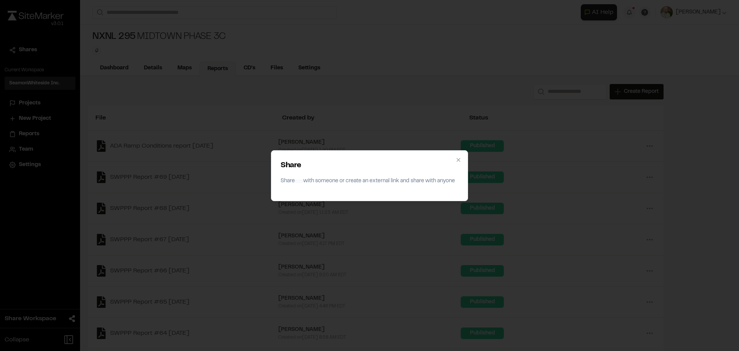
click at [633, 218] on div "Share Share with someone or create an external link and share with anyone Close" at bounding box center [369, 175] width 739 height 351
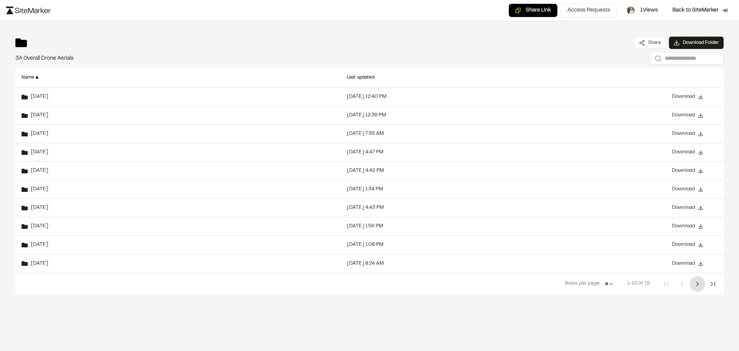
click at [696, 283] on icon "Next Page" at bounding box center [697, 283] width 9 height 9
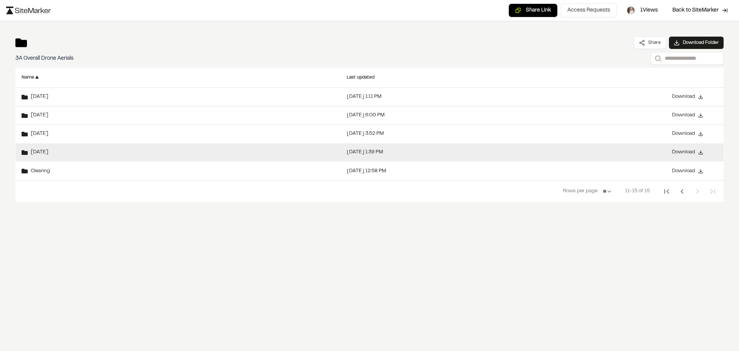
click at [40, 150] on span "[DATE]" at bounding box center [38, 152] width 20 height 5
click at [35, 150] on span "[DATE]" at bounding box center [38, 152] width 20 height 5
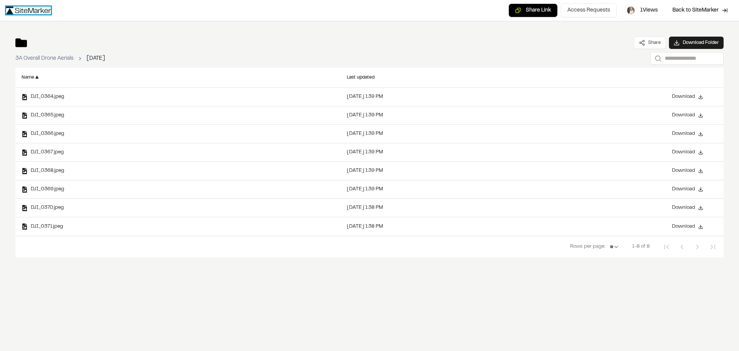
click at [28, 7] on img at bounding box center [28, 11] width 45 height 8
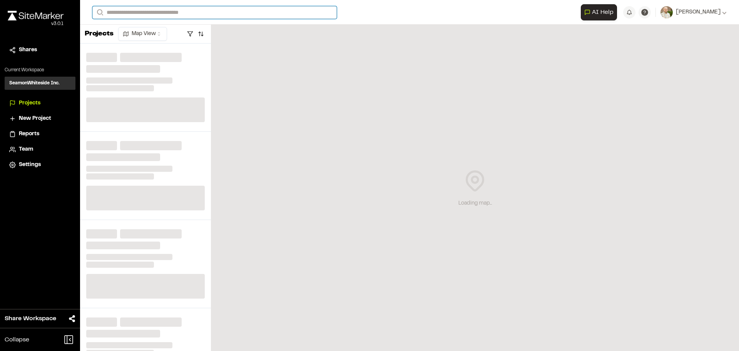
click at [132, 15] on input "Search" at bounding box center [214, 12] width 244 height 13
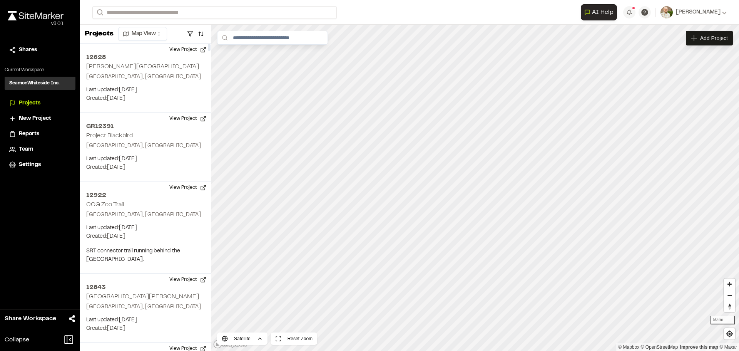
drag, startPoint x: 34, startPoint y: 49, endPoint x: 42, endPoint y: 30, distance: 20.4
click at [33, 49] on span "Shares" at bounding box center [28, 50] width 18 height 8
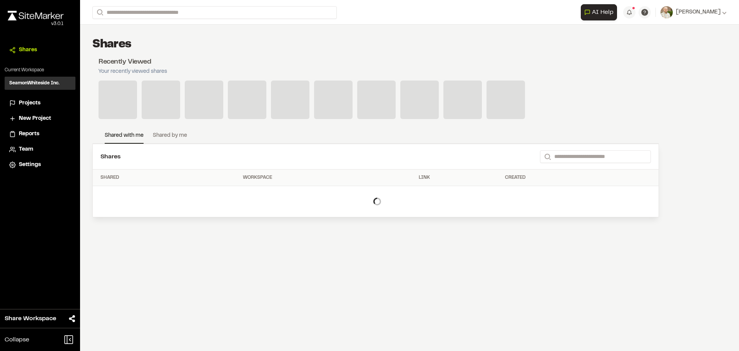
click at [45, 5] on div "Close sidebar v 3.0.1 Shares Current Workspace SeamonWhiteside Inc. SI Projects…" at bounding box center [40, 175] width 80 height 351
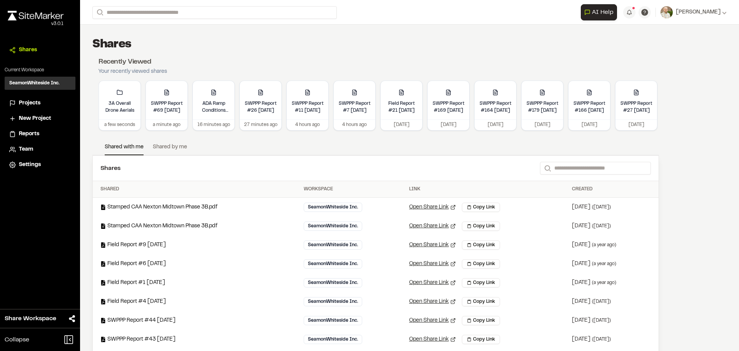
click at [42, 14] on img at bounding box center [36, 16] width 56 height 10
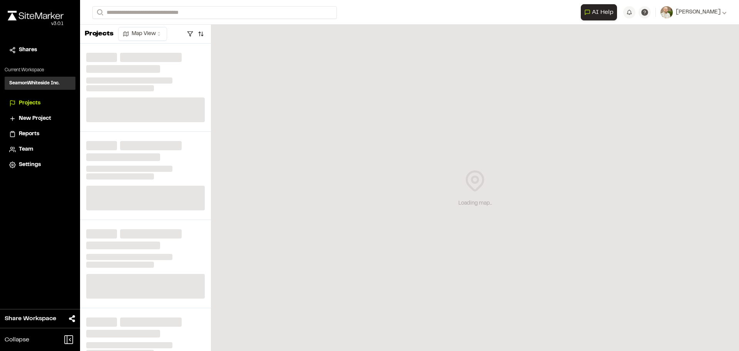
click at [27, 52] on span "Shares" at bounding box center [28, 50] width 18 height 8
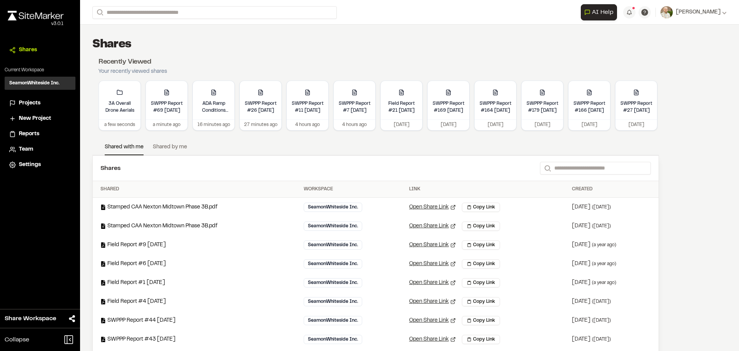
click at [140, 206] on div "Stamped CAA Nexton Midtown Phase 3B.pdf" at bounding box center [198, 207] width 197 height 8
click at [37, 102] on span "Projects" at bounding box center [30, 103] width 22 height 8
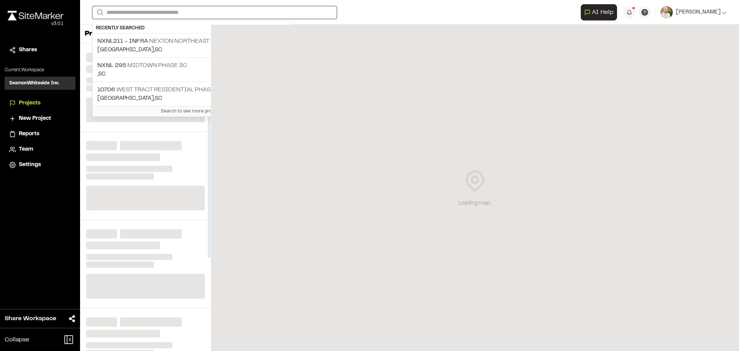
click at [156, 12] on input "Search" at bounding box center [214, 12] width 244 height 13
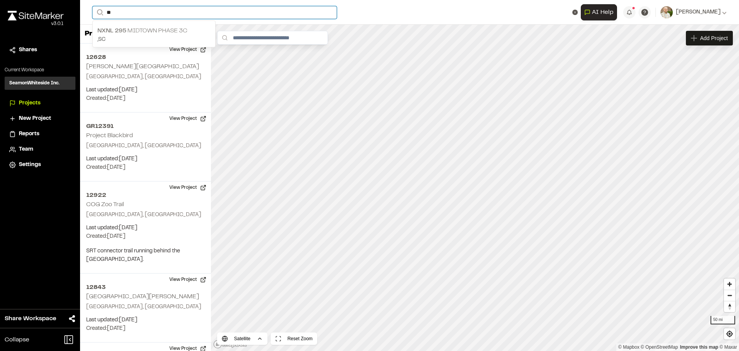
type input "**"
click at [174, 28] on p "NXNL 295 MIDTOWN PHASE 3C" at bounding box center [153, 30] width 113 height 9
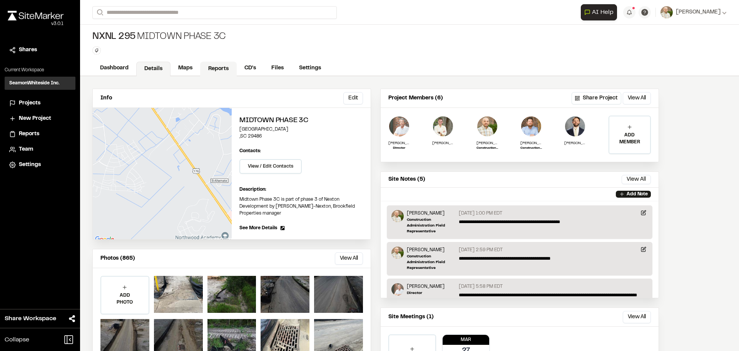
click at [215, 69] on link "Reports" at bounding box center [218, 69] width 37 height 15
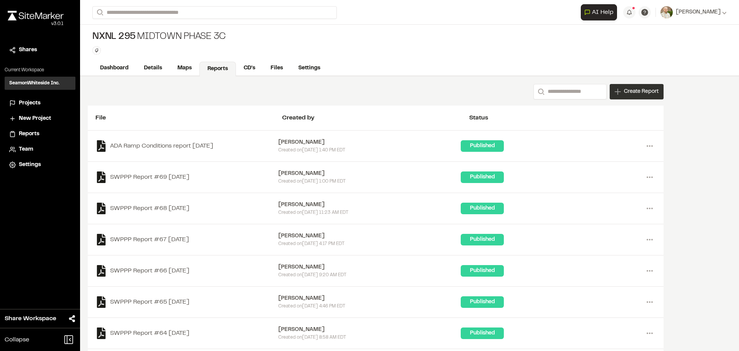
click at [633, 93] on span "Create Report" at bounding box center [641, 91] width 35 height 8
drag, startPoint x: 735, startPoint y: 132, endPoint x: 722, endPoint y: 131, distance: 12.3
click at [731, 132] on div "New Report | NXNL 295 MIDTOWN PHASE 3C What type of Report do you want to creat…" at bounding box center [369, 181] width 739 height 351
click at [651, 143] on icon at bounding box center [650, 146] width 12 height 12
click at [599, 187] on div "Share" at bounding box center [622, 185] width 67 height 12
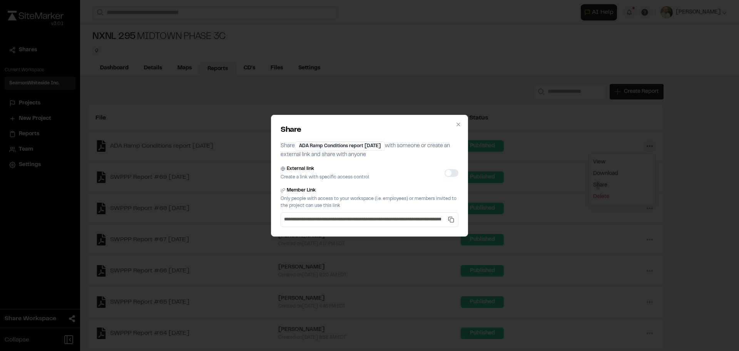
click at [452, 172] on button "External link" at bounding box center [452, 173] width 14 height 8
click at [448, 173] on button "External link" at bounding box center [452, 173] width 14 height 8
click at [450, 173] on button "External link" at bounding box center [452, 173] width 14 height 8
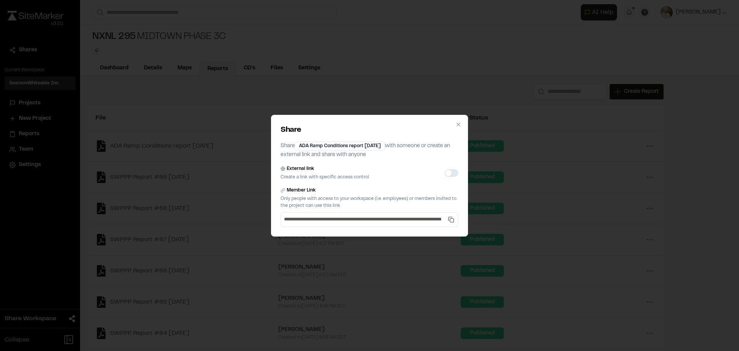
click at [450, 173] on button "External link" at bounding box center [452, 173] width 14 height 8
click at [451, 172] on button "External link" at bounding box center [452, 173] width 14 height 8
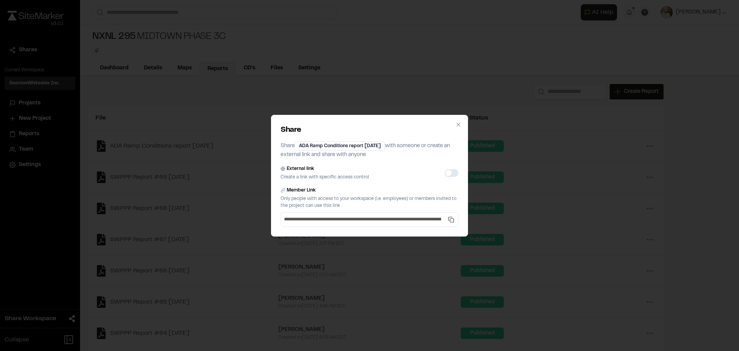
type button "on"
click at [448, 171] on button "External link" at bounding box center [452, 173] width 14 height 8
drag, startPoint x: 449, startPoint y: 172, endPoint x: 470, endPoint y: 172, distance: 21.6
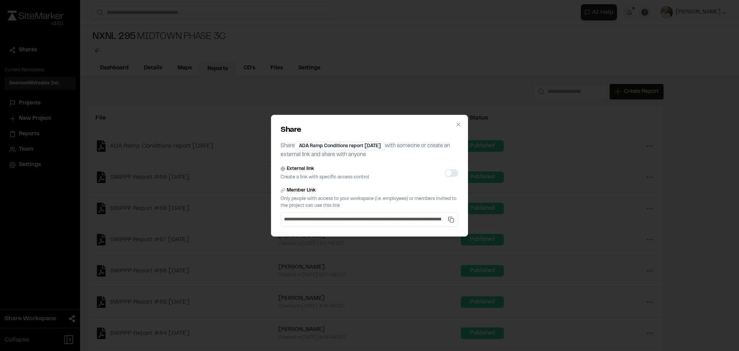
click at [470, 172] on div "**********" at bounding box center [369, 175] width 739 height 351
click at [456, 172] on button "External link" at bounding box center [452, 173] width 14 height 8
click at [455, 172] on button "External link" at bounding box center [452, 173] width 14 height 8
click at [451, 174] on button "External link" at bounding box center [452, 173] width 14 height 8
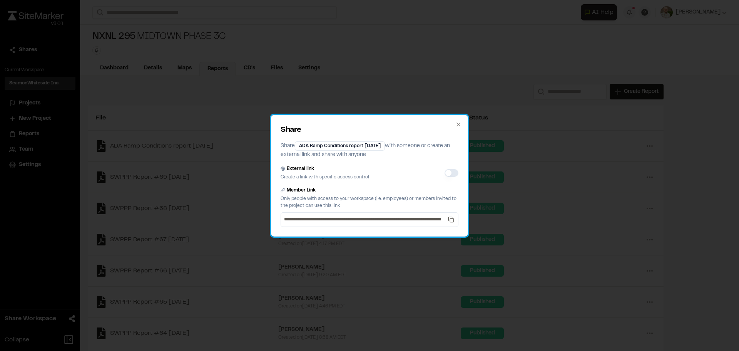
drag, startPoint x: 437, startPoint y: 173, endPoint x: 429, endPoint y: 173, distance: 7.3
click at [429, 173] on div "External link Create a link with specific access control" at bounding box center [370, 172] width 178 height 15
drag, startPoint x: 434, startPoint y: 173, endPoint x: 451, endPoint y: 173, distance: 17.3
click at [451, 173] on div "External link Create a link with specific access control" at bounding box center [370, 172] width 178 height 15
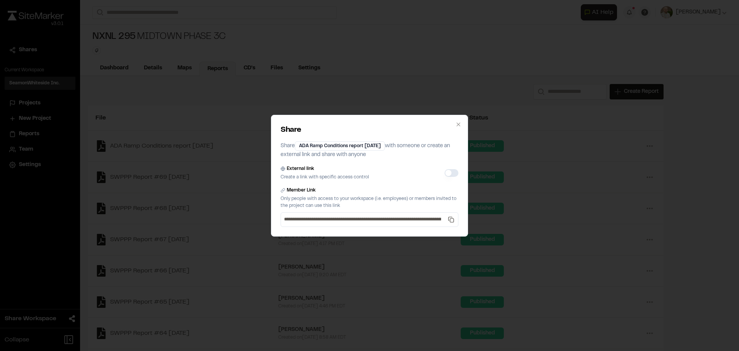
click at [454, 172] on button "External link" at bounding box center [452, 173] width 14 height 8
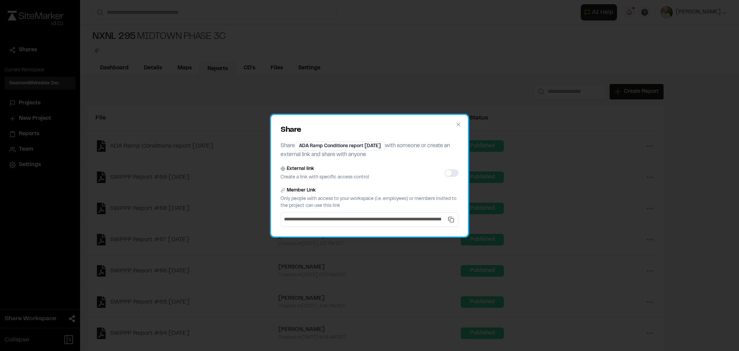
click at [406, 169] on div "External link Create a link with specific access control" at bounding box center [370, 172] width 178 height 15
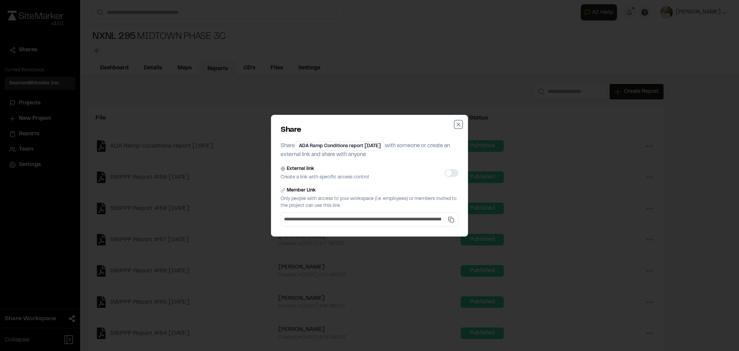
click at [460, 122] on icon "button" at bounding box center [458, 124] width 6 height 6
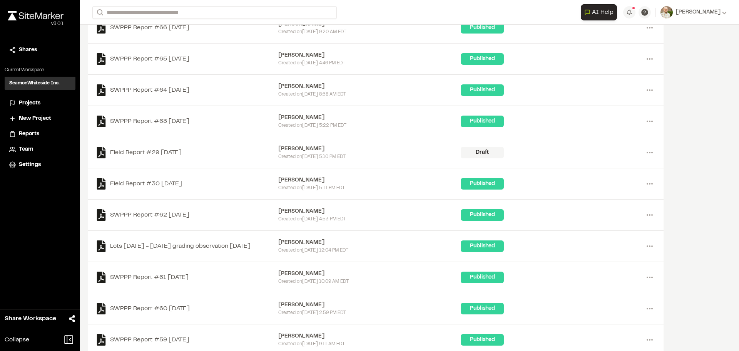
scroll to position [308, 0]
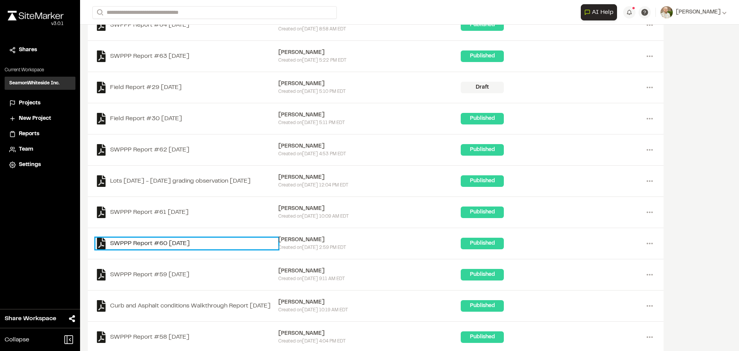
click at [190, 240] on link "SWPPP Report #60 [DATE]" at bounding box center [186, 244] width 183 height 12
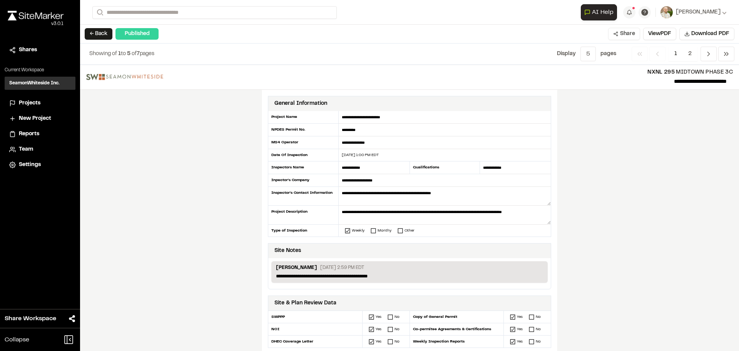
click at [622, 31] on button "Share" at bounding box center [624, 34] width 32 height 12
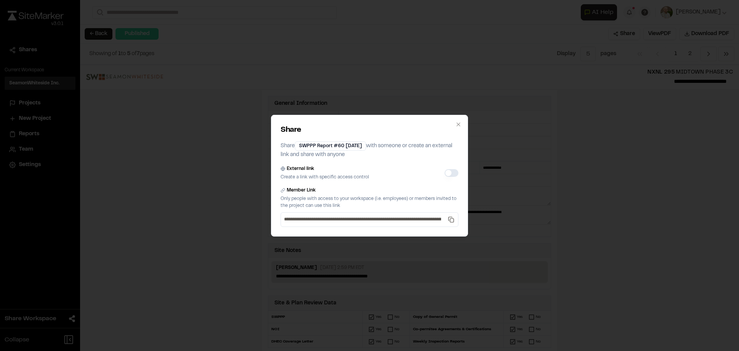
click at [447, 172] on button "External link" at bounding box center [452, 173] width 14 height 8
click at [447, 173] on button "External link" at bounding box center [452, 173] width 14 height 8
click at [448, 173] on button "External link" at bounding box center [452, 173] width 14 height 8
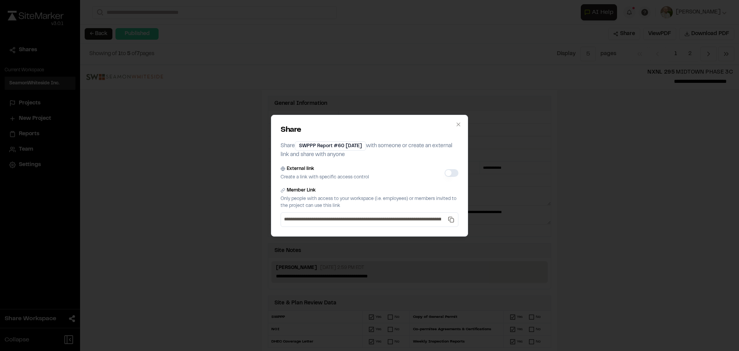
click at [449, 173] on button "External link" at bounding box center [452, 173] width 14 height 8
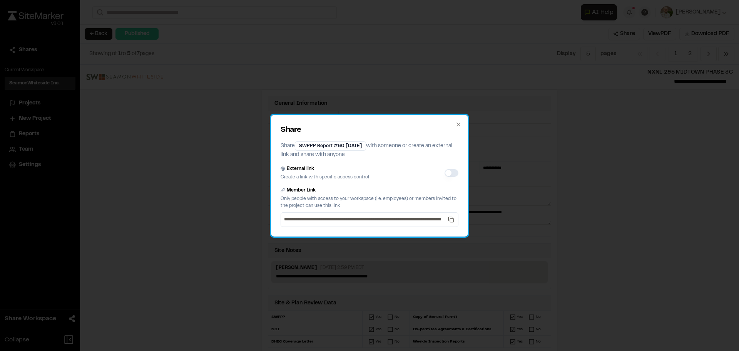
click at [460, 127] on div "**********" at bounding box center [369, 176] width 197 height 122
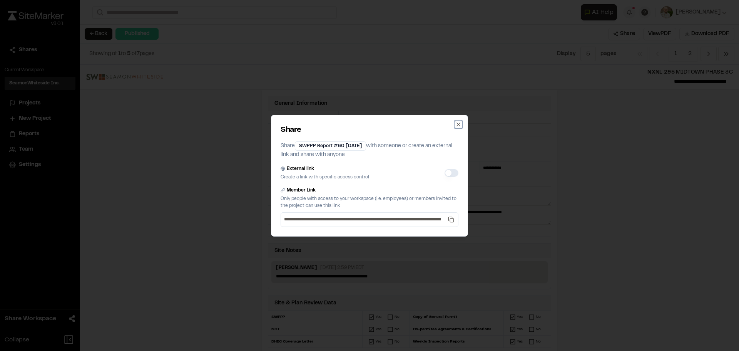
click at [457, 123] on icon "button" at bounding box center [458, 123] width 3 height 3
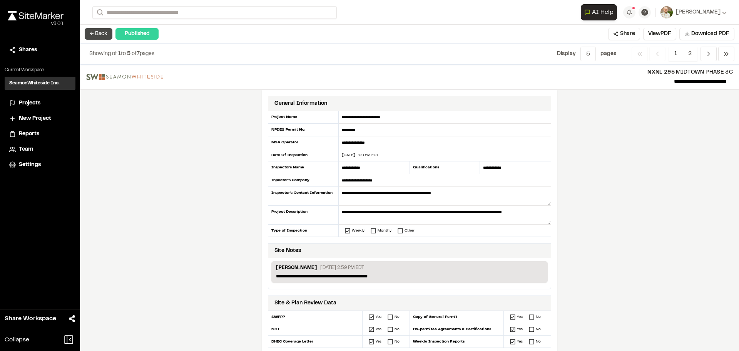
click at [99, 30] on button "← Back" at bounding box center [99, 34] width 28 height 12
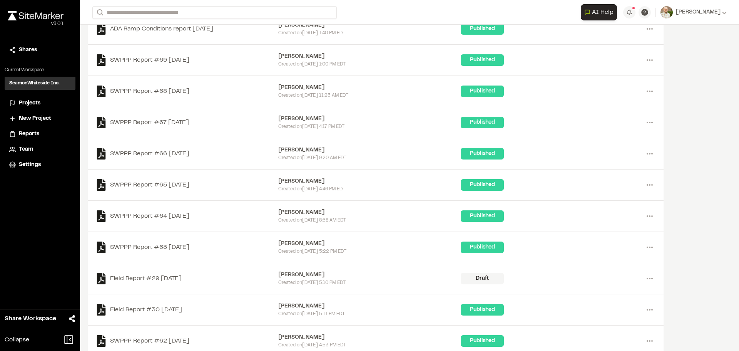
scroll to position [193, 0]
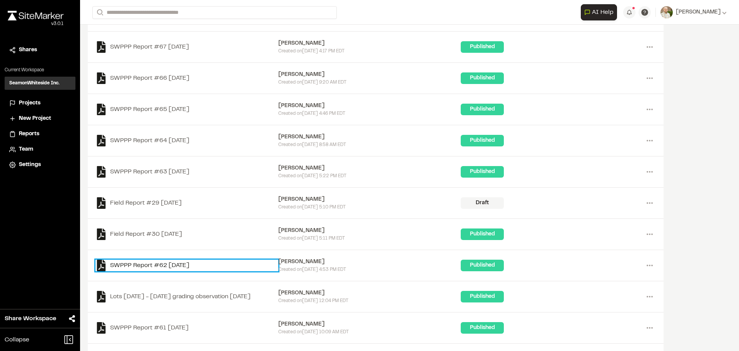
click at [137, 266] on link "SWPPP Report #62 [DATE]" at bounding box center [186, 266] width 183 height 12
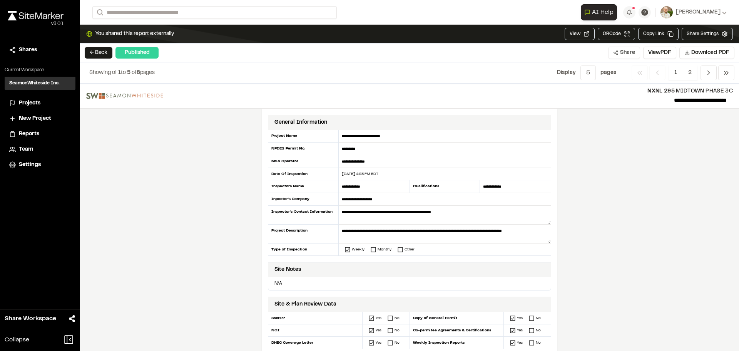
click at [621, 53] on button "Share" at bounding box center [624, 53] width 32 height 12
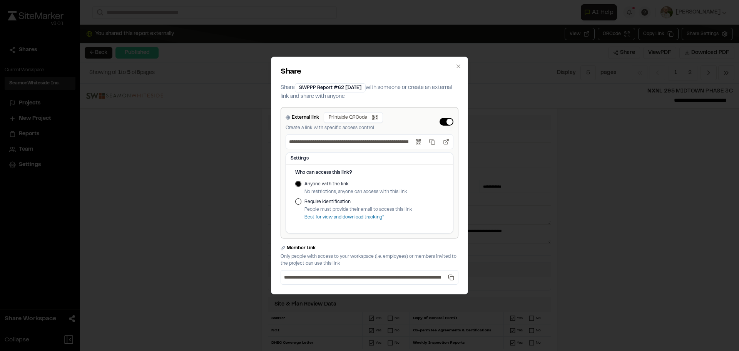
click at [448, 122] on button "External link" at bounding box center [447, 122] width 14 height 8
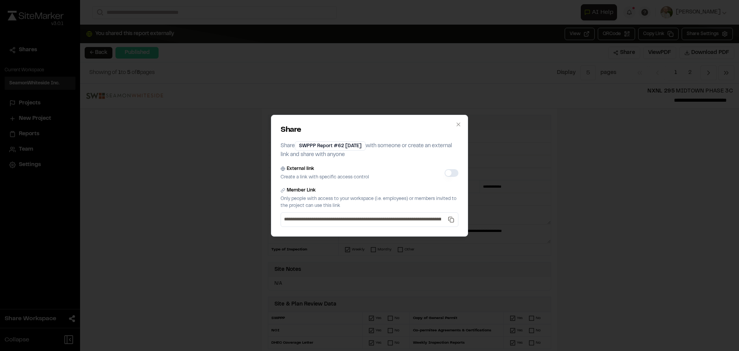
click at [449, 176] on button "External link" at bounding box center [452, 173] width 14 height 8
click at [449, 175] on button "External link" at bounding box center [452, 173] width 14 height 8
click at [449, 176] on button "External link" at bounding box center [452, 173] width 14 height 8
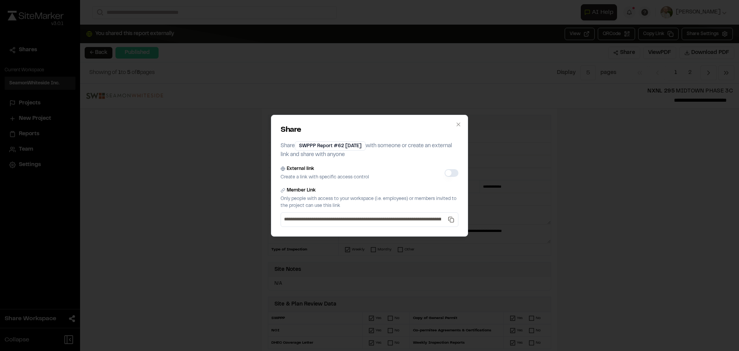
click at [447, 171] on button "External link" at bounding box center [452, 173] width 14 height 8
click at [460, 127] on icon "button" at bounding box center [458, 124] width 6 height 6
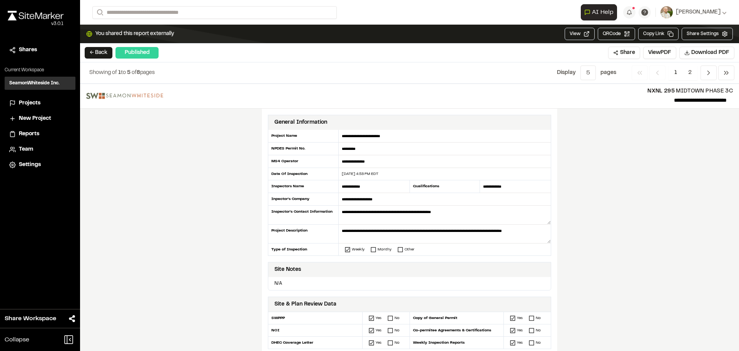
click at [584, 148] on div "**********" at bounding box center [409, 217] width 659 height 267
click at [7, 11] on div "Close sidebar v 3.0.1" at bounding box center [40, 24] width 80 height 37
click at [45, 19] on img at bounding box center [36, 16] width 56 height 10
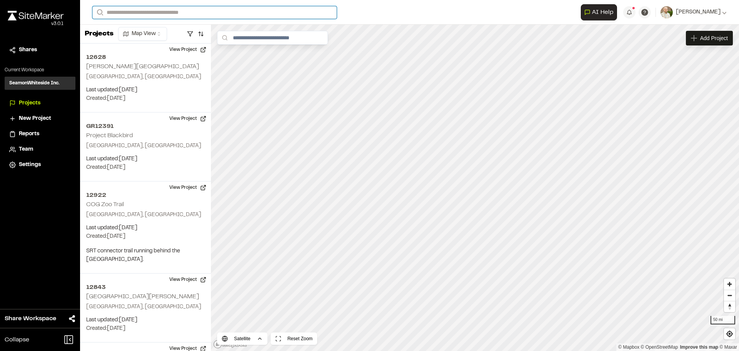
click at [152, 15] on input "Search" at bounding box center [214, 12] width 244 height 13
type input "**********"
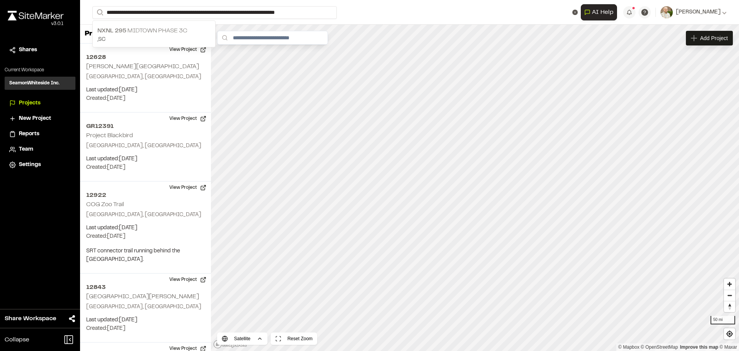
click at [127, 37] on p ", [GEOGRAPHIC_DATA]" at bounding box center [153, 39] width 113 height 8
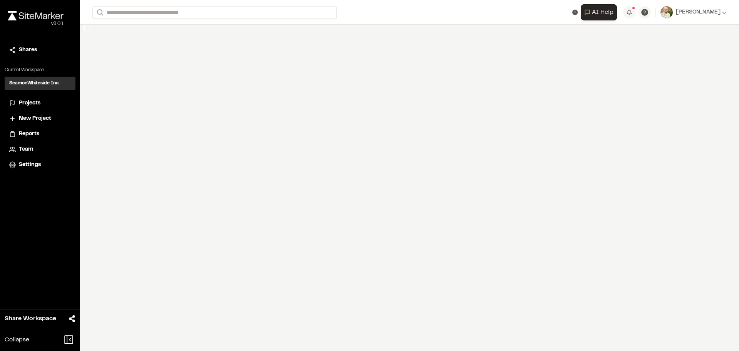
type input "**********"
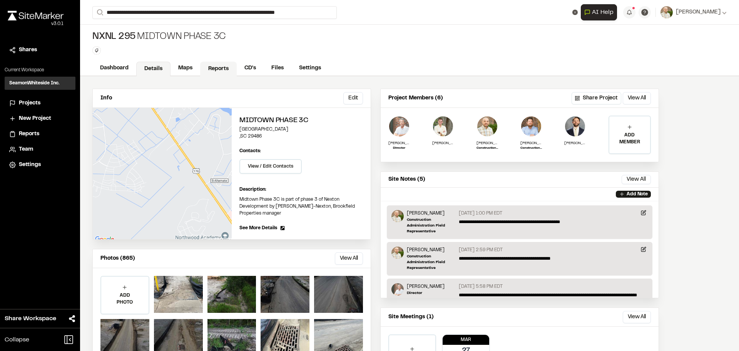
click at [219, 69] on link "Reports" at bounding box center [218, 69] width 37 height 15
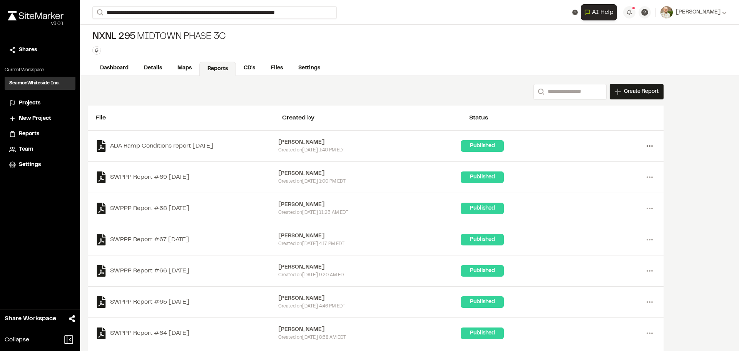
click at [650, 147] on icon at bounding box center [650, 146] width 12 height 12
click at [604, 184] on div "Share" at bounding box center [622, 185] width 67 height 12
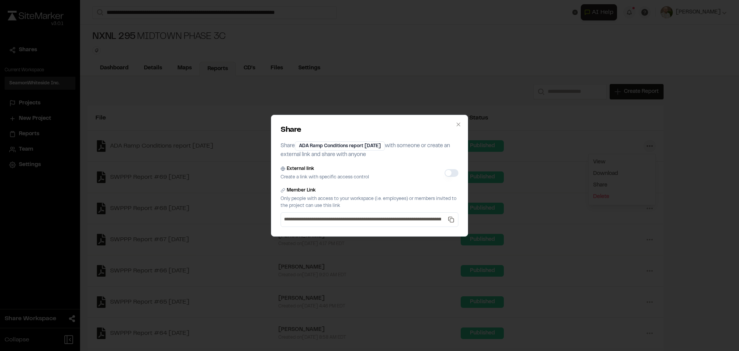
click at [448, 167] on div "External link Create a link with specific access control" at bounding box center [370, 172] width 178 height 15
click at [446, 172] on button "External link" at bounding box center [452, 173] width 14 height 8
click at [450, 172] on button "External link" at bounding box center [452, 173] width 14 height 8
click at [452, 173] on button "External link" at bounding box center [452, 173] width 14 height 8
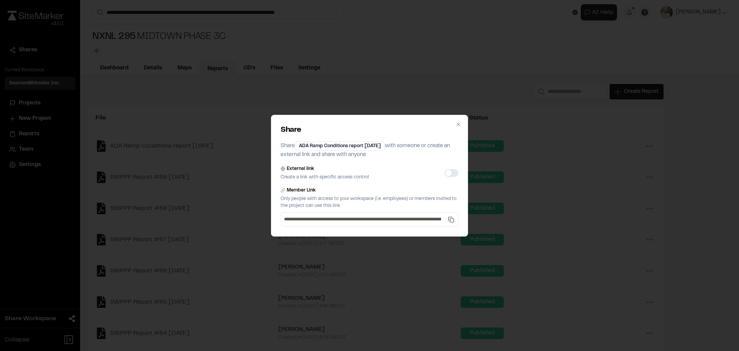
drag, startPoint x: 452, startPoint y: 173, endPoint x: 460, endPoint y: 173, distance: 8.1
click at [453, 173] on button "External link" at bounding box center [452, 173] width 14 height 8
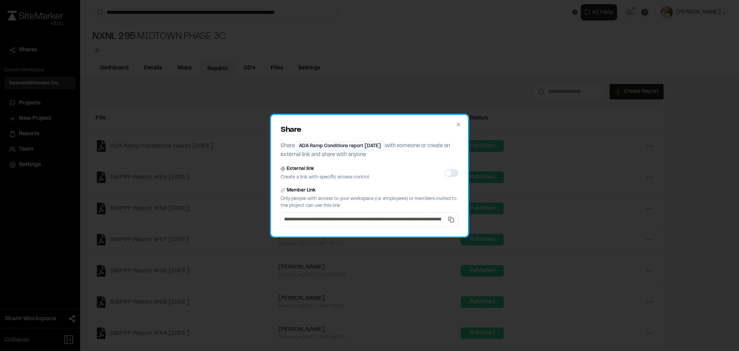
click at [460, 173] on div "**********" at bounding box center [369, 176] width 197 height 122
drag, startPoint x: 460, startPoint y: 173, endPoint x: 443, endPoint y: 172, distance: 17.7
click at [443, 172] on div "**********" at bounding box center [369, 176] width 197 height 122
click at [459, 177] on div "**********" at bounding box center [369, 176] width 197 height 122
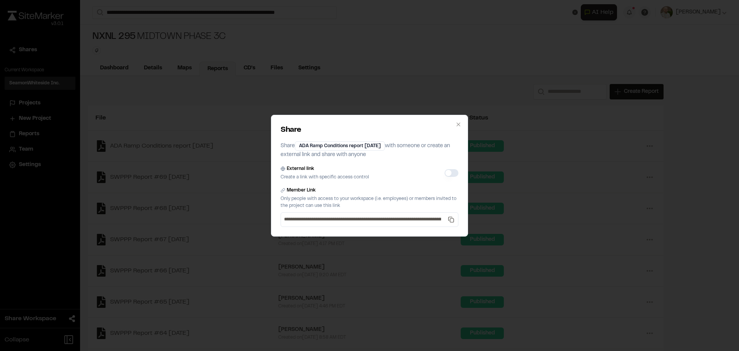
click at [453, 174] on button "External link" at bounding box center [452, 173] width 14 height 8
click at [447, 171] on button "External link" at bounding box center [452, 173] width 14 height 8
click at [451, 174] on button "External link" at bounding box center [452, 173] width 14 height 8
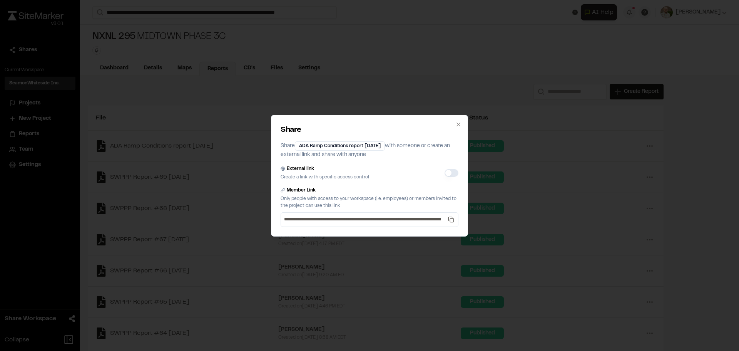
click at [451, 174] on button "External link" at bounding box center [452, 173] width 14 height 8
click at [451, 173] on button "External link" at bounding box center [452, 173] width 14 height 8
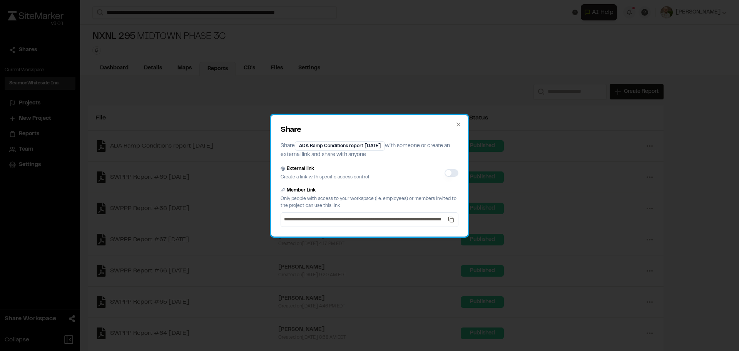
drag, startPoint x: 459, startPoint y: 121, endPoint x: 461, endPoint y: 131, distance: 10.6
click at [459, 121] on div "**********" at bounding box center [369, 176] width 197 height 122
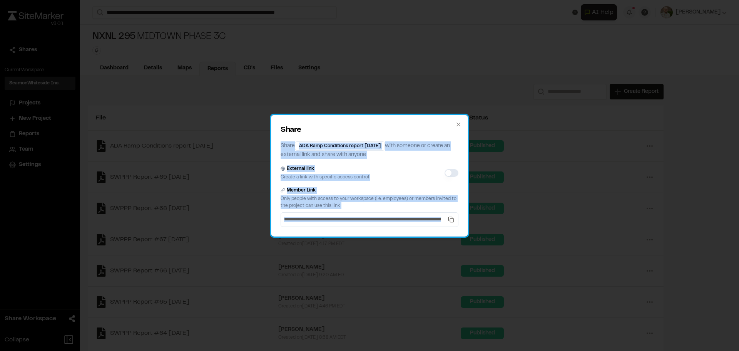
click at [460, 131] on div "**********" at bounding box center [369, 176] width 197 height 122
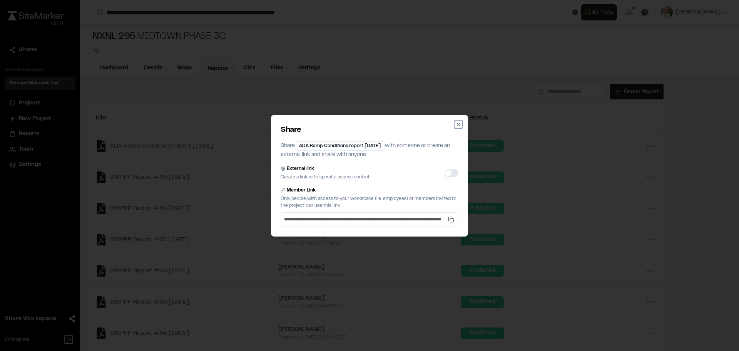
click at [460, 125] on icon "button" at bounding box center [458, 124] width 6 height 6
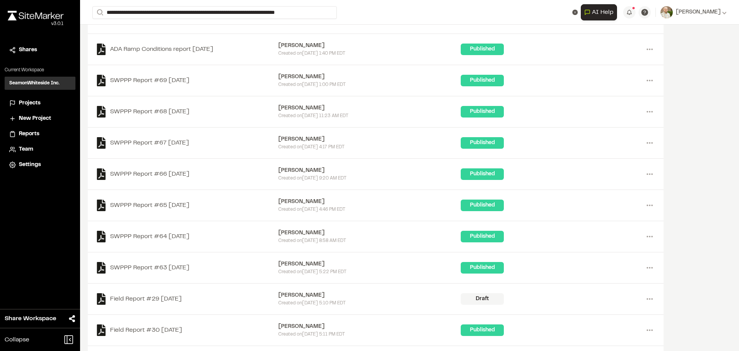
scroll to position [116, 0]
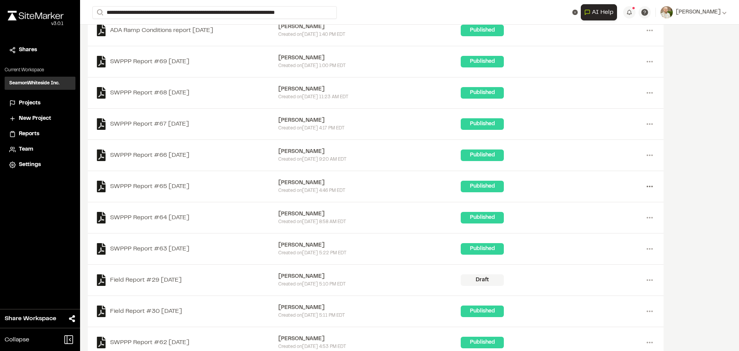
click at [652, 186] on icon at bounding box center [650, 186] width 12 height 12
click at [602, 224] on div "Share" at bounding box center [622, 226] width 67 height 12
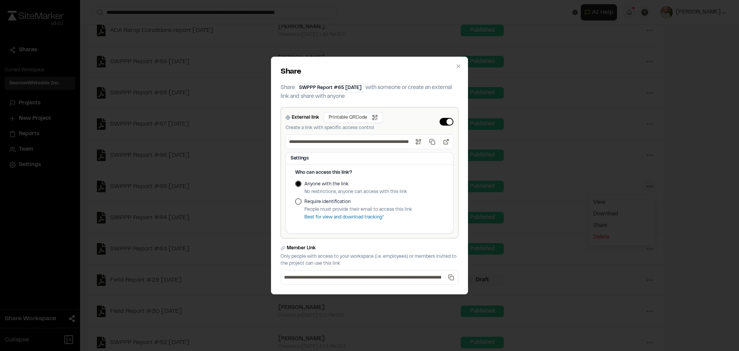
click at [451, 123] on button "External link" at bounding box center [447, 122] width 14 height 8
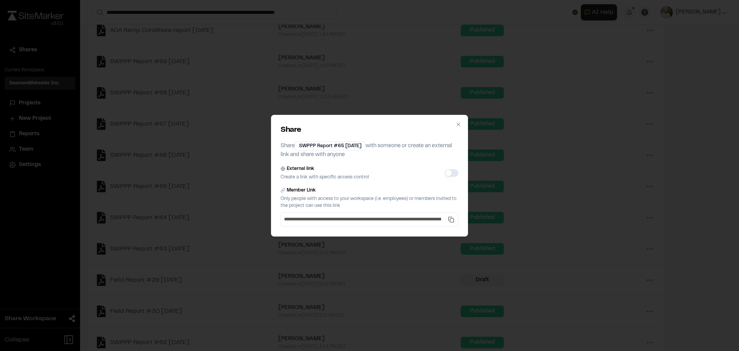
click at [450, 172] on button "External link" at bounding box center [452, 173] width 14 height 8
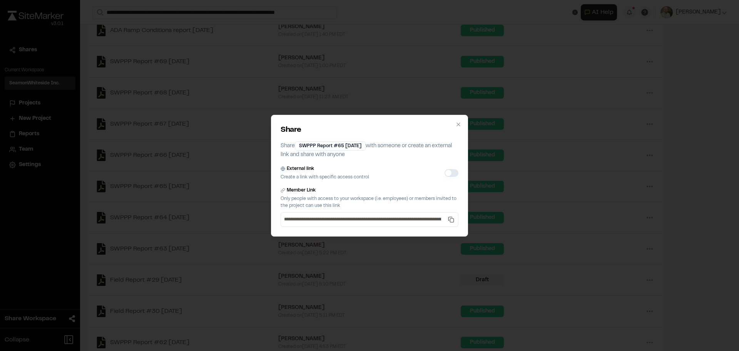
click at [449, 171] on button "External link" at bounding box center [452, 173] width 14 height 8
click at [451, 172] on button "External link" at bounding box center [452, 173] width 14 height 8
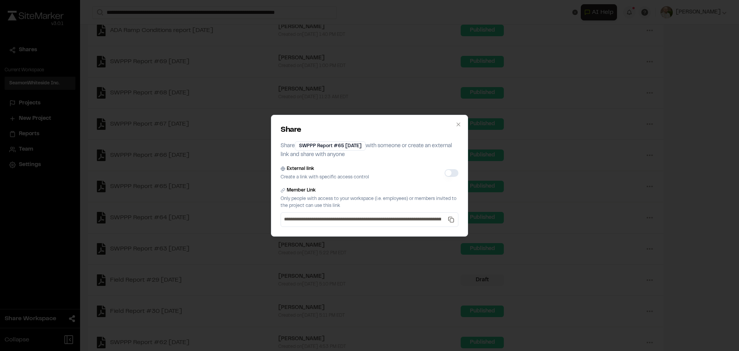
click at [452, 172] on button "External link" at bounding box center [452, 173] width 14 height 8
click at [453, 172] on button "External link" at bounding box center [452, 173] width 14 height 8
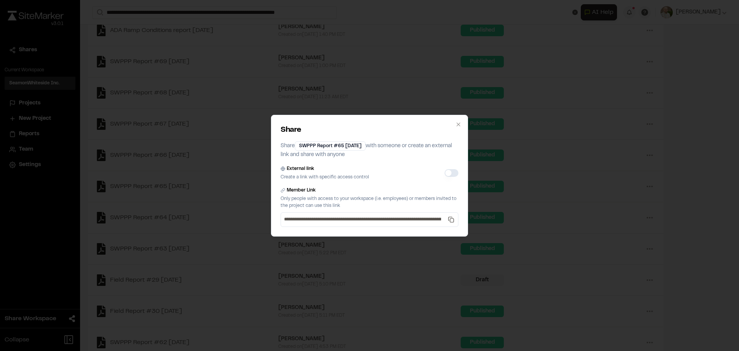
click at [453, 172] on button "External link" at bounding box center [452, 173] width 14 height 8
click at [307, 61] on div "**********" at bounding box center [369, 175] width 739 height 351
